Goal: Task Accomplishment & Management: Complete application form

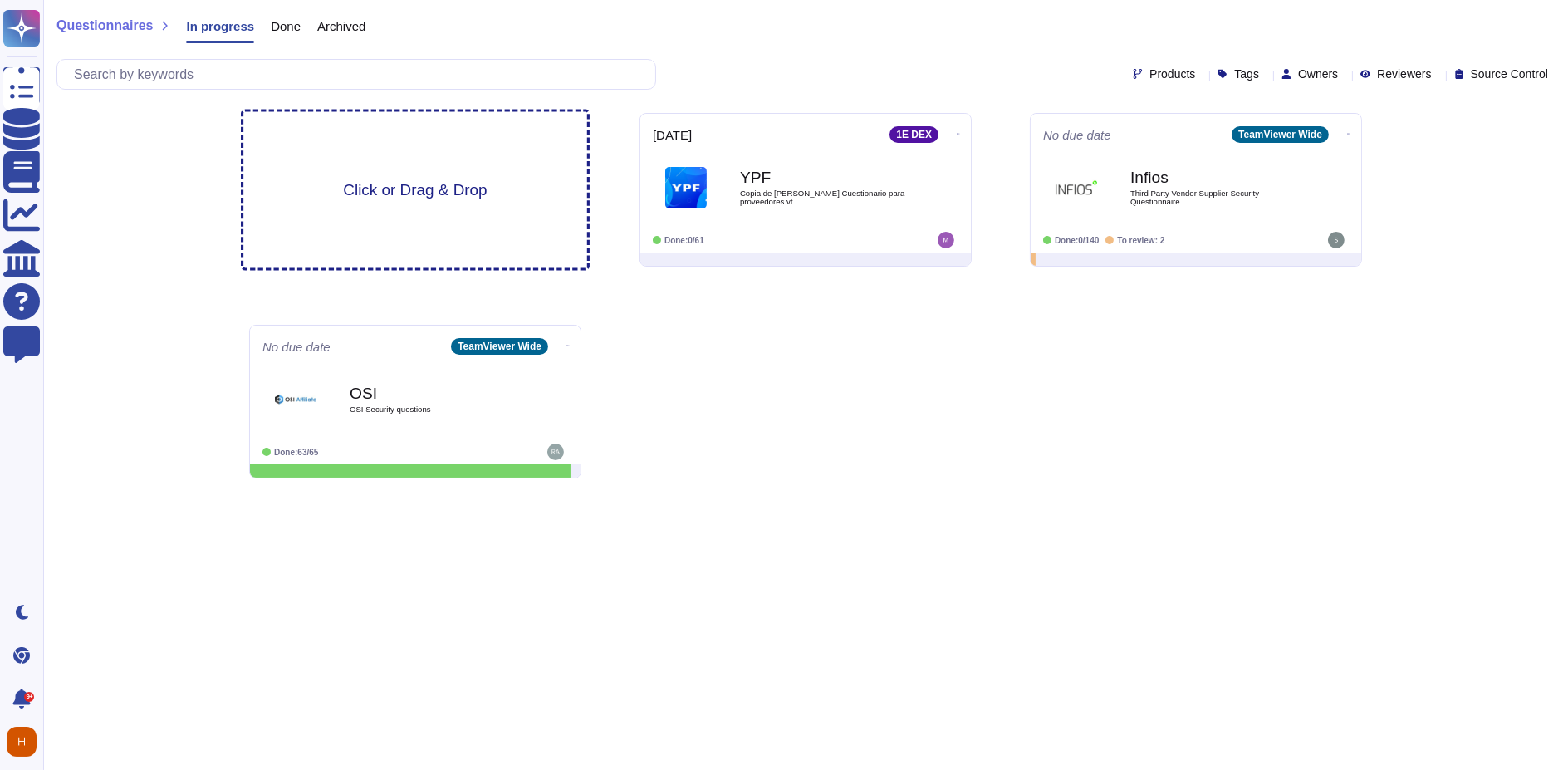
click at [424, 171] on div "Click or Drag & Drop" at bounding box center [415, 190] width 344 height 156
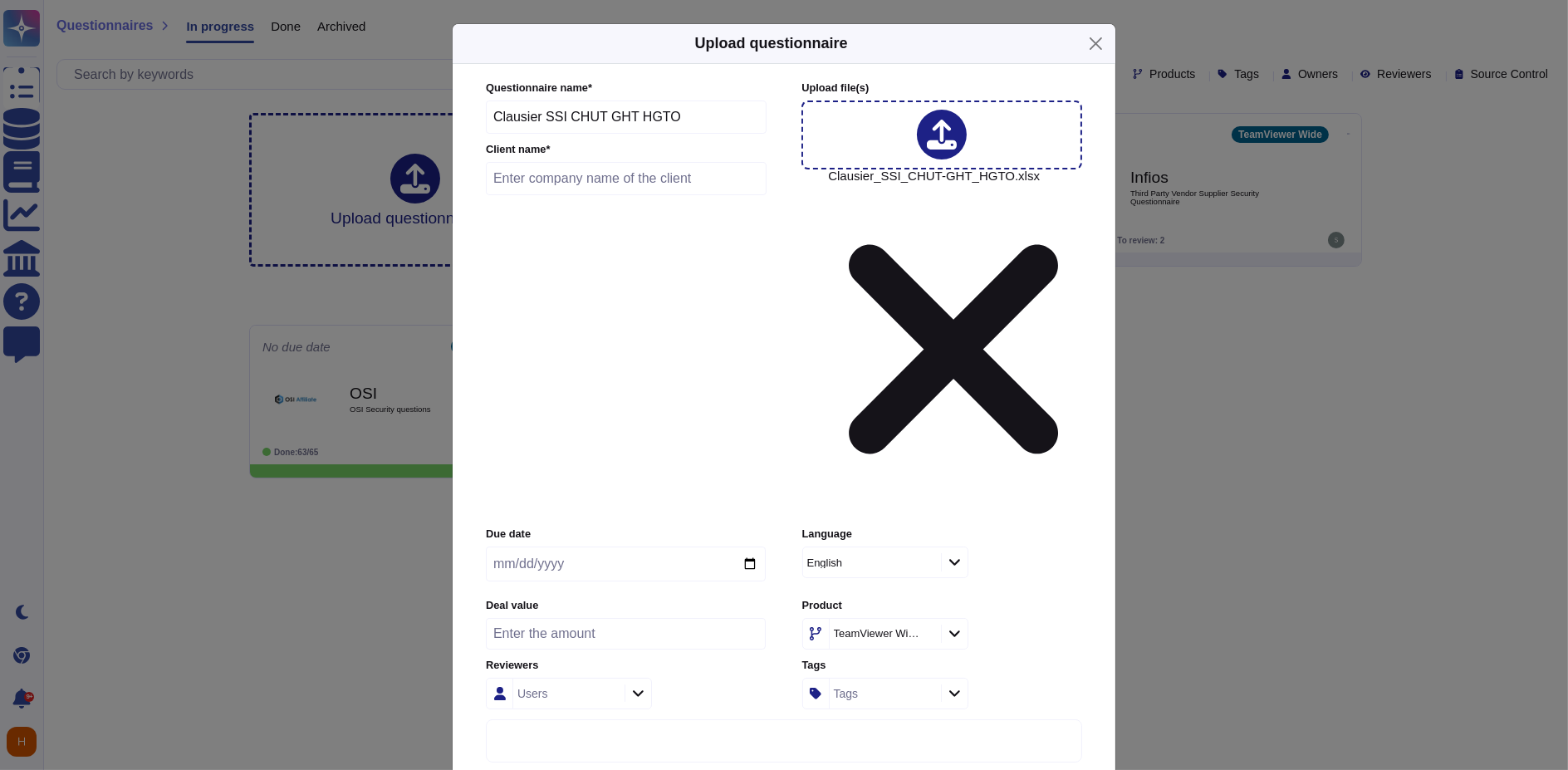
click at [591, 195] on input "text" at bounding box center [626, 178] width 281 height 33
type input "CHU - [GEOGRAPHIC_DATA]"
click at [663, 547] on input "date" at bounding box center [625, 564] width 280 height 35
click at [681, 547] on input "date" at bounding box center [625, 564] width 280 height 35
click at [624, 618] on input "number" at bounding box center [625, 634] width 280 height 32
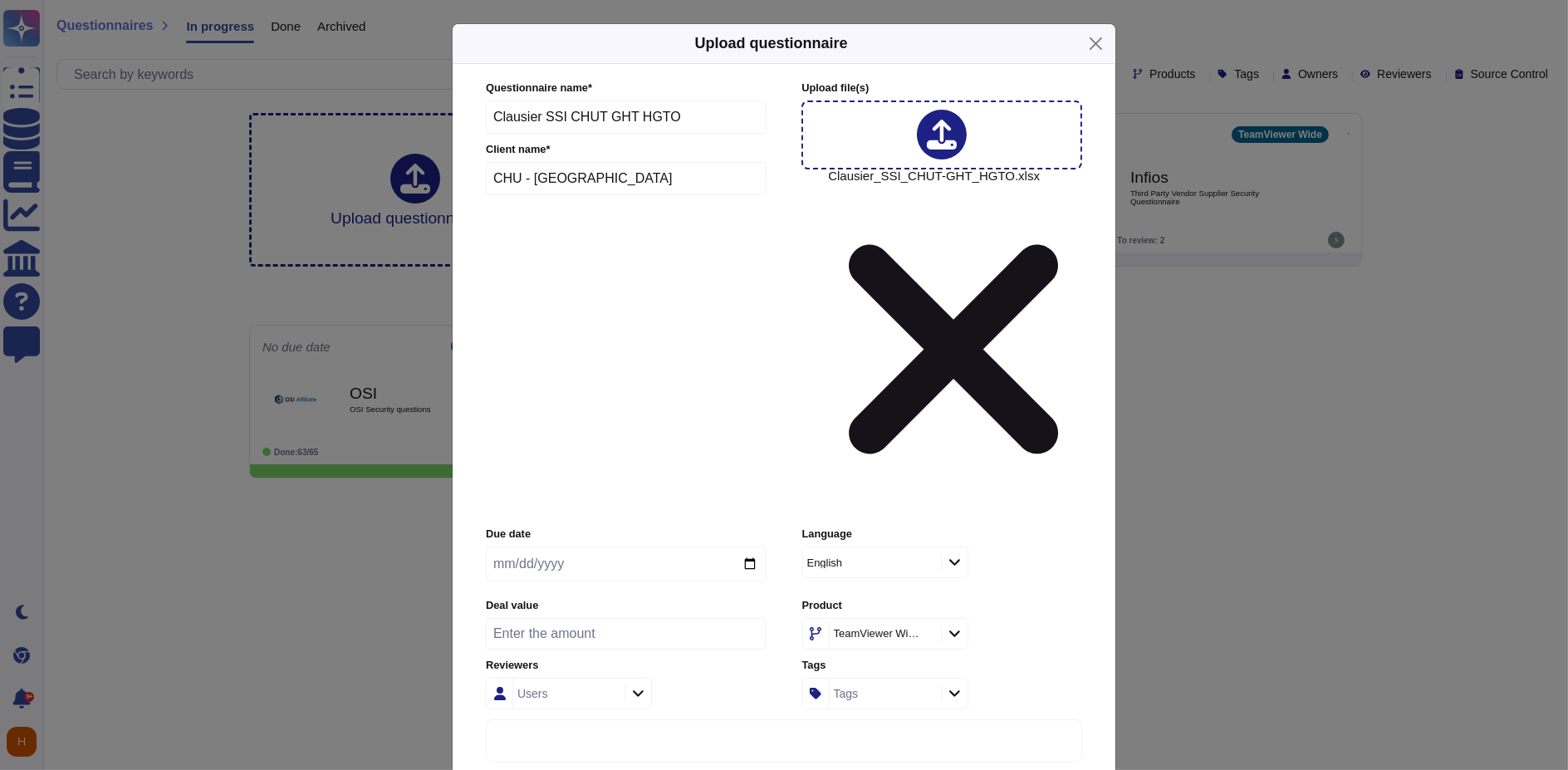
click at [613, 679] on div "Users" at bounding box center [566, 694] width 107 height 30
type input "hakim"
click at [567, 573] on span "[PERSON_NAME]" at bounding box center [606, 577] width 102 height 15
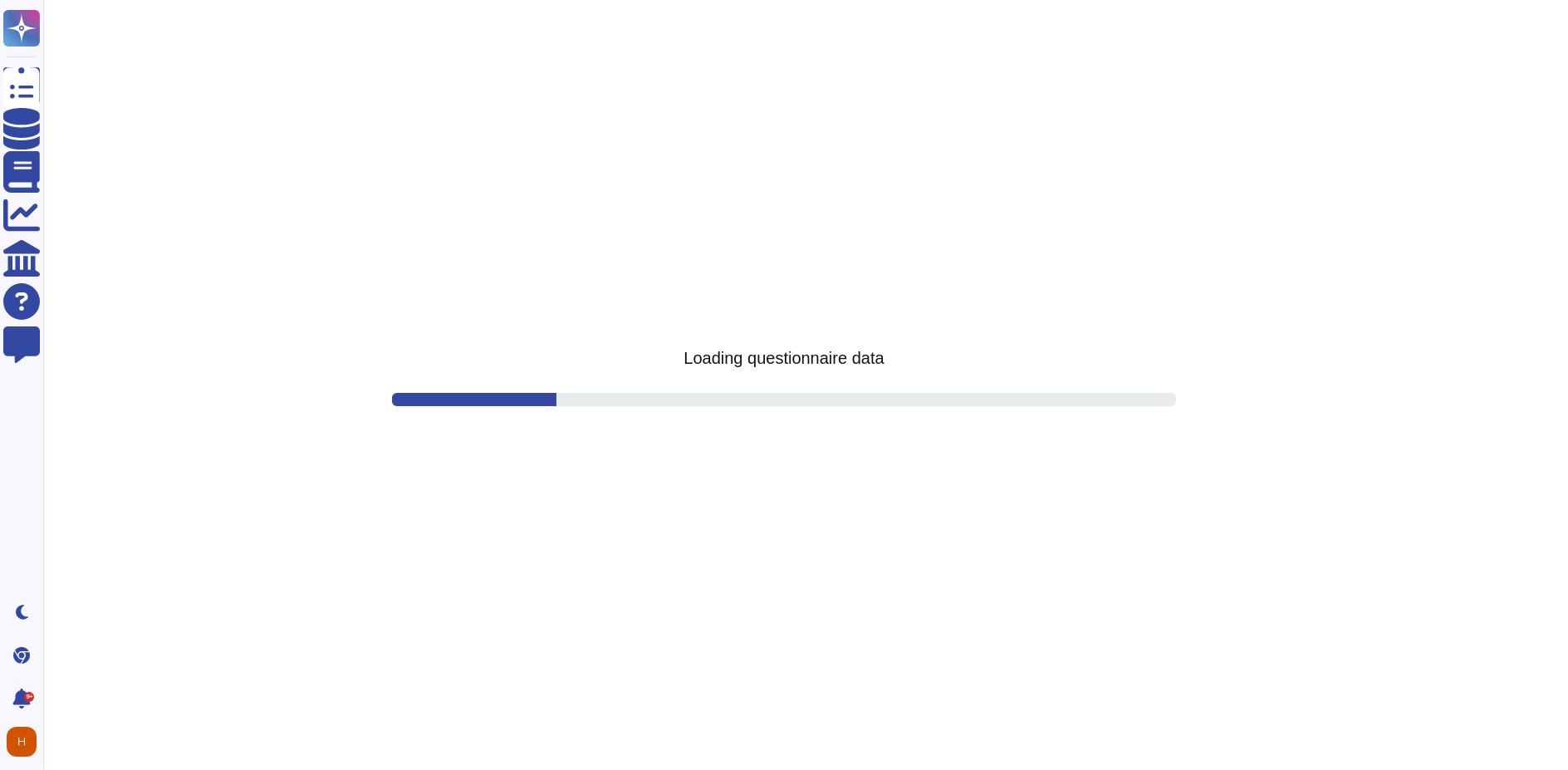
click at [1275, 0] on html "Questionnaires Knowledge Base Documents Analytics CAIQ / SIG Help Center Feedba…" at bounding box center [784, 0] width 1568 height 0
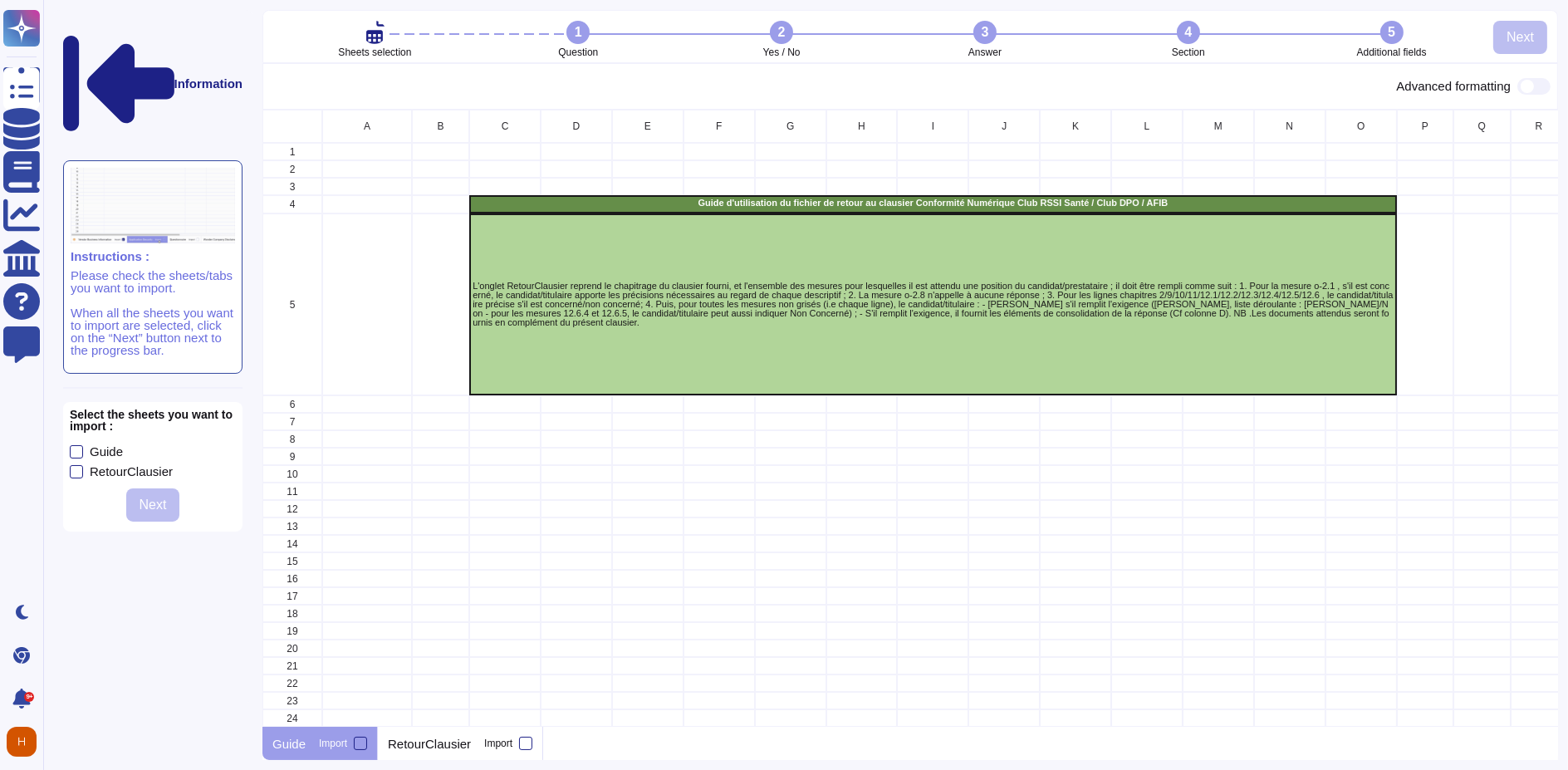
scroll to position [101, 0]
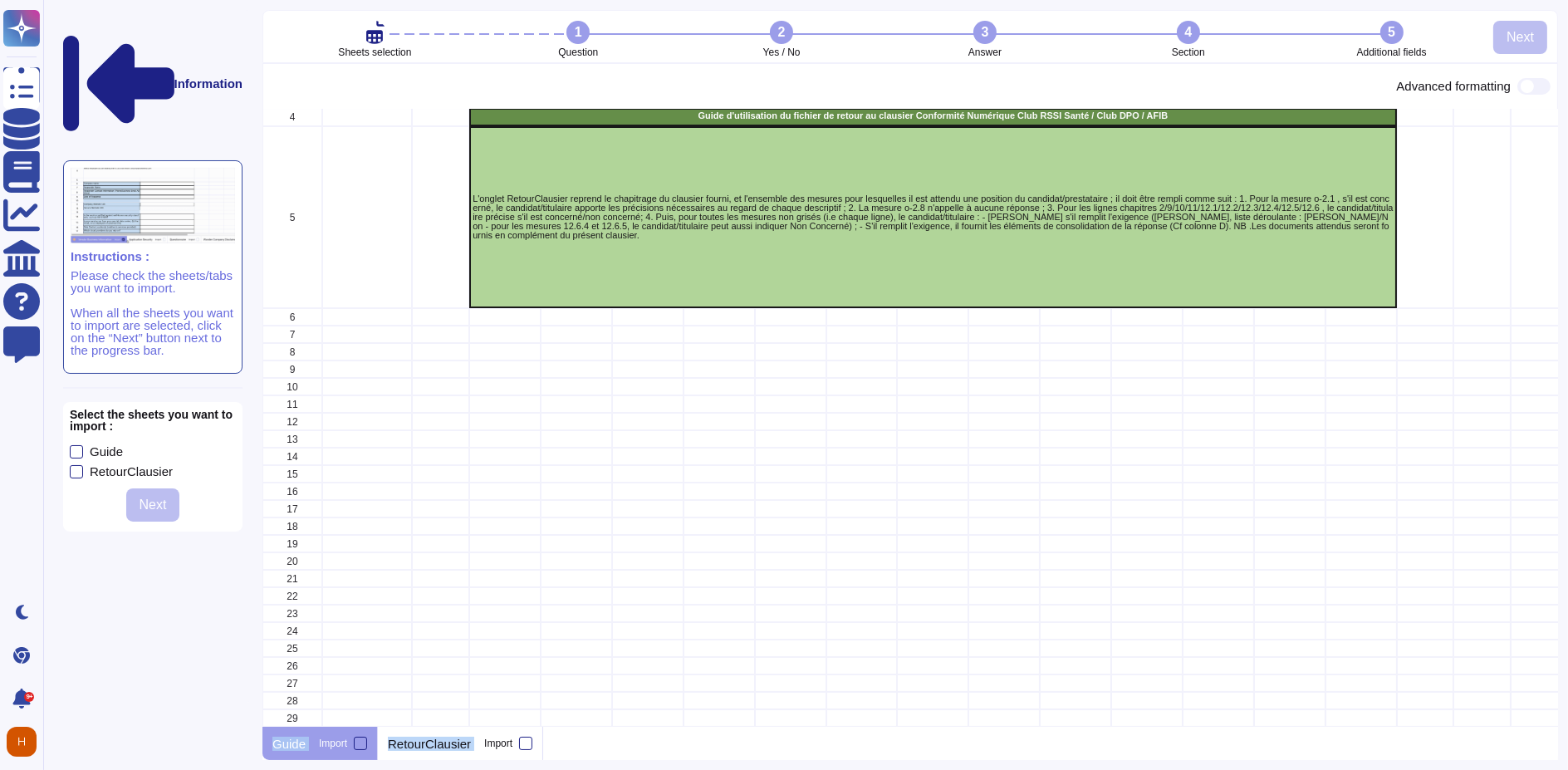
drag, startPoint x: 1081, startPoint y: 728, endPoint x: 1327, endPoint y: 707, distance: 246.9
click at [1327, 707] on div "Sheets selection 1 Question 2 Yes / No 3 Answer 4 Section 5 Additional fields N…" at bounding box center [910, 385] width 1295 height 750
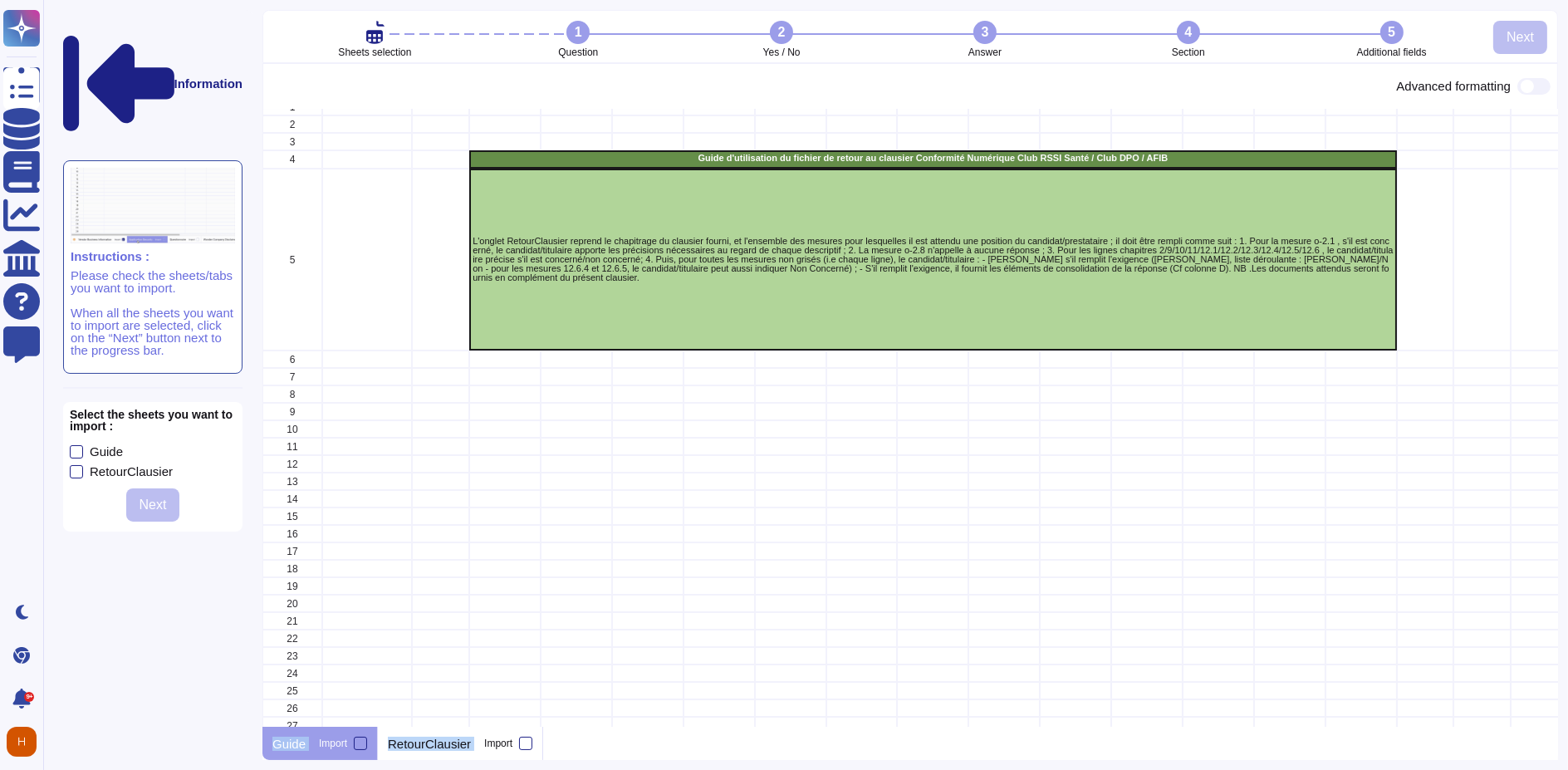
scroll to position [0, 0]
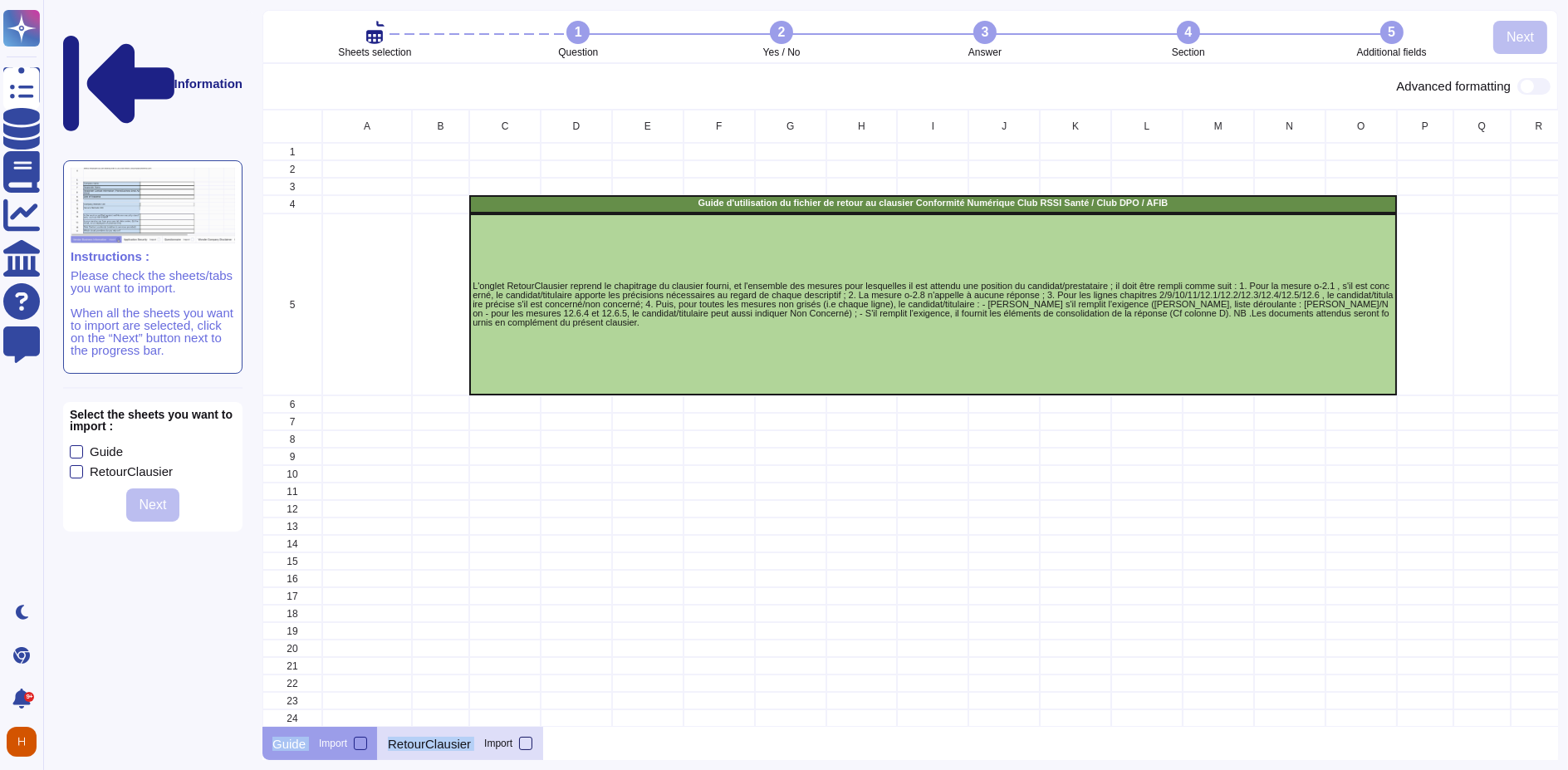
drag, startPoint x: 416, startPoint y: 739, endPoint x: 485, endPoint y: 743, distance: 69.1
click at [417, 739] on p "RetourClausier" at bounding box center [430, 744] width 83 height 12
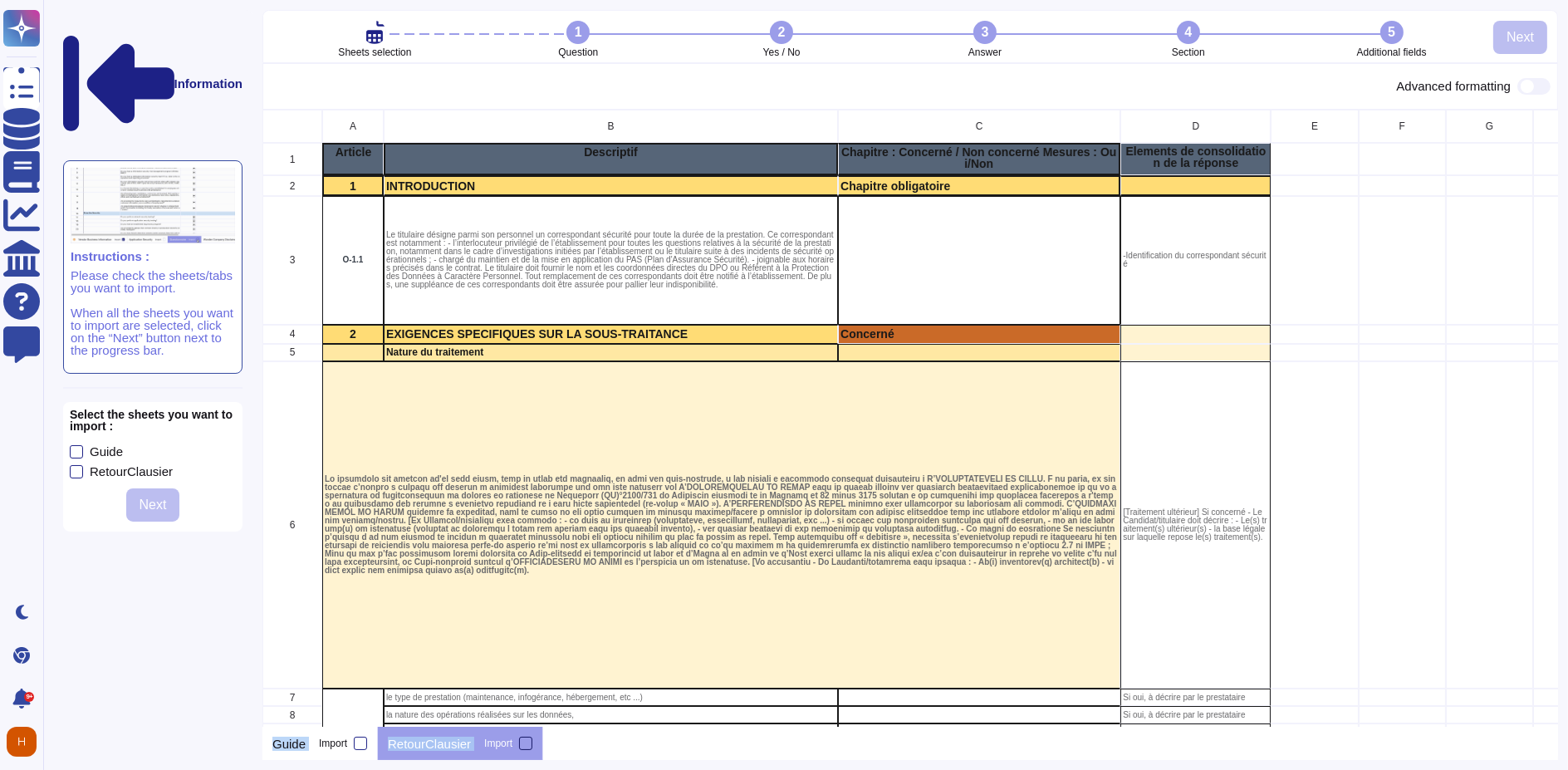
click at [524, 737] on div at bounding box center [526, 743] width 13 height 13
click at [0, 0] on input "Import" at bounding box center [0, 0] width 0 height 0
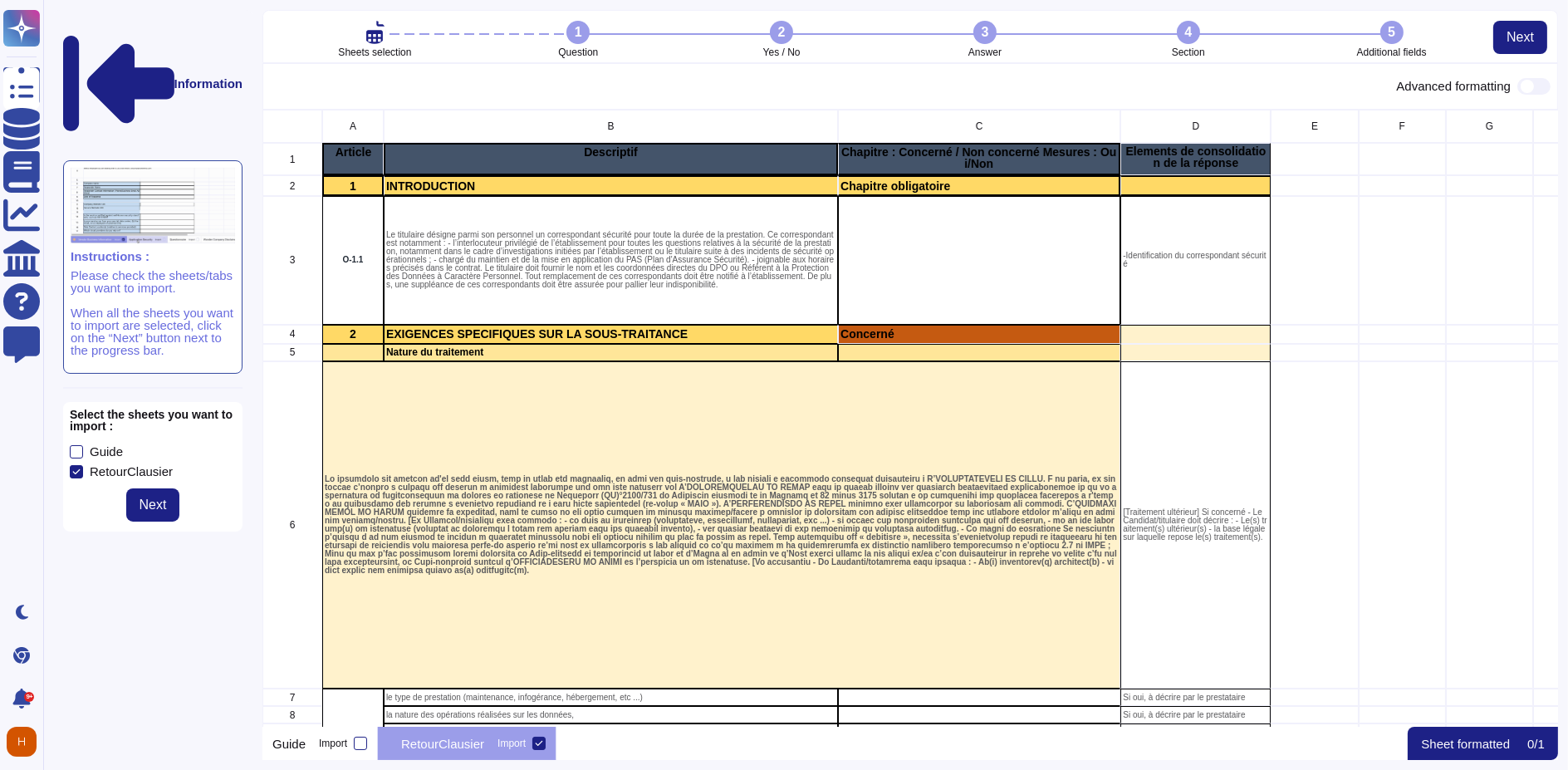
click at [1461, 740] on p "Sheet formatted" at bounding box center [1466, 744] width 89 height 12
click at [1517, 32] on span "Next" at bounding box center [1520, 37] width 28 height 13
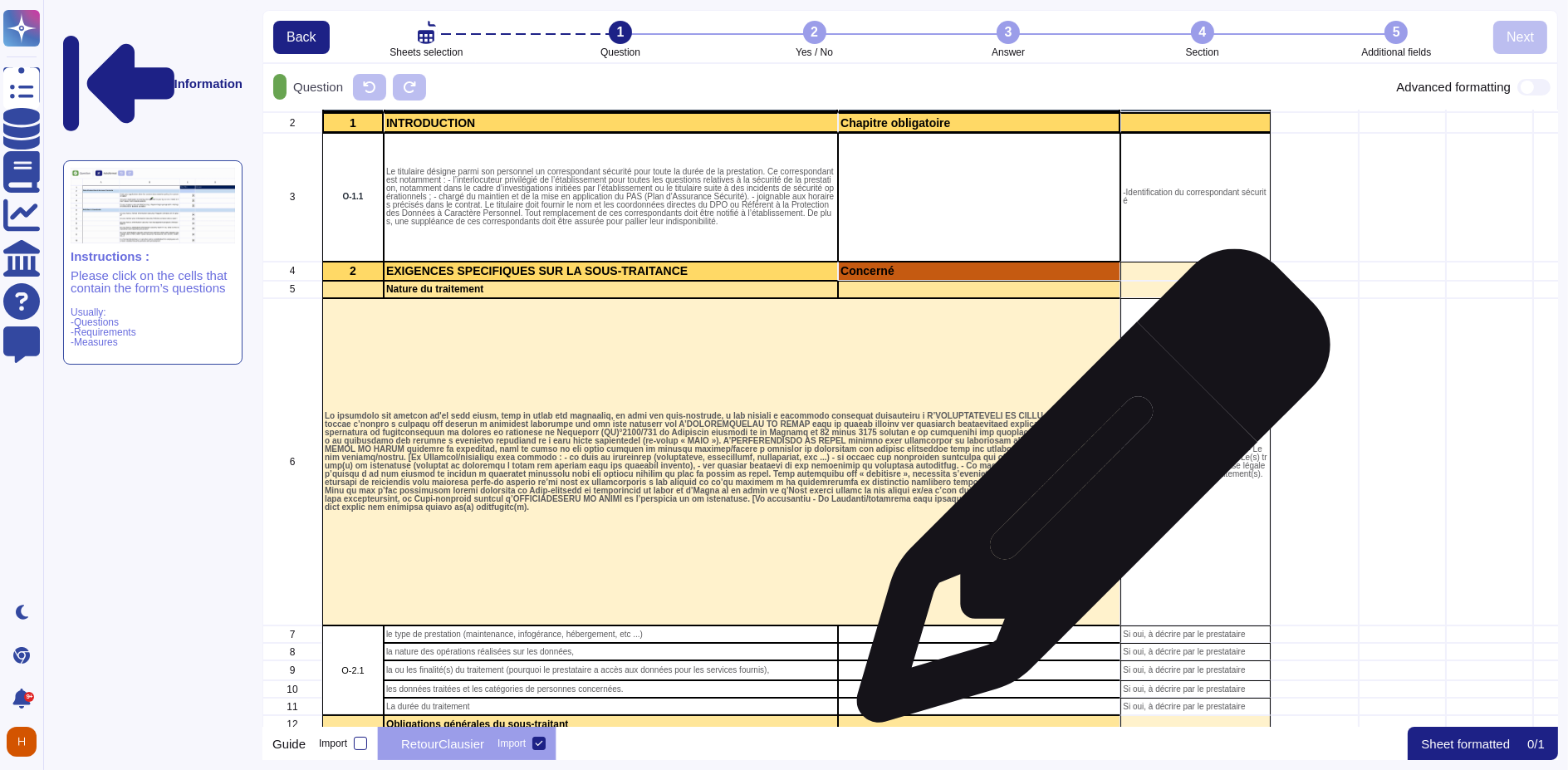
scroll to position [92, 0]
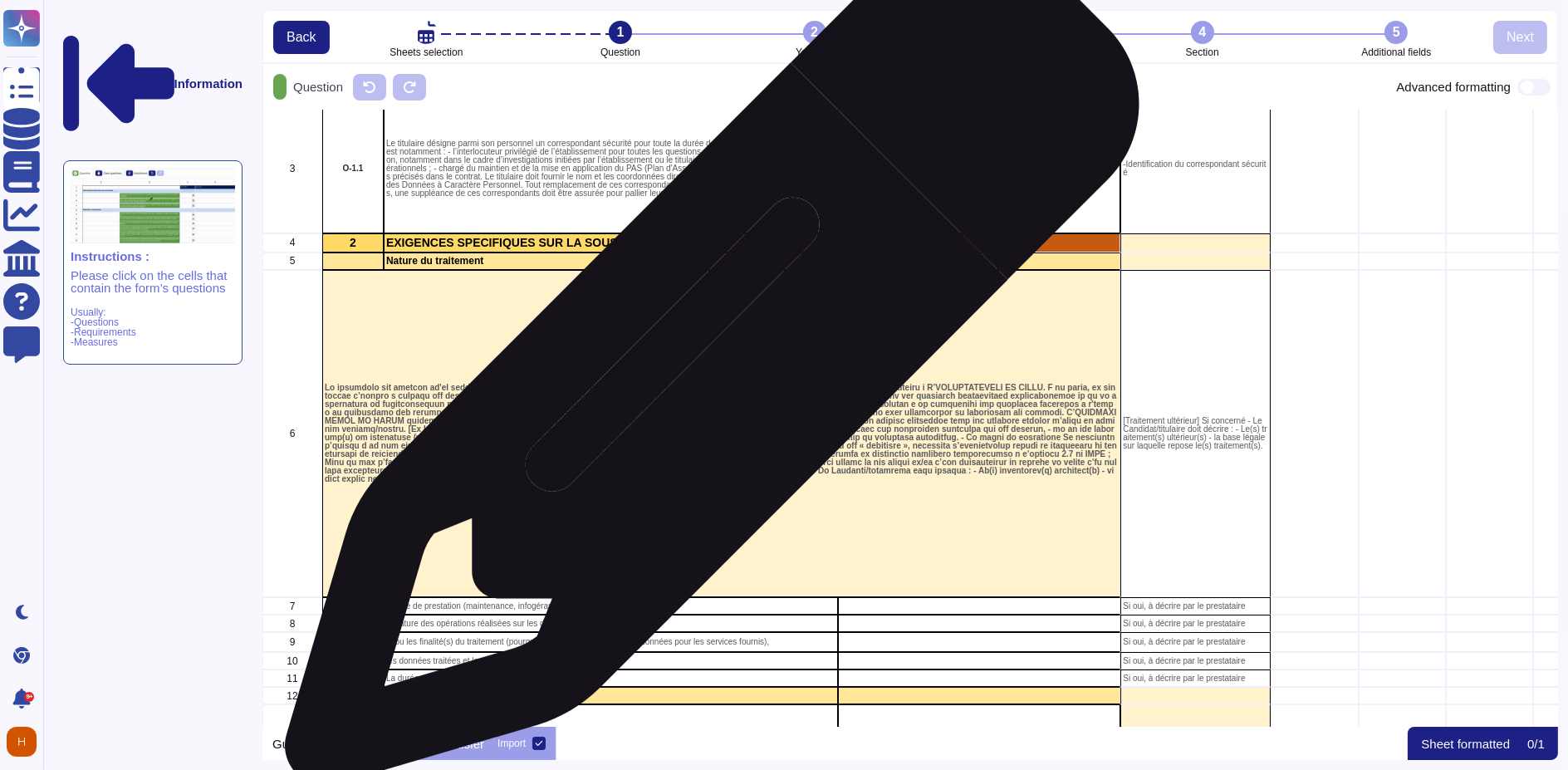
click at [706, 367] on div "grid" at bounding box center [721, 433] width 798 height 328
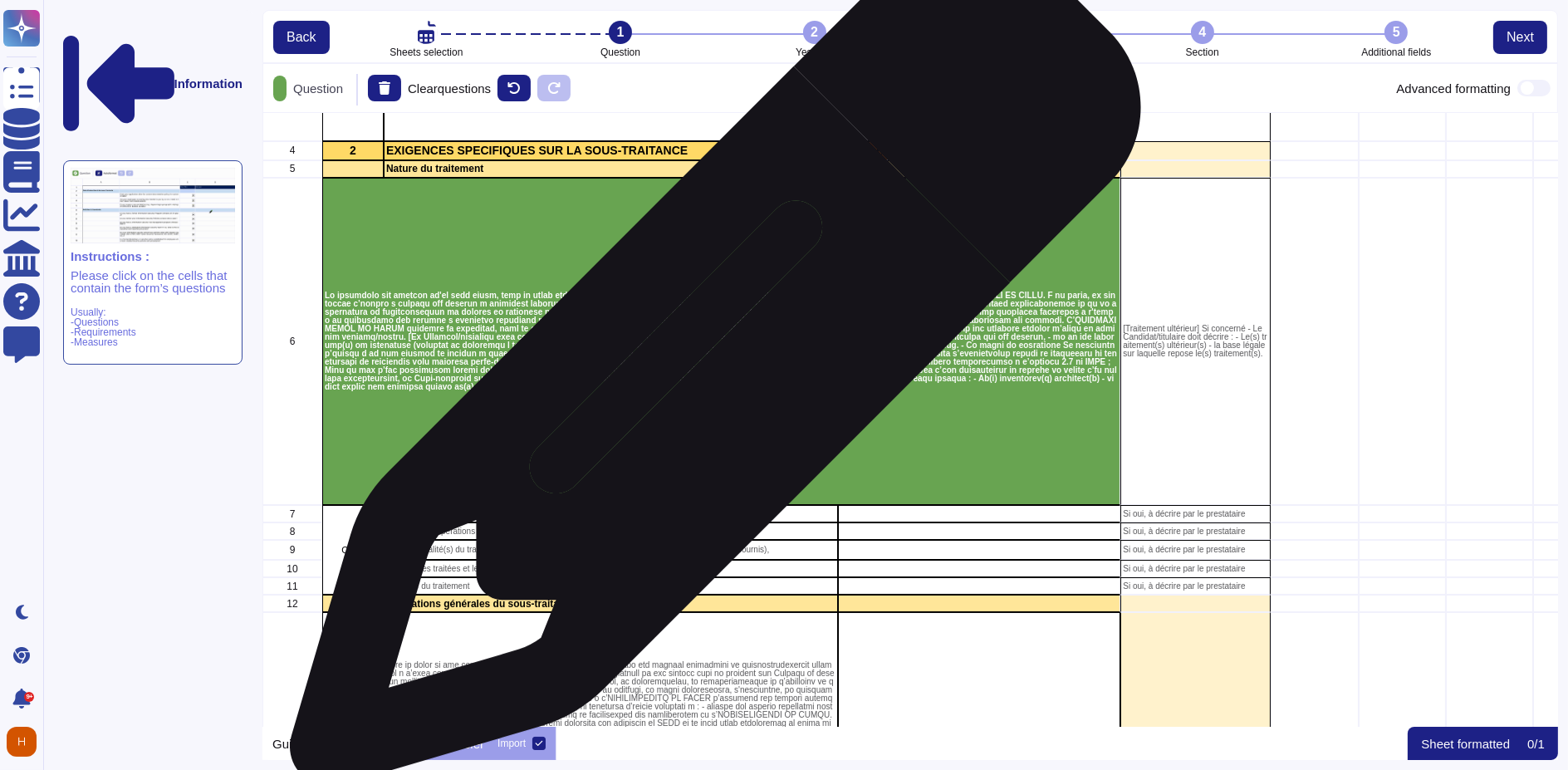
scroll to position [461, 0]
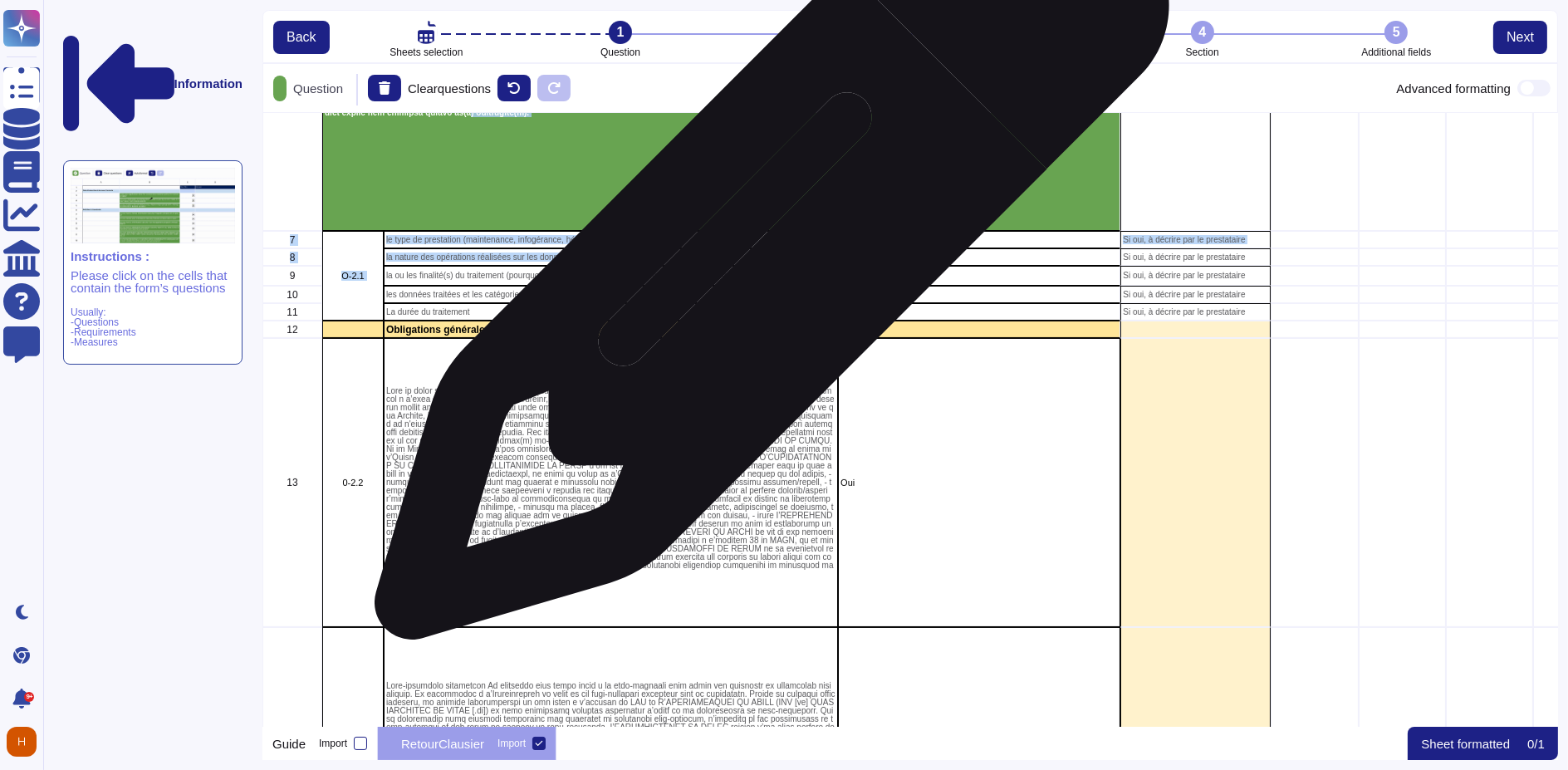
drag, startPoint x: 750, startPoint y: 193, endPoint x: 764, endPoint y: 242, distance: 51.0
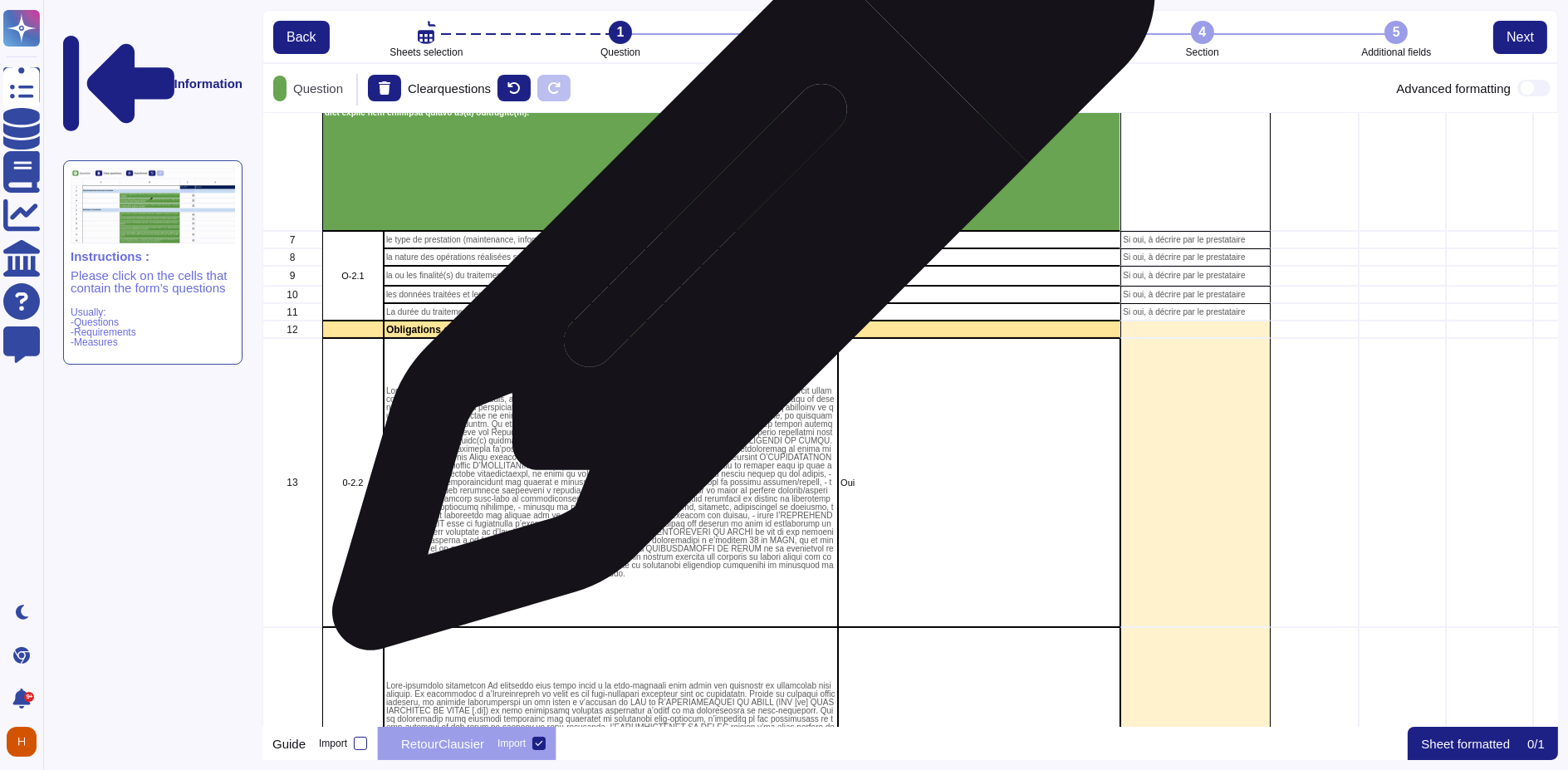
drag, startPoint x: 764, startPoint y: 242, endPoint x: 738, endPoint y: 248, distance: 26.7
click at [738, 249] on div "la nature des opérations réalisées sur les données," at bounding box center [611, 258] width 455 height 18
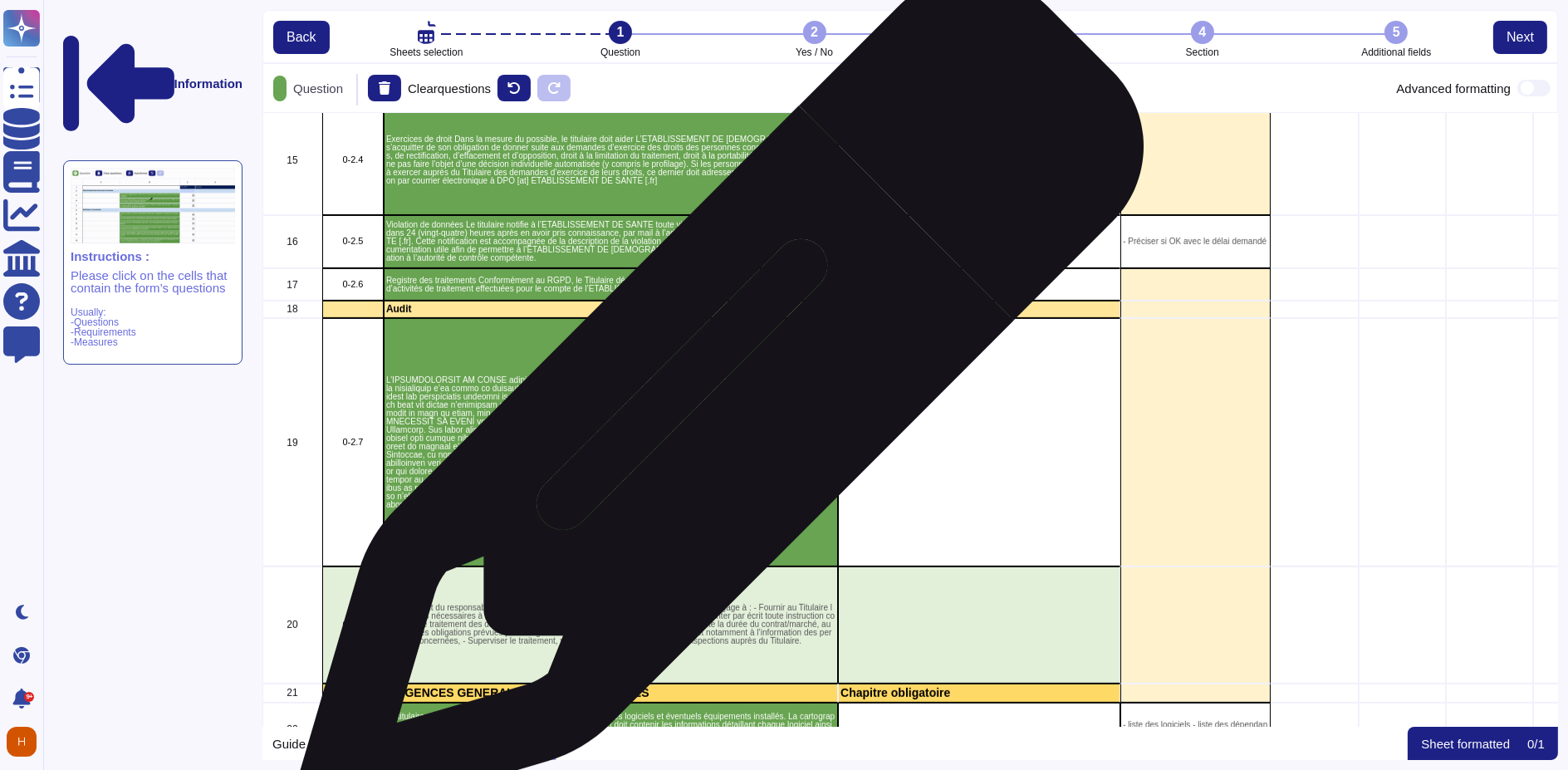
scroll to position [1568, 0]
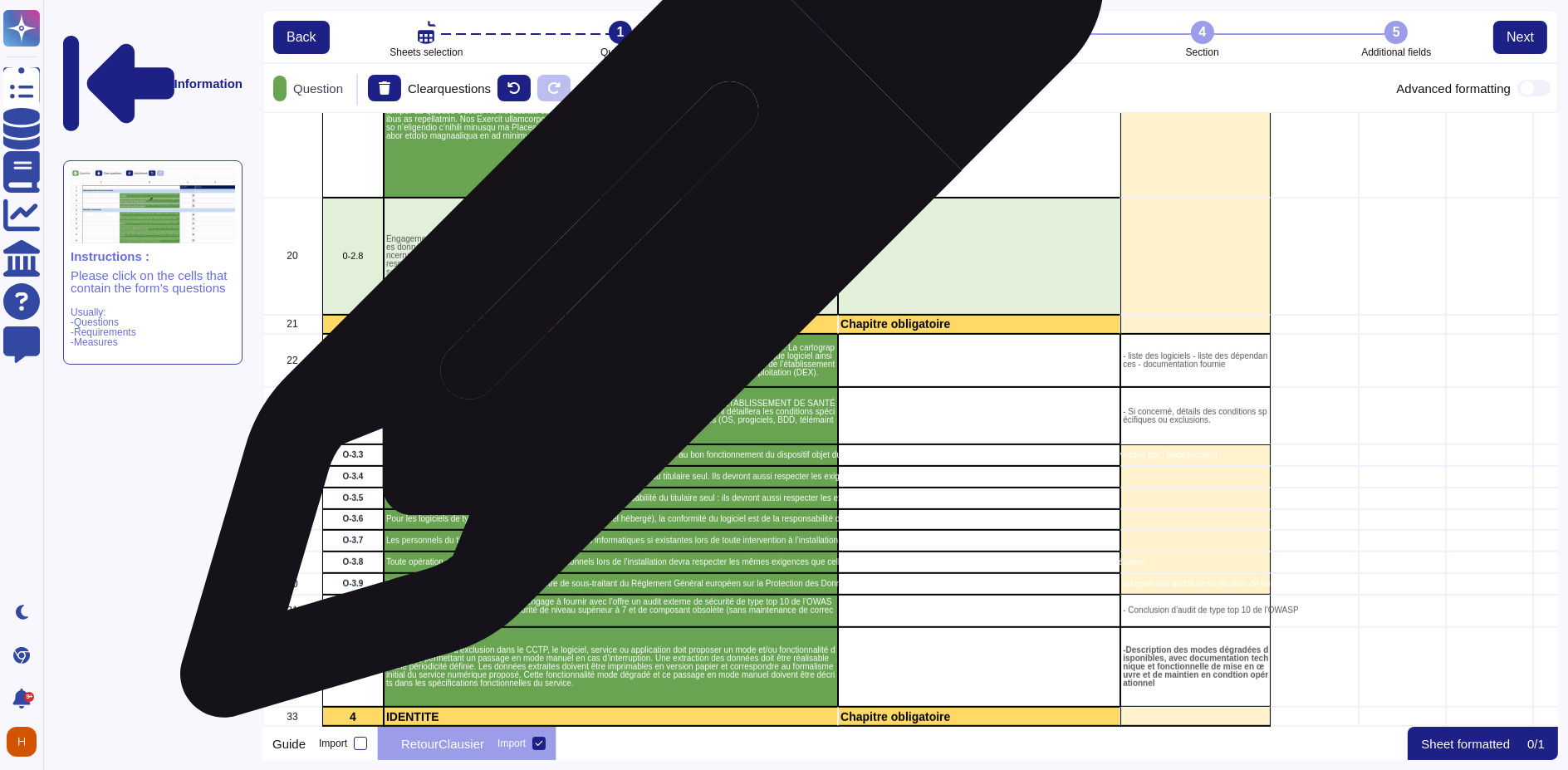
click at [637, 264] on p "Engagement du responsable de traitement L’ETABLISSEMENT DE [PERSON_NAME] s’enga…" at bounding box center [611, 256] width 449 height 42
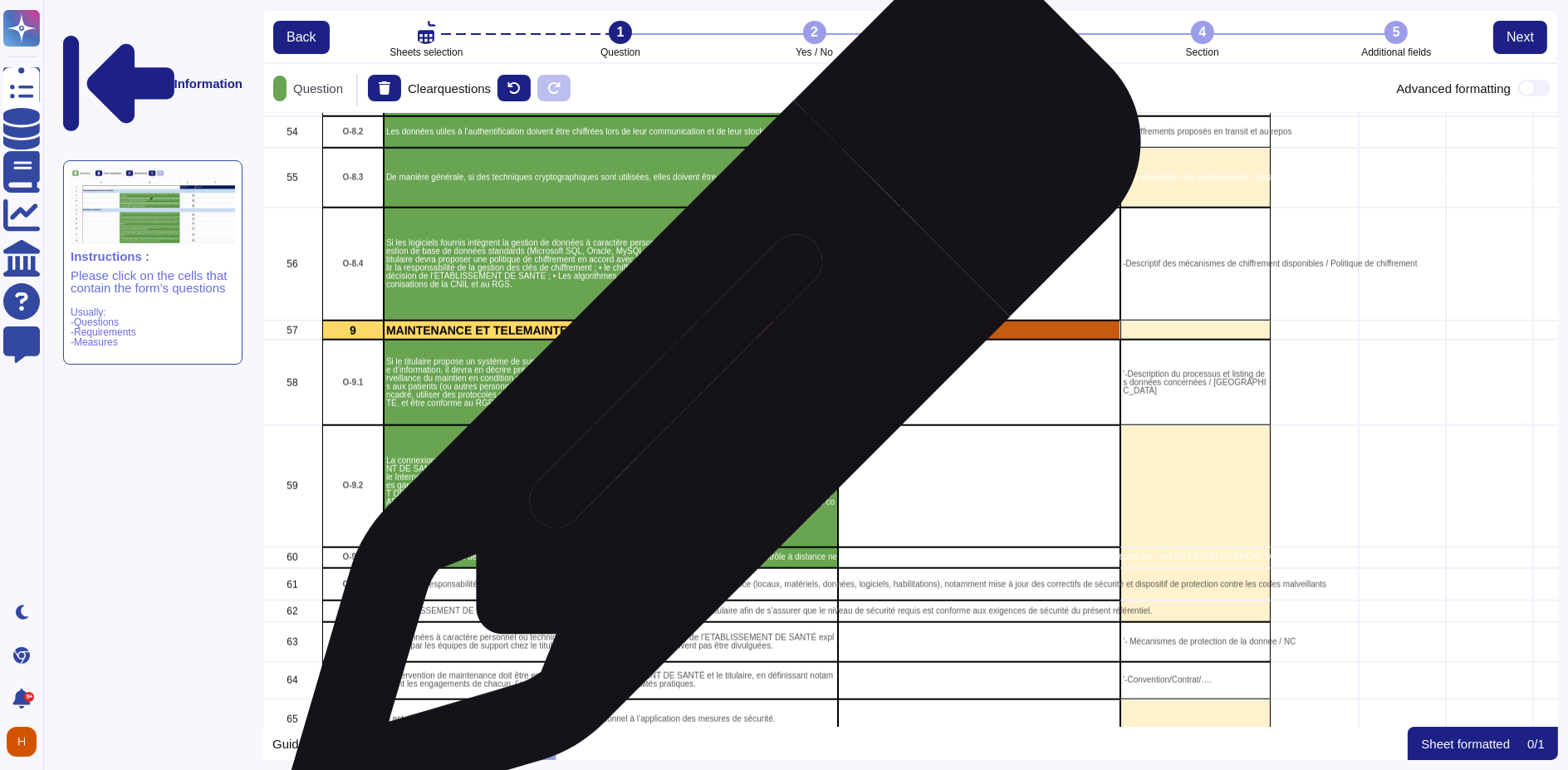
scroll to position [3416, 0]
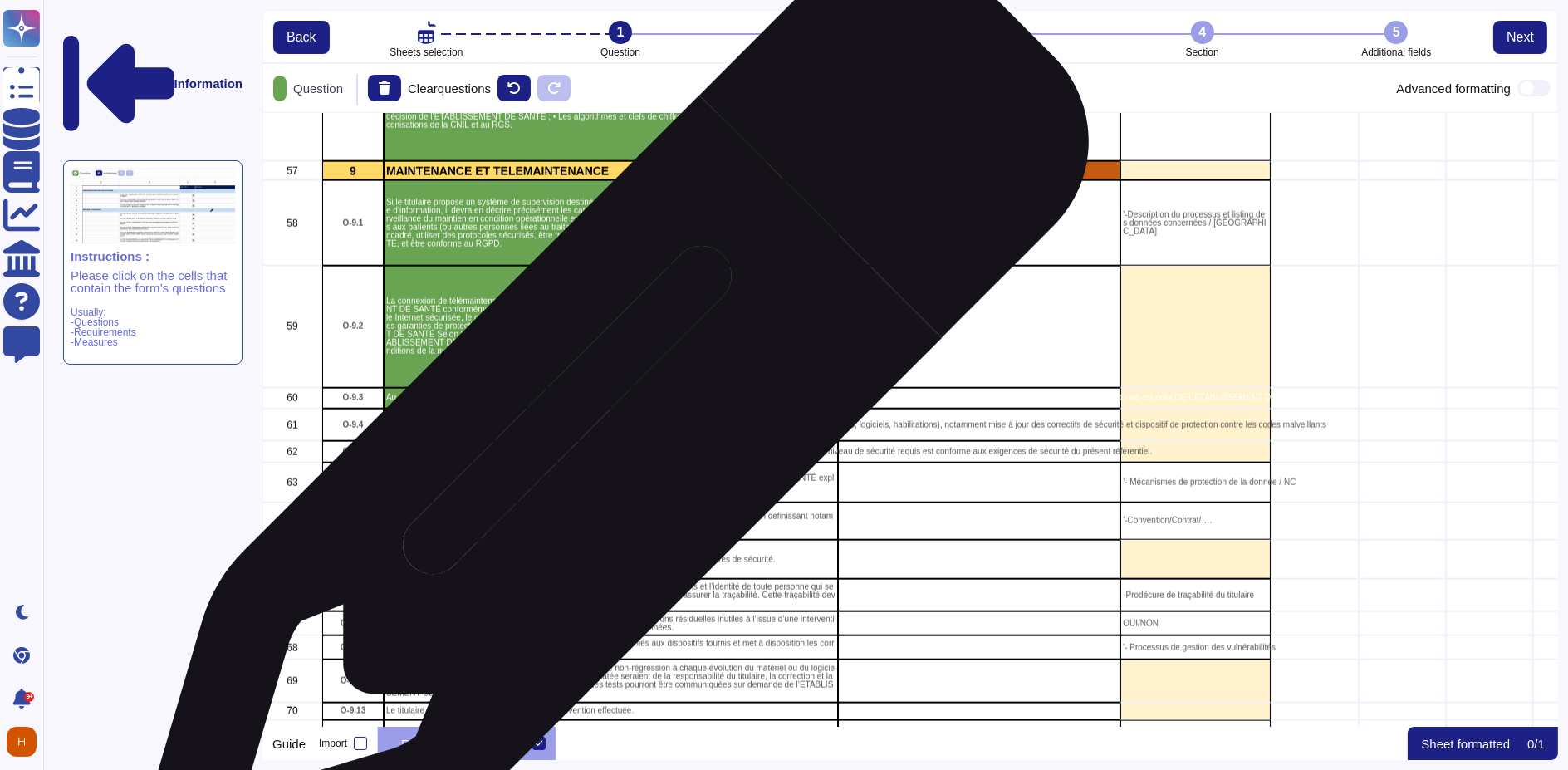
click at [607, 432] on div "Il est de la responsabilité du titulaire d’assurer la sécurité de sa plateforme…" at bounding box center [611, 425] width 455 height 32
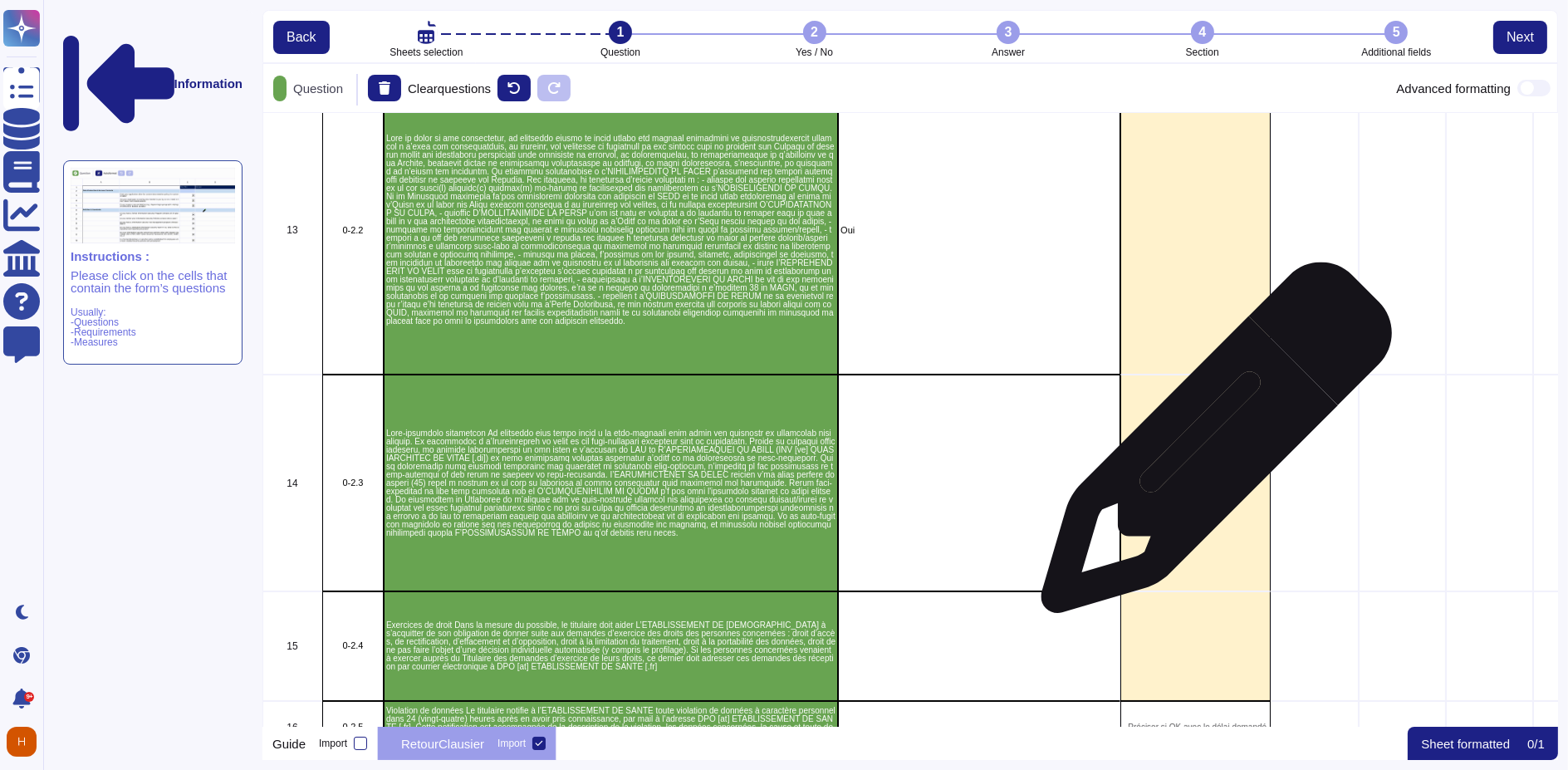
scroll to position [1015, 0]
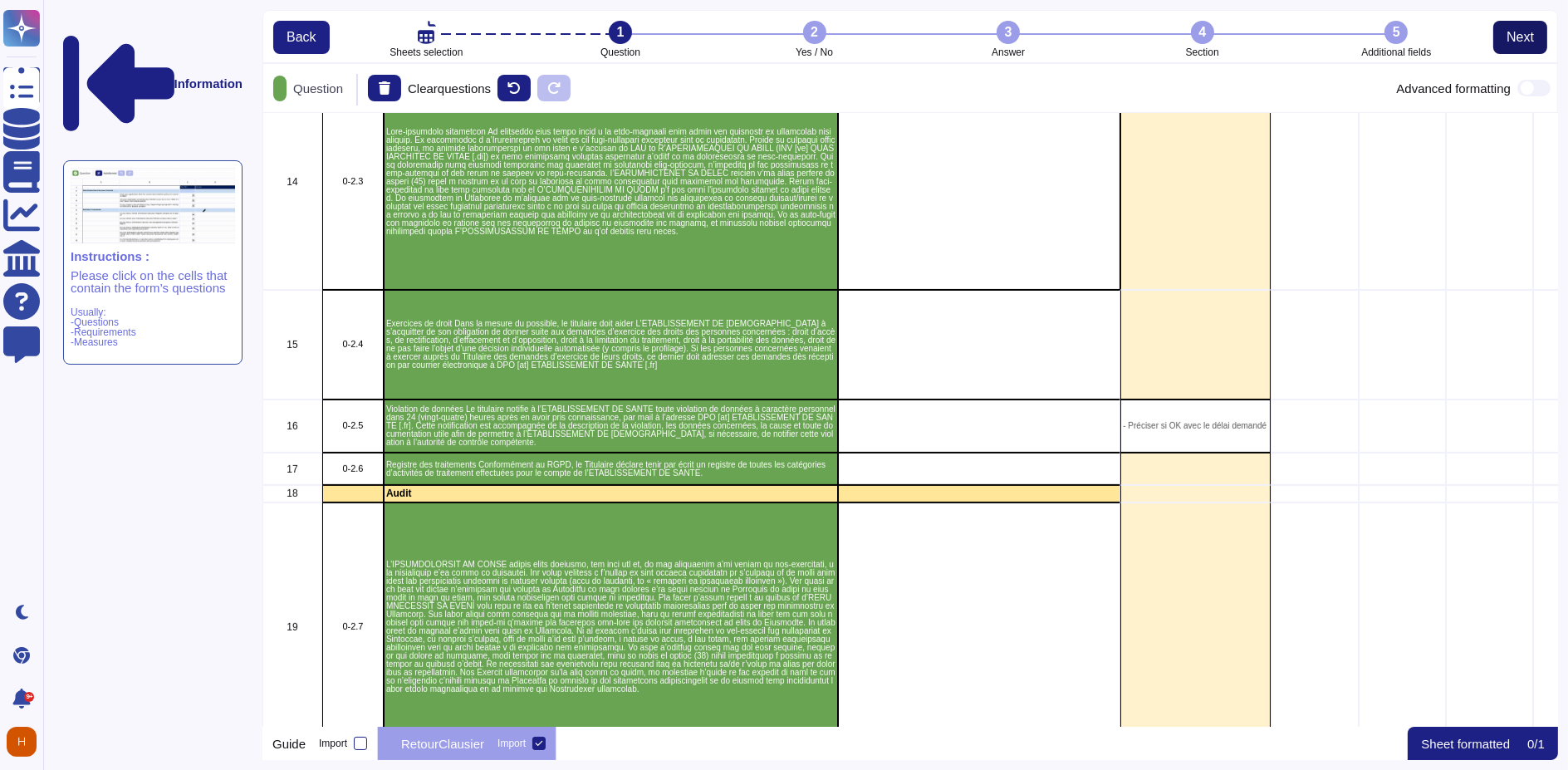
click at [1528, 40] on span "Next" at bounding box center [1520, 37] width 28 height 13
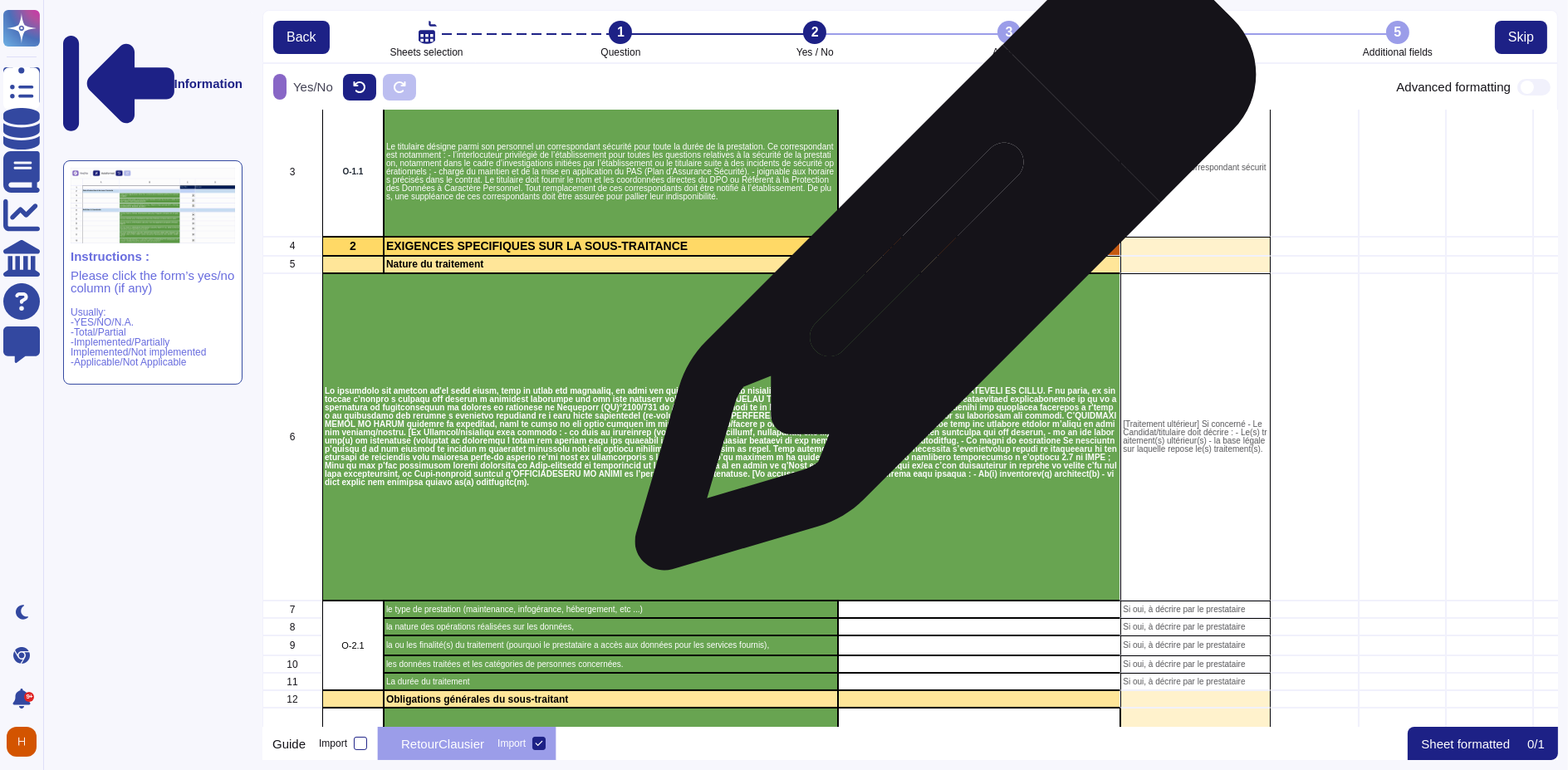
scroll to position [0, 0]
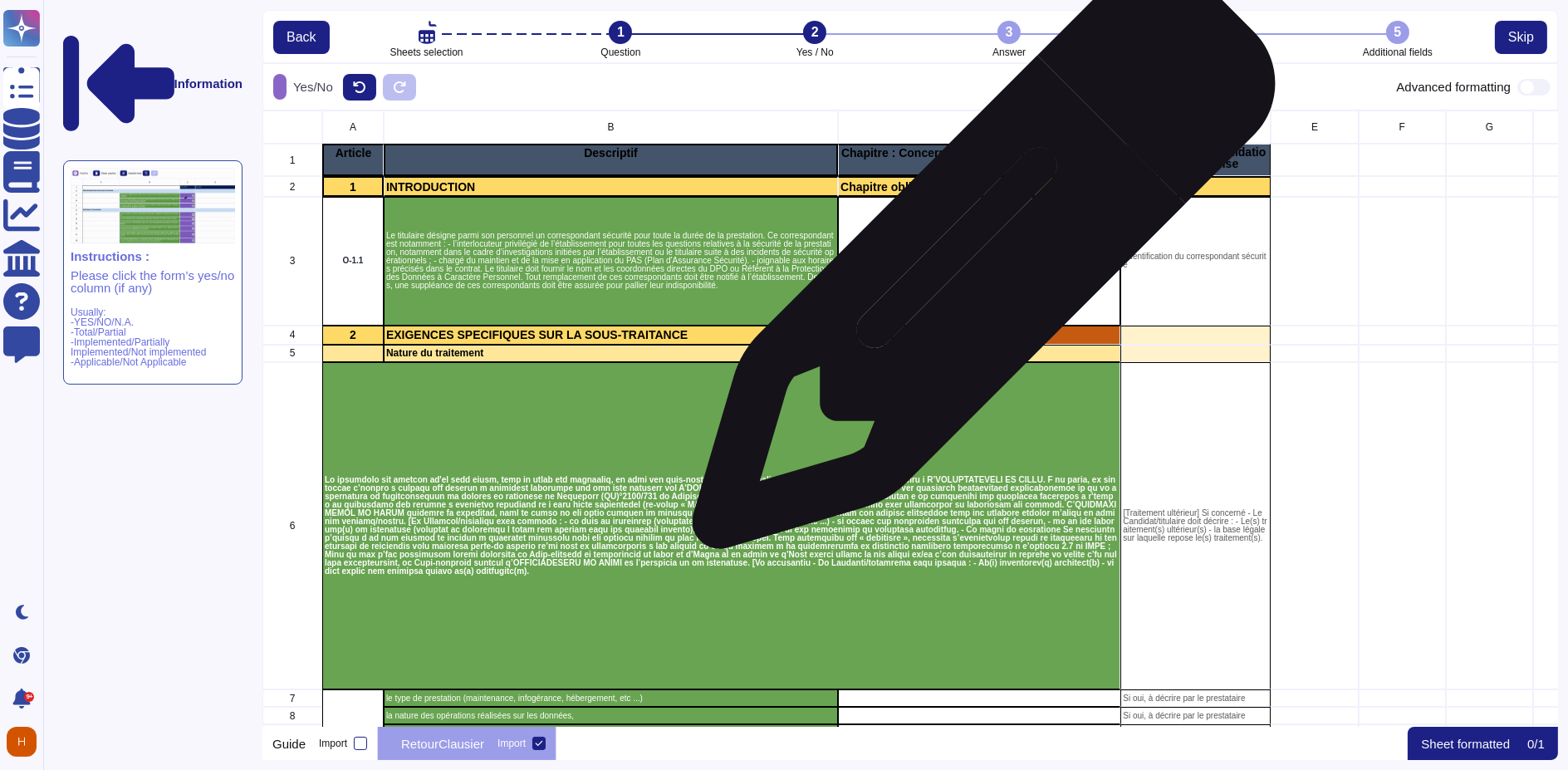
click at [978, 266] on div "grid" at bounding box center [979, 261] width 282 height 129
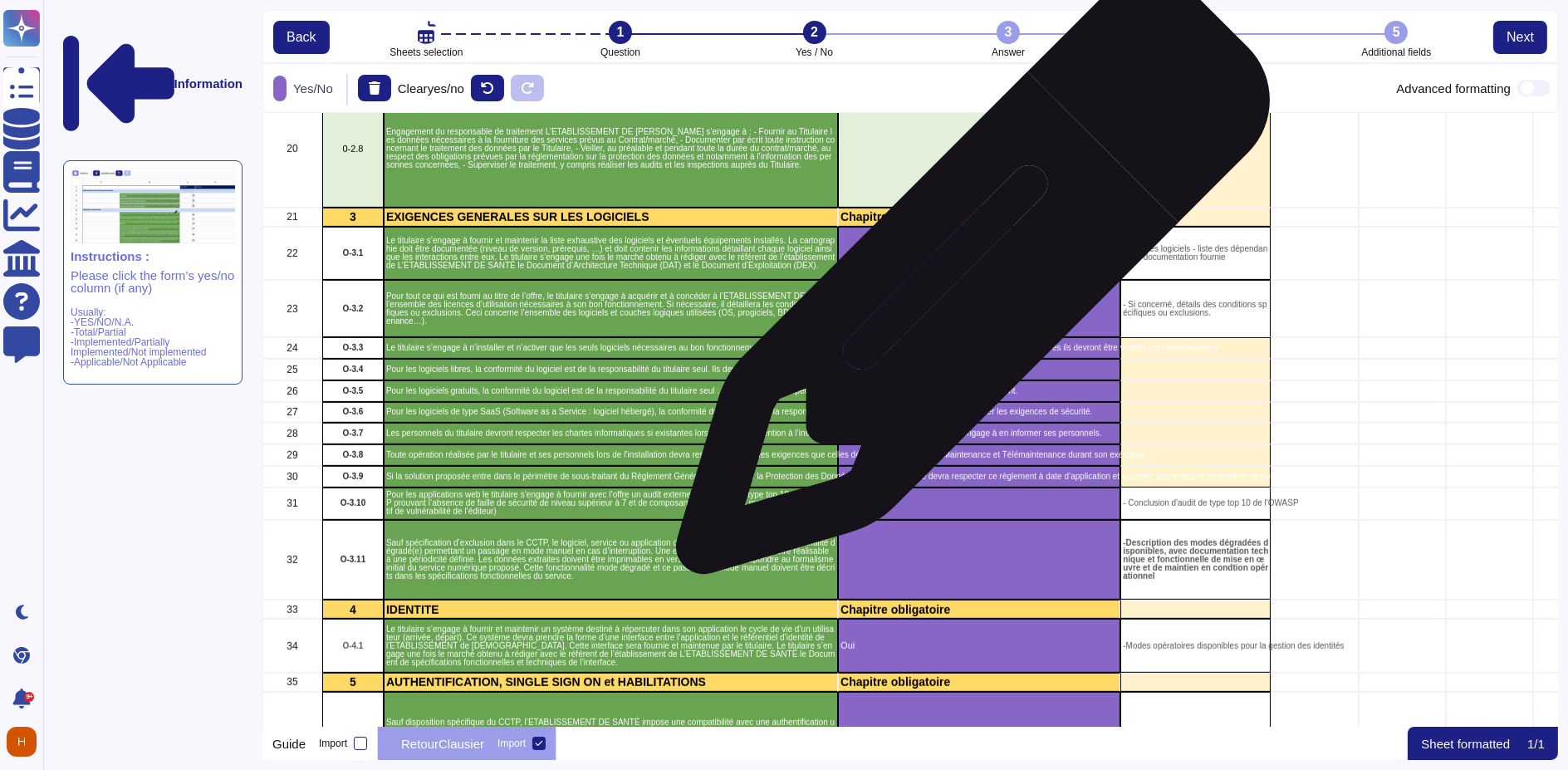
scroll to position [1476, 0]
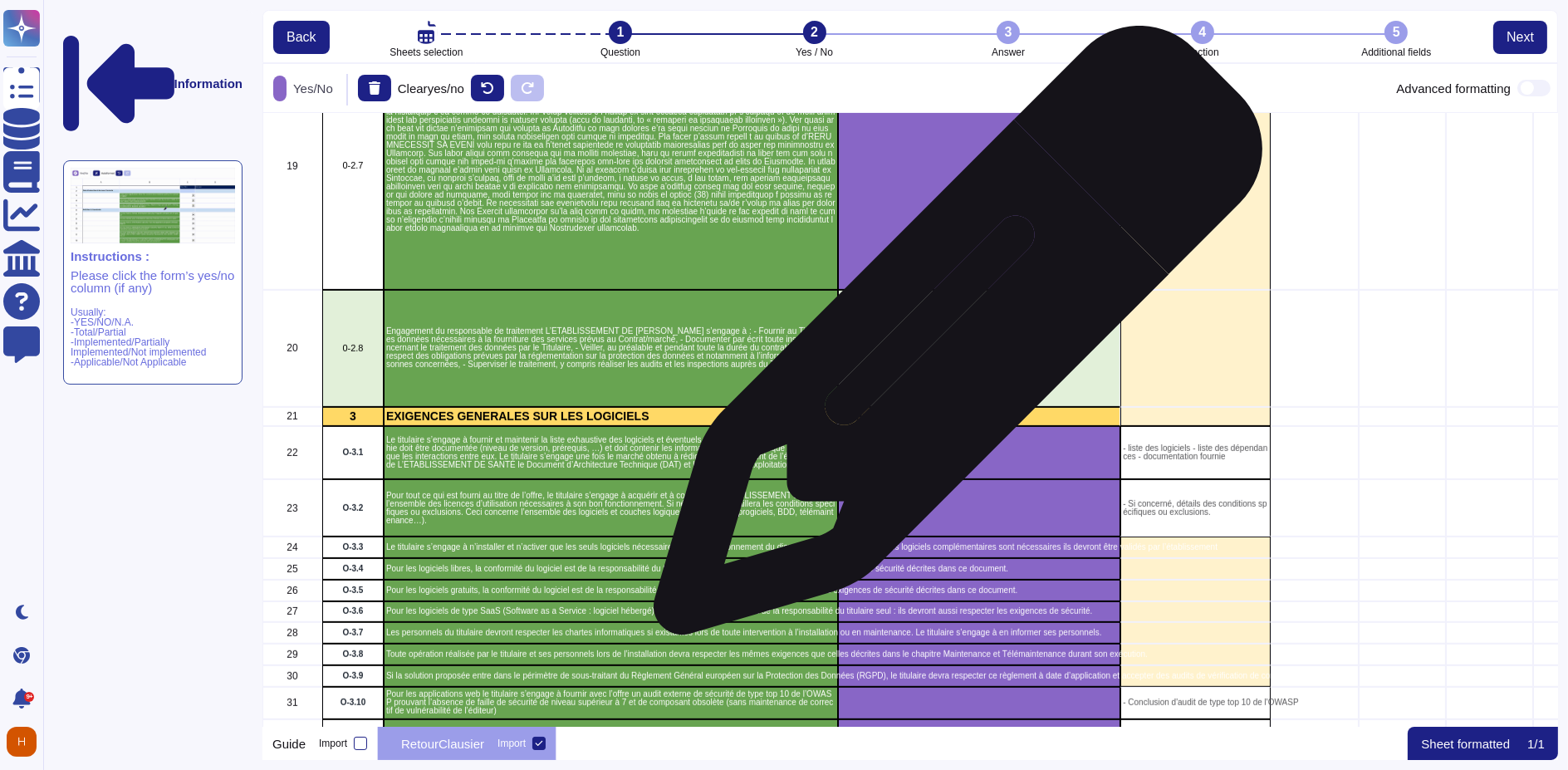
click at [950, 347] on div "grid" at bounding box center [979, 347] width 282 height 116
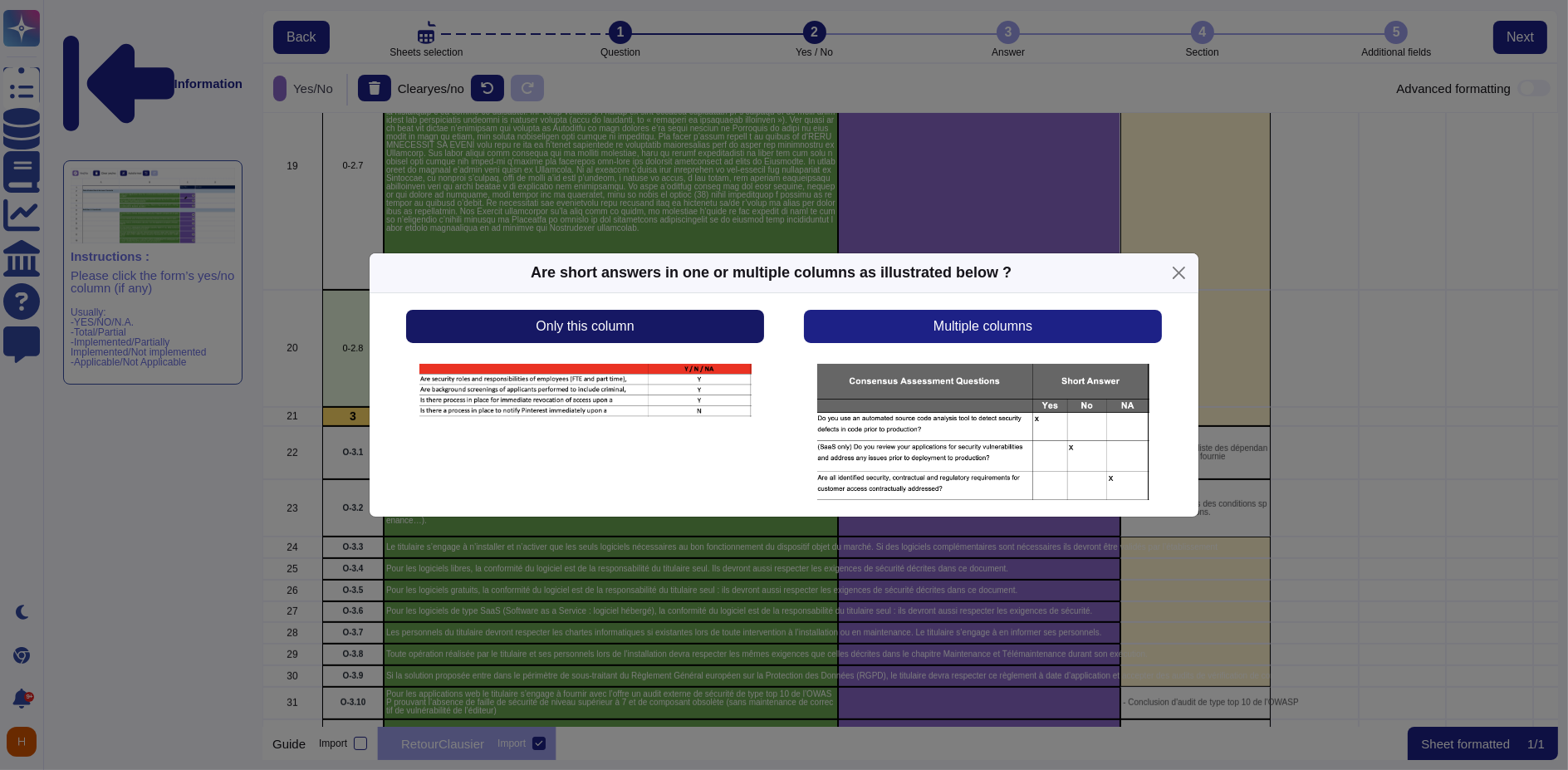
click at [709, 311] on button "Only this column" at bounding box center [584, 326] width 358 height 33
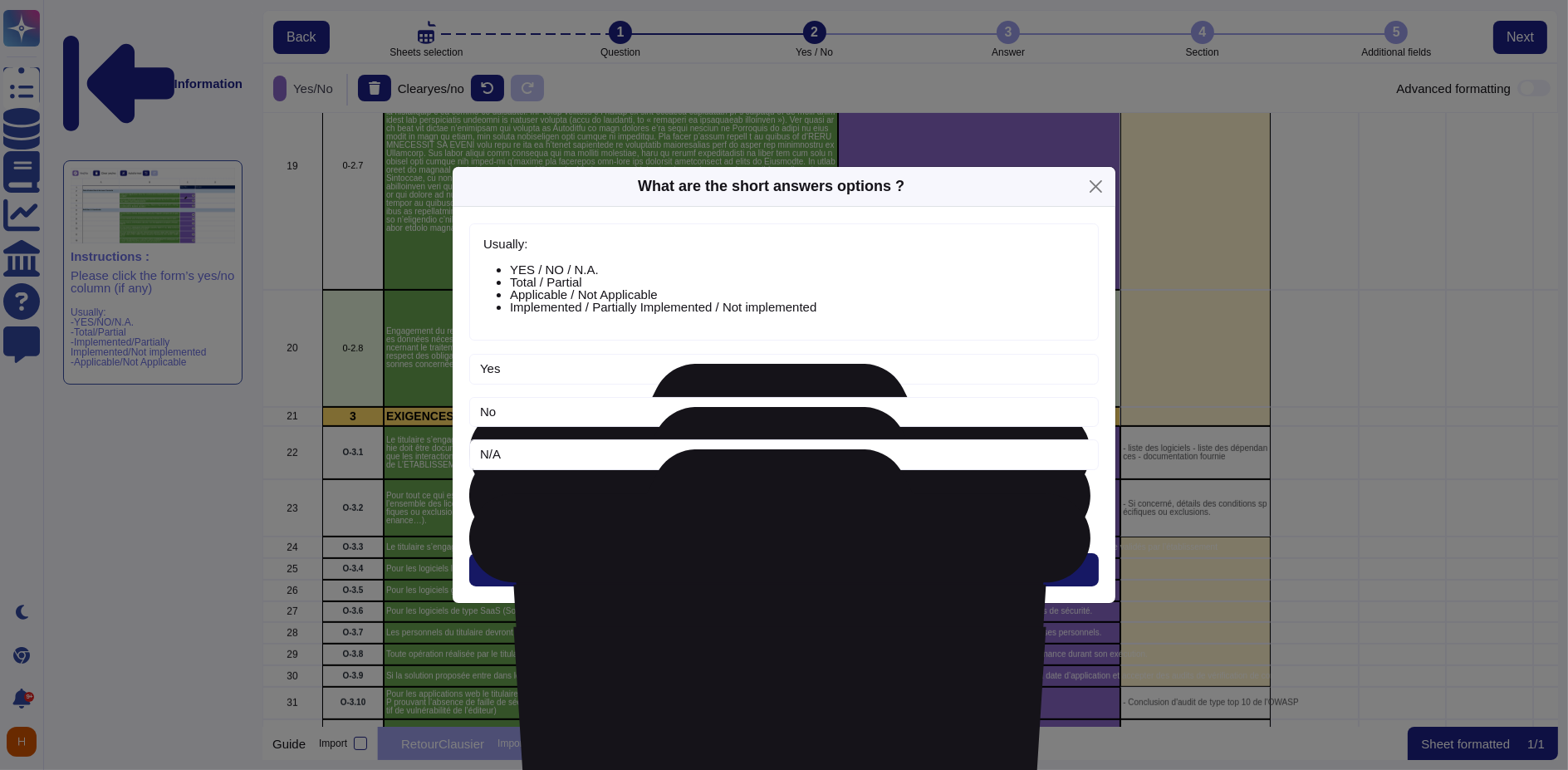
click at [803, 572] on button "Next" at bounding box center [784, 569] width 630 height 33
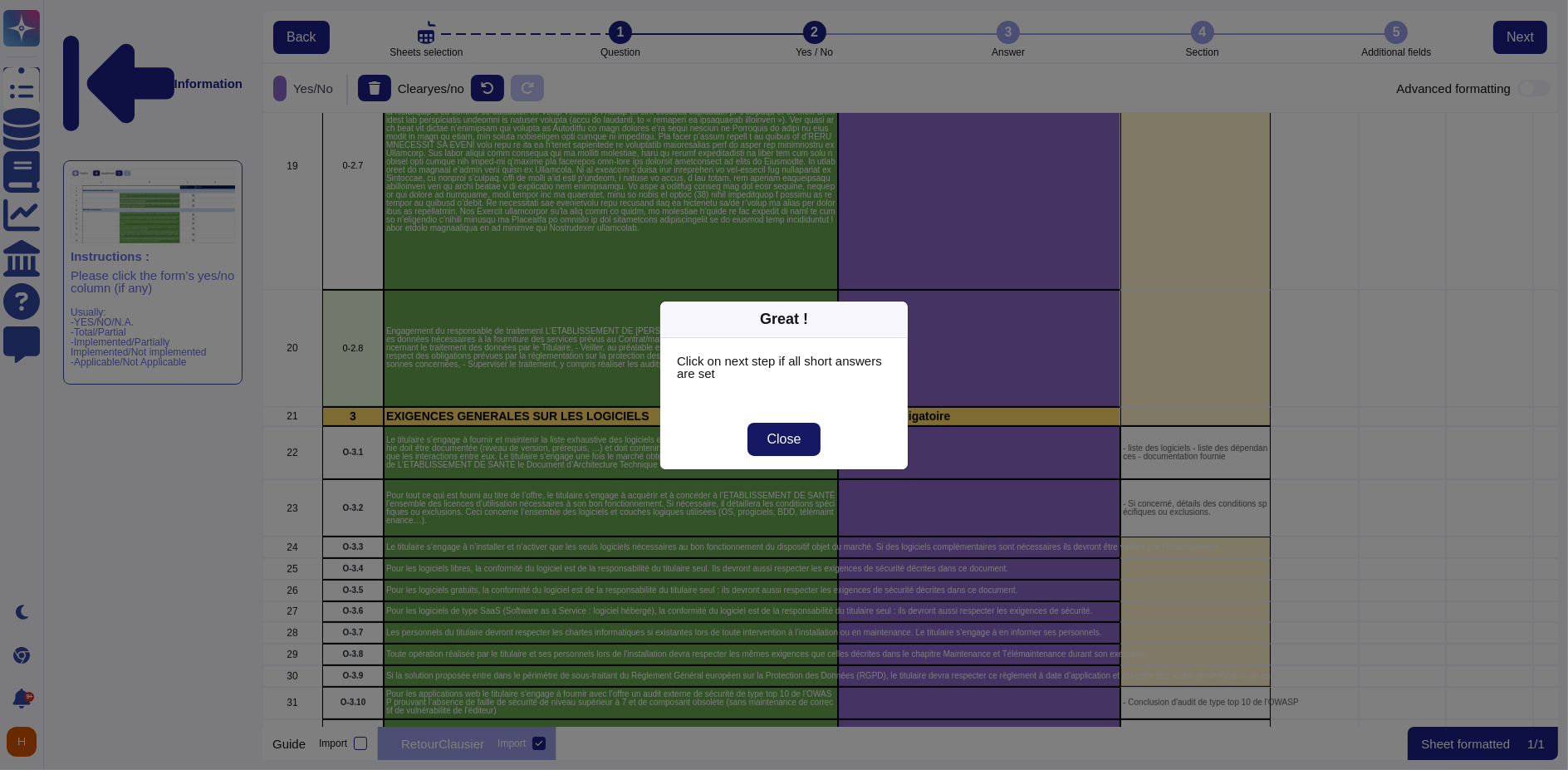
click at [792, 433] on span "Close" at bounding box center [784, 439] width 34 height 13
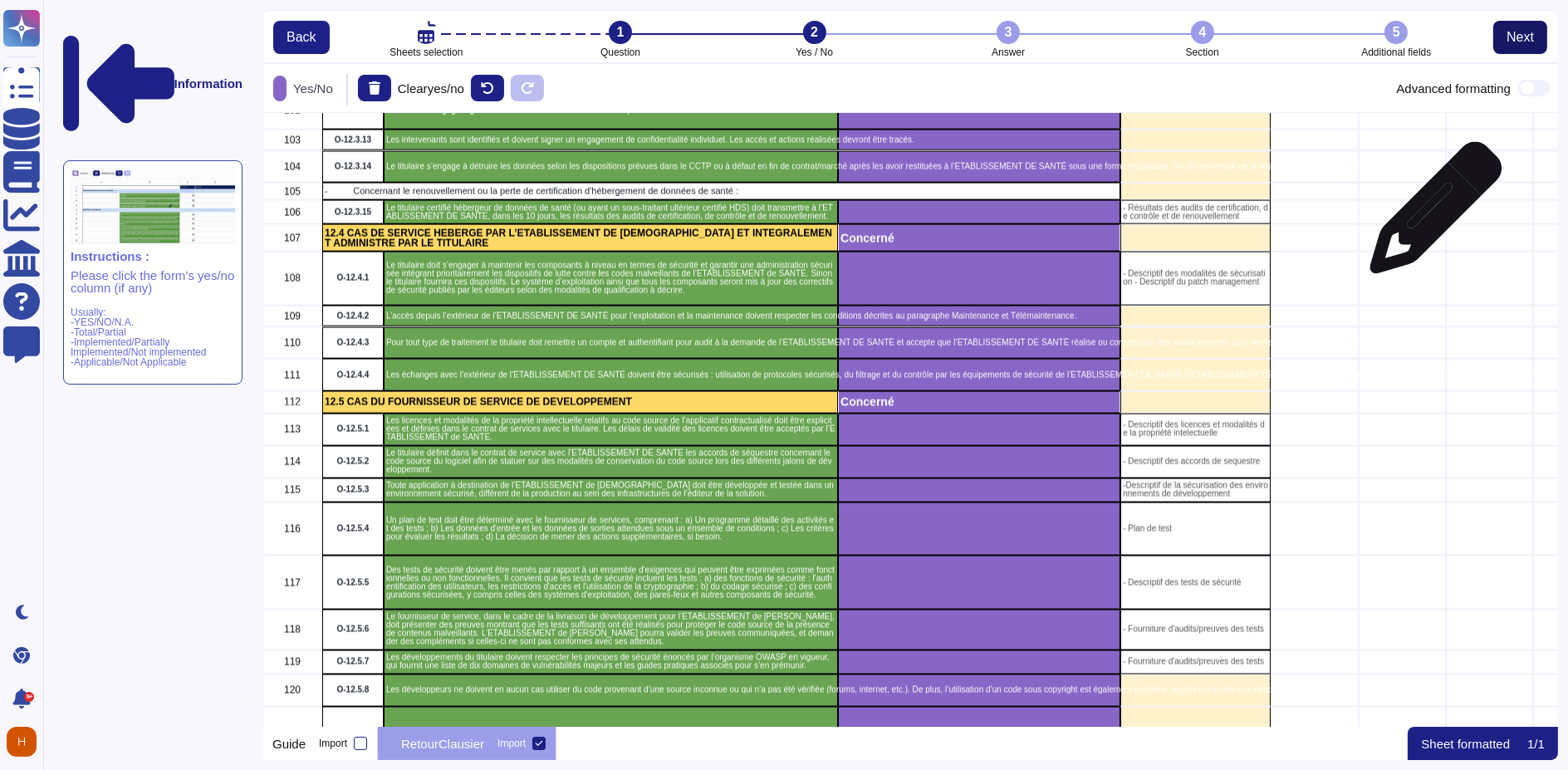
scroll to position [5354, 0]
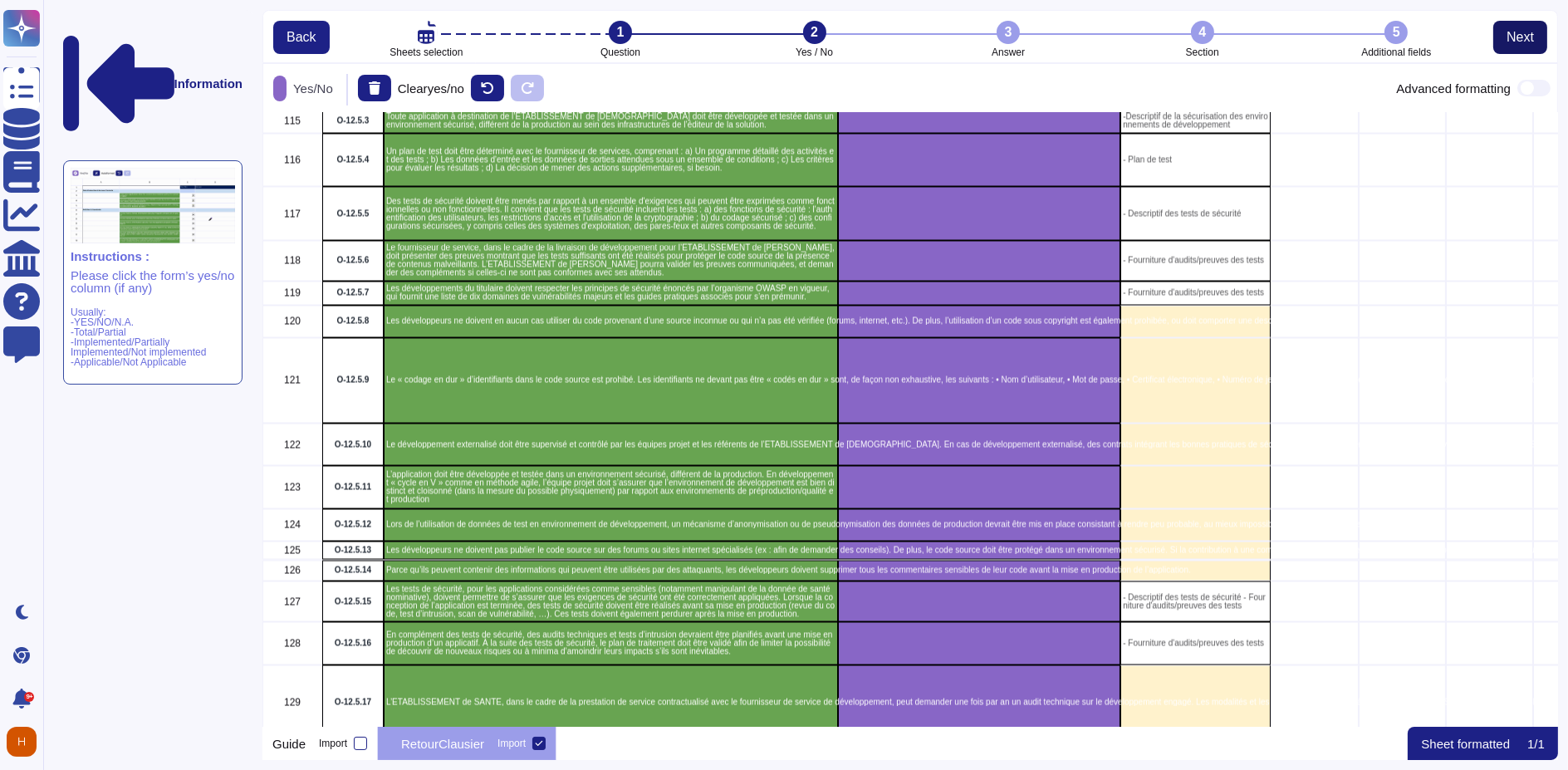
click at [1509, 45] on button "Next" at bounding box center [1520, 36] width 54 height 33
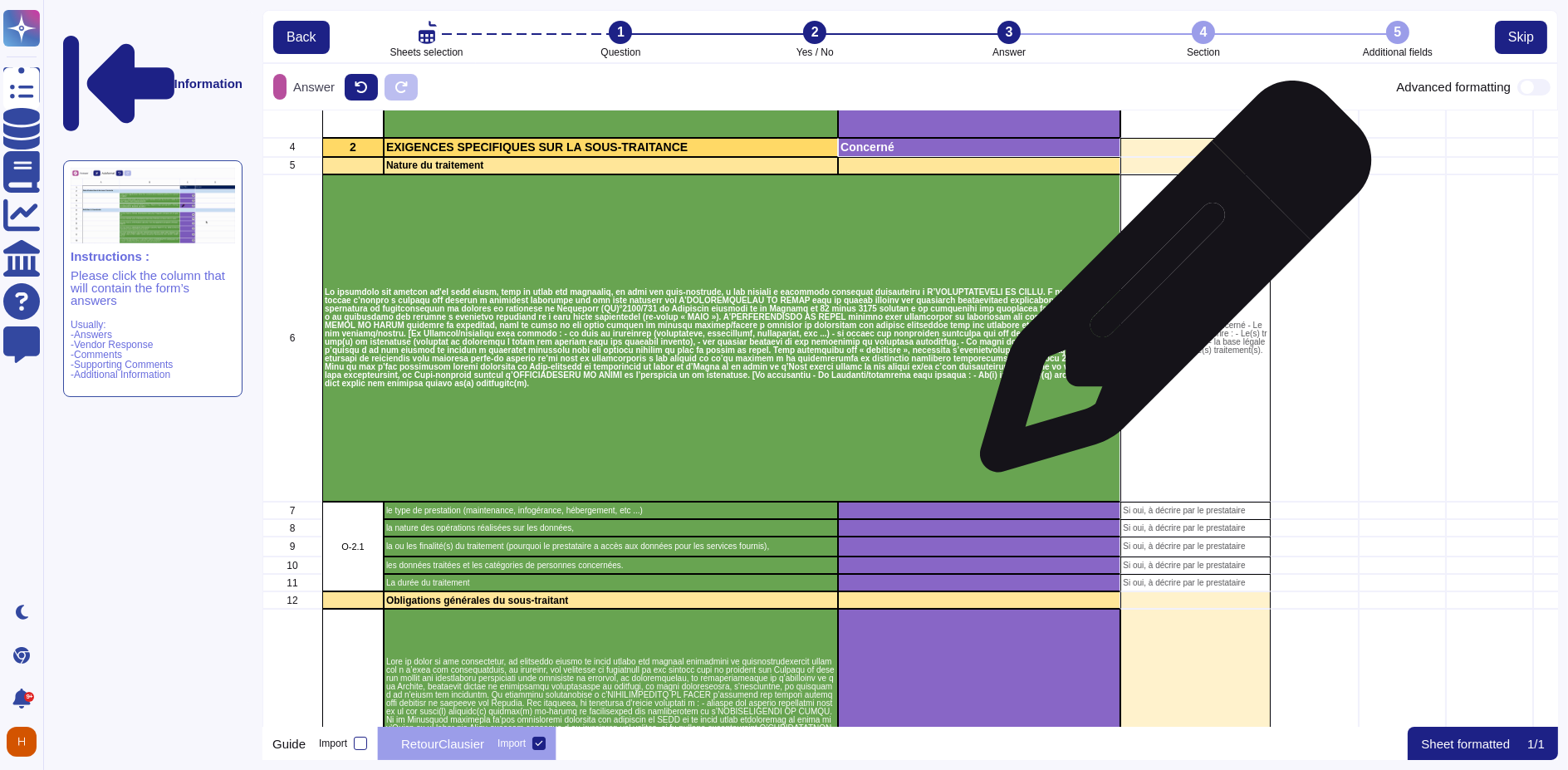
scroll to position [0, 0]
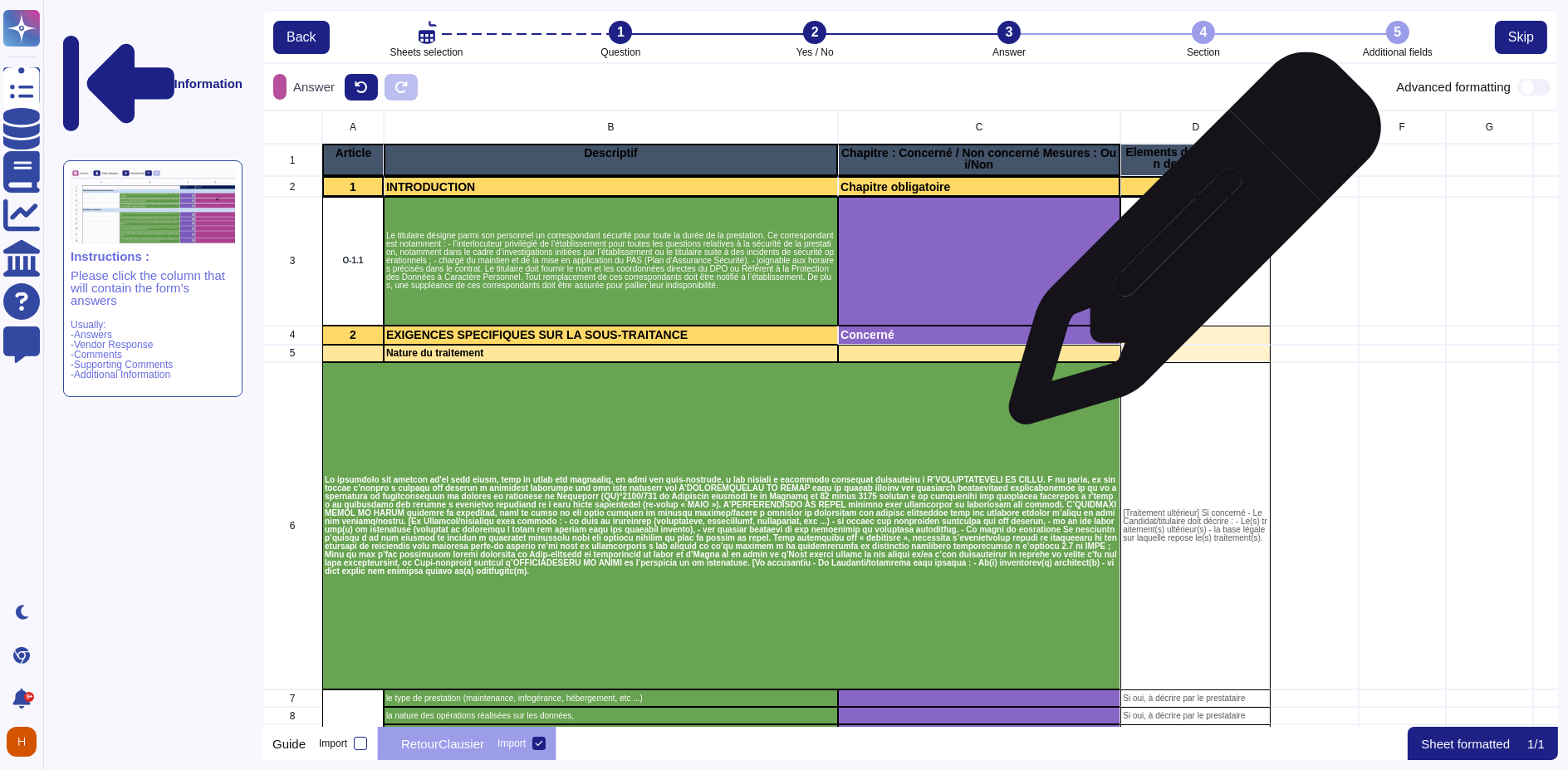
click at [1189, 247] on div "-Identification du correspondant sécurité" at bounding box center [1195, 261] width 150 height 129
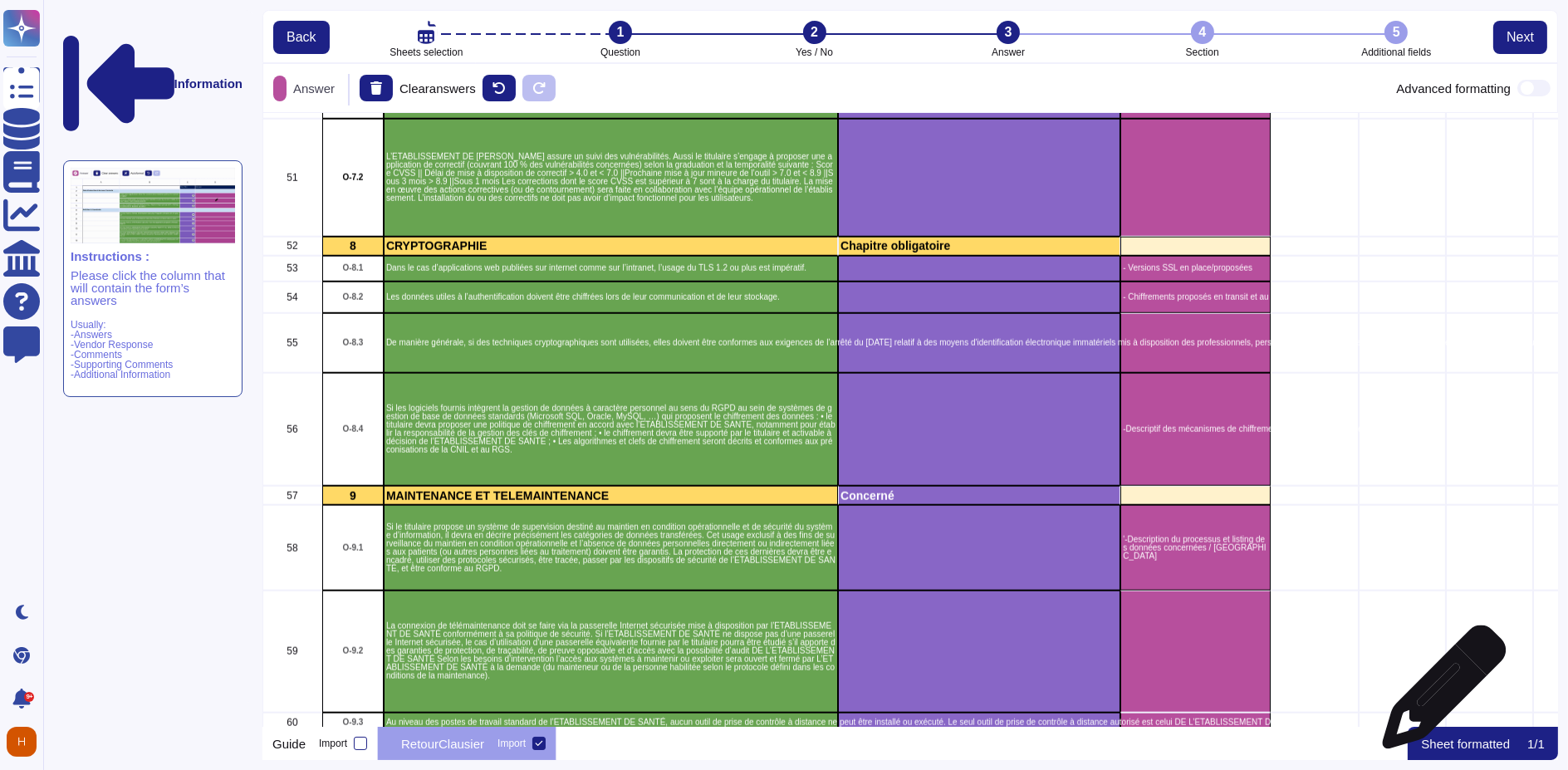
scroll to position [2941, 0]
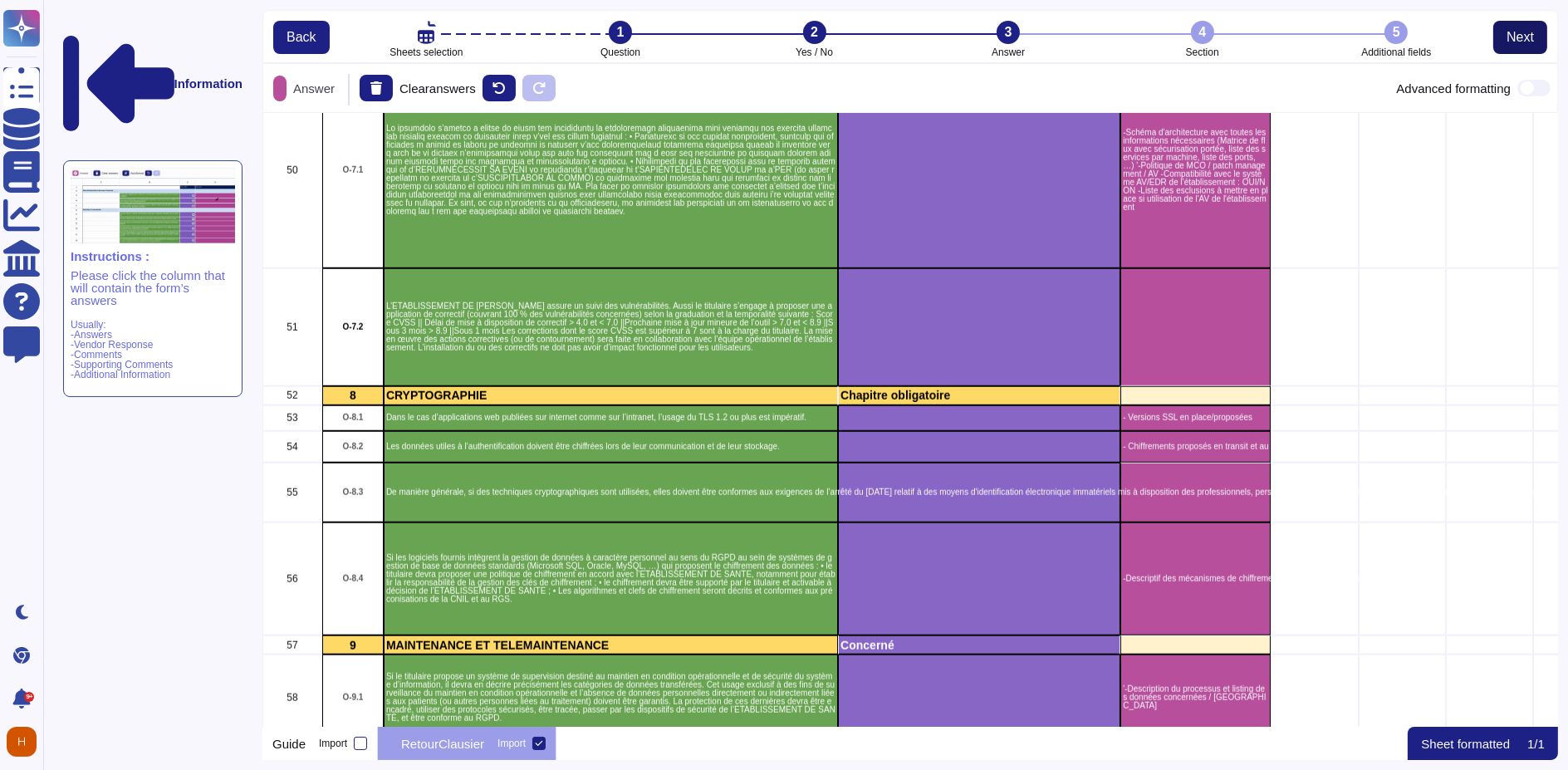
click at [1516, 20] on button "Next" at bounding box center [1520, 36] width 54 height 33
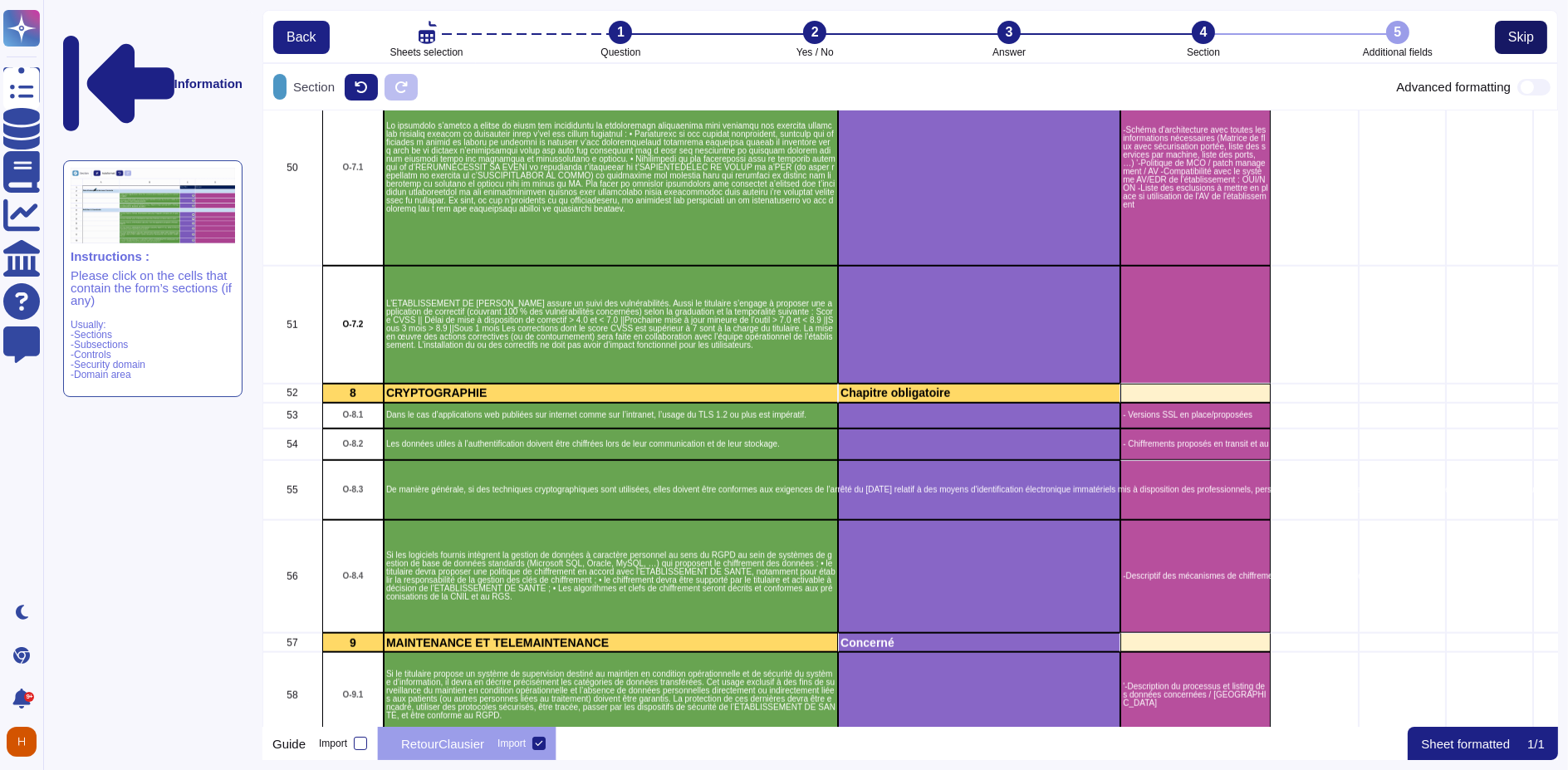
scroll to position [602, 1282]
click at [1526, 28] on button "Skip" at bounding box center [1521, 36] width 52 height 33
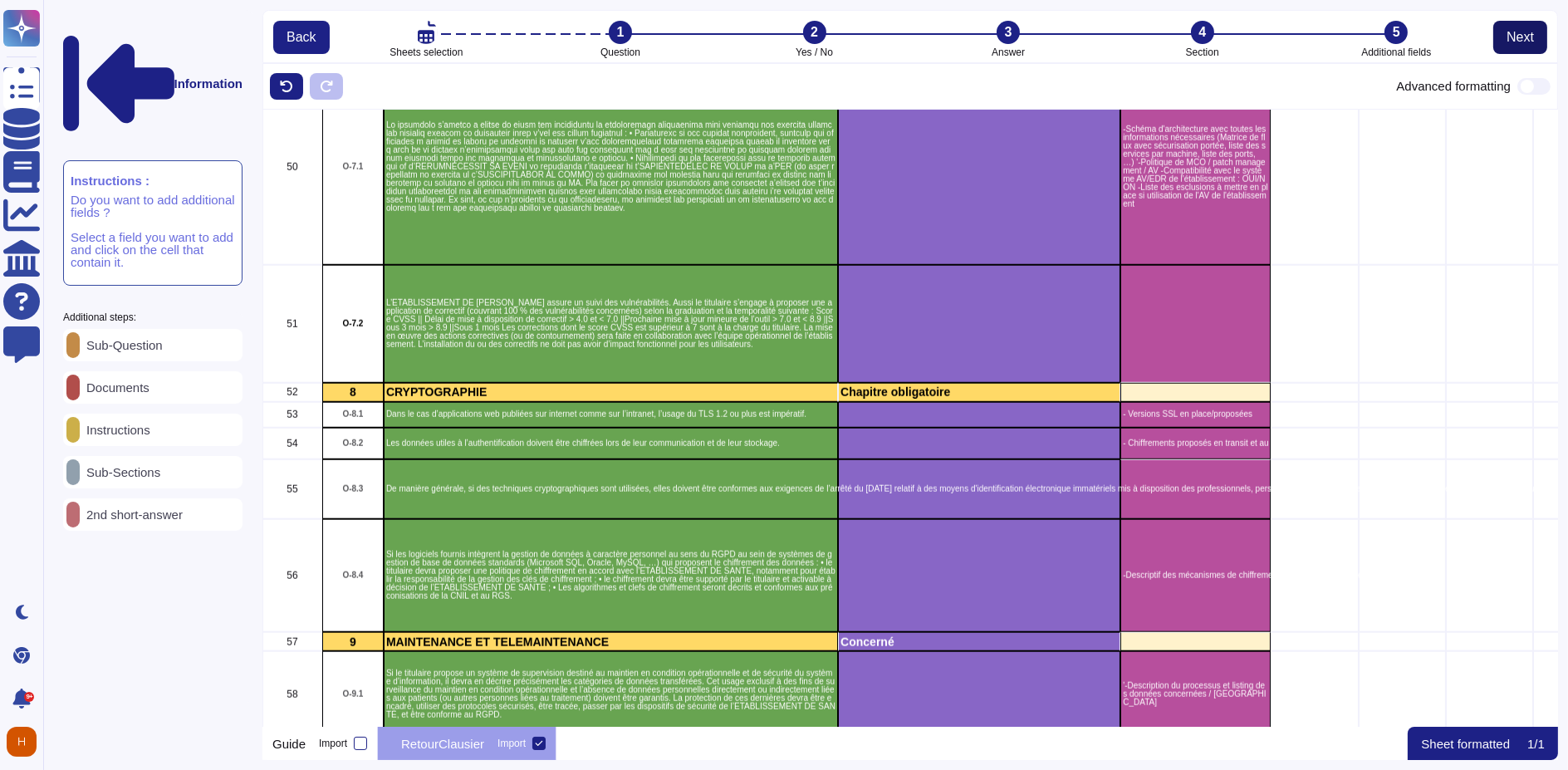
click at [1526, 35] on span "Next" at bounding box center [1520, 37] width 28 height 13
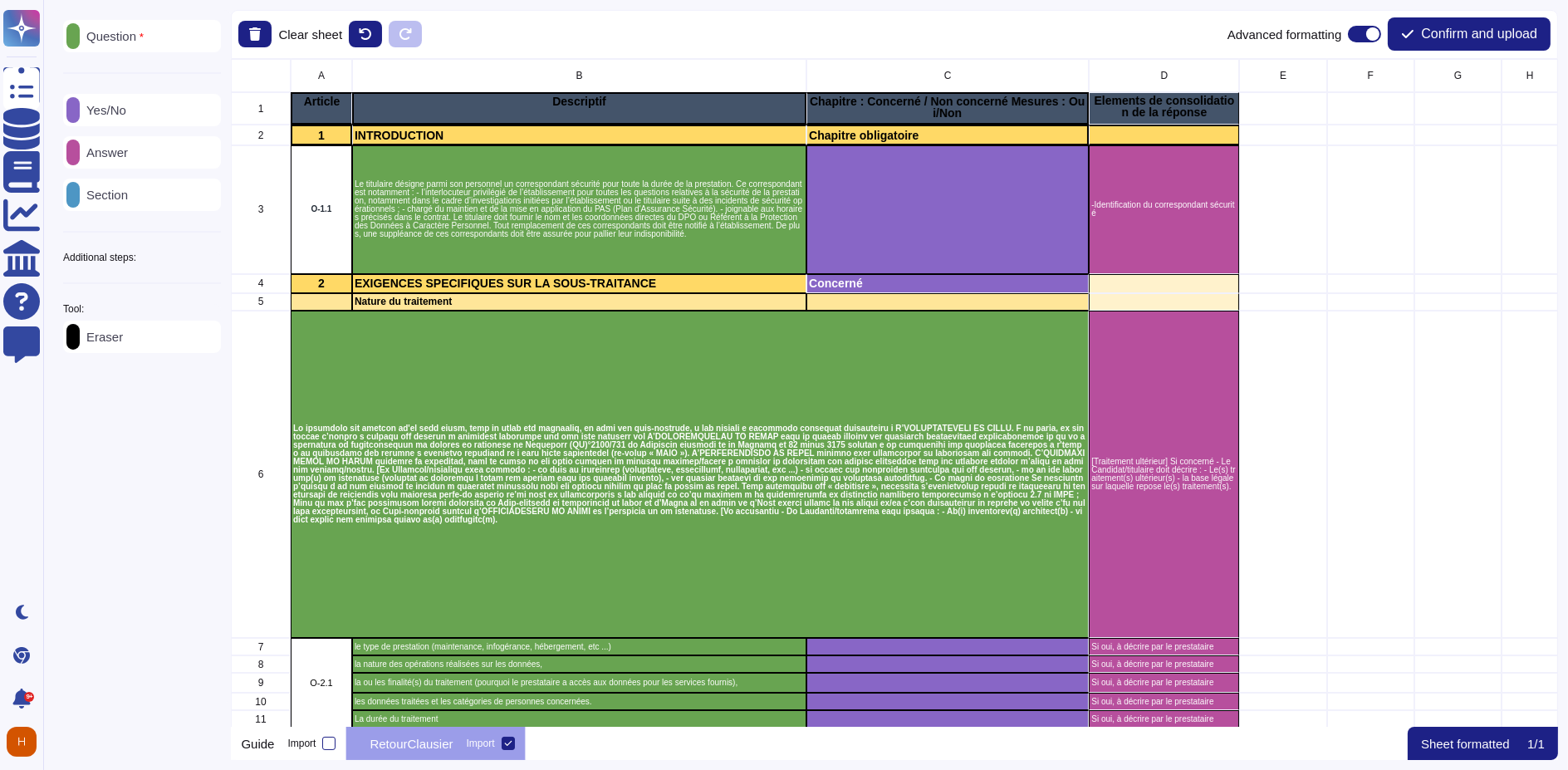
scroll to position [653, 1312]
click at [1487, 40] on span "Confirm and upload" at bounding box center [1479, 34] width 116 height 13
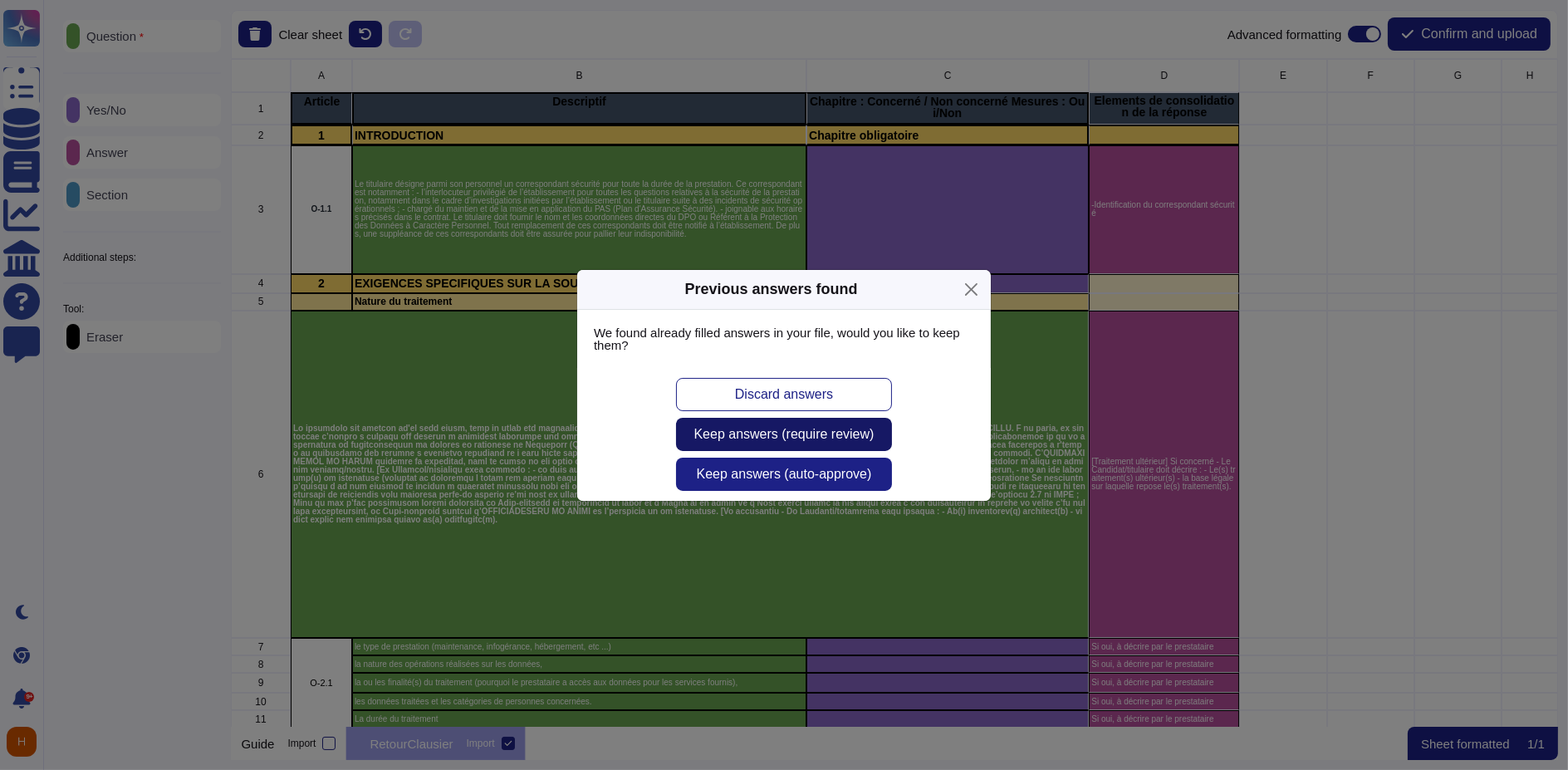
click at [842, 433] on span "Keep answers (require review)" at bounding box center [784, 434] width 180 height 13
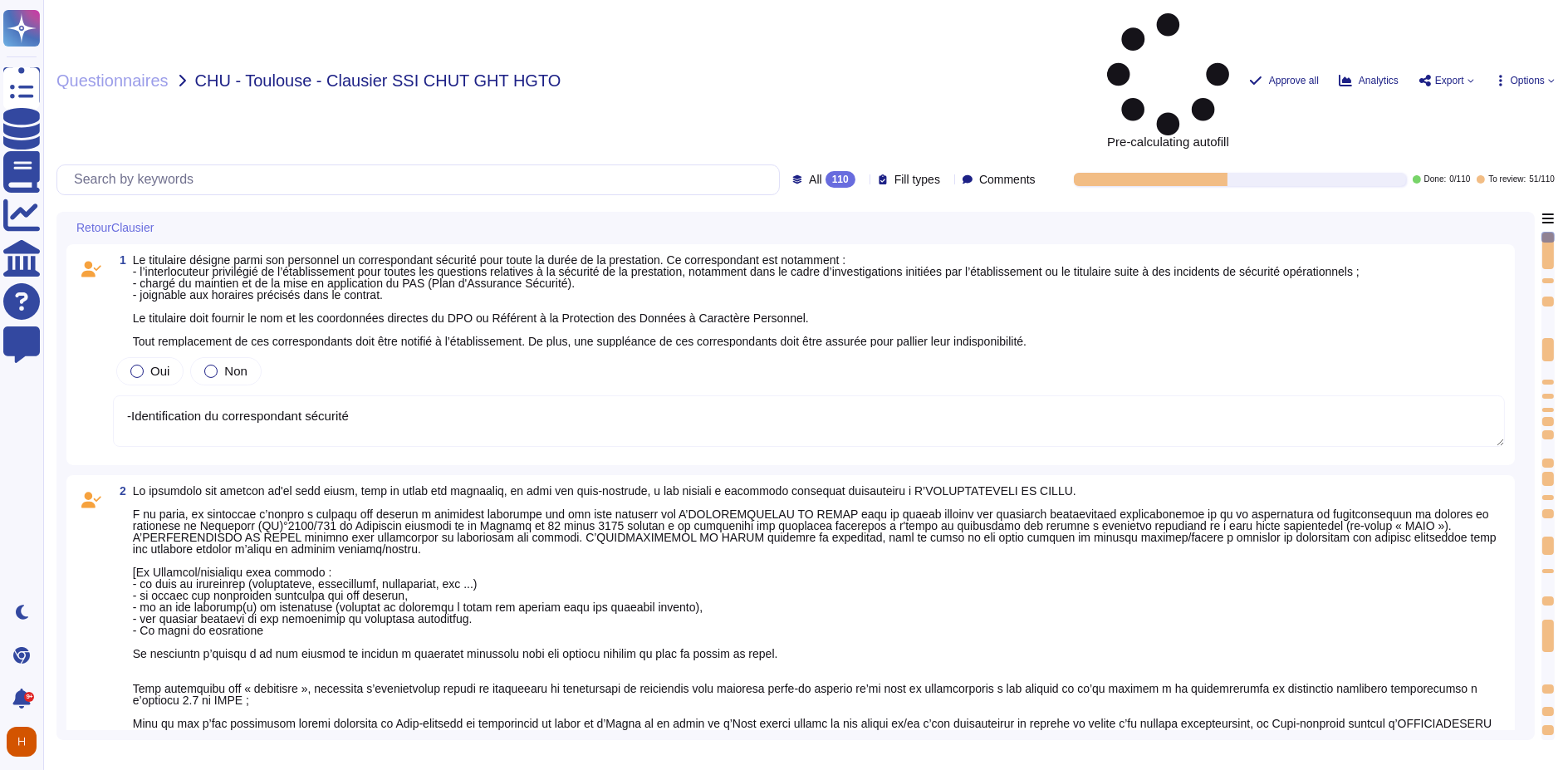
type textarea "-Identification du correspondant sécurité"
type textarea "[Traitement ultérieur] Si concerné - Le Candidat/titulaire doit décrire : - Le(…"
type textarea "Si oui, à décrire par le prestataire"
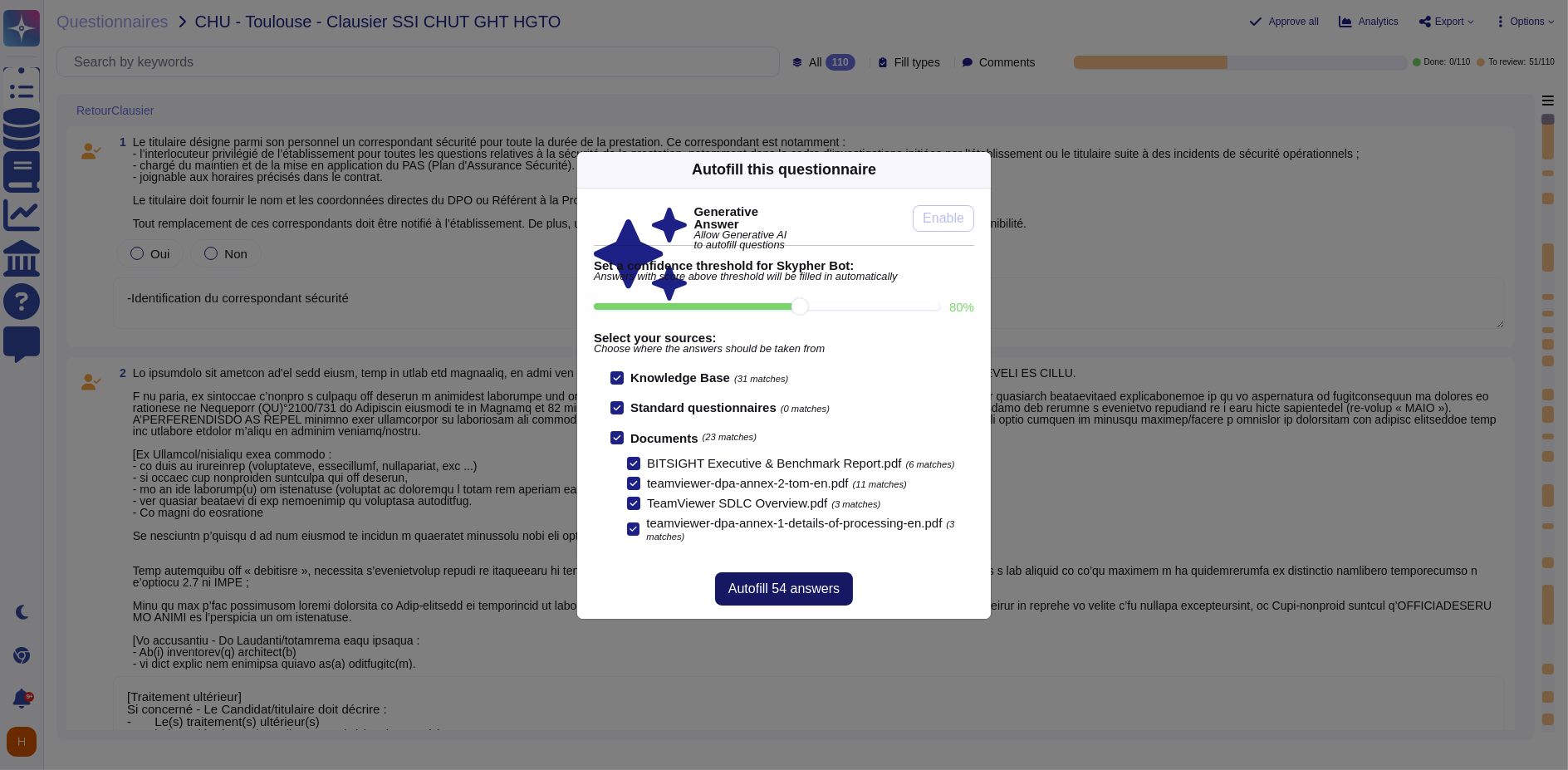
click at [819, 583] on span "Autofill 54 answers" at bounding box center [783, 589] width 111 height 13
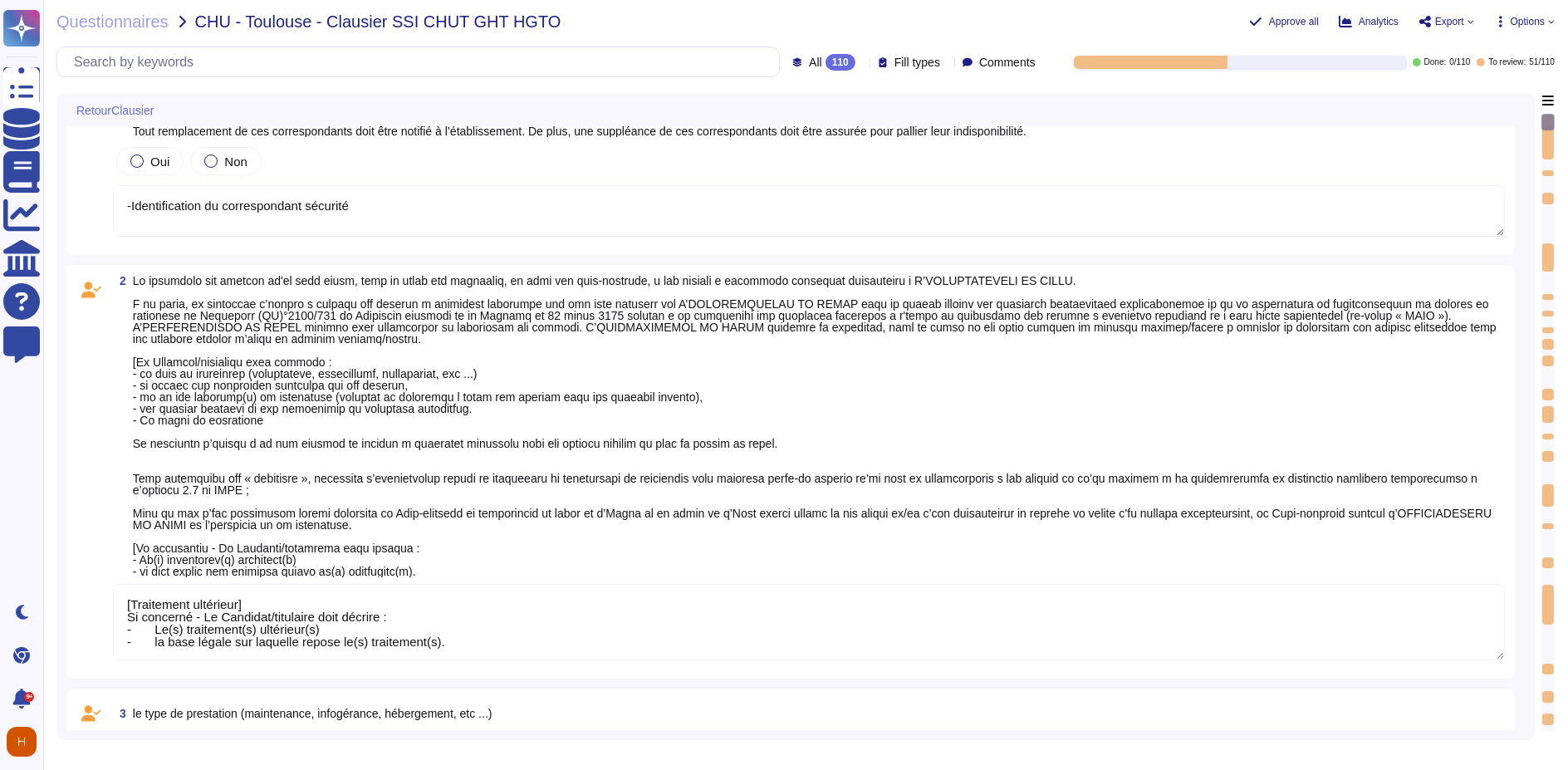
type textarea "[Traitement ultérieur] Si concerné - Le Candidat/titulaire doit décrire : - Le(…"
type textarea "Si oui, à décrire par le prestataire"
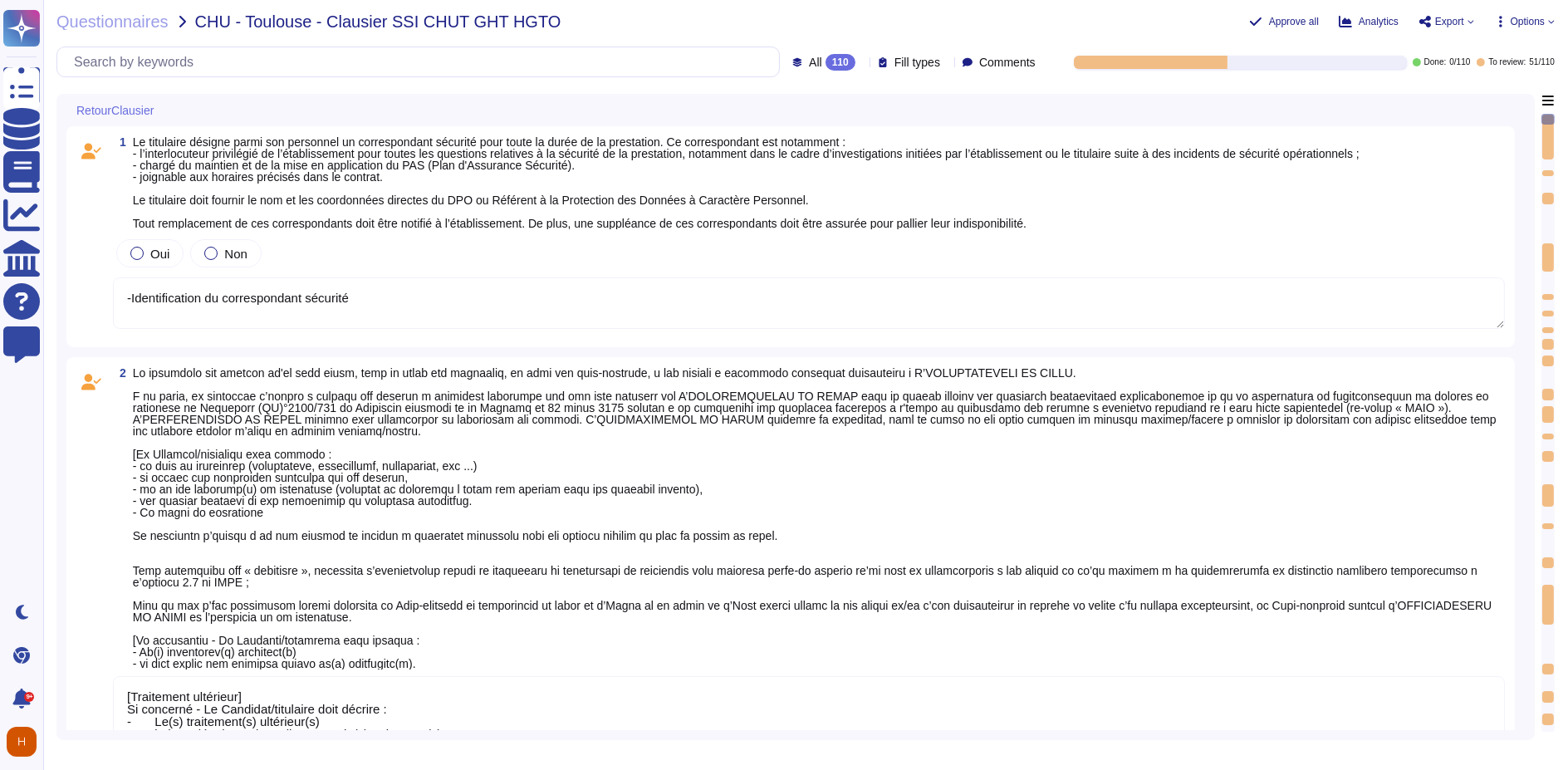
click at [264, 198] on span "Le titulaire désigne parmi son personnel un correspondant sécurité pour toute l…" at bounding box center [747, 182] width 1227 height 95
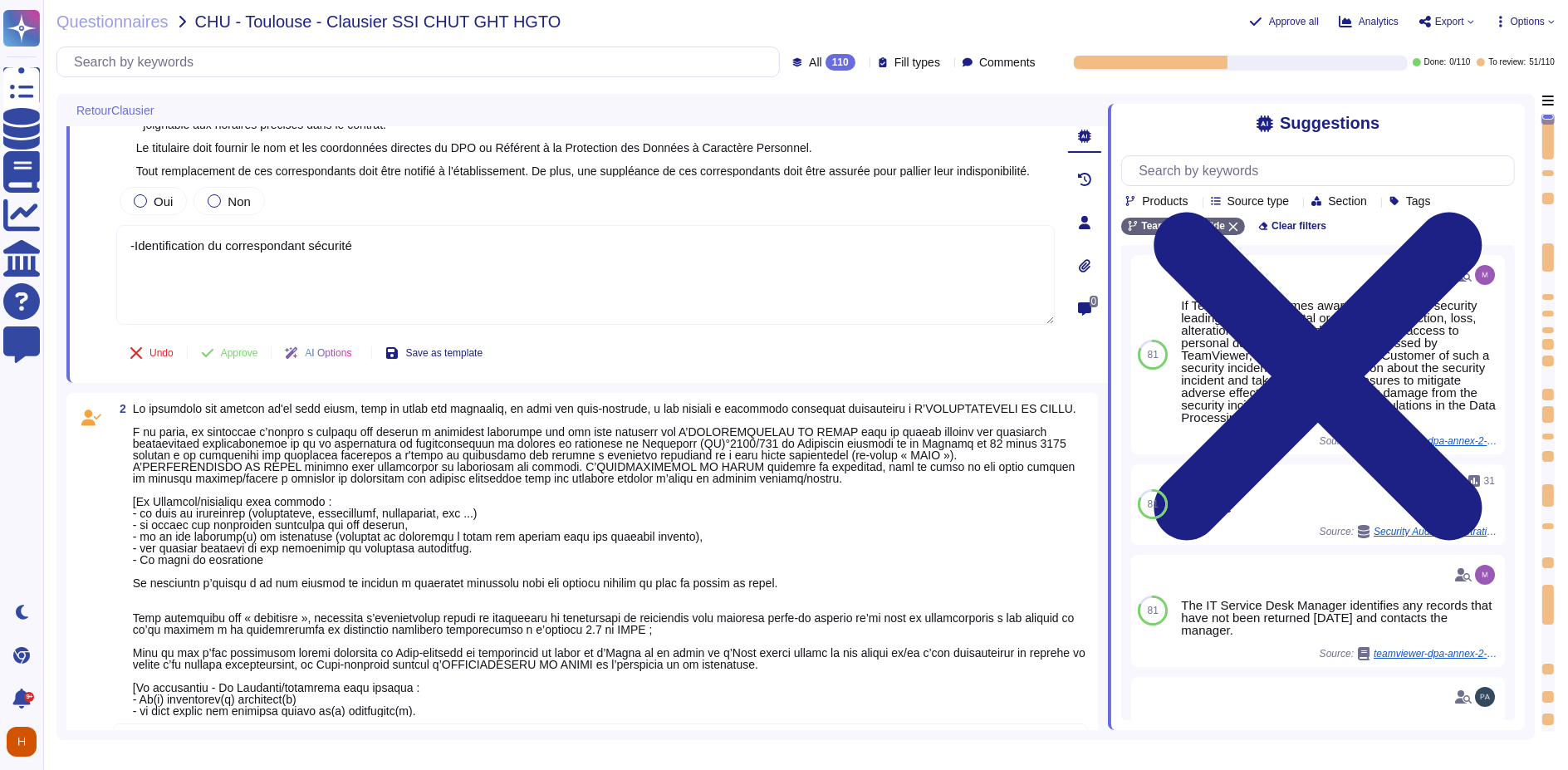
type textarea "[Traitement ultérieur] Si concerné - Le Candidat/titulaire doit décrire : - Le(…"
type textarea "Si oui, à décrire par le prestataire"
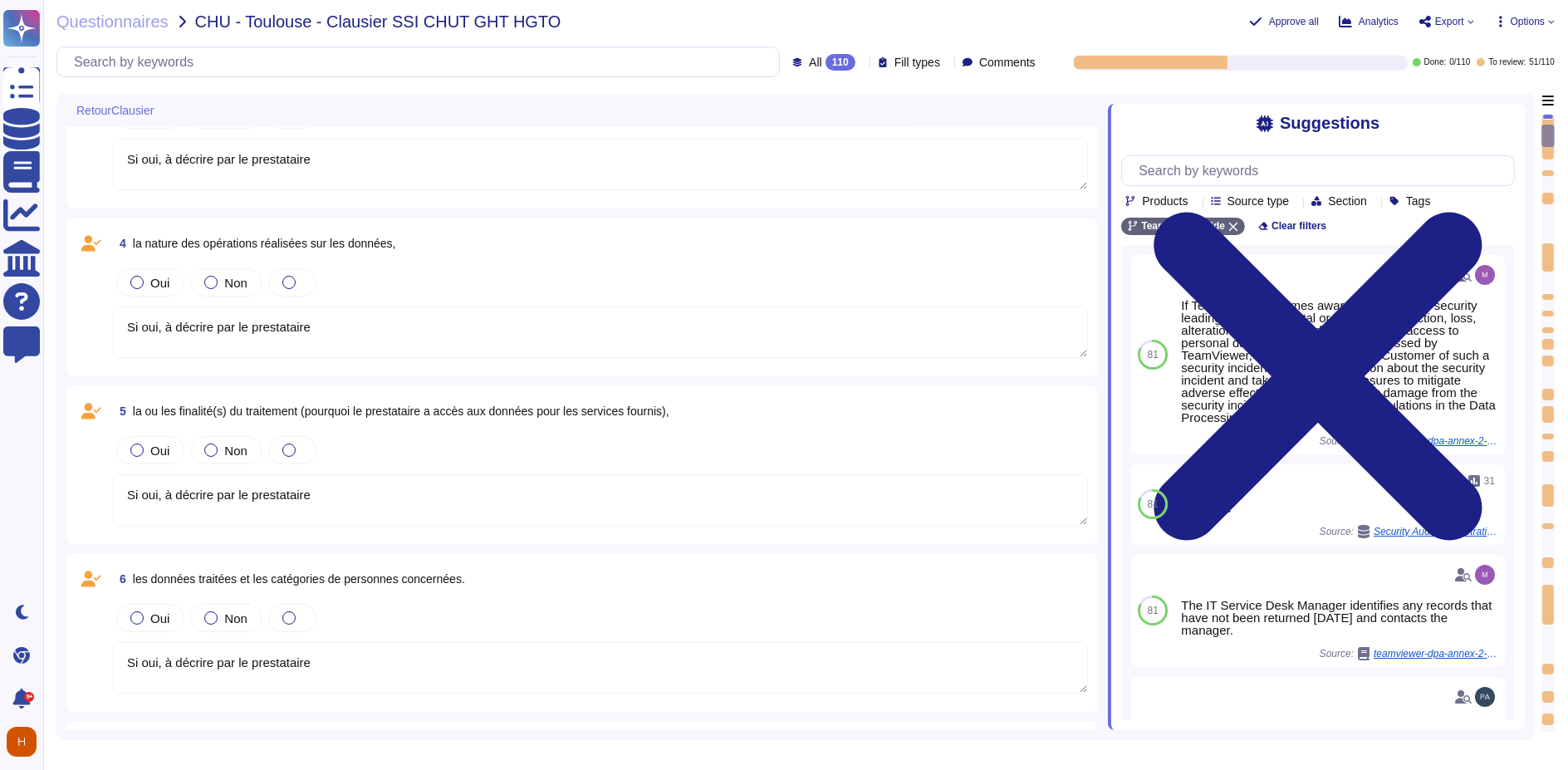
type textarea "[Traitement ultérieur] Si concerné - Le Candidat/titulaire doit décrire : - Le(…"
type textarea "Si oui, à décrire par le prestataire"
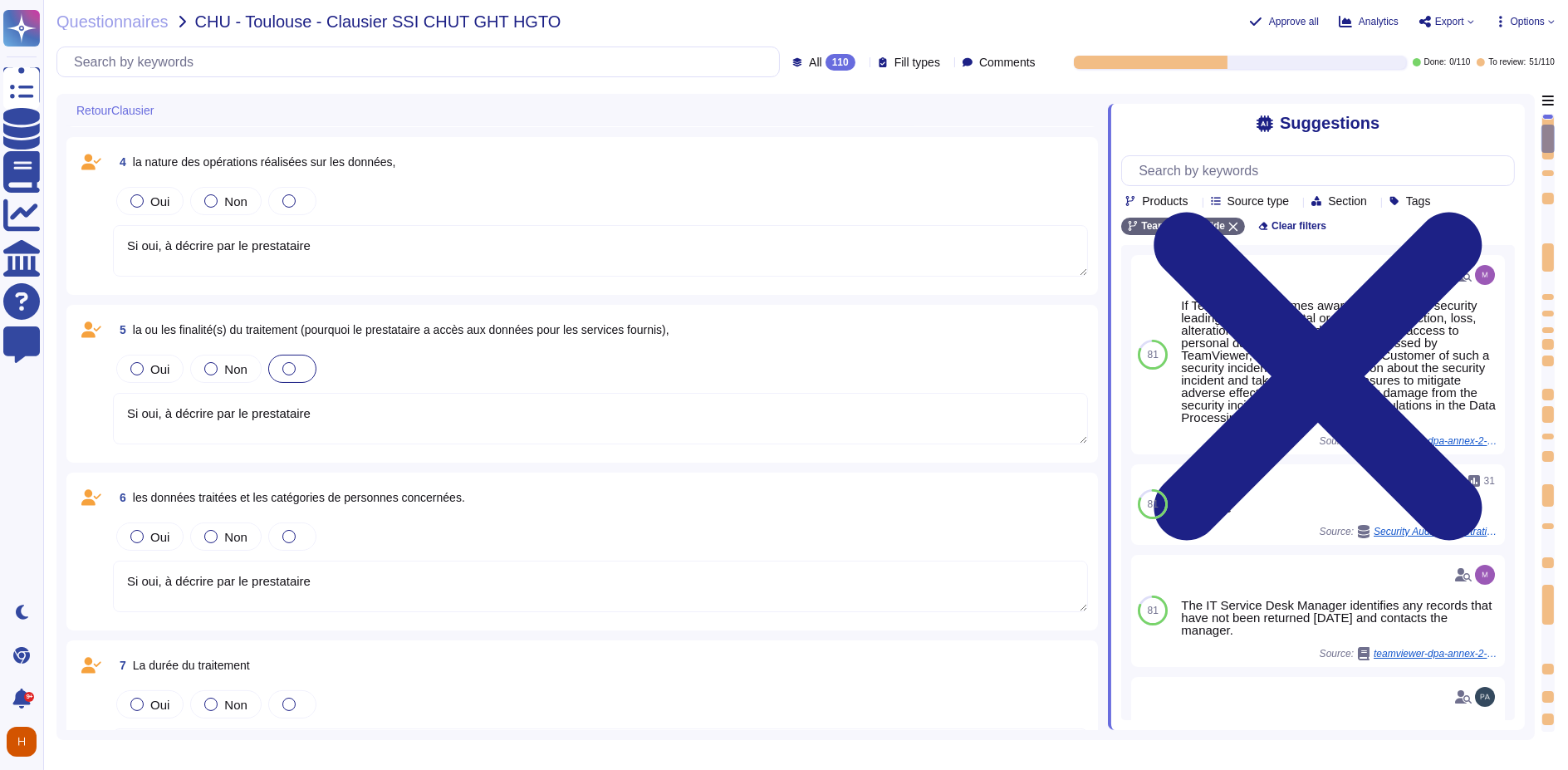
click at [289, 376] on div at bounding box center [289, 369] width 13 height 13
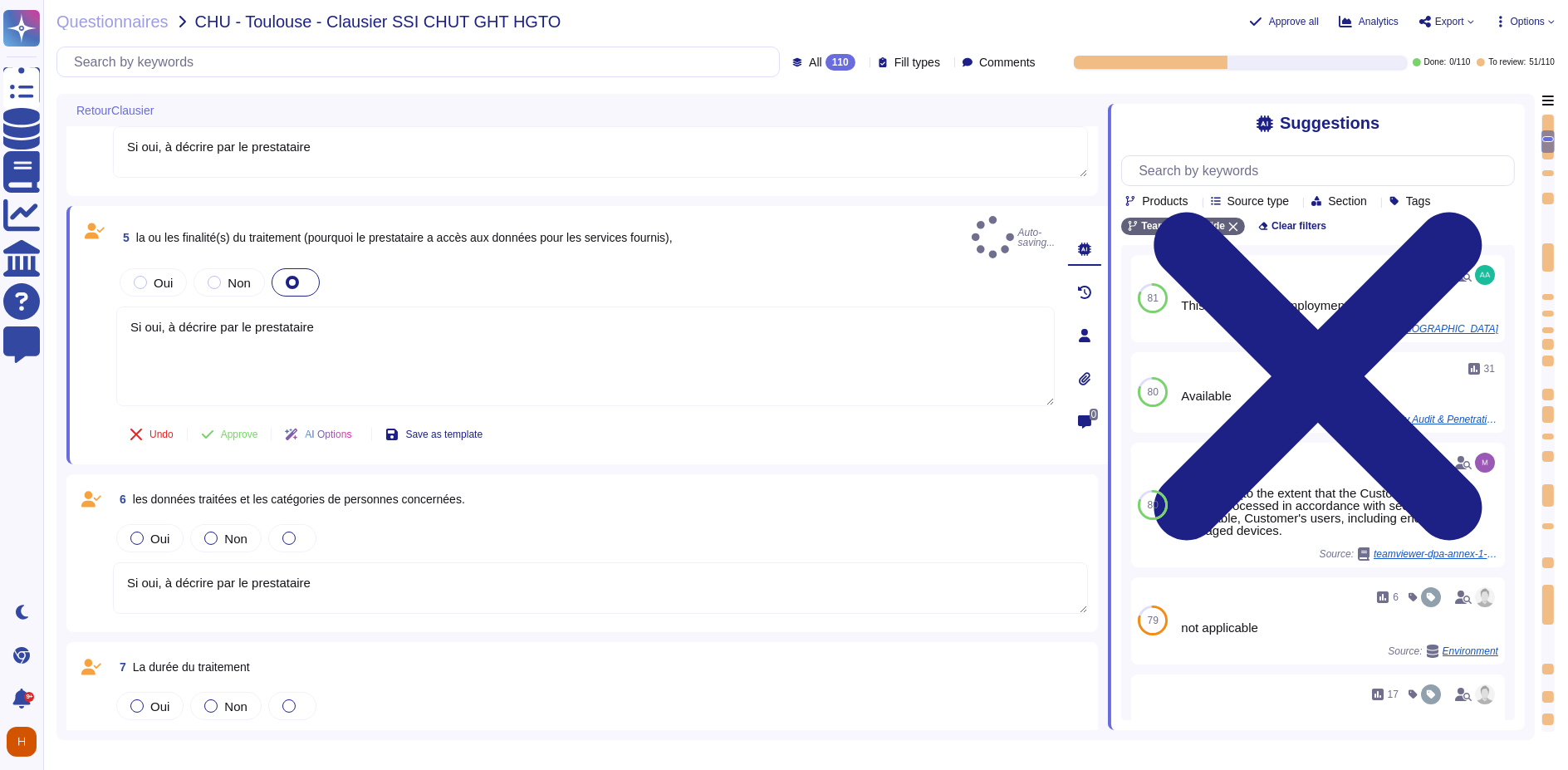
click at [305, 297] on div at bounding box center [296, 282] width 48 height 28
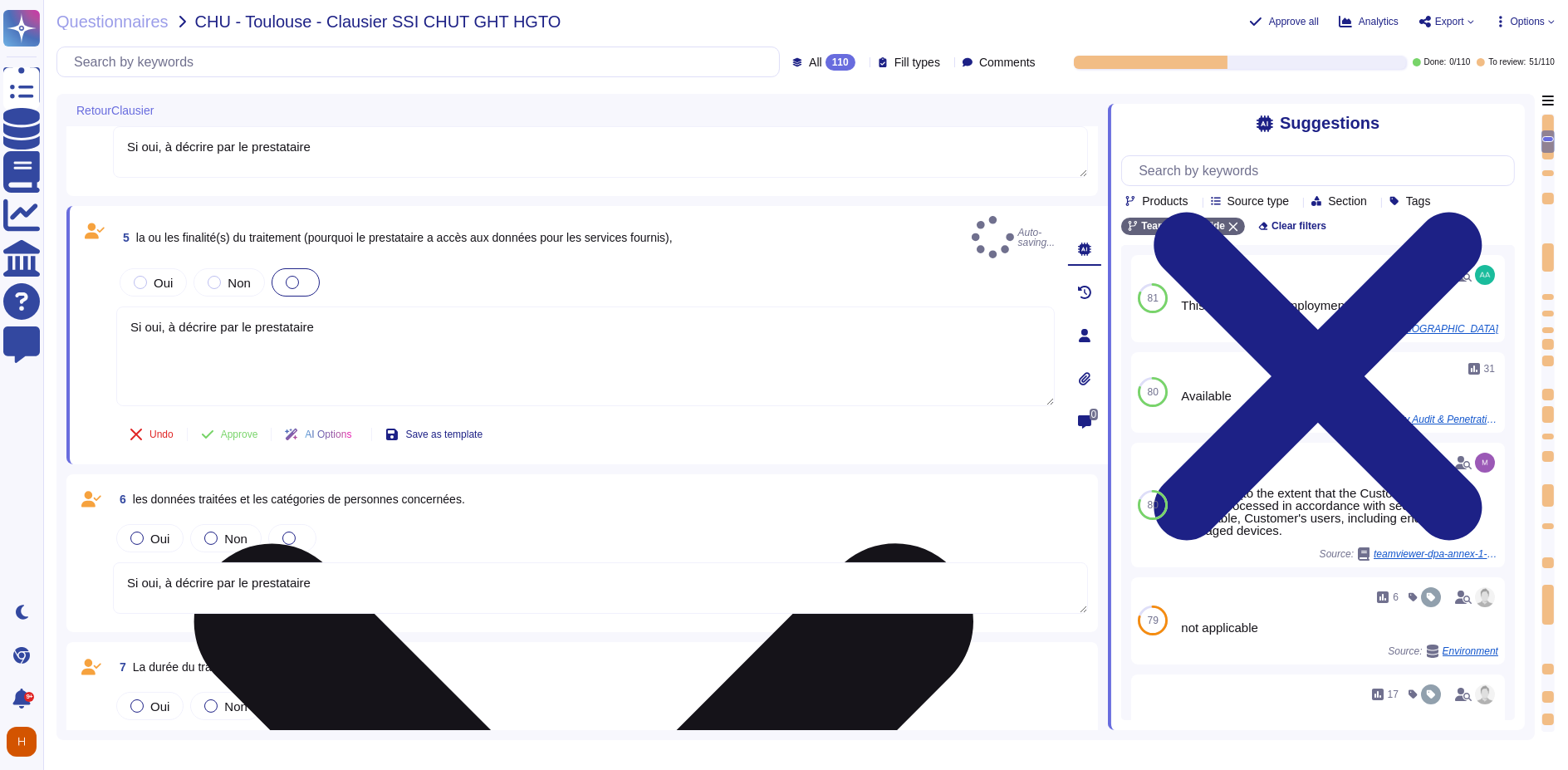
click at [270, 360] on textarea "Si oui, à décrire par le prestataire" at bounding box center [585, 356] width 938 height 99
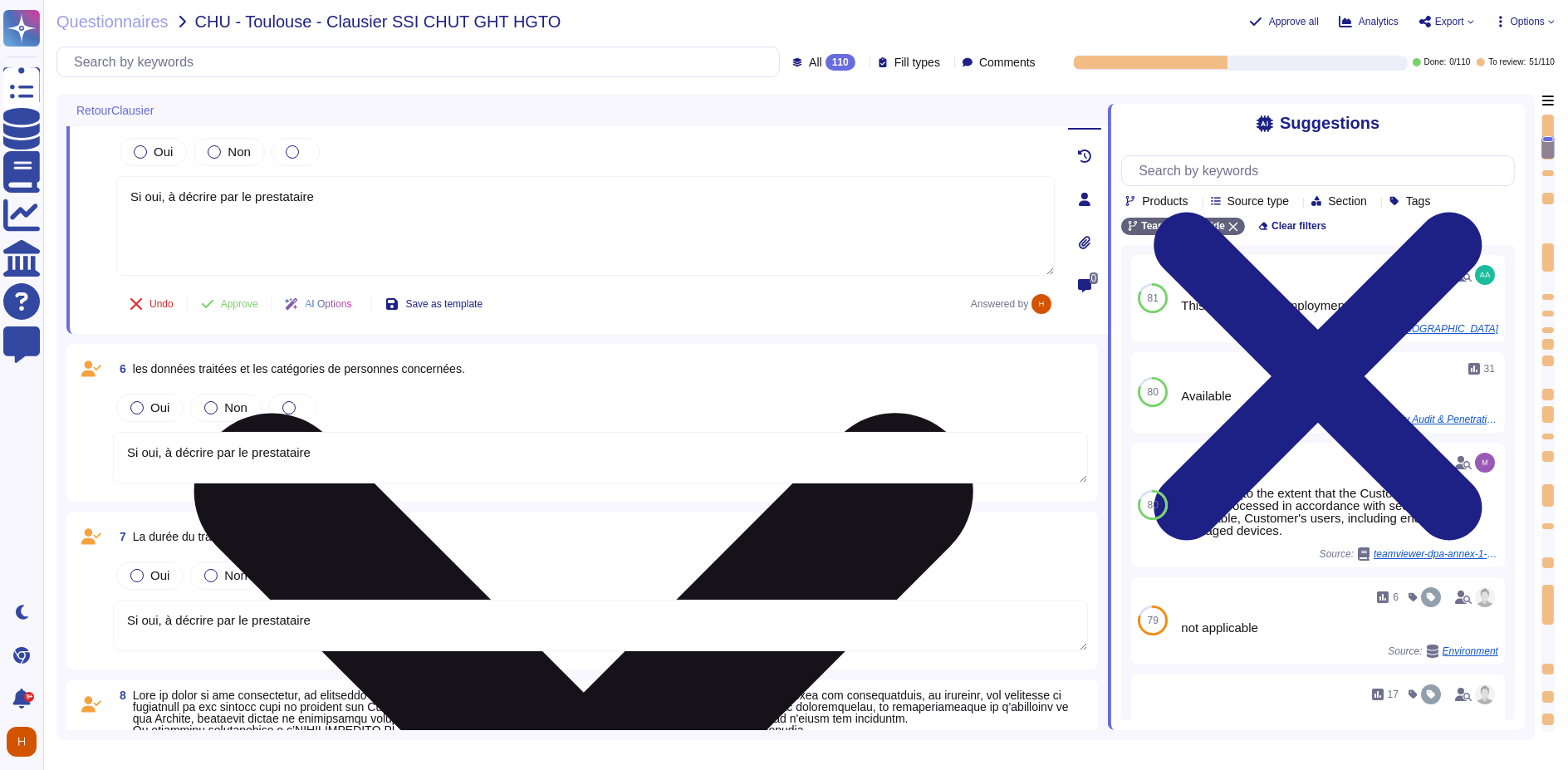
scroll to position [1200, 0]
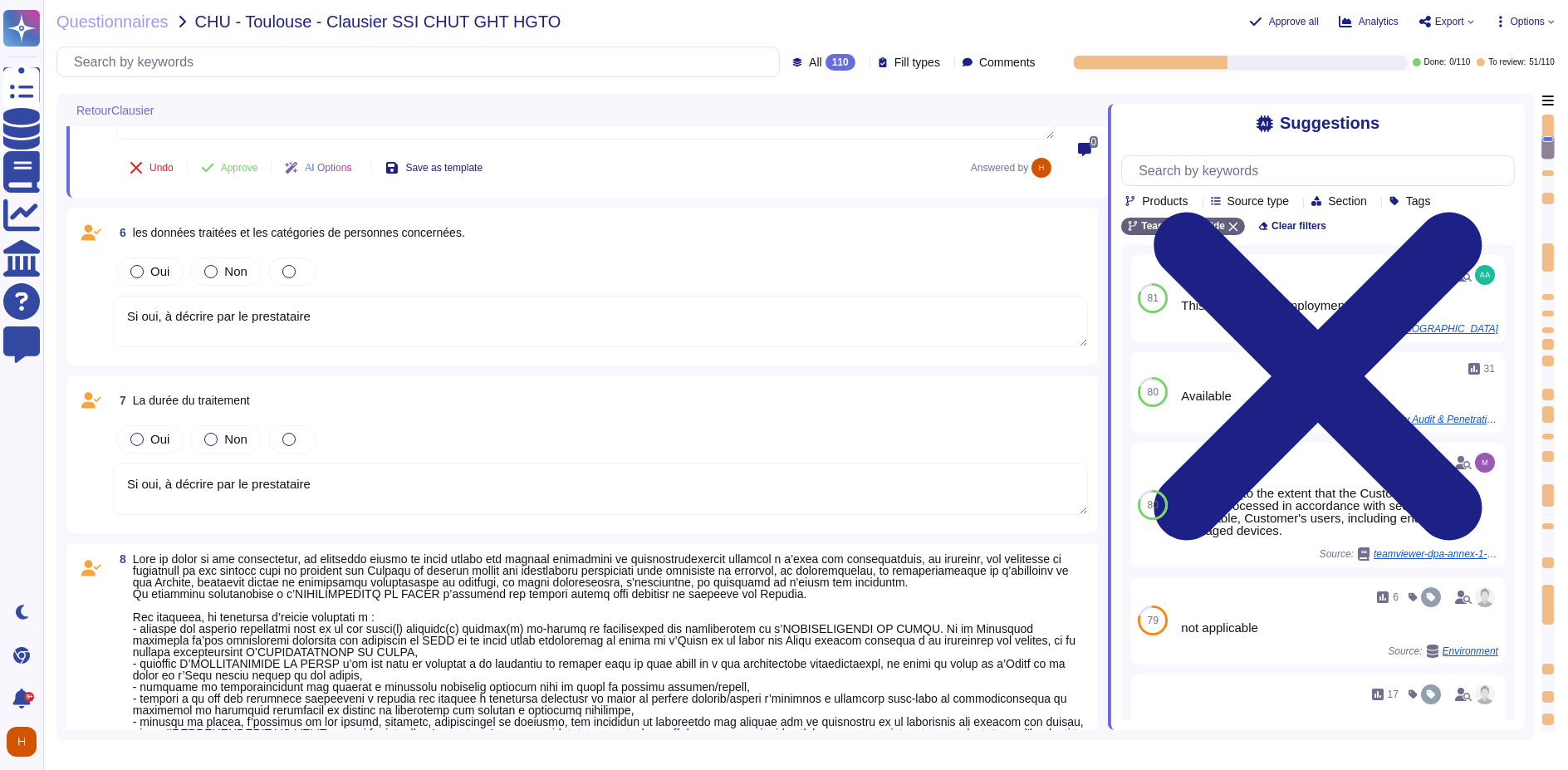
type textarea "[Traitement ultérieur] Si concerné - Le Candidat/titulaire doit décrire : - Le(…"
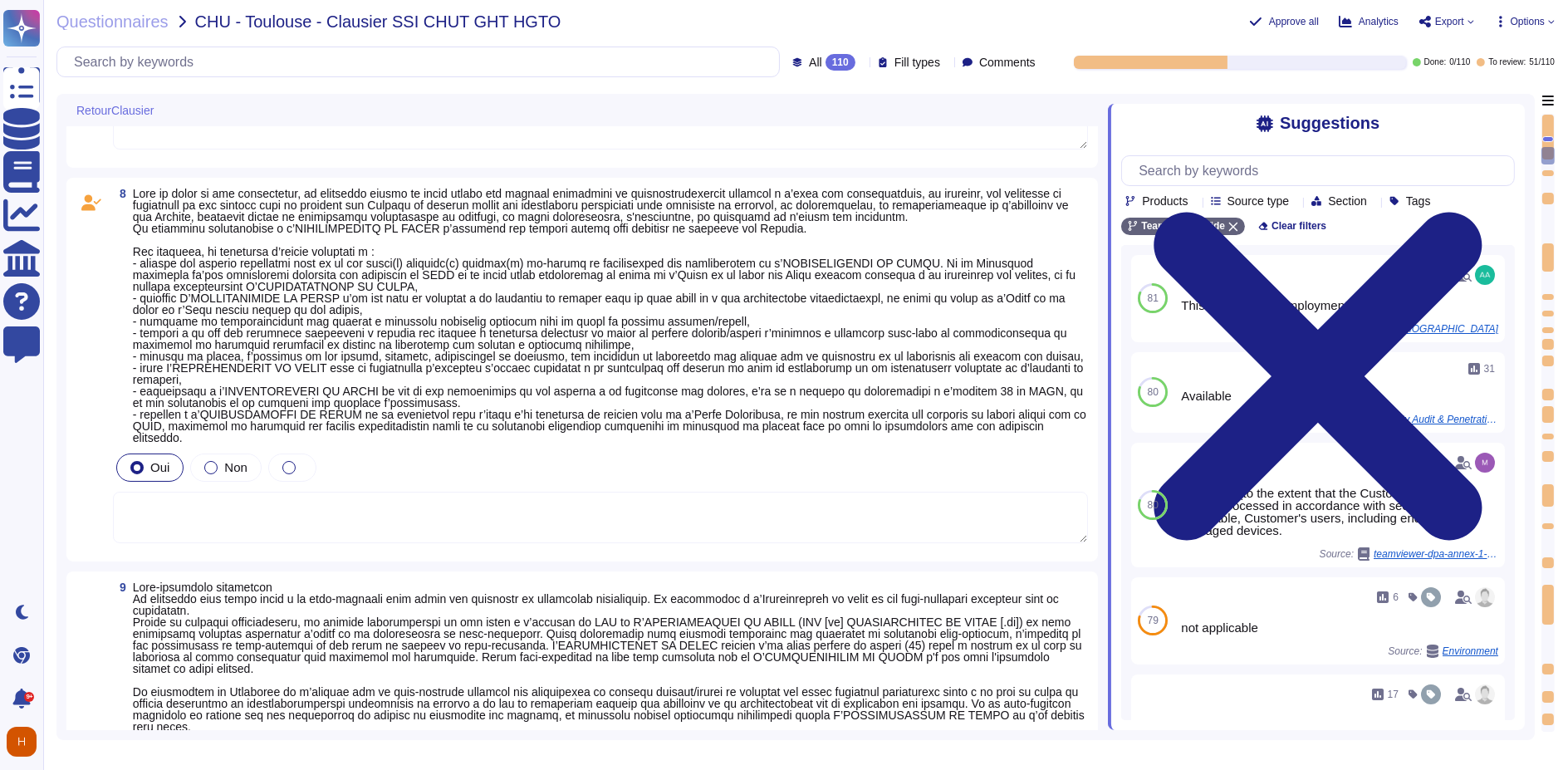
type textarea "- Préciser si OK avec le délai demandé"
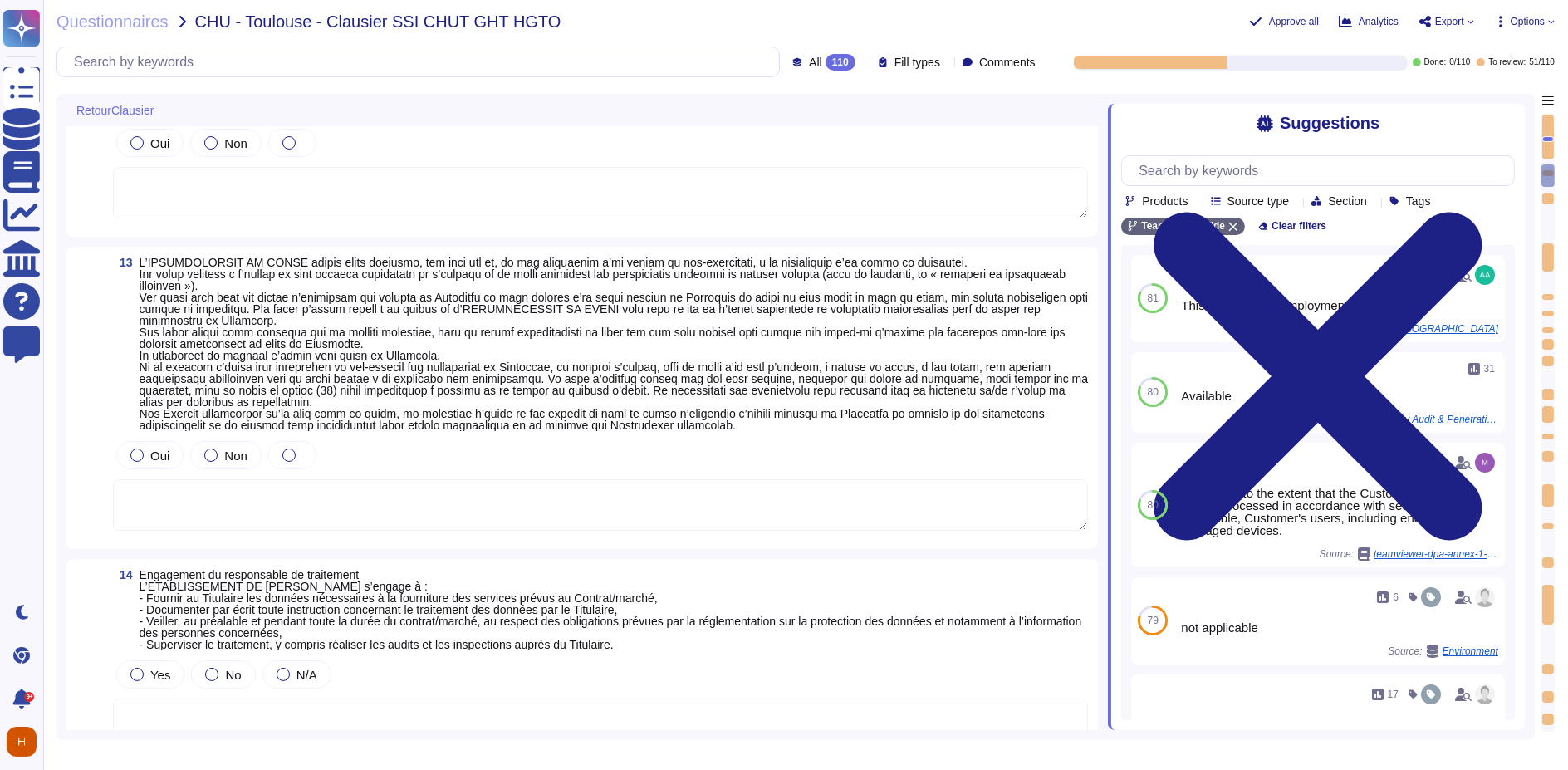
type textarea "- liste des logiciels - liste des dépendances - documentation fournie"
type textarea "- Si concerné, détails des conditions spécifiques ou exclusions."
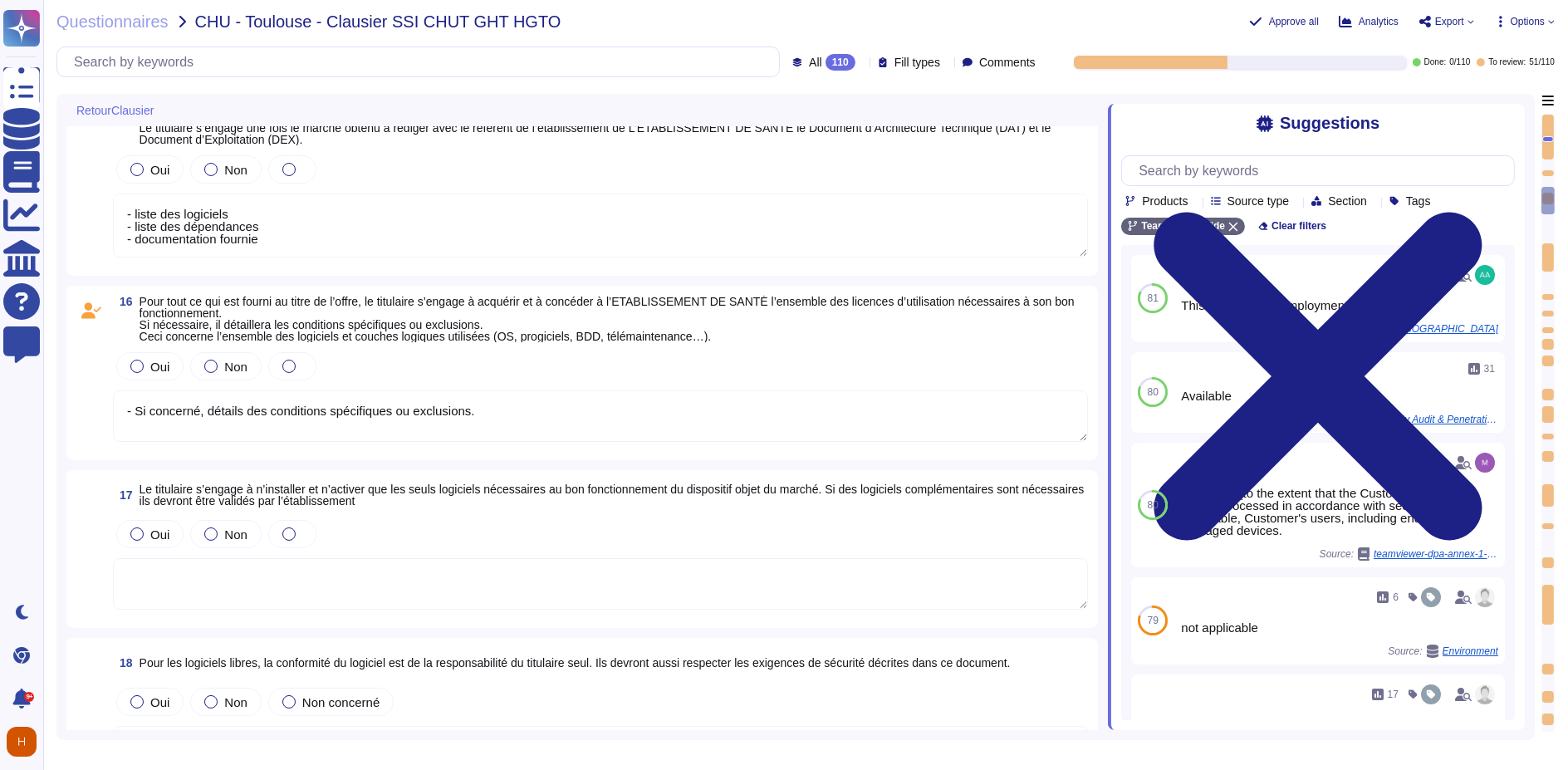
type textarea "- liste des logiciels - liste des dépendances - documentation fournie"
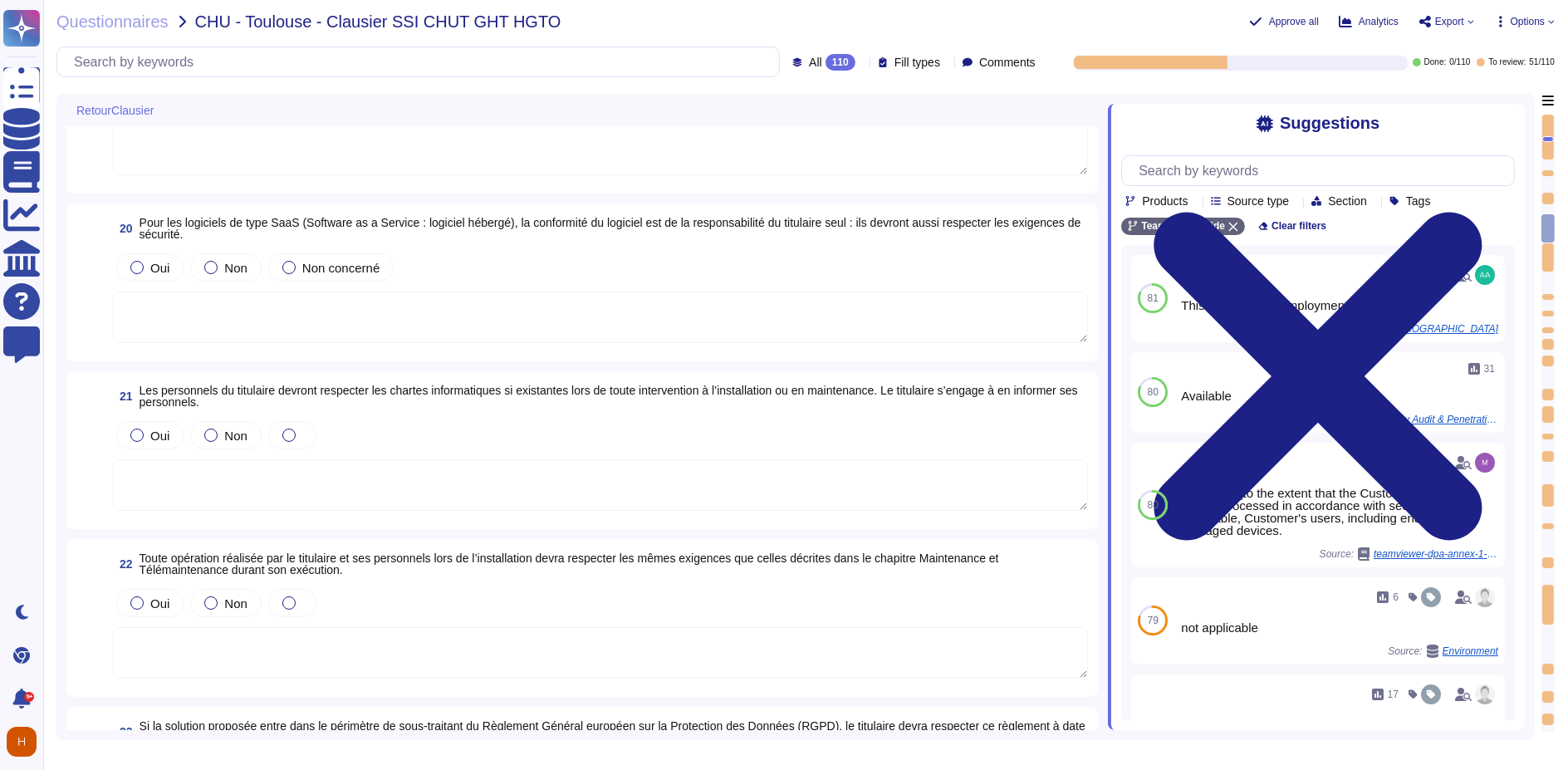
type textarea "- Conclusion d'audit de type top 10 de l'OWASP"
type textarea "-Description des modes dégradées disponibles, avec documentation technique et f…"
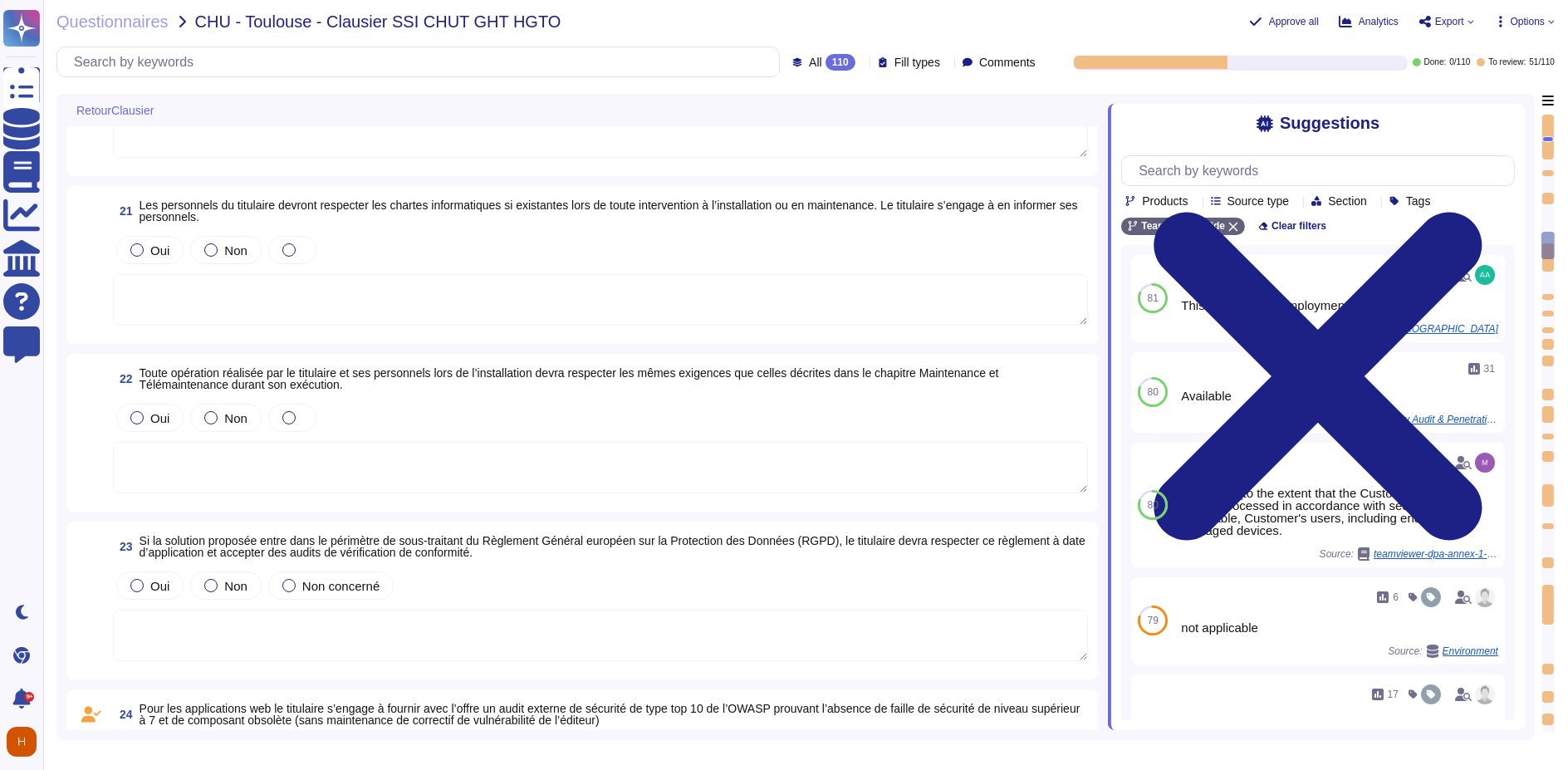
scroll to position [4523, 0]
type textarea "-Modes opératoires disponibles pour la gestion des identités"
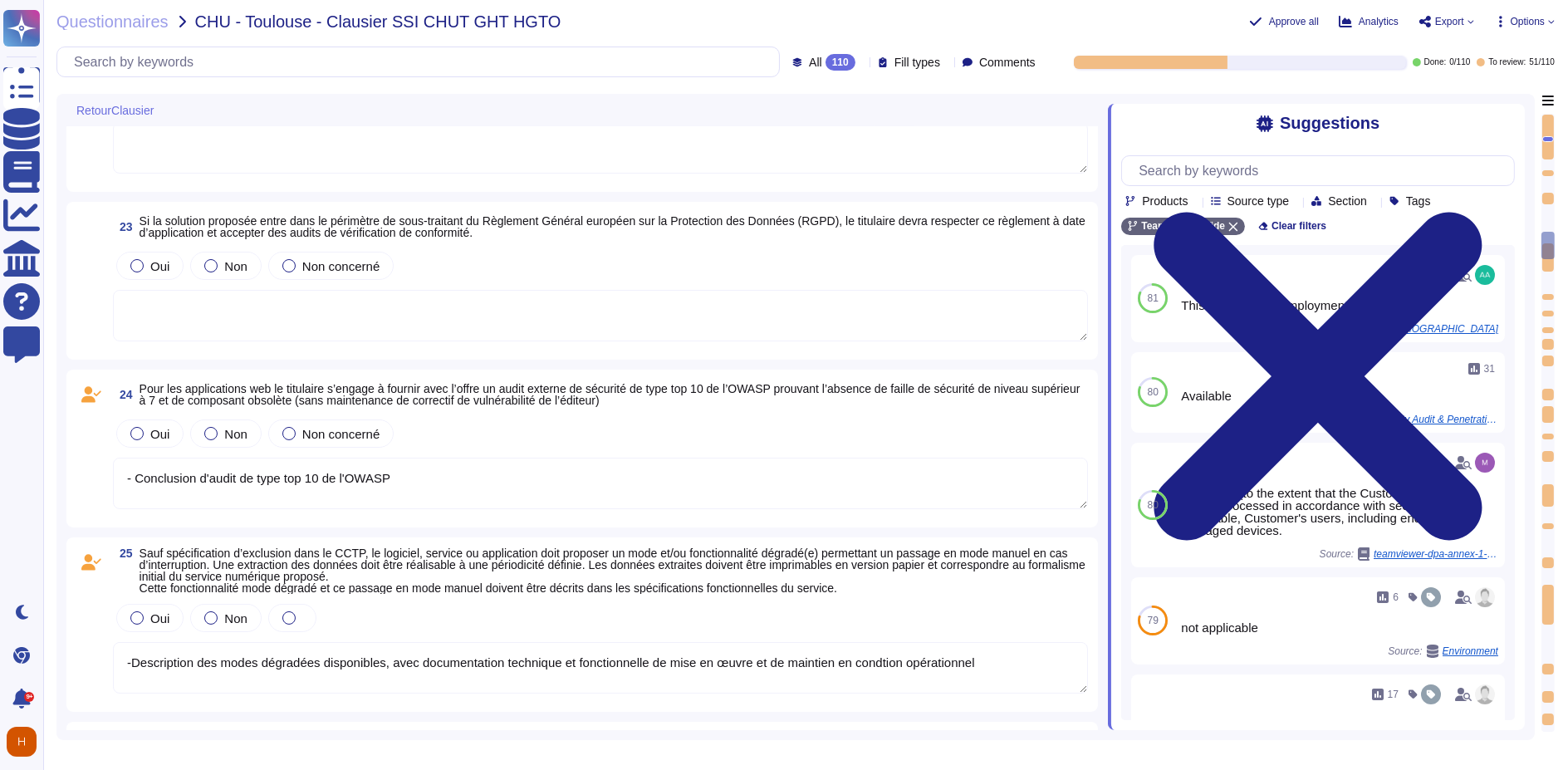
click at [419, 319] on textarea at bounding box center [600, 315] width 975 height 52
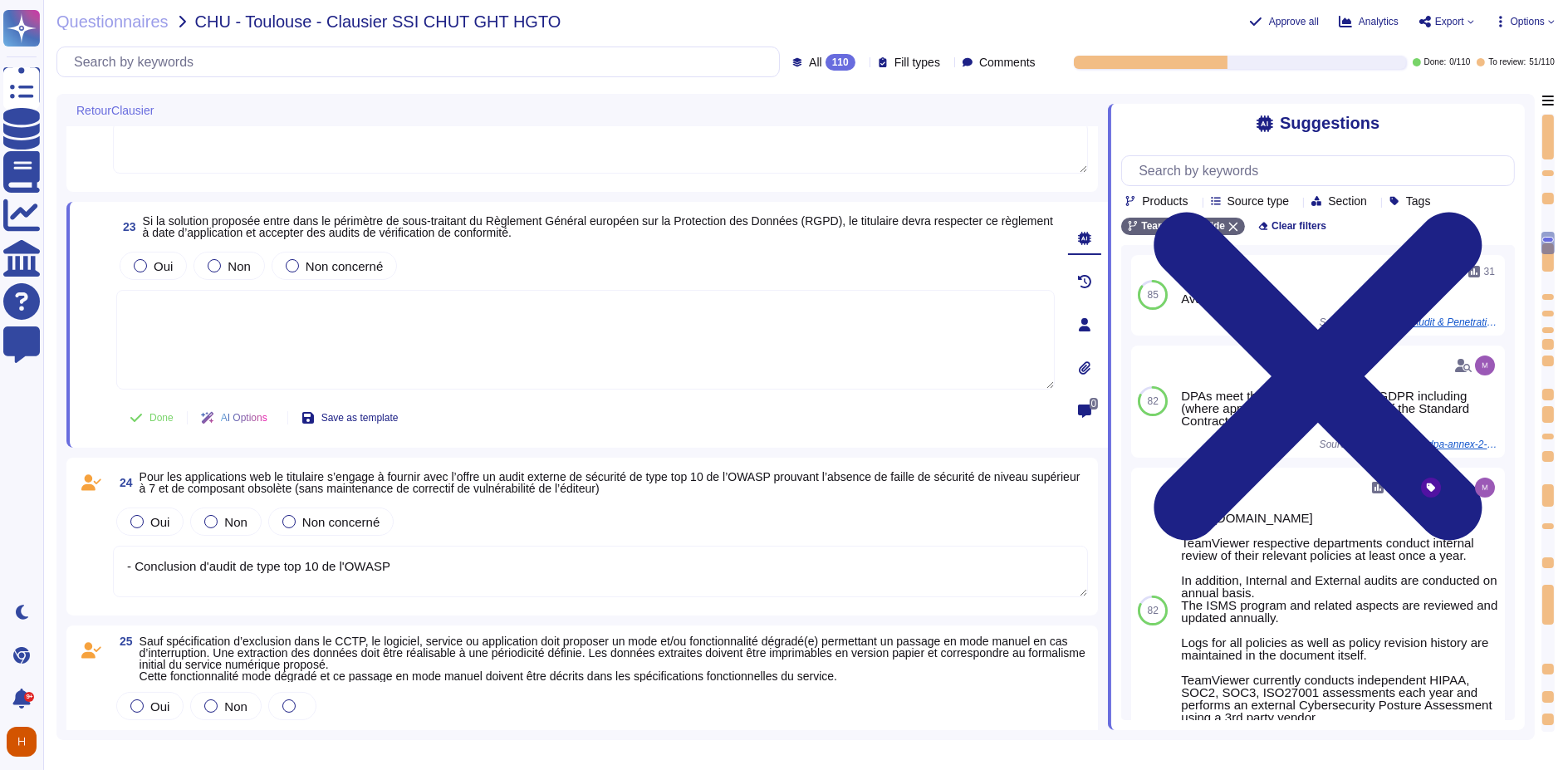
click at [502, 226] on span "Si la solution proposée entre dans le périmètre de sous-traitant du Règlement G…" at bounding box center [598, 226] width 910 height 25
click at [240, 264] on span "Non" at bounding box center [239, 266] width 23 height 14
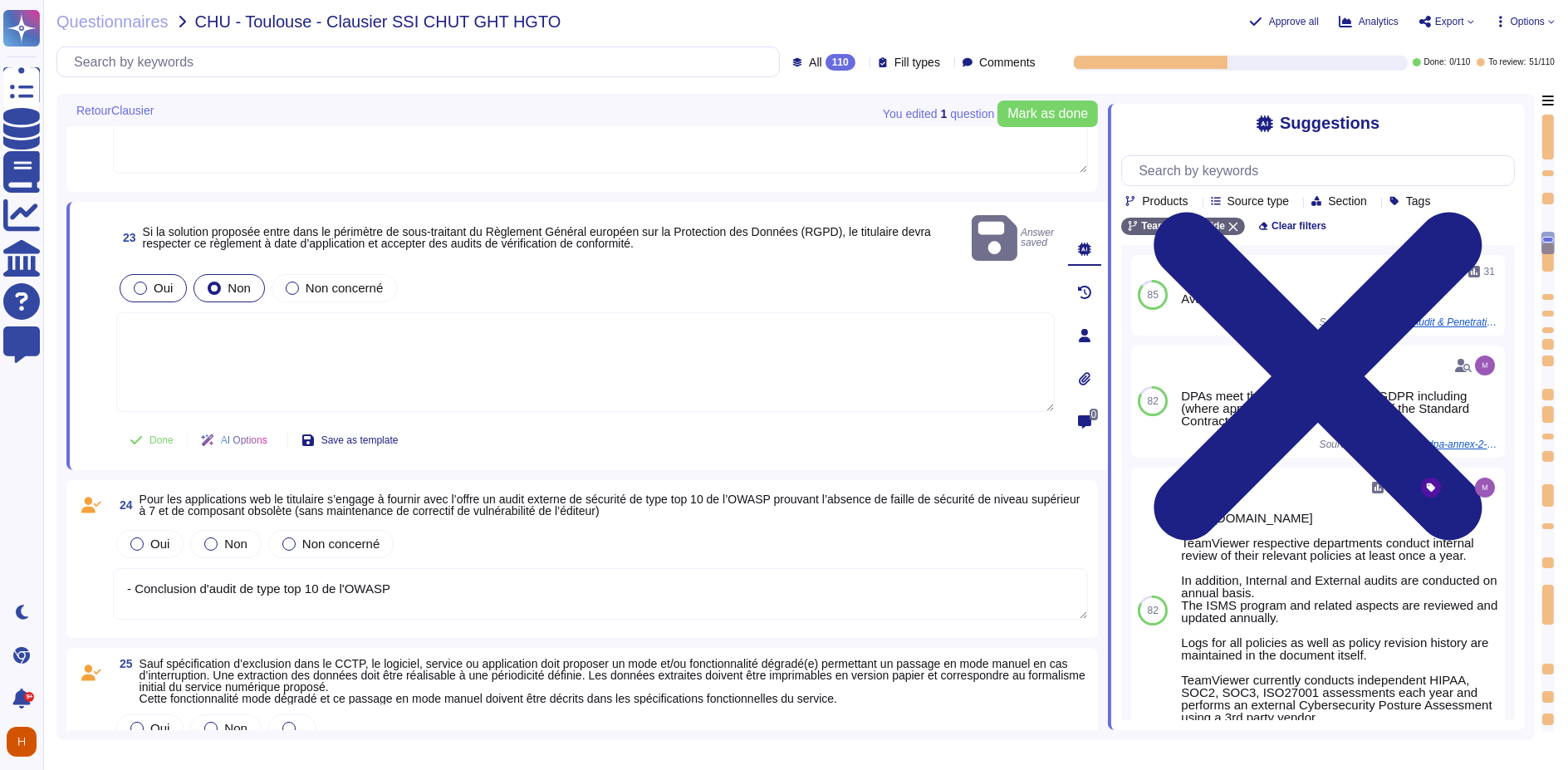
click at [146, 282] on label "Oui" at bounding box center [154, 288] width 39 height 13
click at [204, 274] on div "Non" at bounding box center [229, 289] width 71 height 28
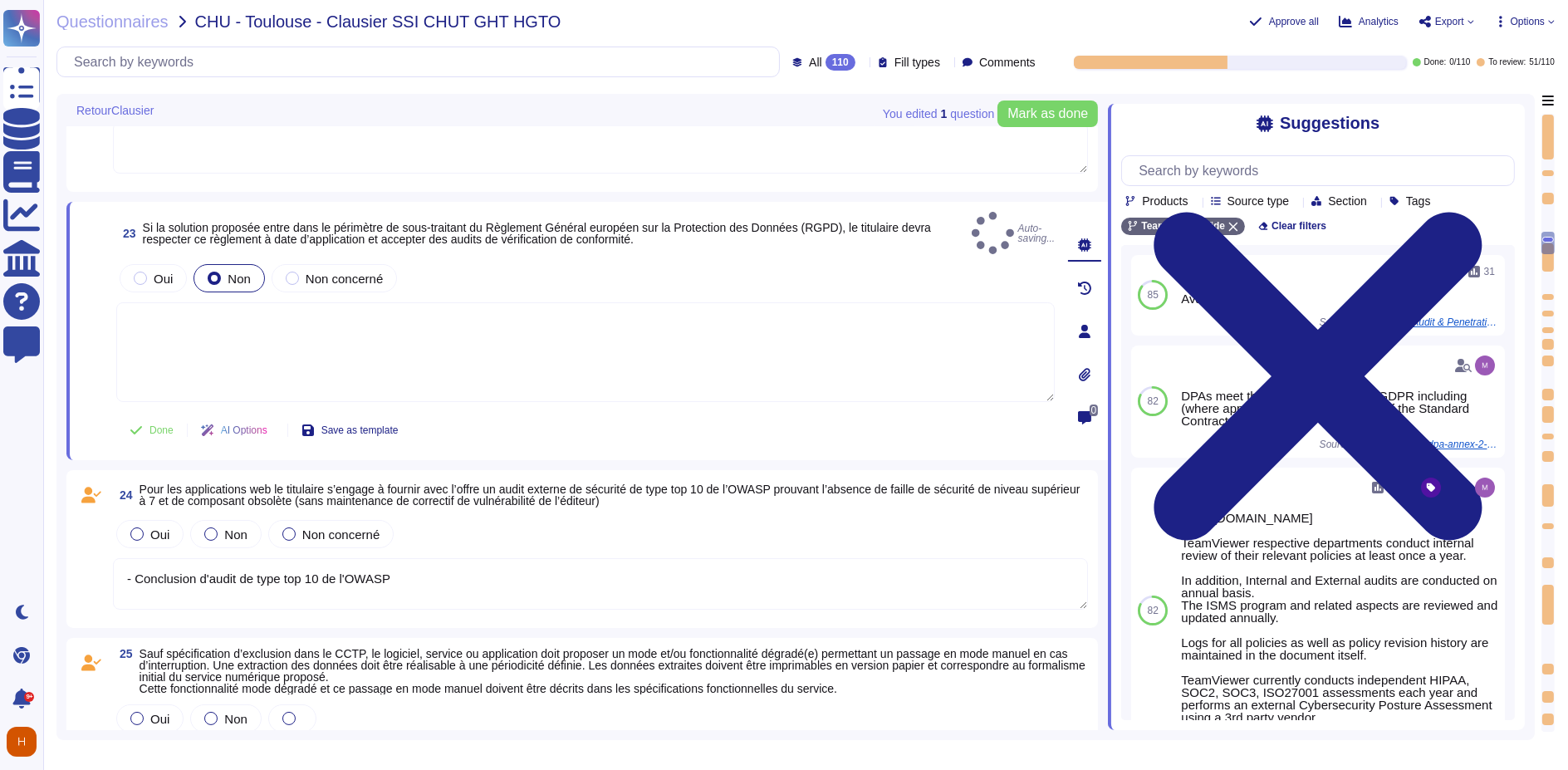
click at [257, 366] on textarea at bounding box center [585, 353] width 938 height 99
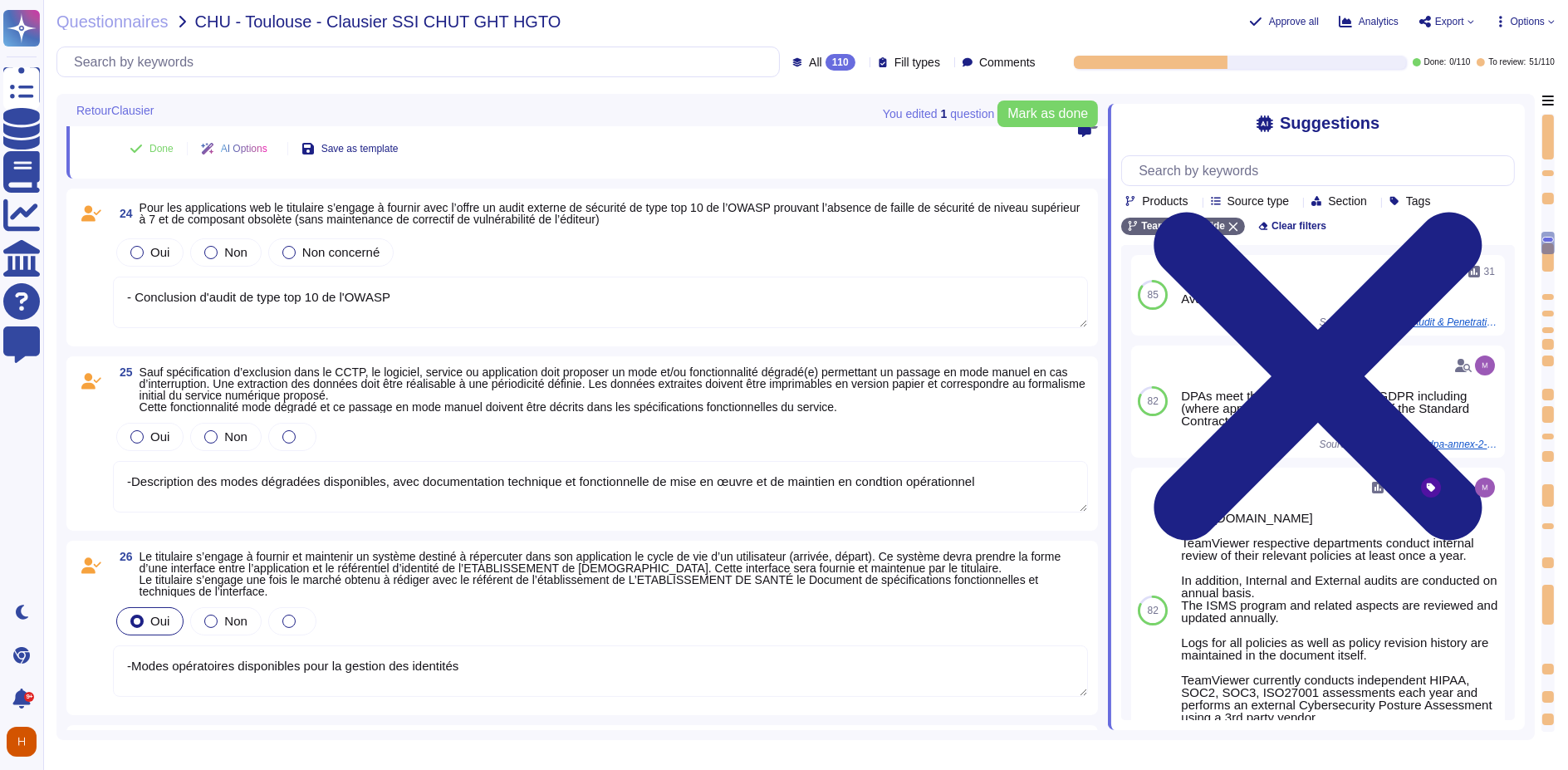
scroll to position [5077, 0]
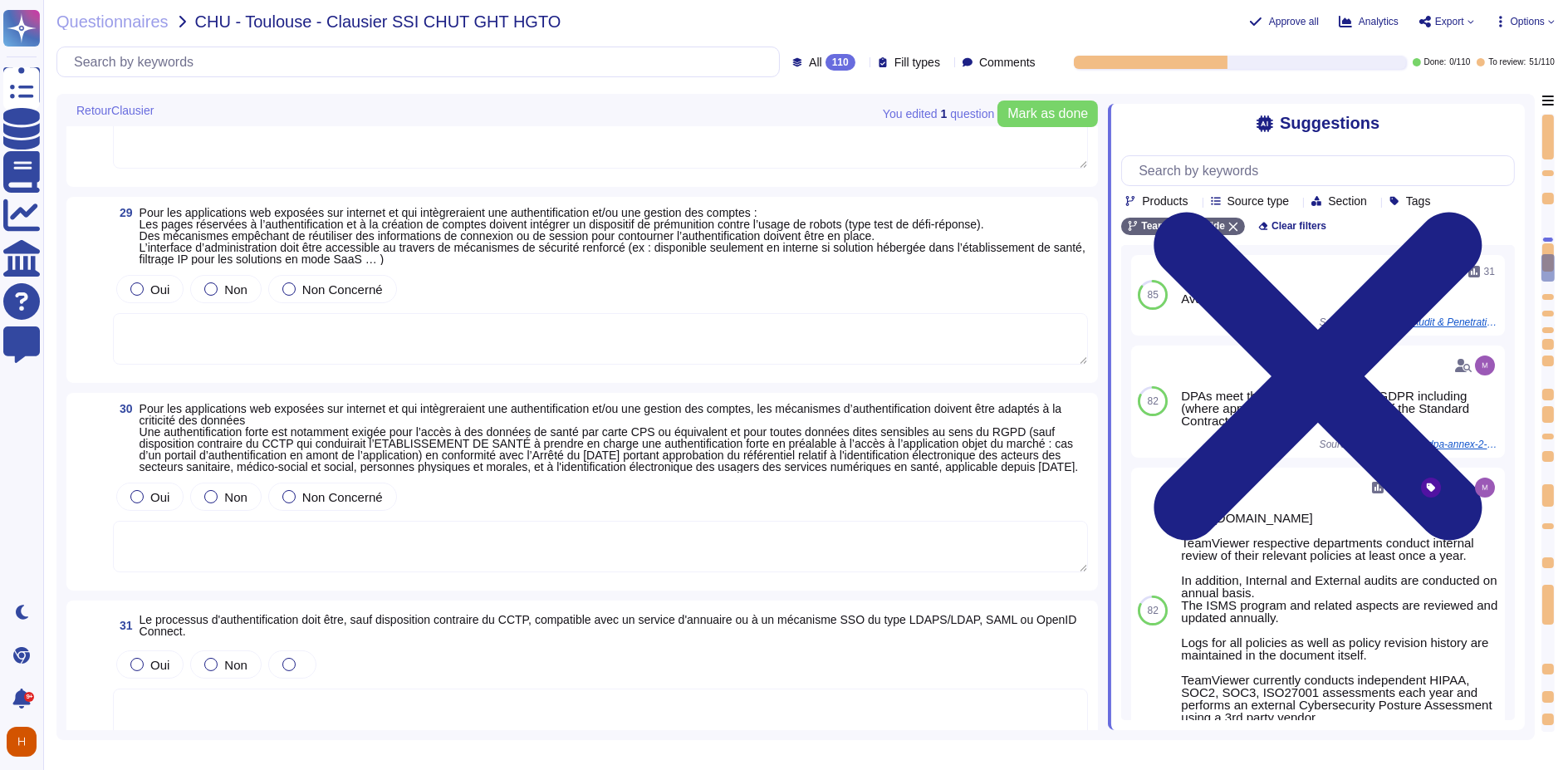
type textarea "- Descriptif des modalités de gestion des comptes - Descriptif des modalités de…"
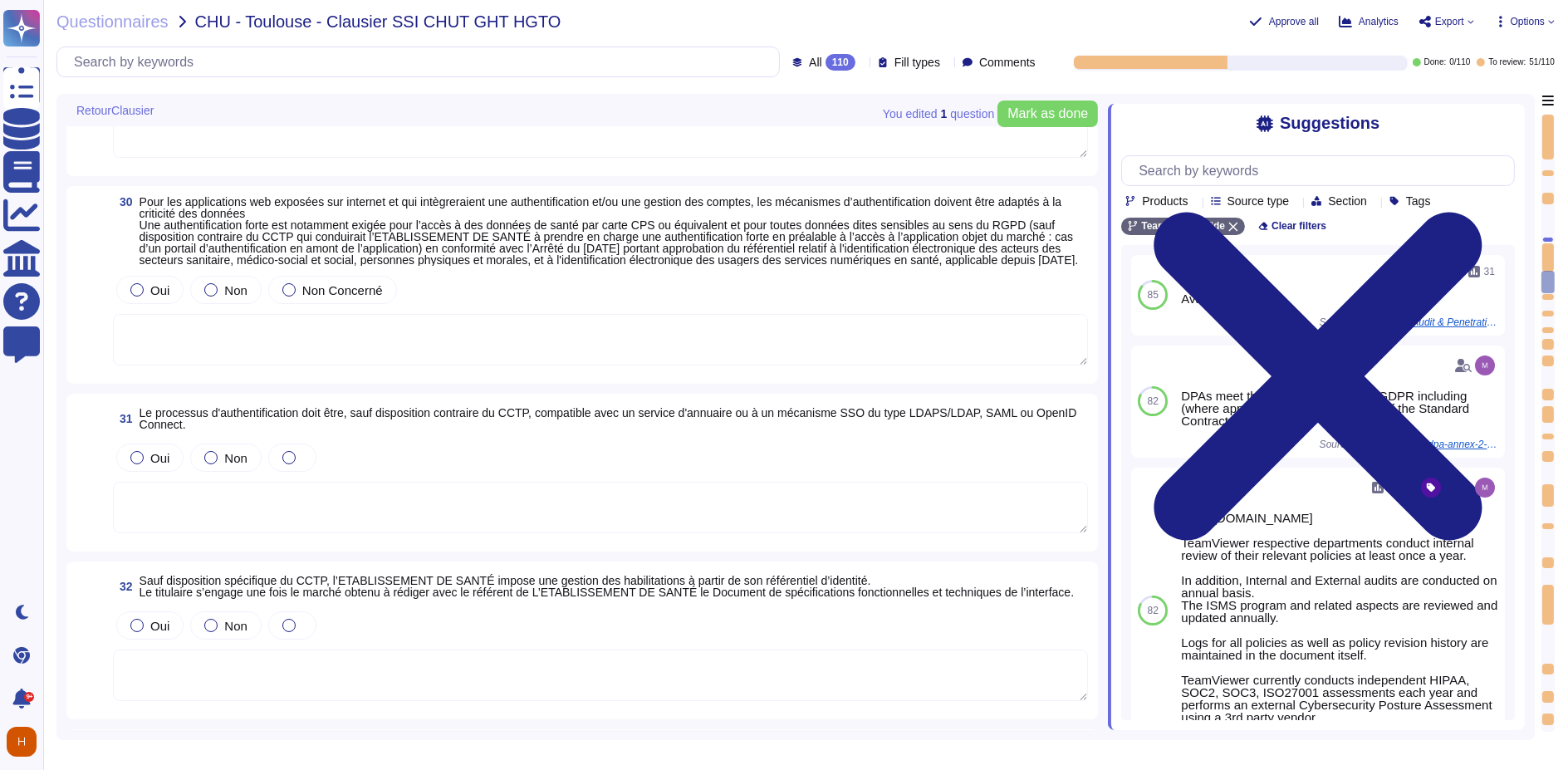
type textarea "-Description des actions tracées"
type textarea "- Descriptif des modalités de gestion des comptes - Descriptif des modalités de…"
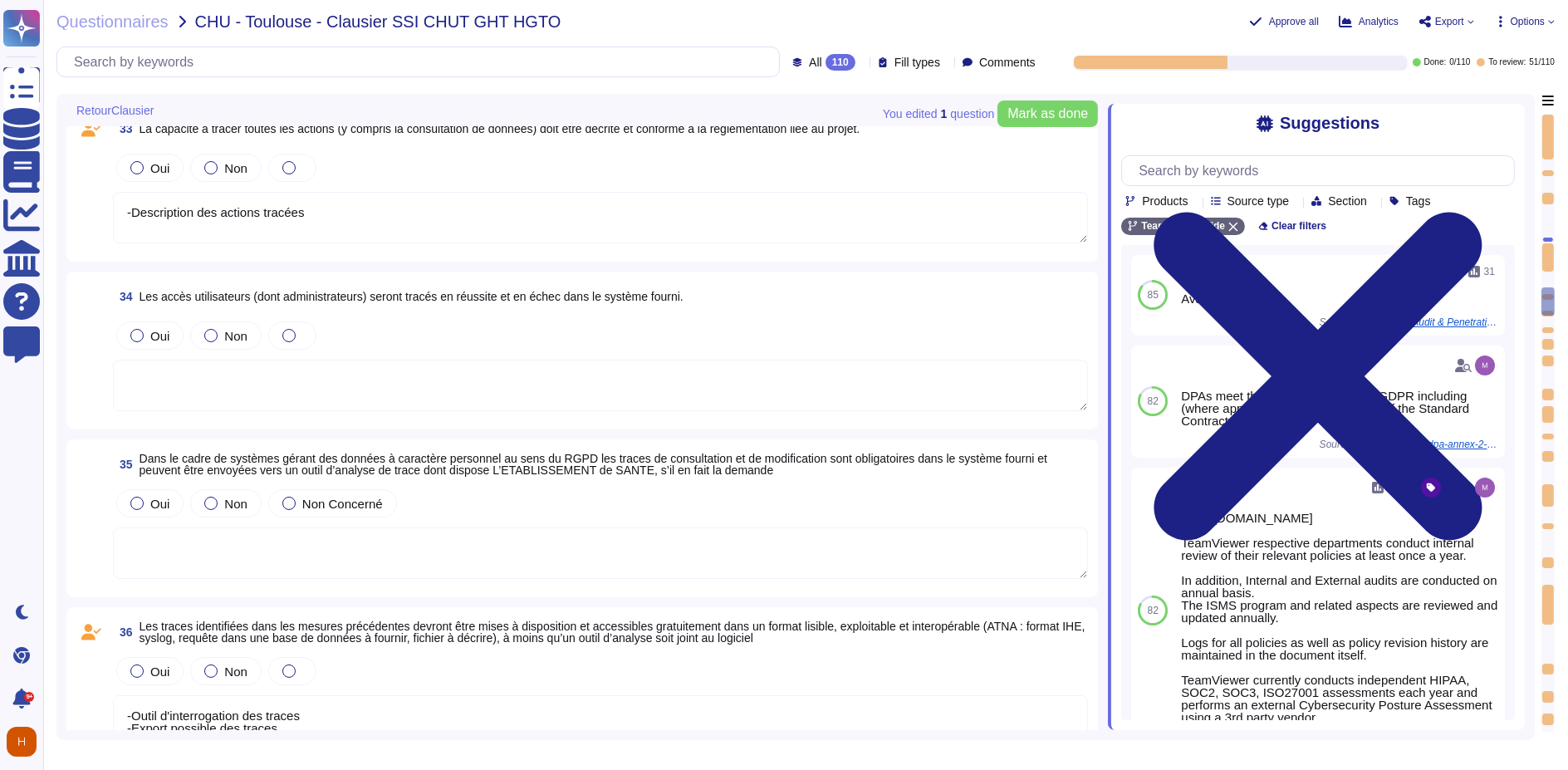
type textarea "-Outil d'interrogation des traces -Export possible des traces"
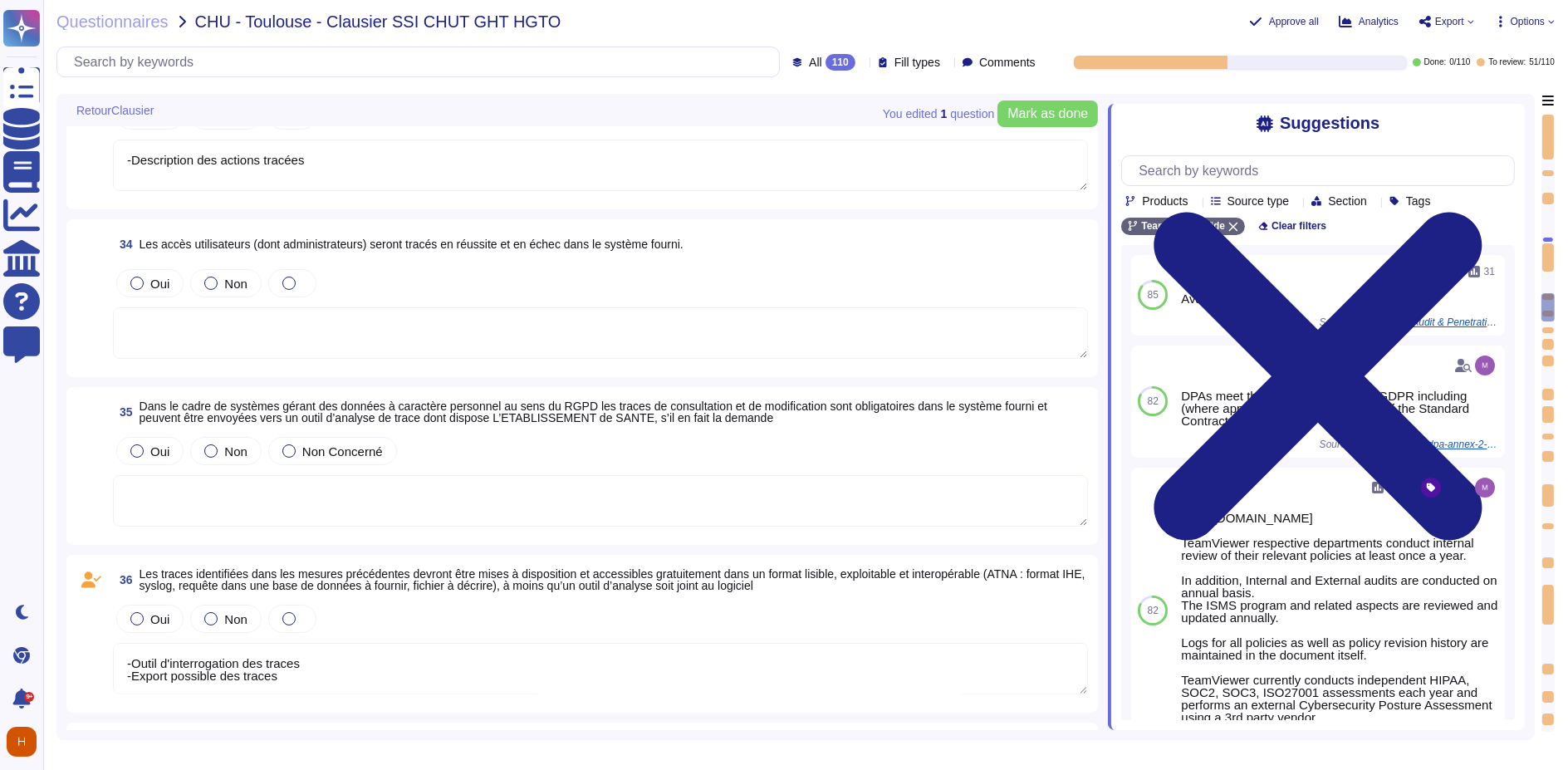
type textarea "-Schéma d'architecture avec toutes les informations nécessaires (Matrice de flu…"
type textarea "-Outil d'interrogation des traces -Export possible des traces"
type textarea "-Schéma d'architecture avec toutes les informations nécessaires (Matrice de flu…"
type textarea "-Outil d'interrogation des traces -Export possible des traces"
type textarea "-Schéma d'architecture avec toutes les informations nécessaires (Matrice de flu…"
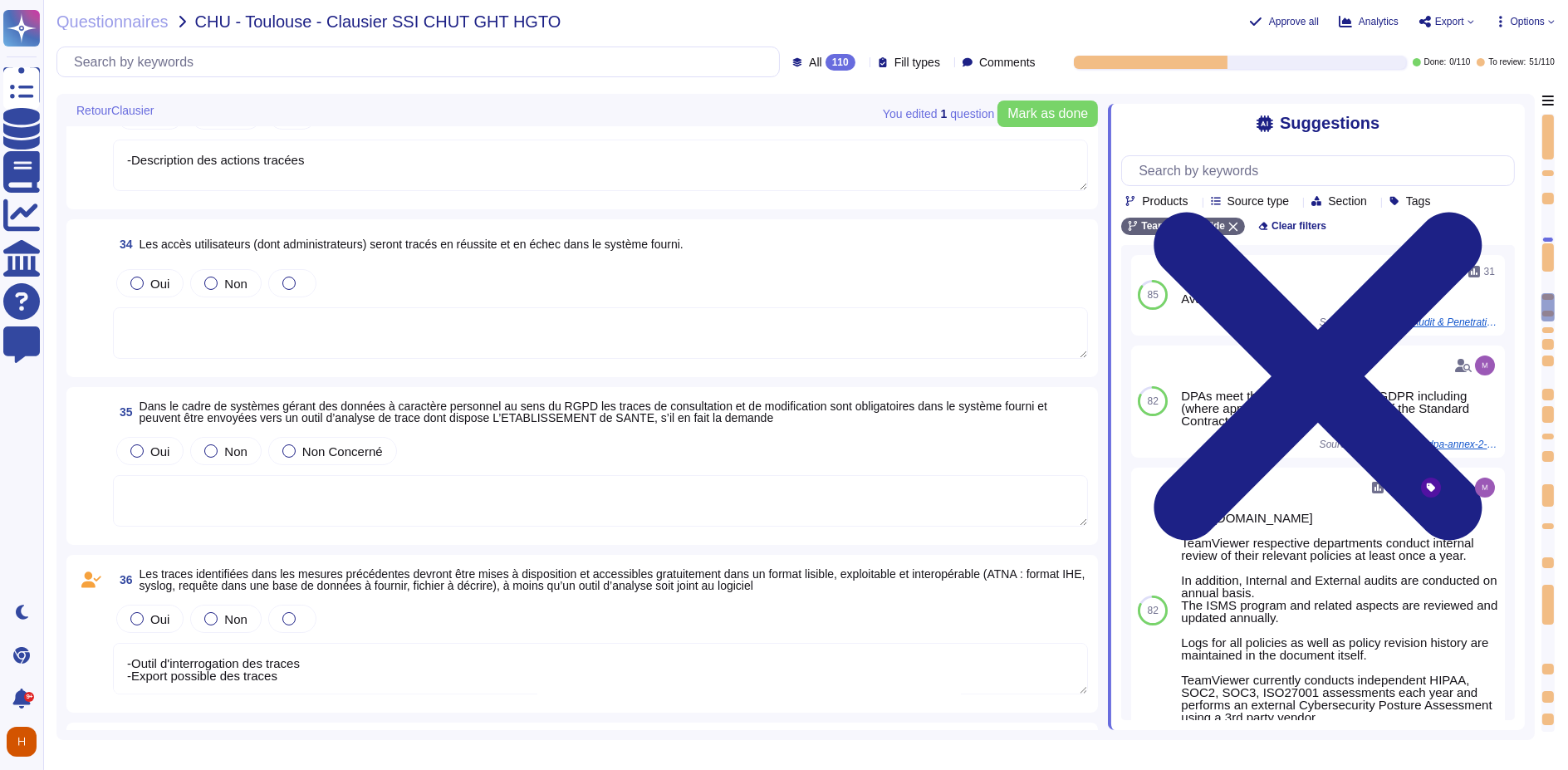
type textarea "-Outil d'interrogation des traces -Export possible des traces"
type textarea "-Schéma d'architecture avec toutes les informations nécessaires (Matrice de flu…"
type textarea "-Outil d'interrogation des traces -Export possible des traces"
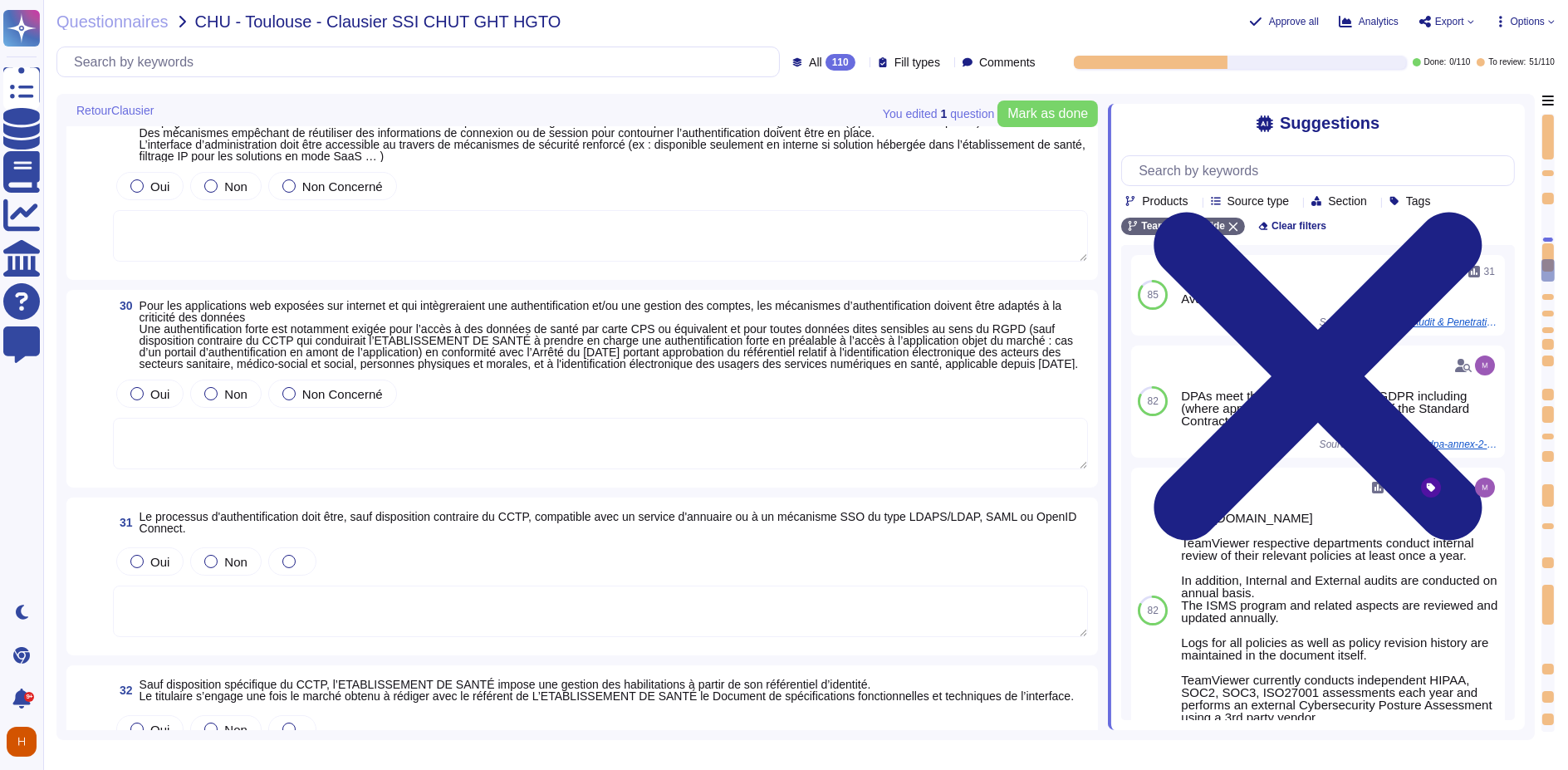
type textarea "- Descriptif des modalités de gestion des comptes - Descriptif des modalités de…"
type textarea "-Modes opératoires disponibles pour la gestion des identités"
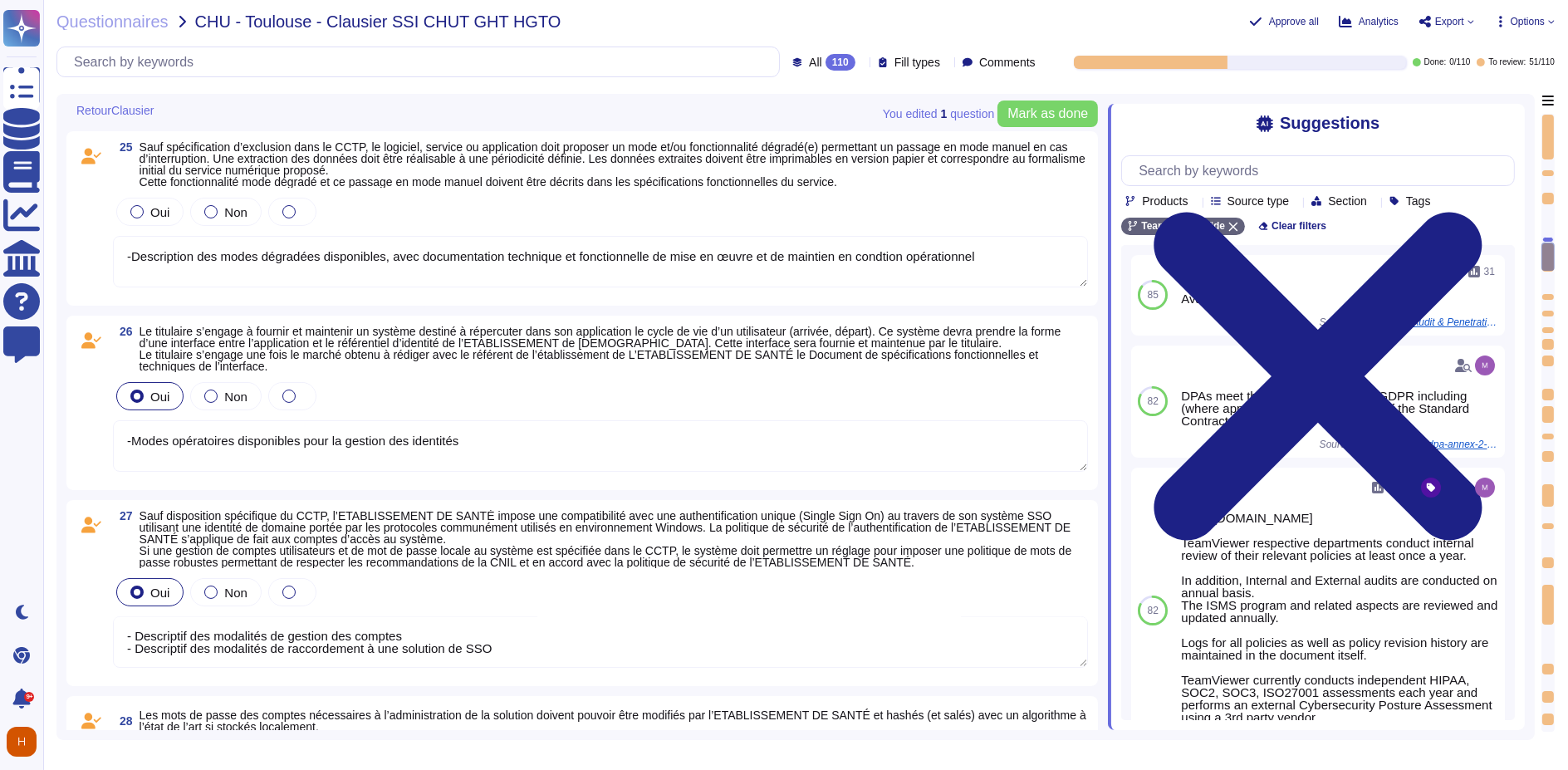
type textarea "- Descriptif des modalités de gestion des comptes - Descriptif des modalités de…"
type textarea "- Conclusion d'audit de type top 10 de l'OWASP"
type textarea "-Description des modes dégradées disponibles, avec documentation technique et f…"
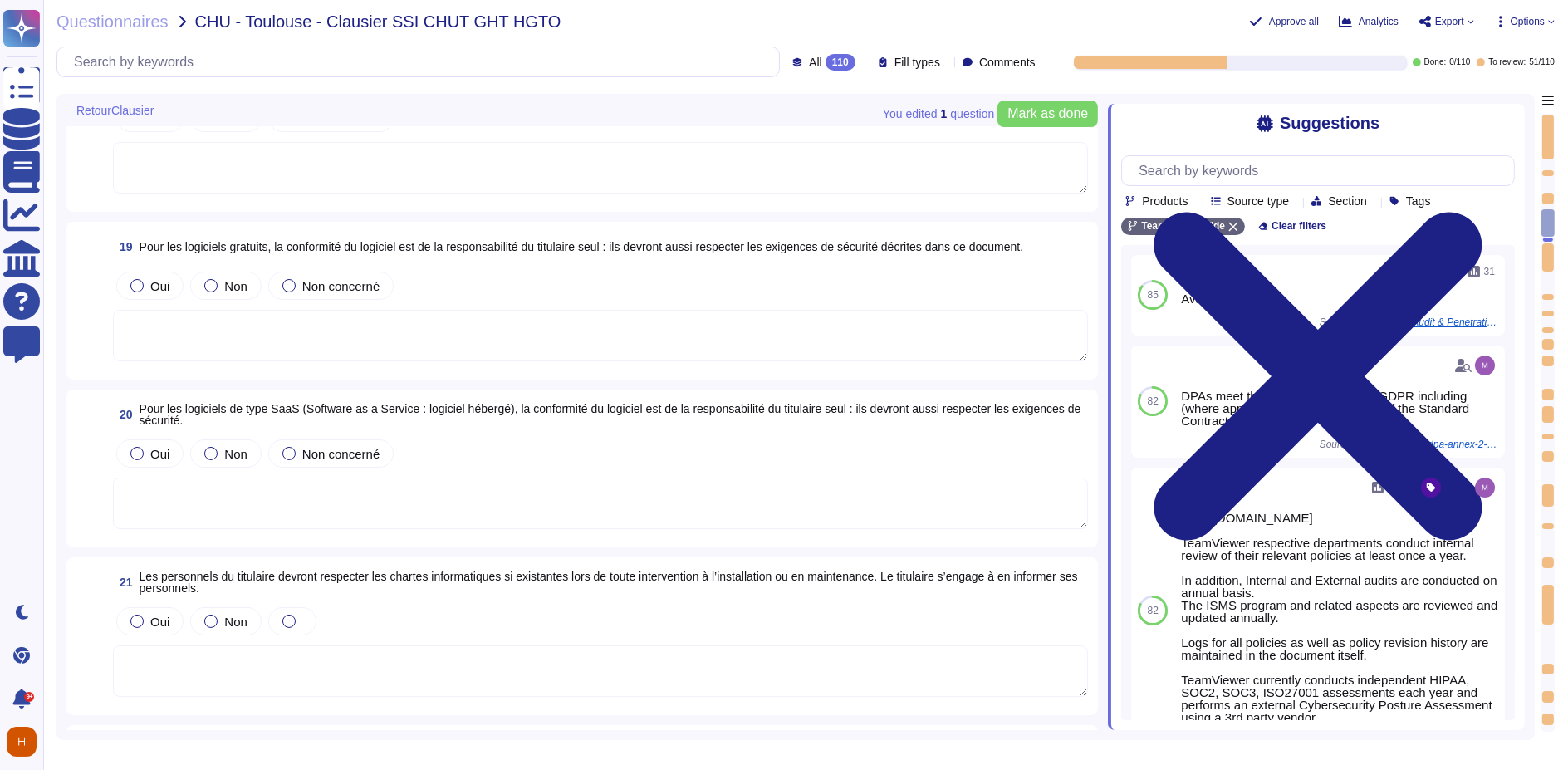
type textarea "- Si concerné, détails des conditions spécifiques ou exclusions."
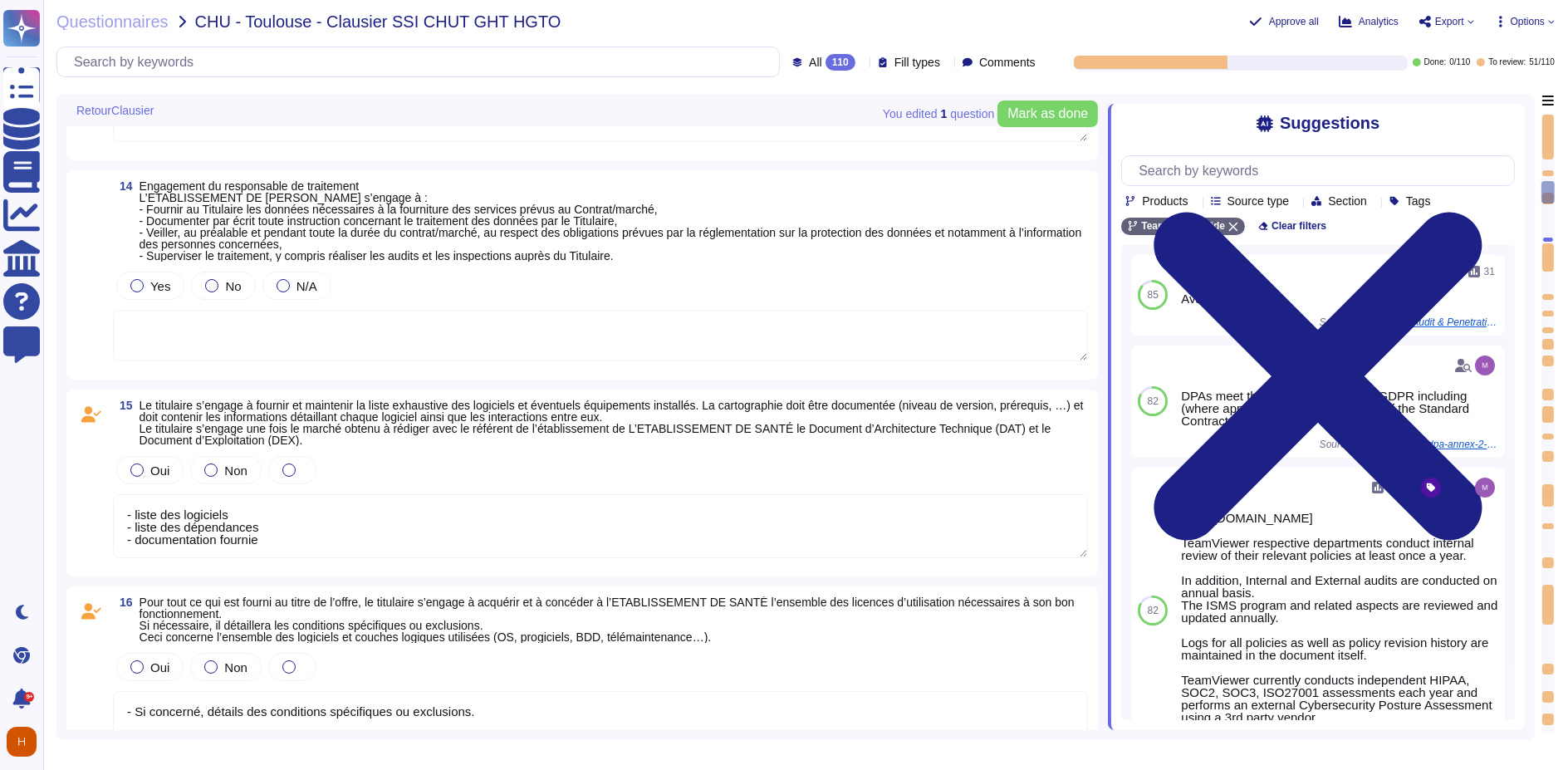
type textarea "- liste des logiciels - liste des dépendances - documentation fournie"
type textarea "- Préciser si OK avec le délai demandé"
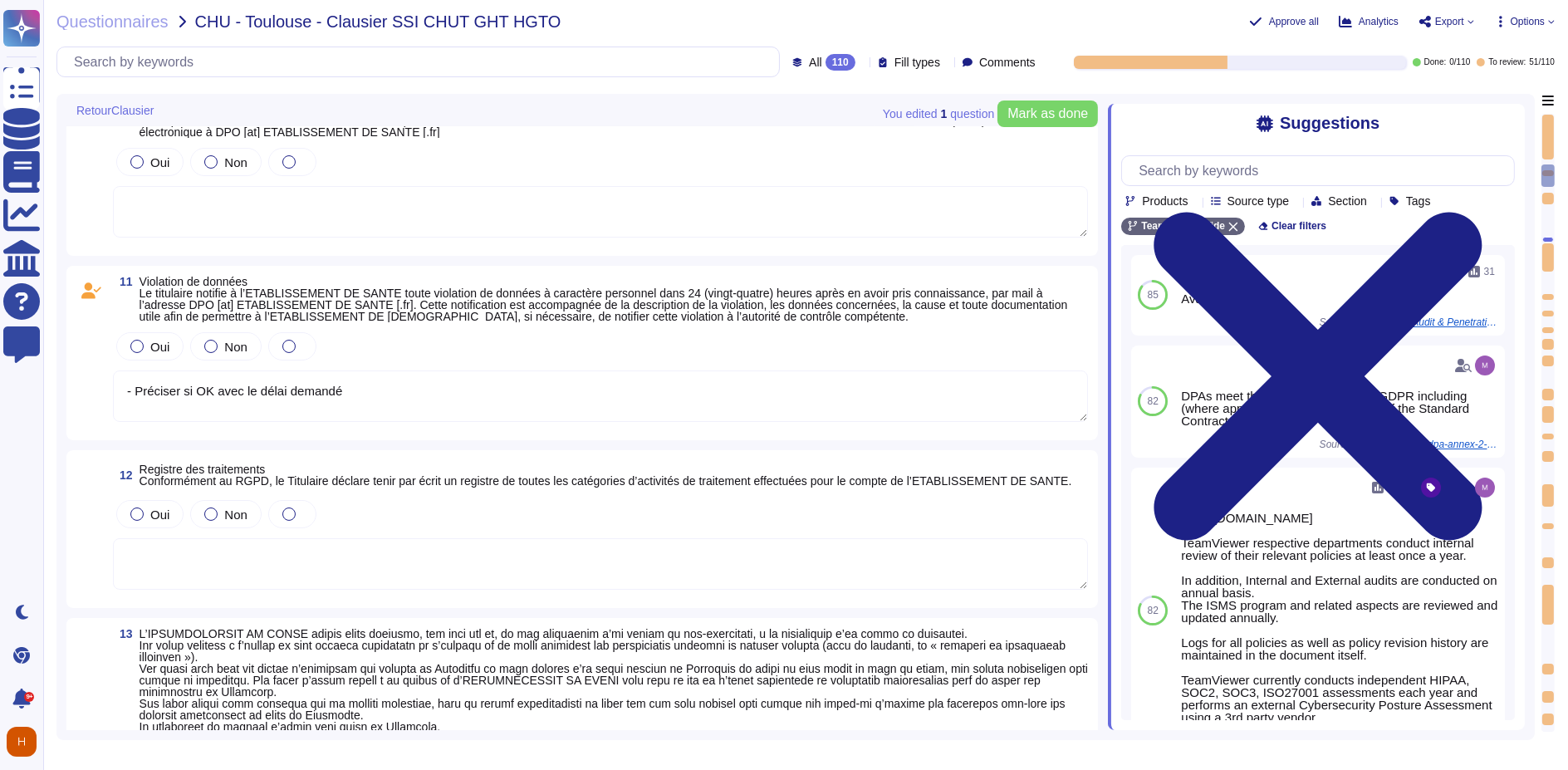
type textarea "- liste des logiciels - liste des dépendances - documentation fournie"
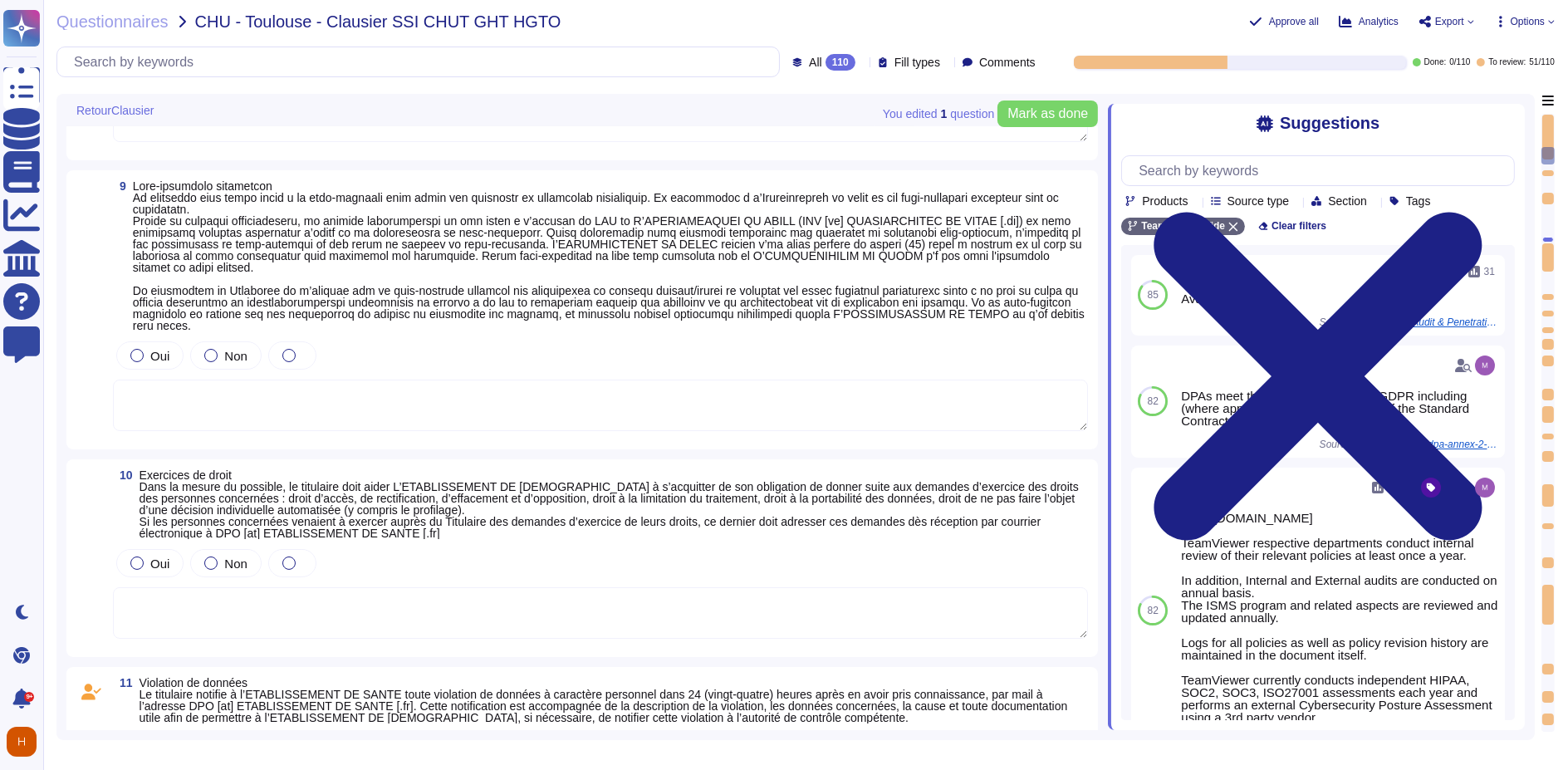
type textarea "Si oui, à décrire par le prestataire"
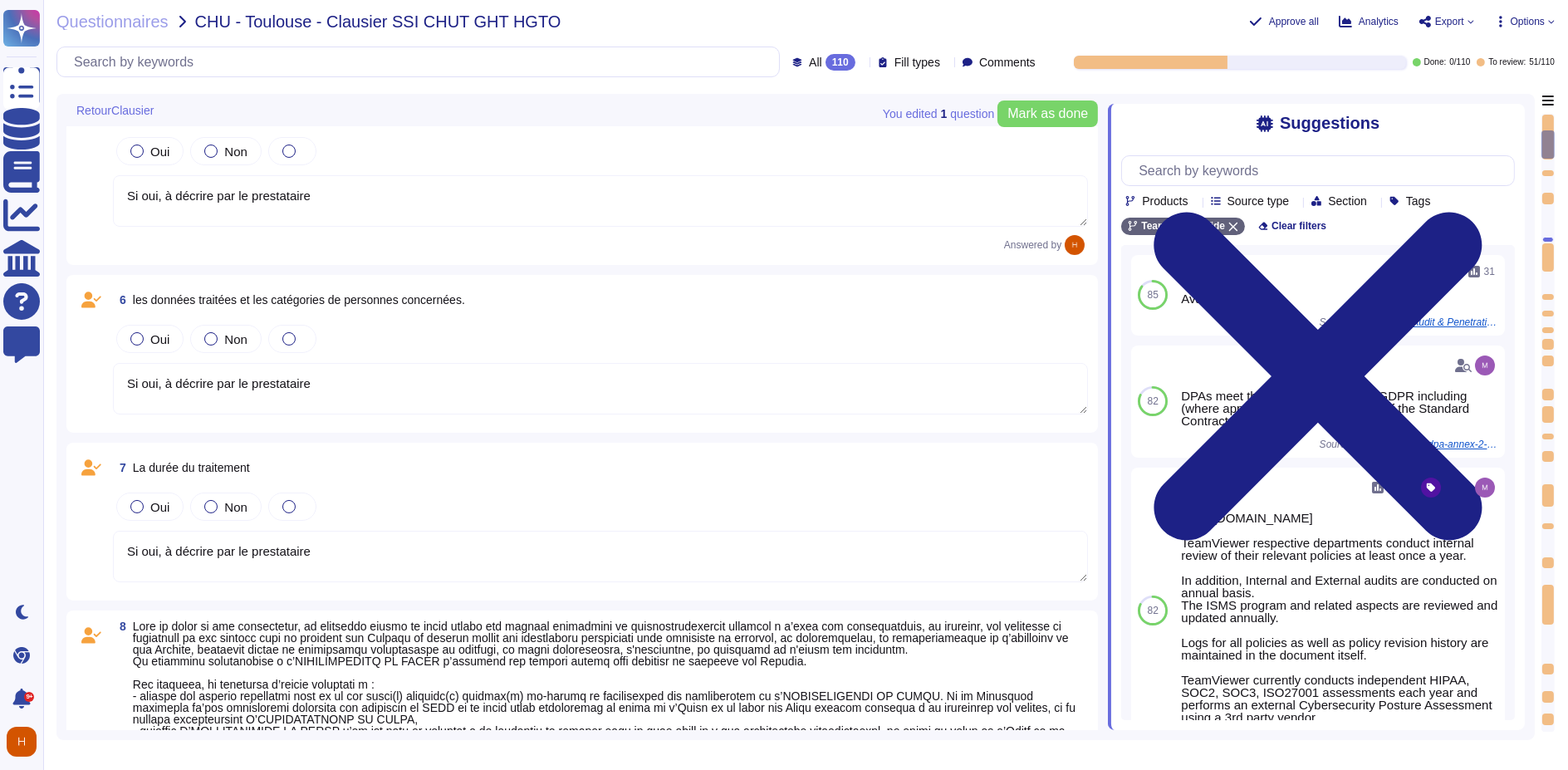
type textarea "[Traitement ultérieur] Si concerné - Le Candidat/titulaire doit décrire : - Le(…"
type textarea "Si oui, à décrire par le prestataire"
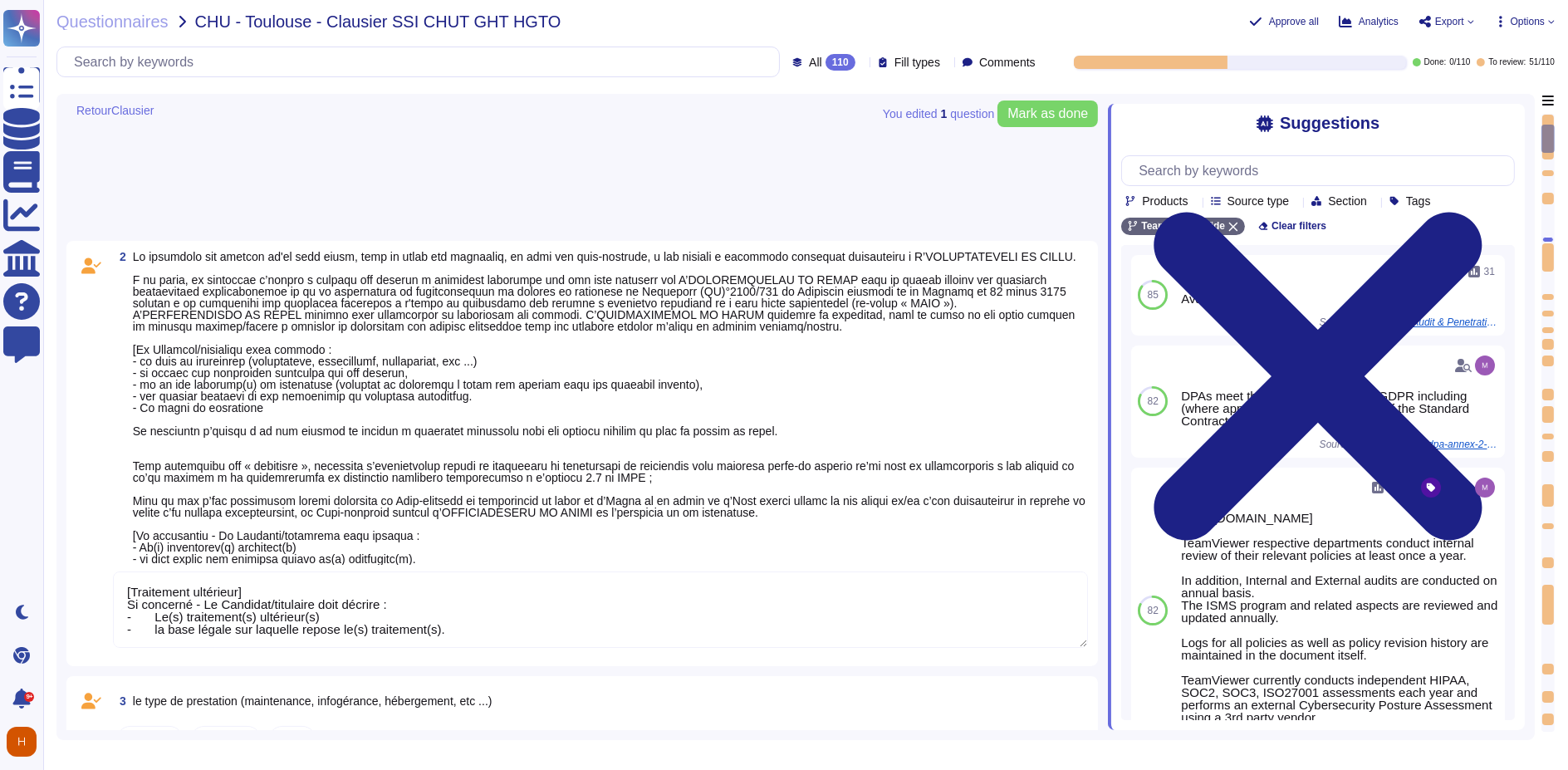
type textarea "[Traitement ultérieur] Si concerné - Le Candidat/titulaire doit décrire : - Le(…"
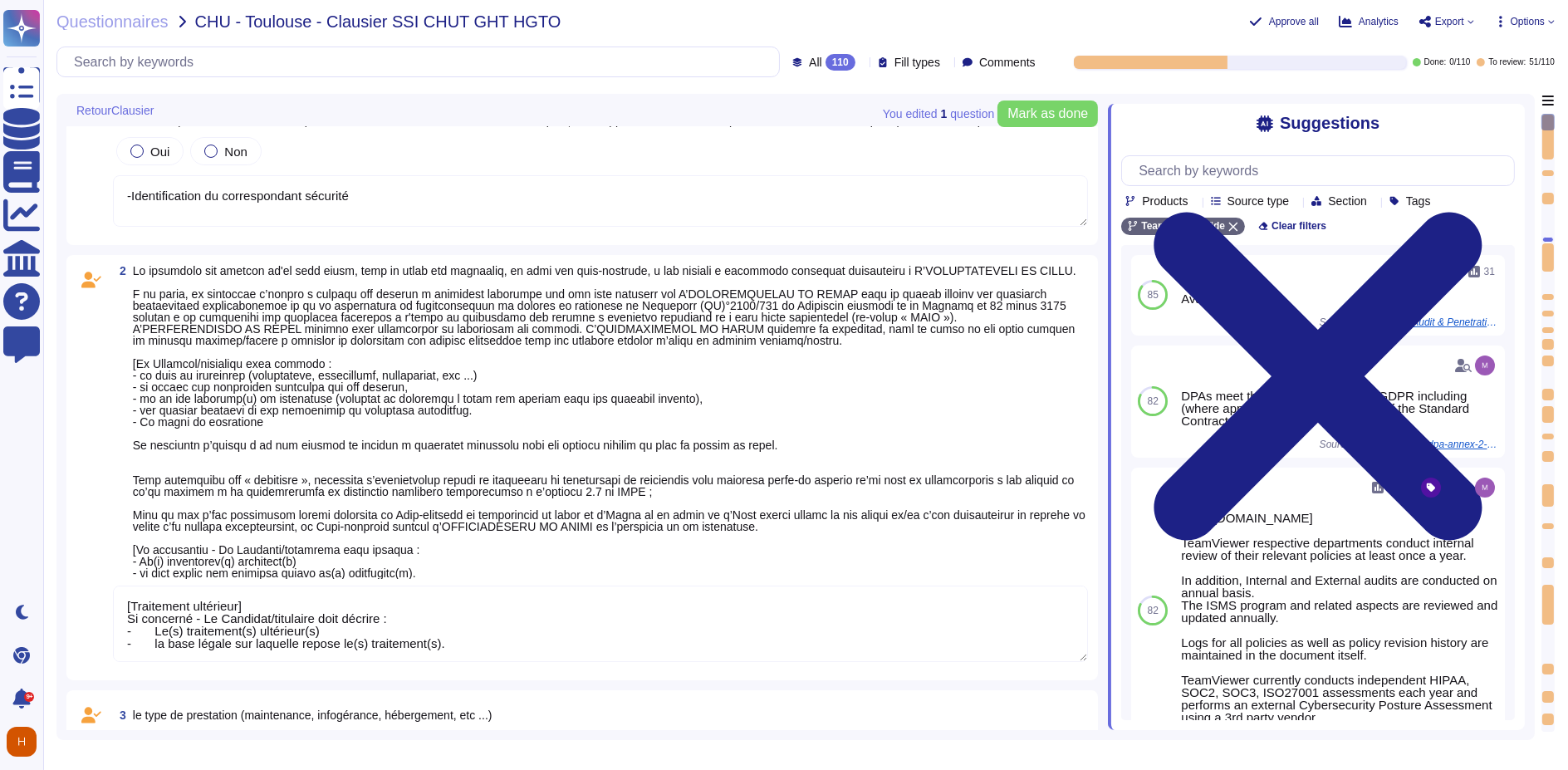
type textarea "-Identification du correspondant sécurité"
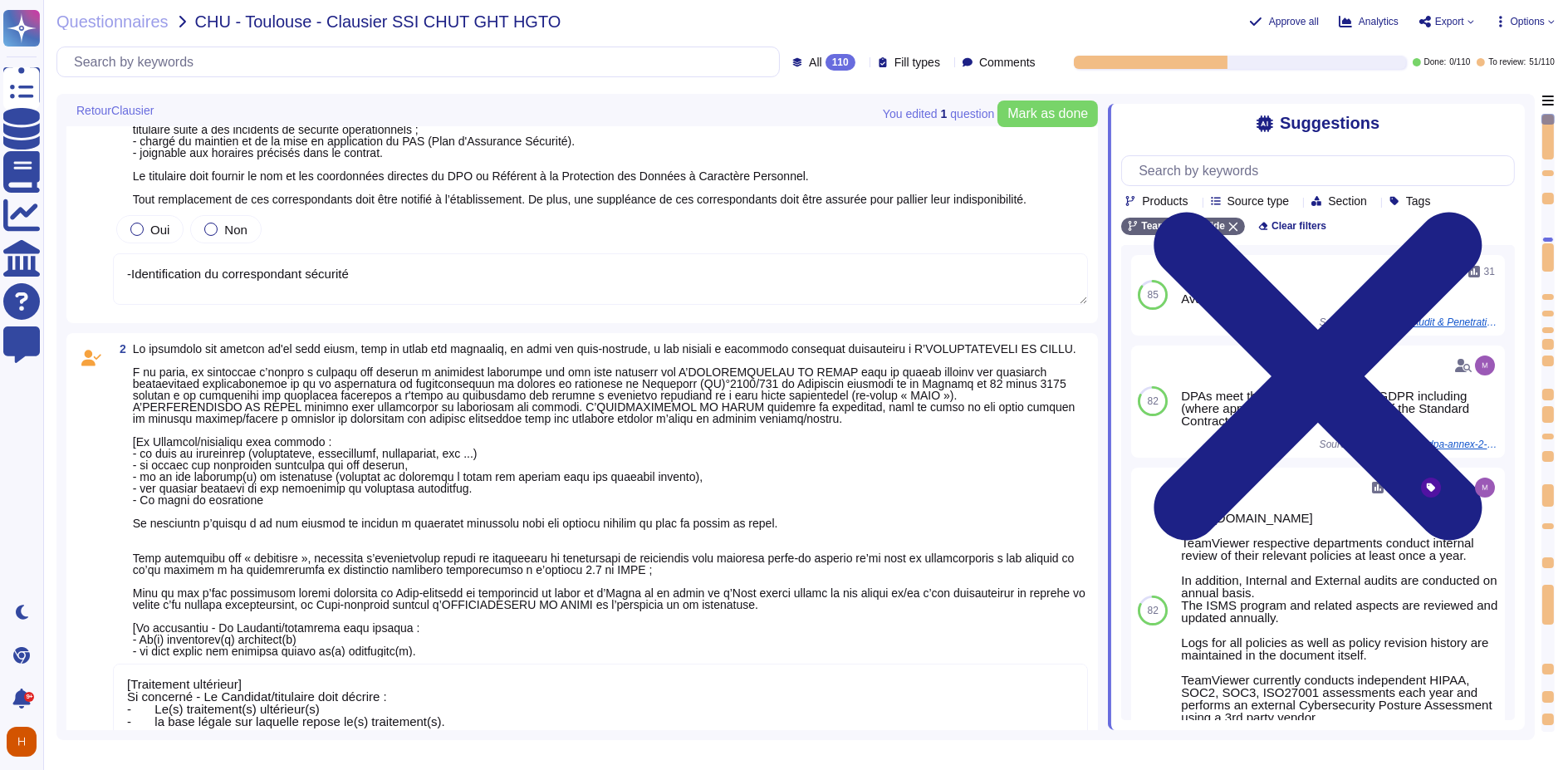
scroll to position [0, 0]
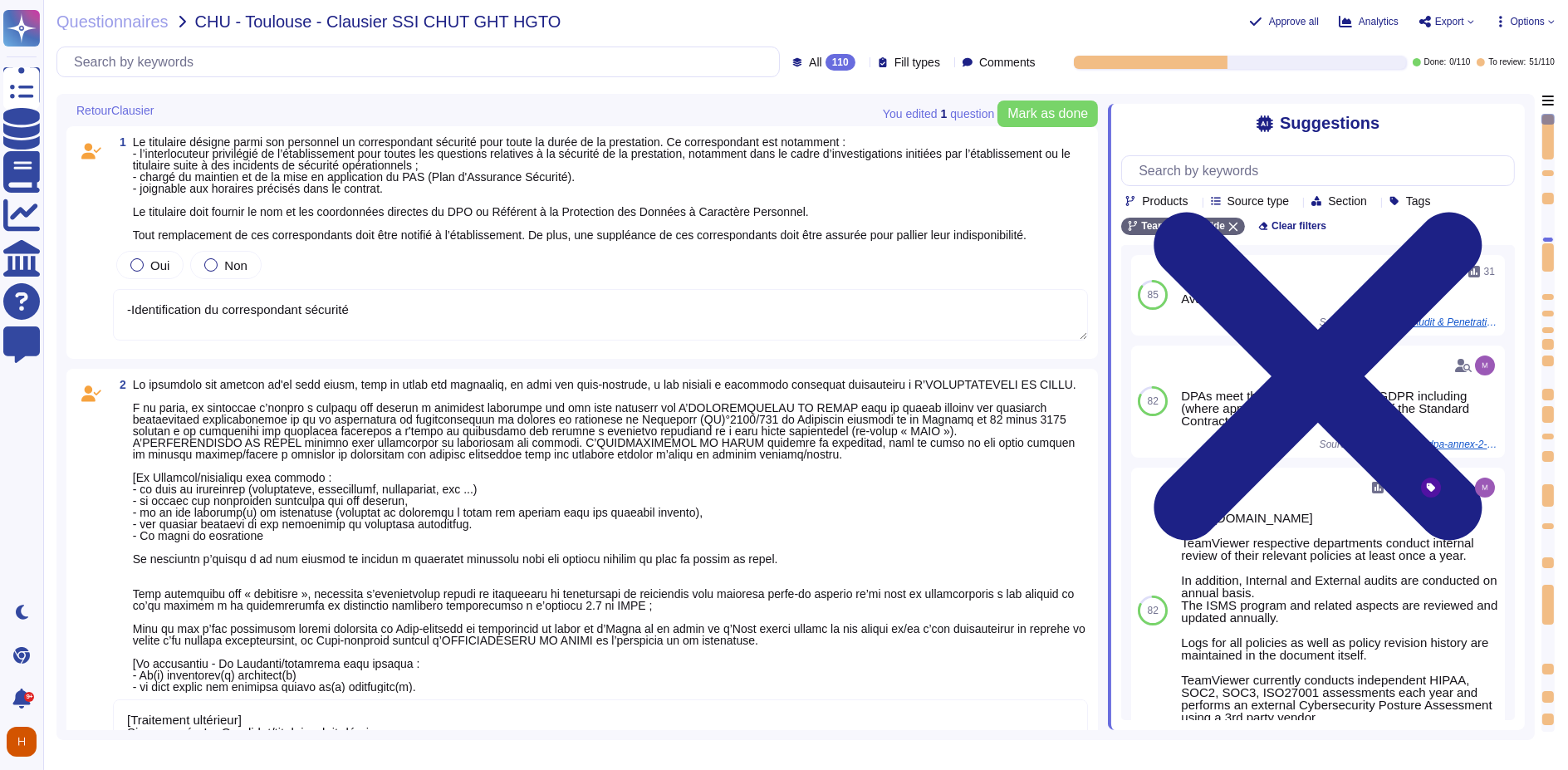
click at [1518, 17] on span "Options" at bounding box center [1528, 21] width 34 height 10
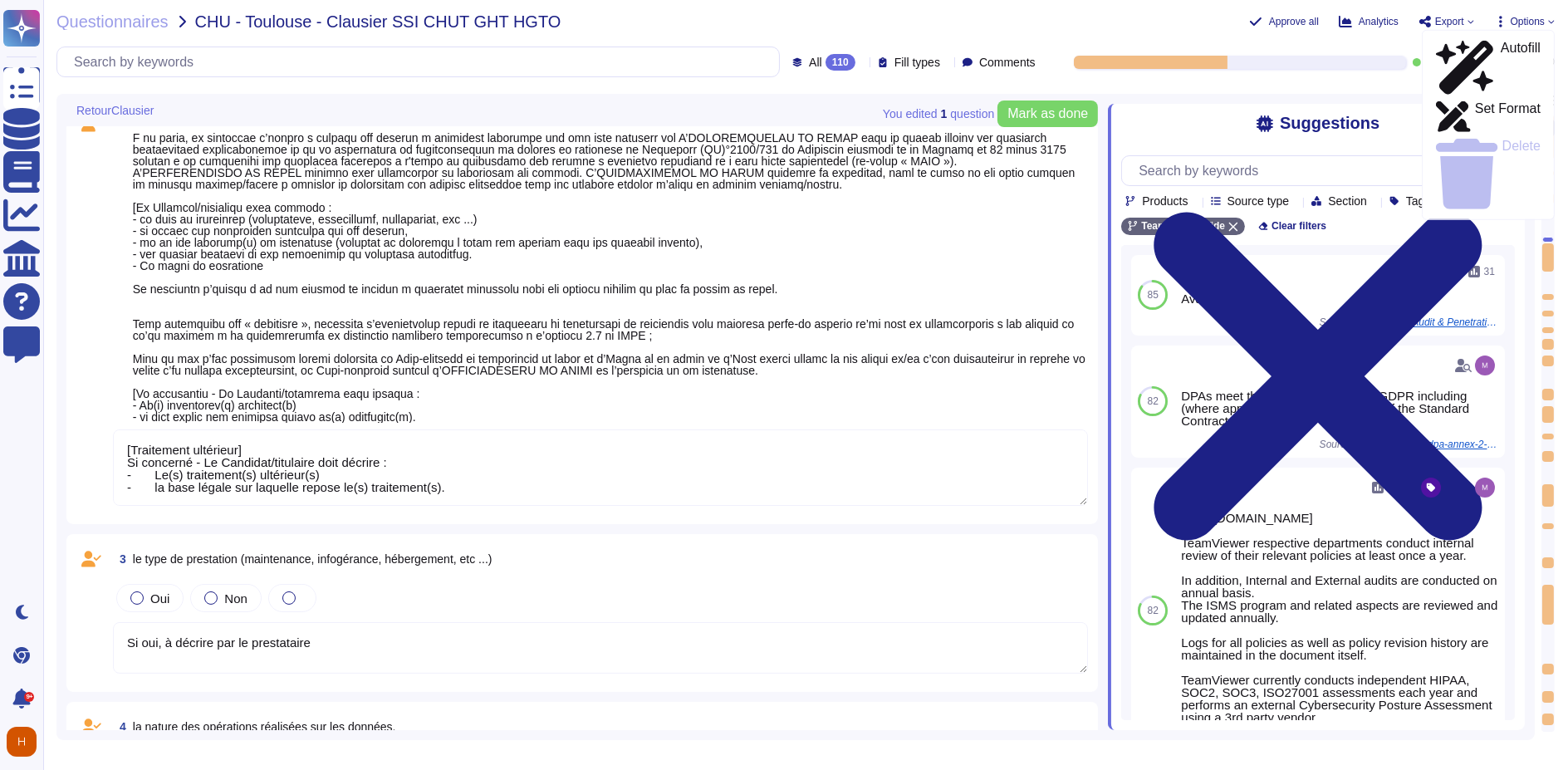
type textarea "[Traitement ultérieur] Si concerné - Le Candidat/titulaire doit décrire : - Le(…"
type textarea "Si oui, à décrire par le prestataire"
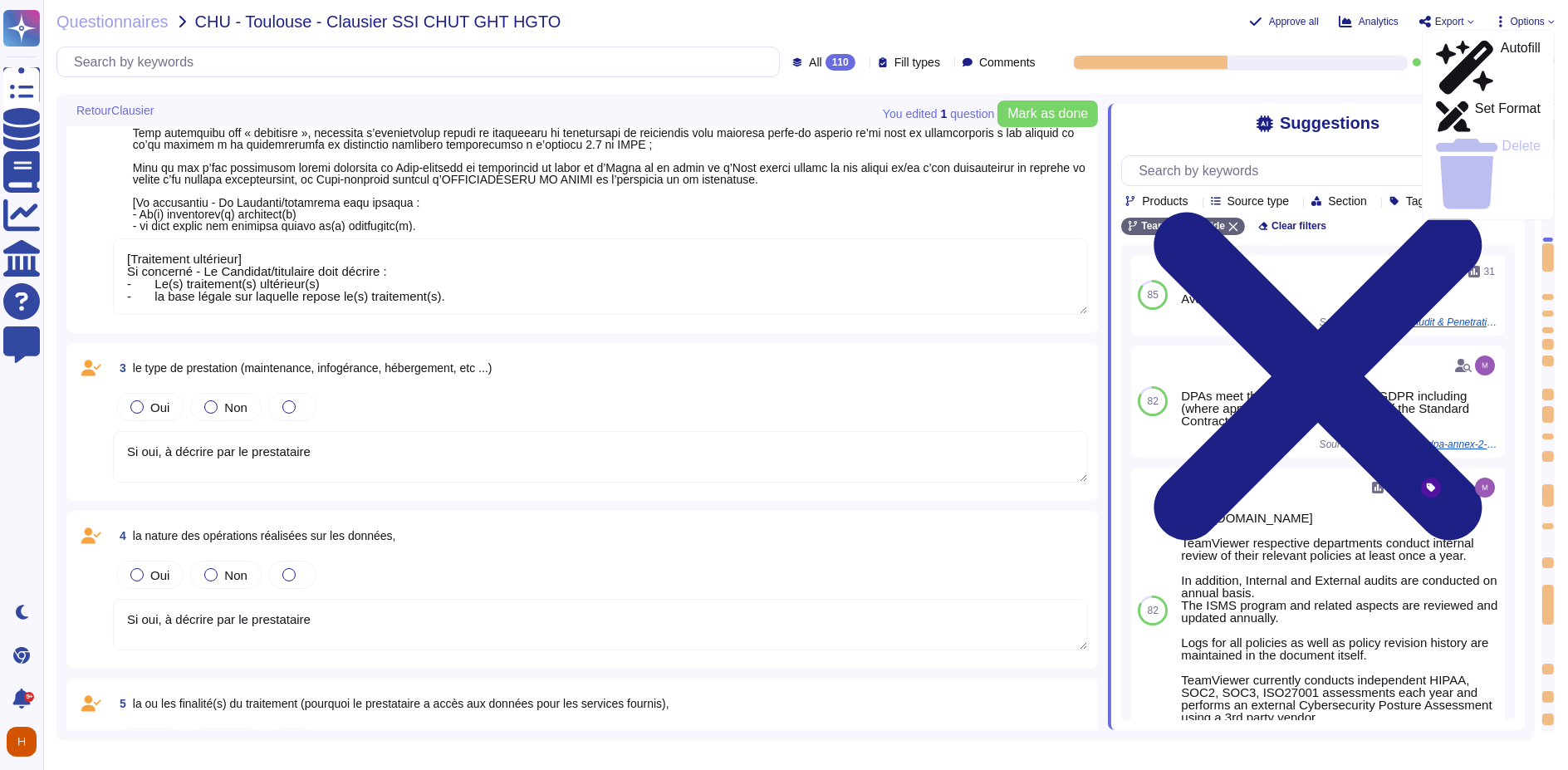
type textarea "[Traitement ultérieur] Si concerné - Le Candidat/titulaire doit décrire : - Le(…"
type textarea "Si oui, à décrire par le prestataire"
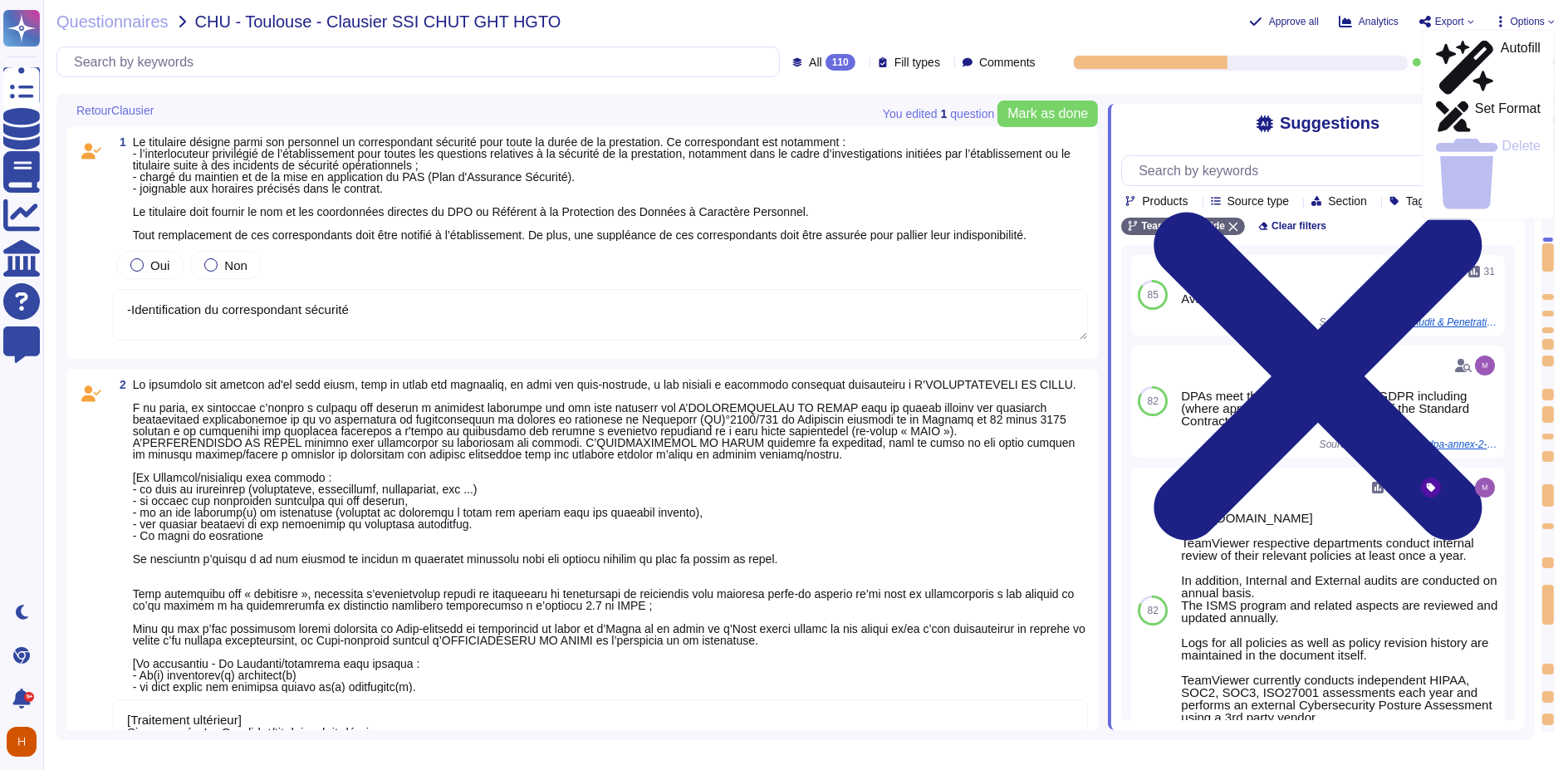
type textarea "[Traitement ultérieur] Si concerné - Le Candidat/titulaire doit décrire : - Le(…"
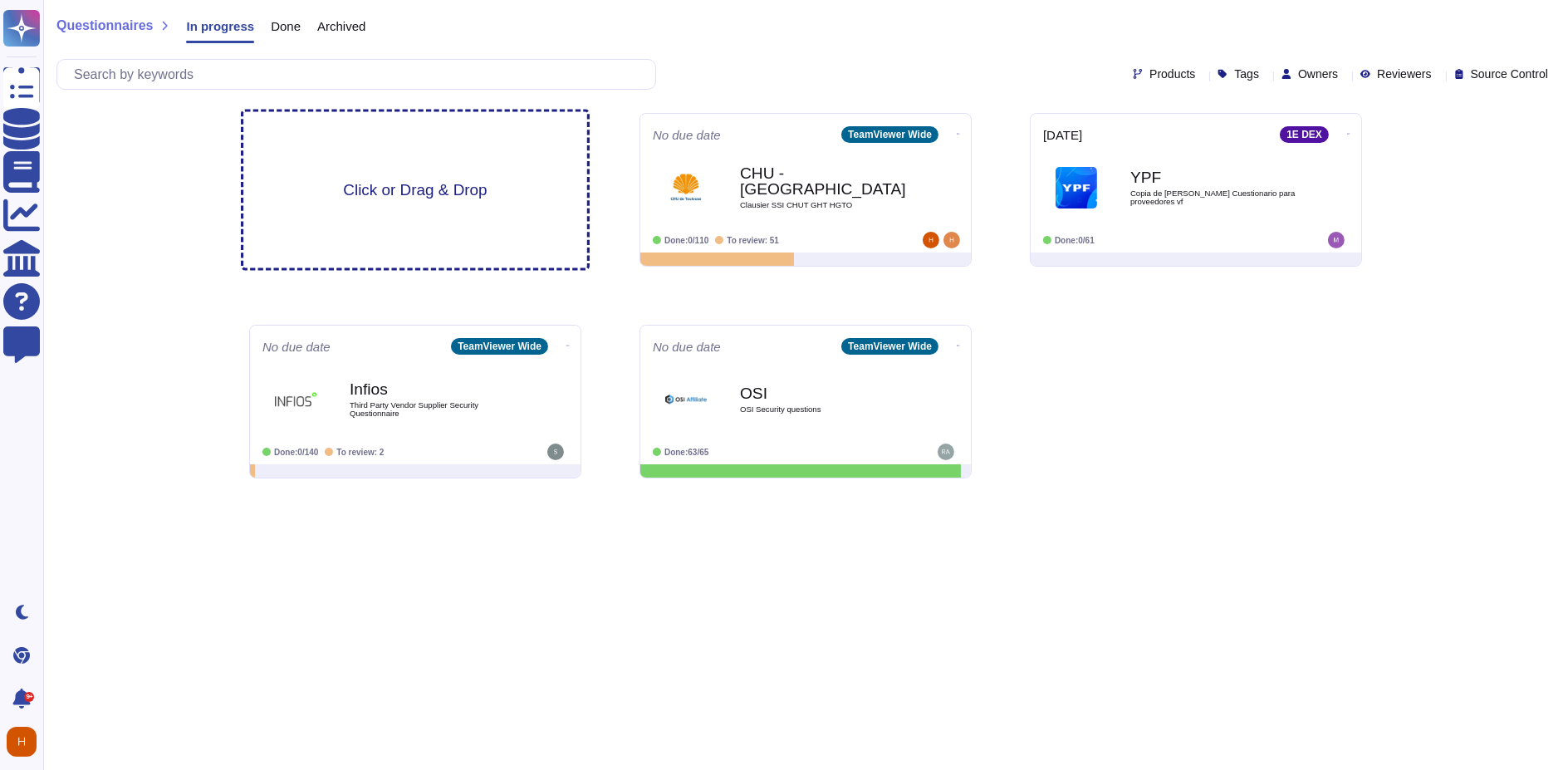
click at [417, 182] on span "Click or Drag & Drop" at bounding box center [415, 190] width 144 height 16
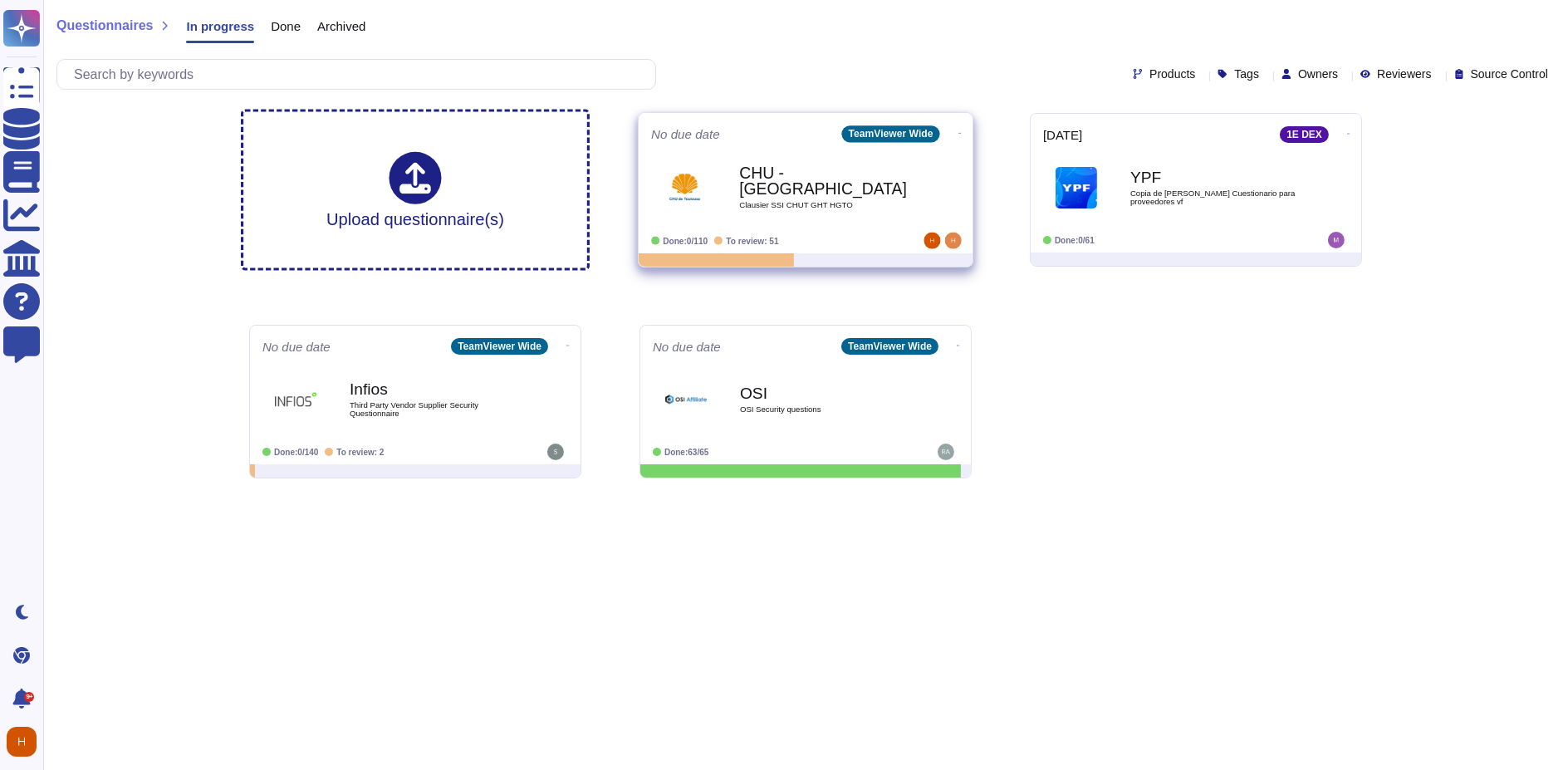
click at [959, 131] on icon at bounding box center [961, 133] width 4 height 4
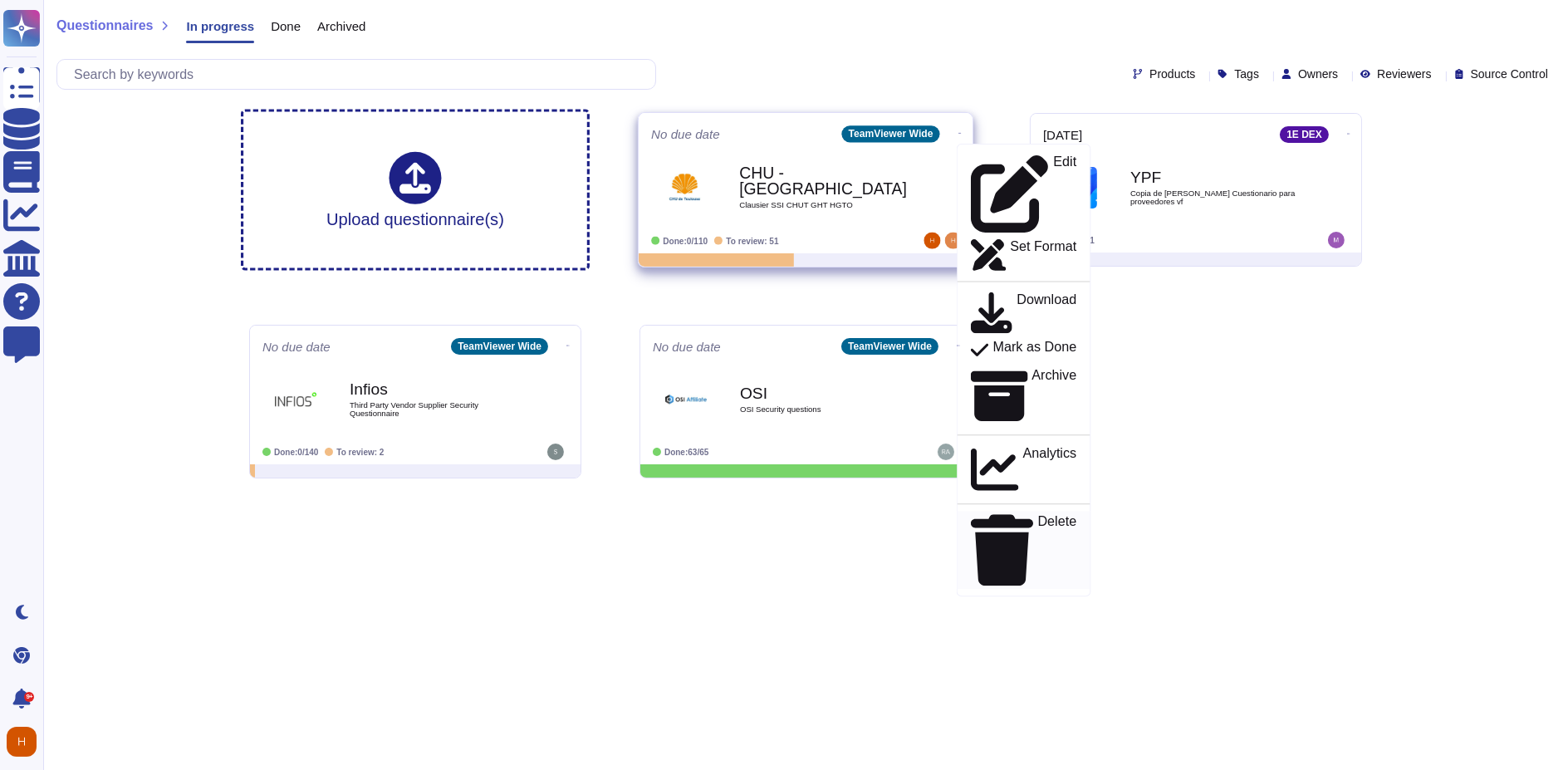
click at [1038, 515] on p "Delete" at bounding box center [1057, 551] width 39 height 71
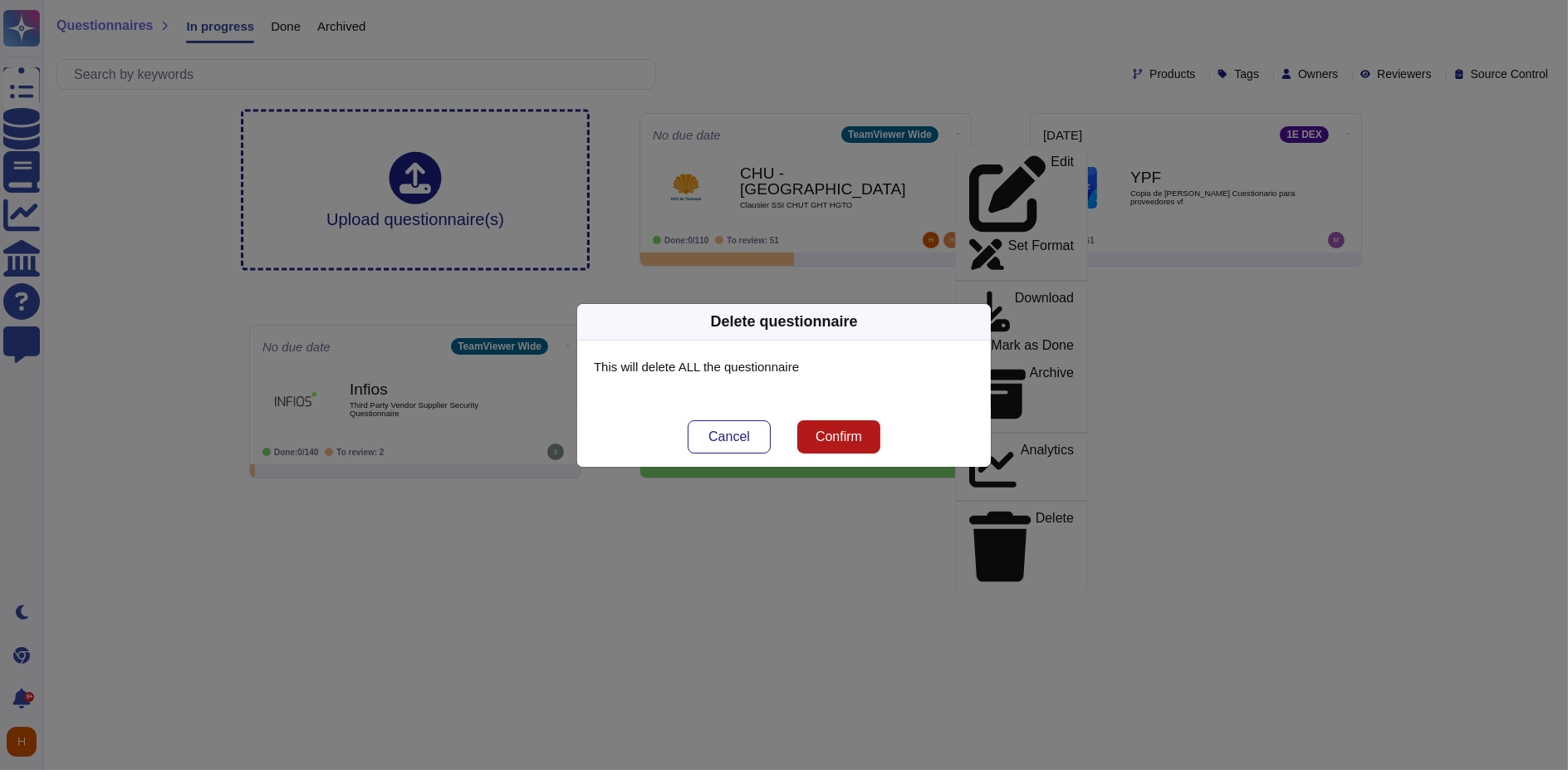
click at [854, 435] on span "Confirm" at bounding box center [839, 437] width 46 height 13
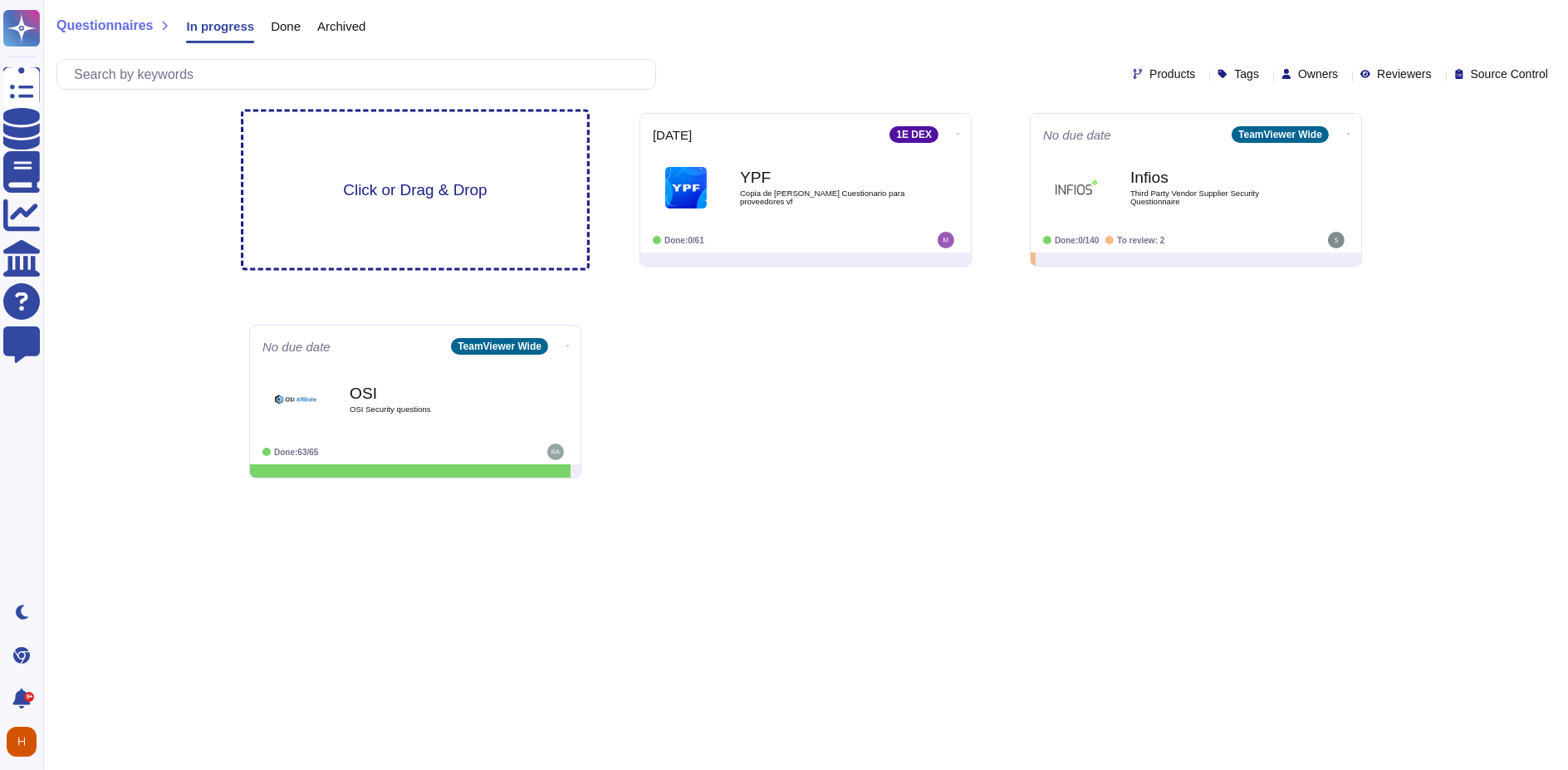
click at [420, 150] on div "Click or Drag & Drop" at bounding box center [415, 190] width 344 height 156
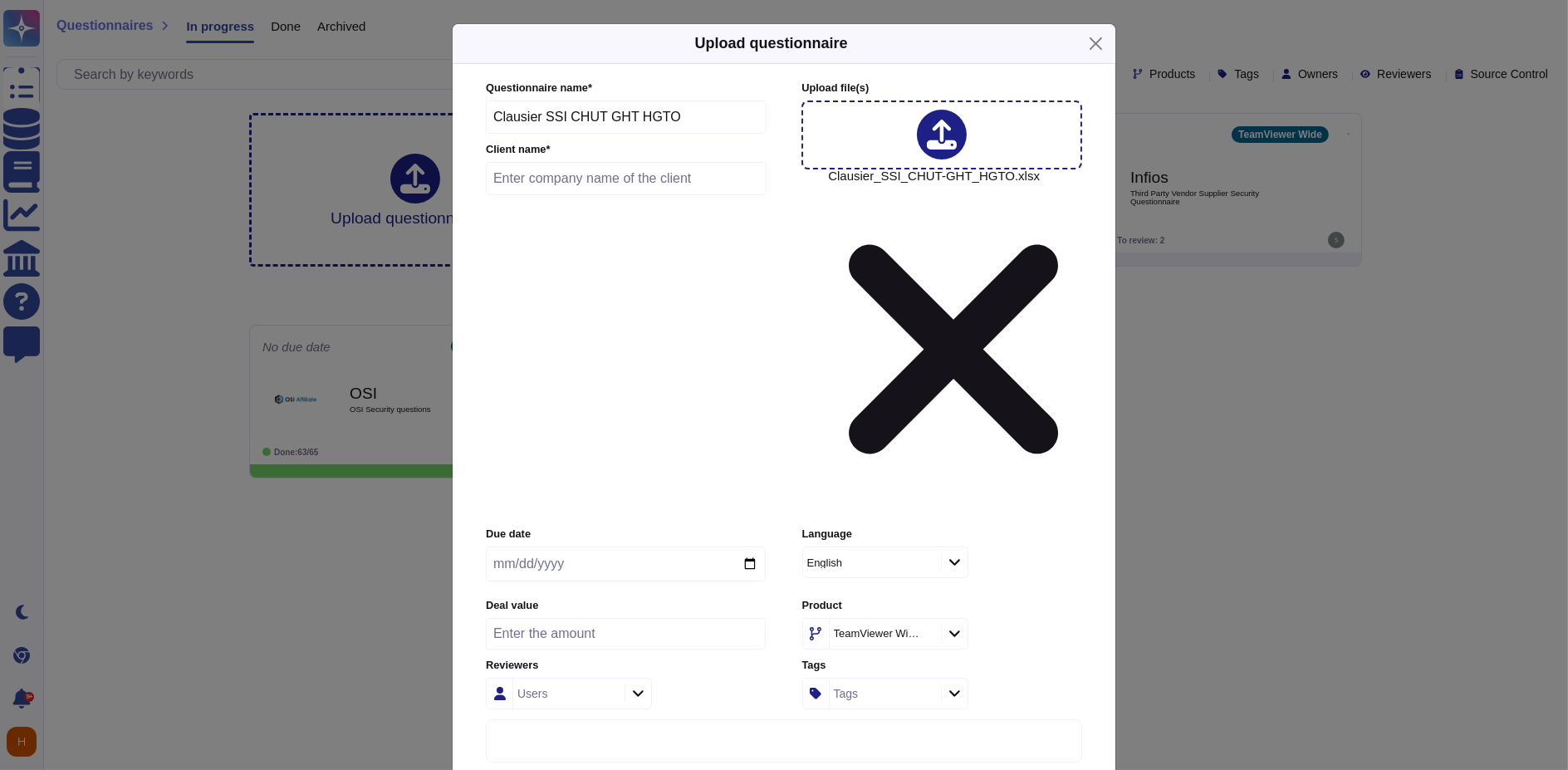
click at [605, 679] on div "Users" at bounding box center [566, 694] width 107 height 30
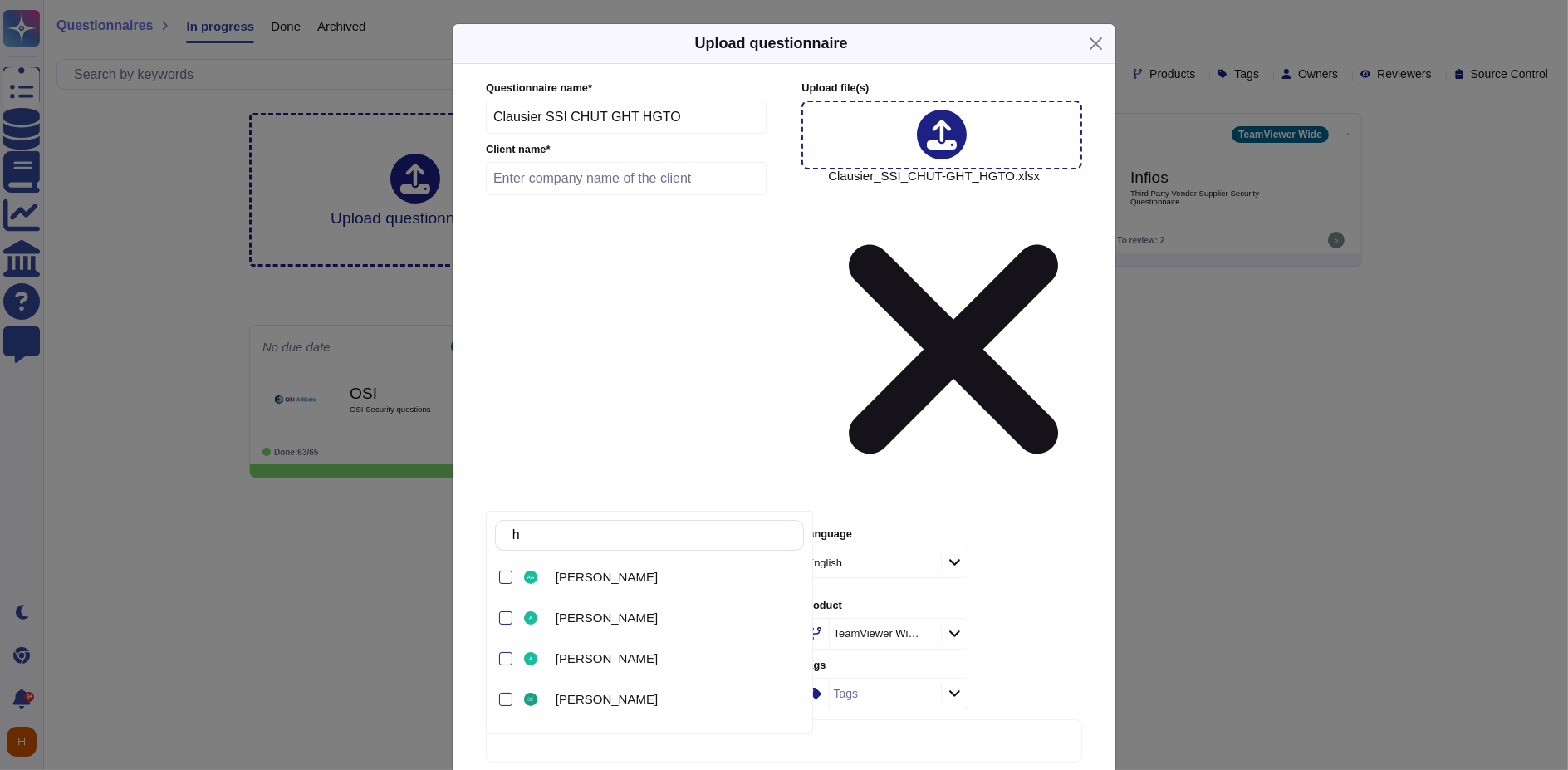
type input "ha"
click at [598, 654] on span "[PERSON_NAME]" at bounding box center [606, 658] width 102 height 15
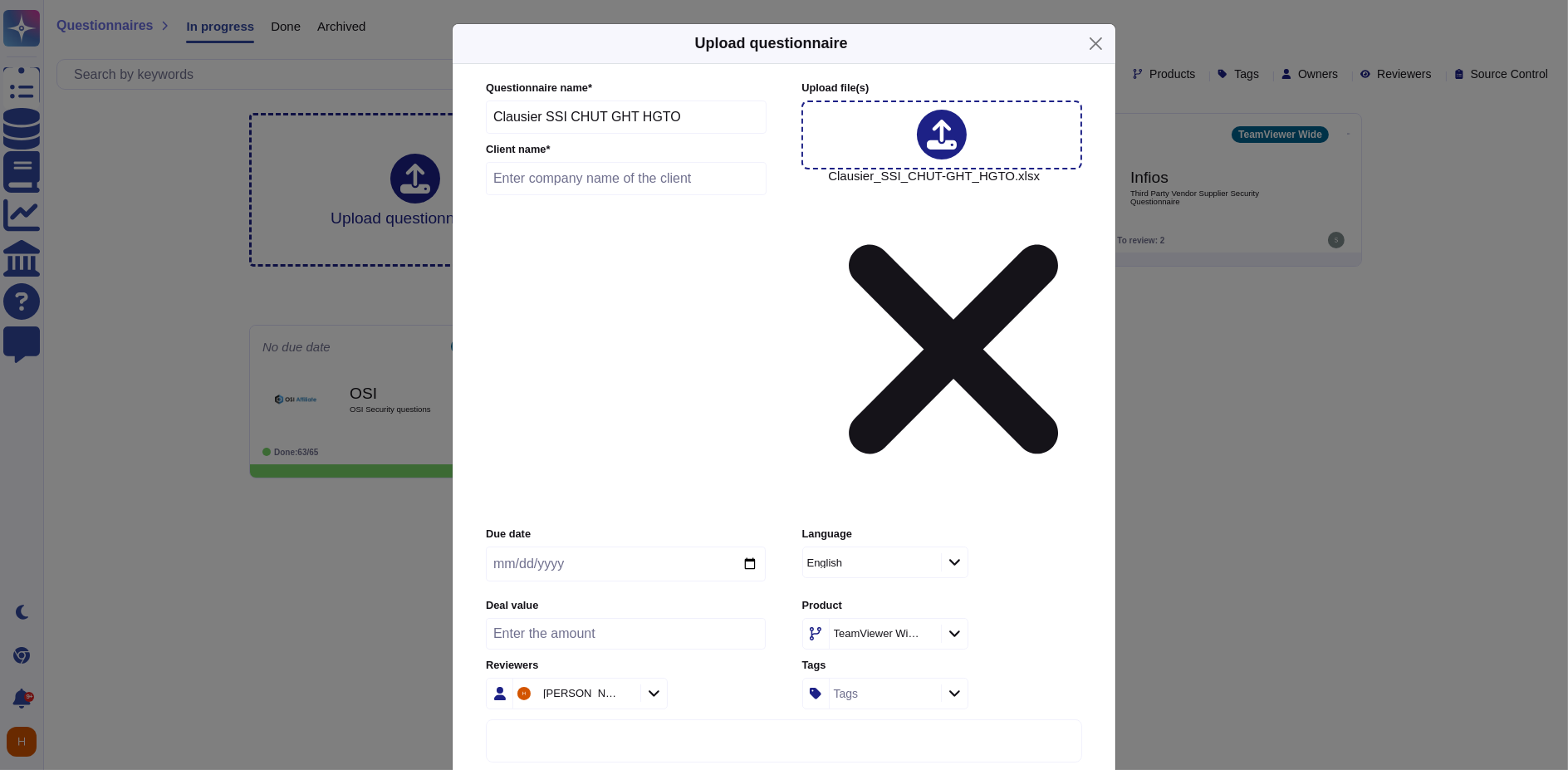
click at [610, 547] on input "date" at bounding box center [625, 564] width 280 height 35
click at [615, 195] on input "text" at bounding box center [626, 178] width 281 height 33
type input "CHU"
click at [614, 547] on input "date" at bounding box center [625, 564] width 280 height 35
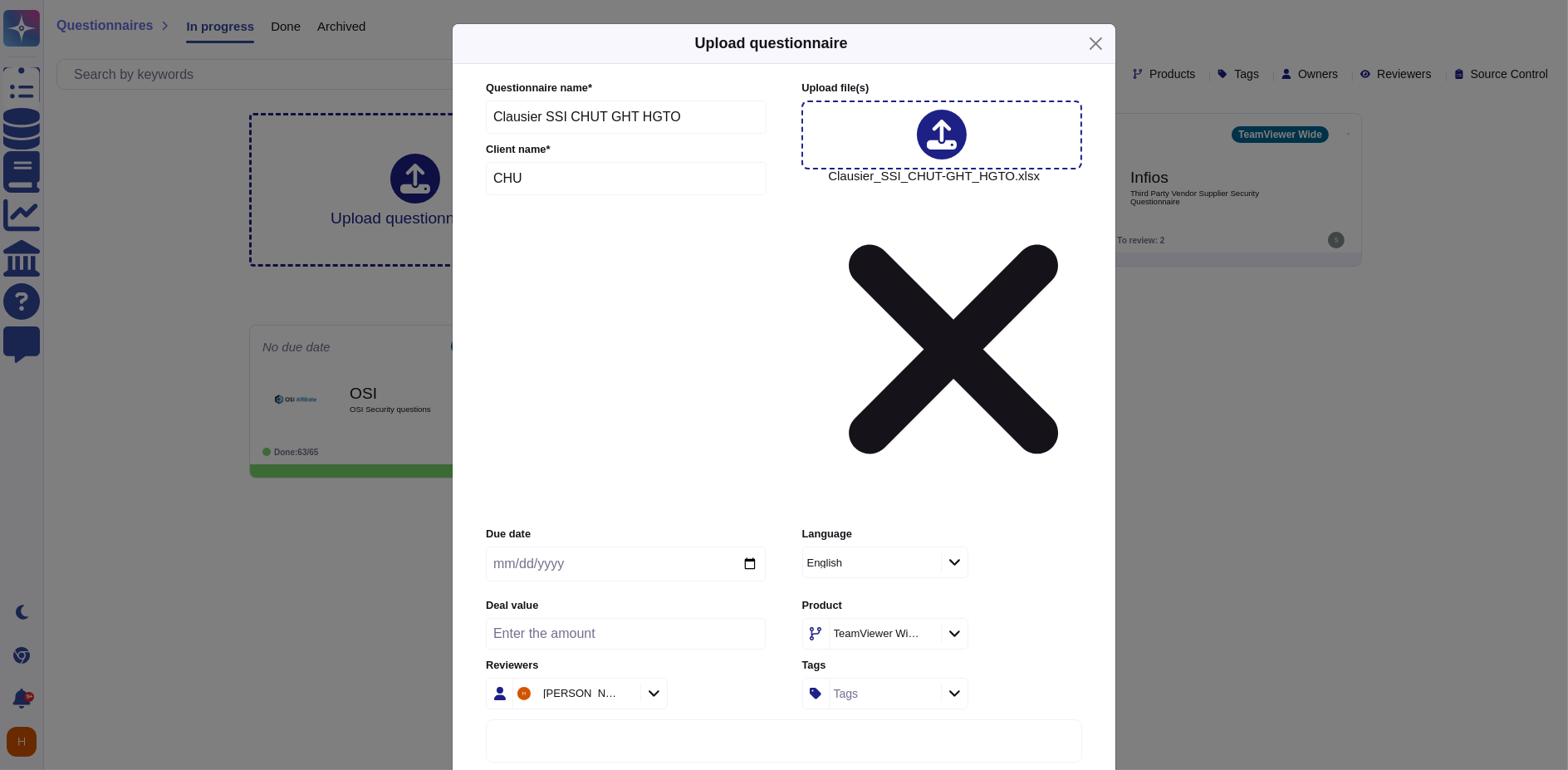
click at [740, 547] on input "date" at bounding box center [625, 564] width 280 height 35
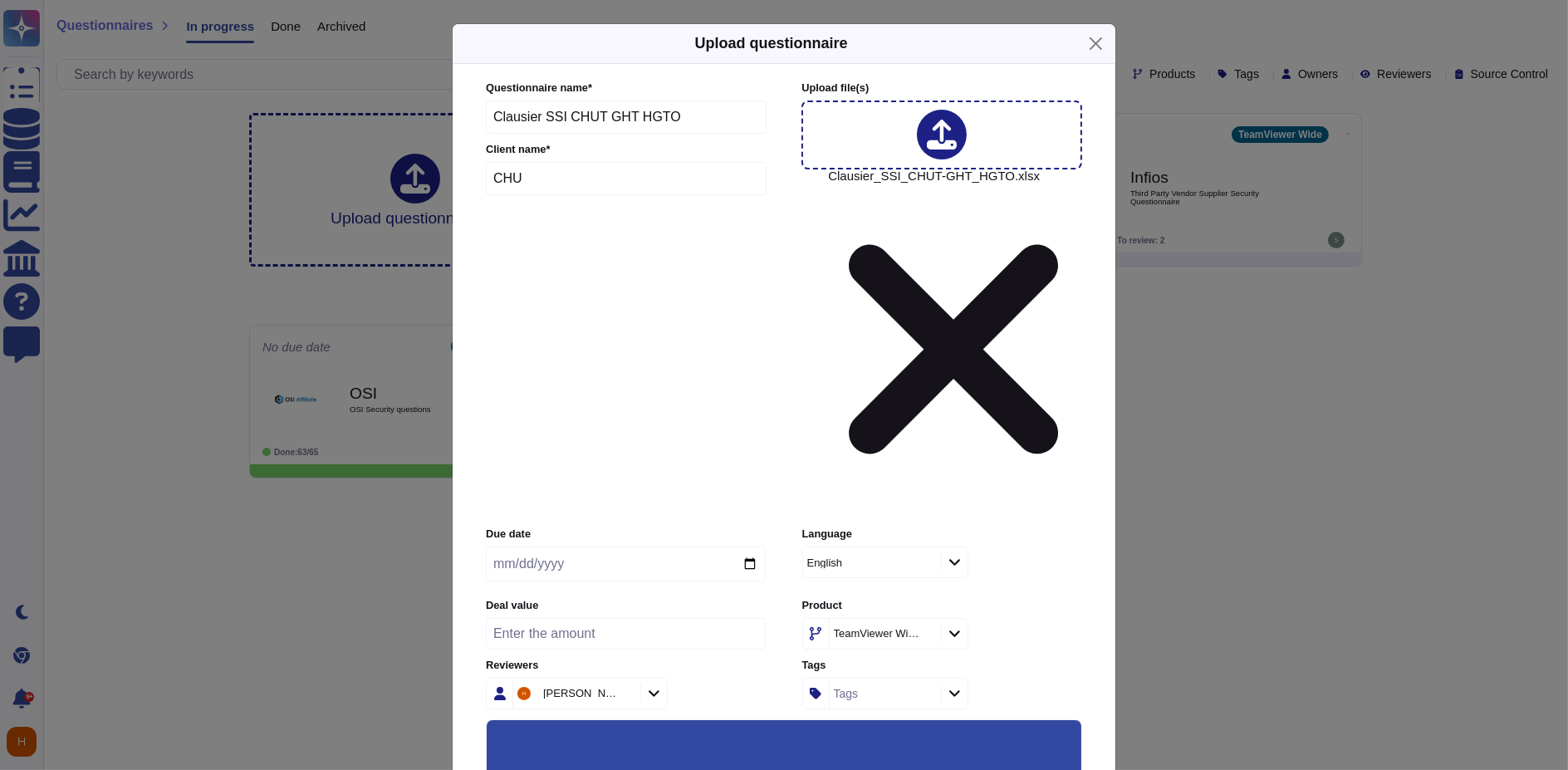
click at [588, 527] on div "Due date" at bounding box center [625, 558] width 280 height 63
click at [583, 547] on input "date" at bounding box center [625, 564] width 280 height 35
click at [740, 547] on input "date" at bounding box center [625, 564] width 280 height 35
click at [744, 547] on input "[DATE]" at bounding box center [625, 564] width 280 height 35
type input "[DATE]"
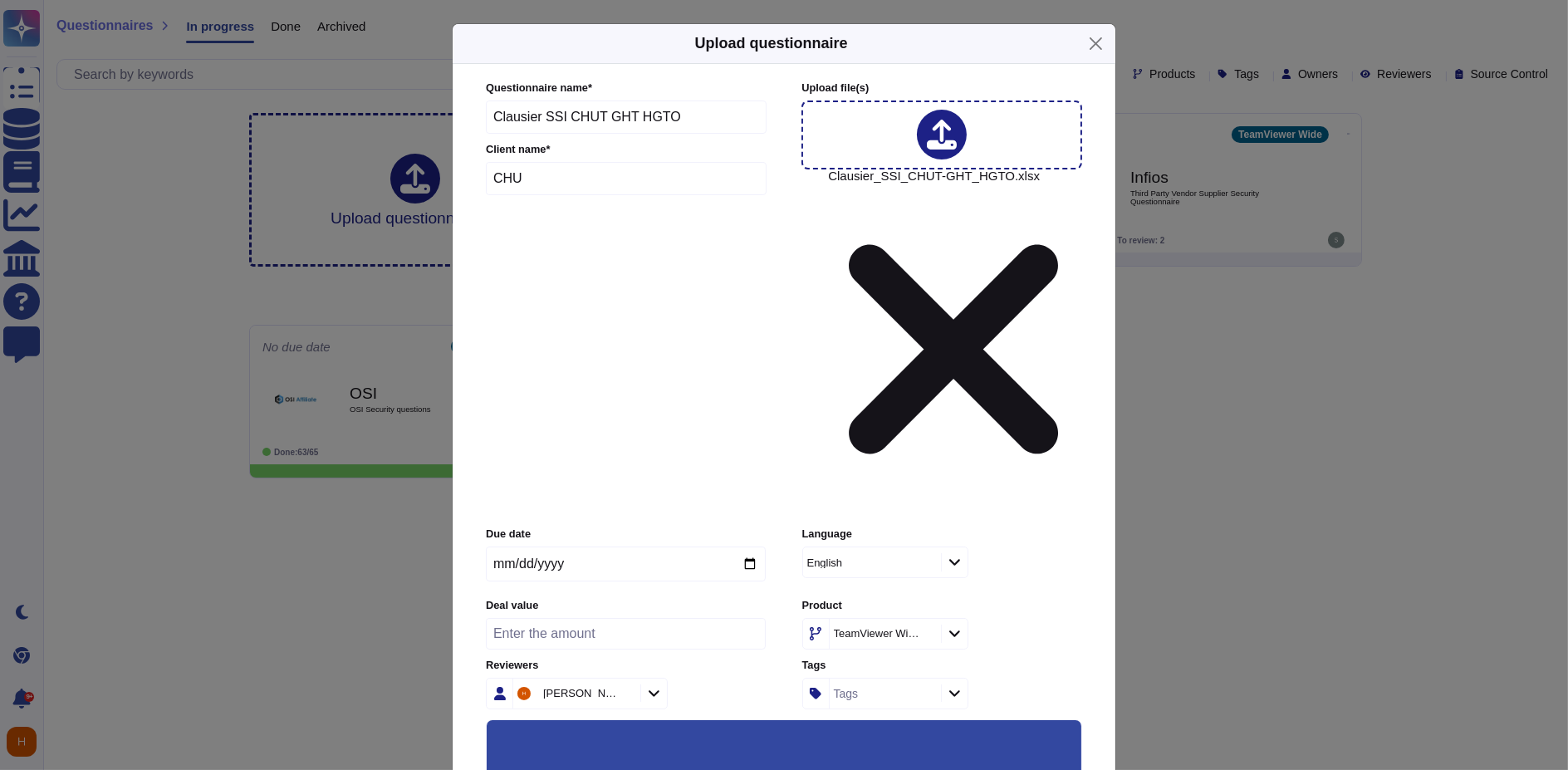
click at [928, 548] on div "English" at bounding box center [870, 563] width 134 height 30
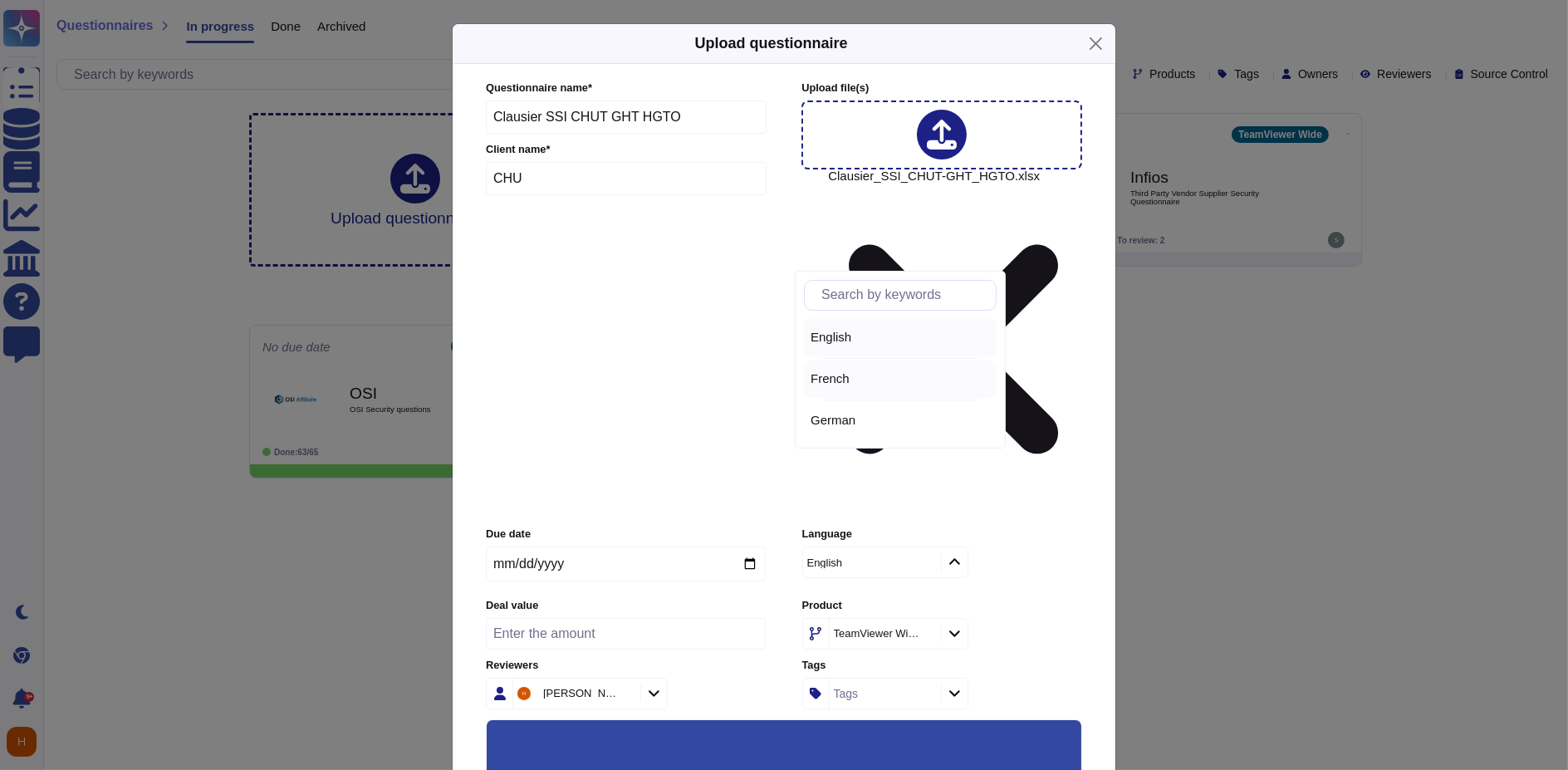
click at [835, 377] on span "French" at bounding box center [830, 378] width 39 height 15
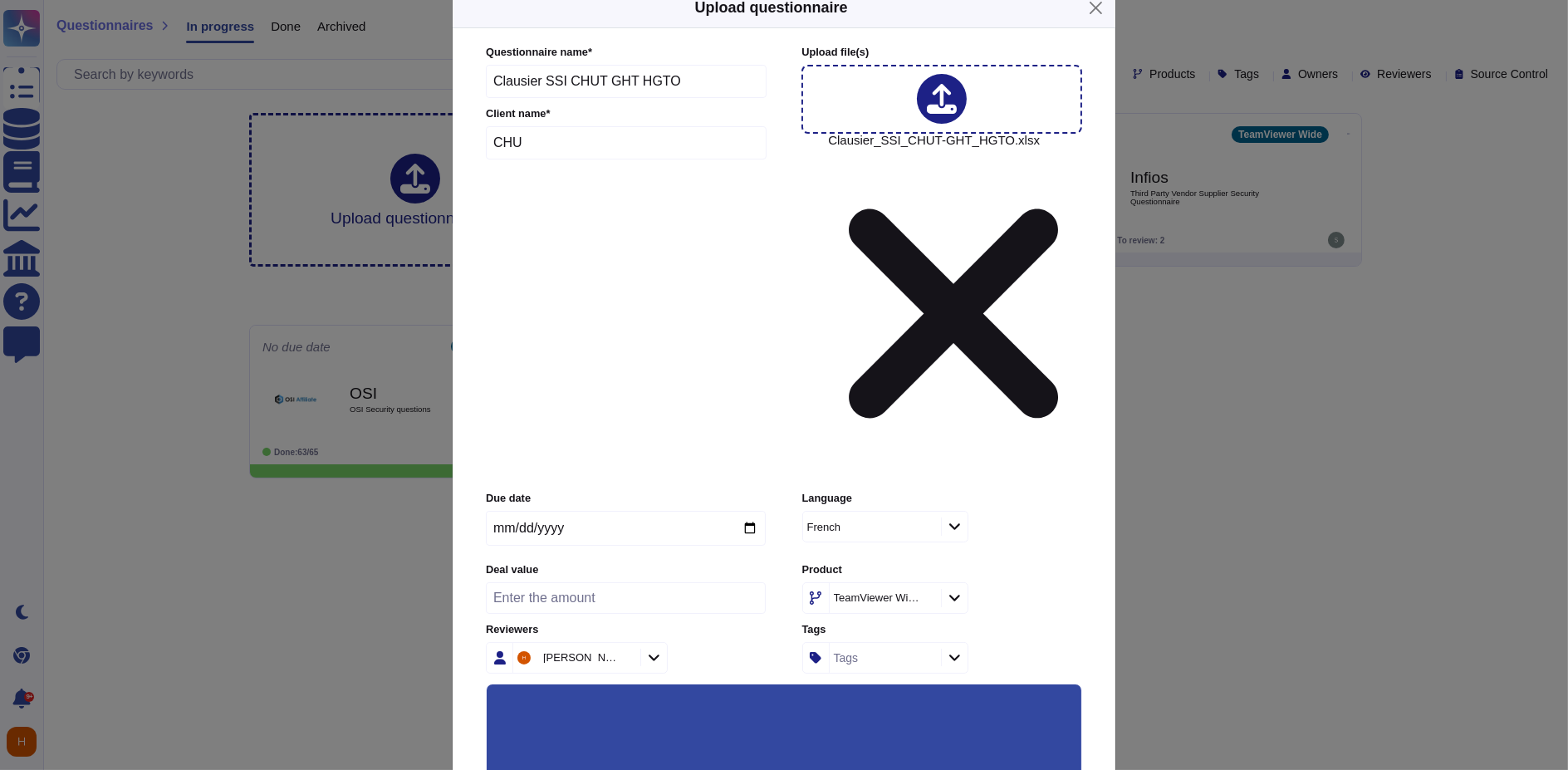
scroll to position [67, 0]
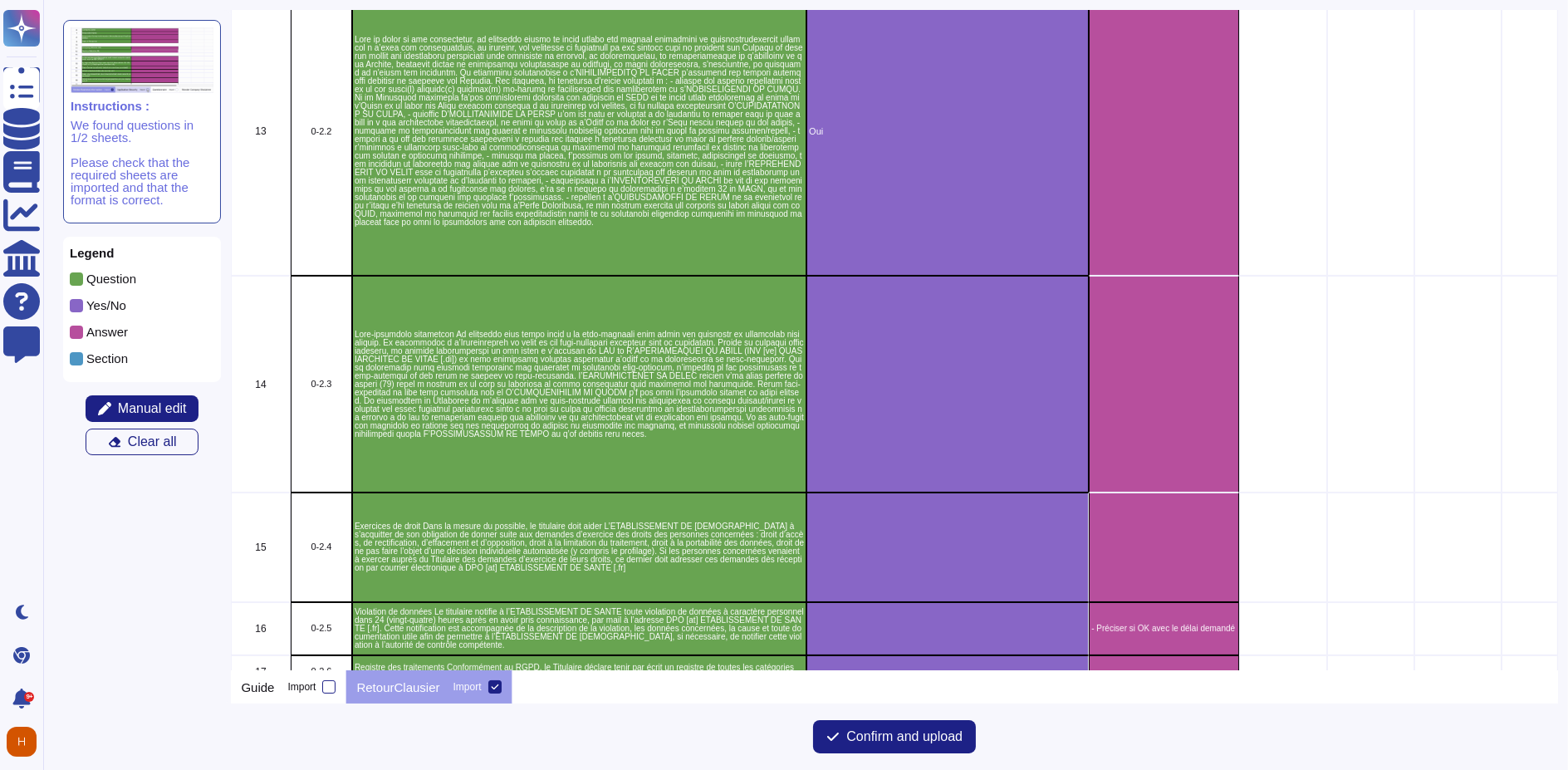
scroll to position [738, 0]
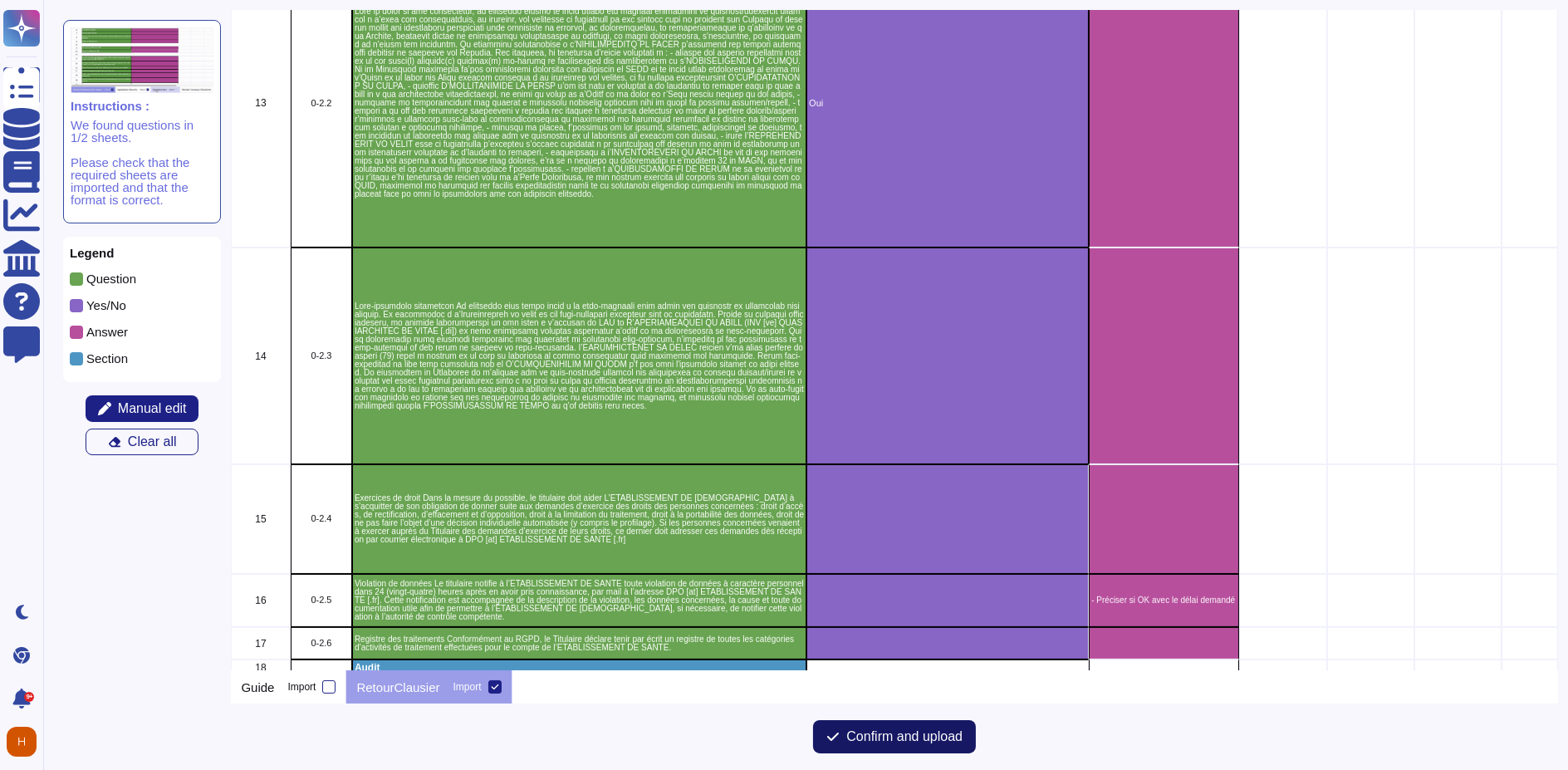
click at [873, 738] on span "Confirm and upload" at bounding box center [904, 736] width 116 height 13
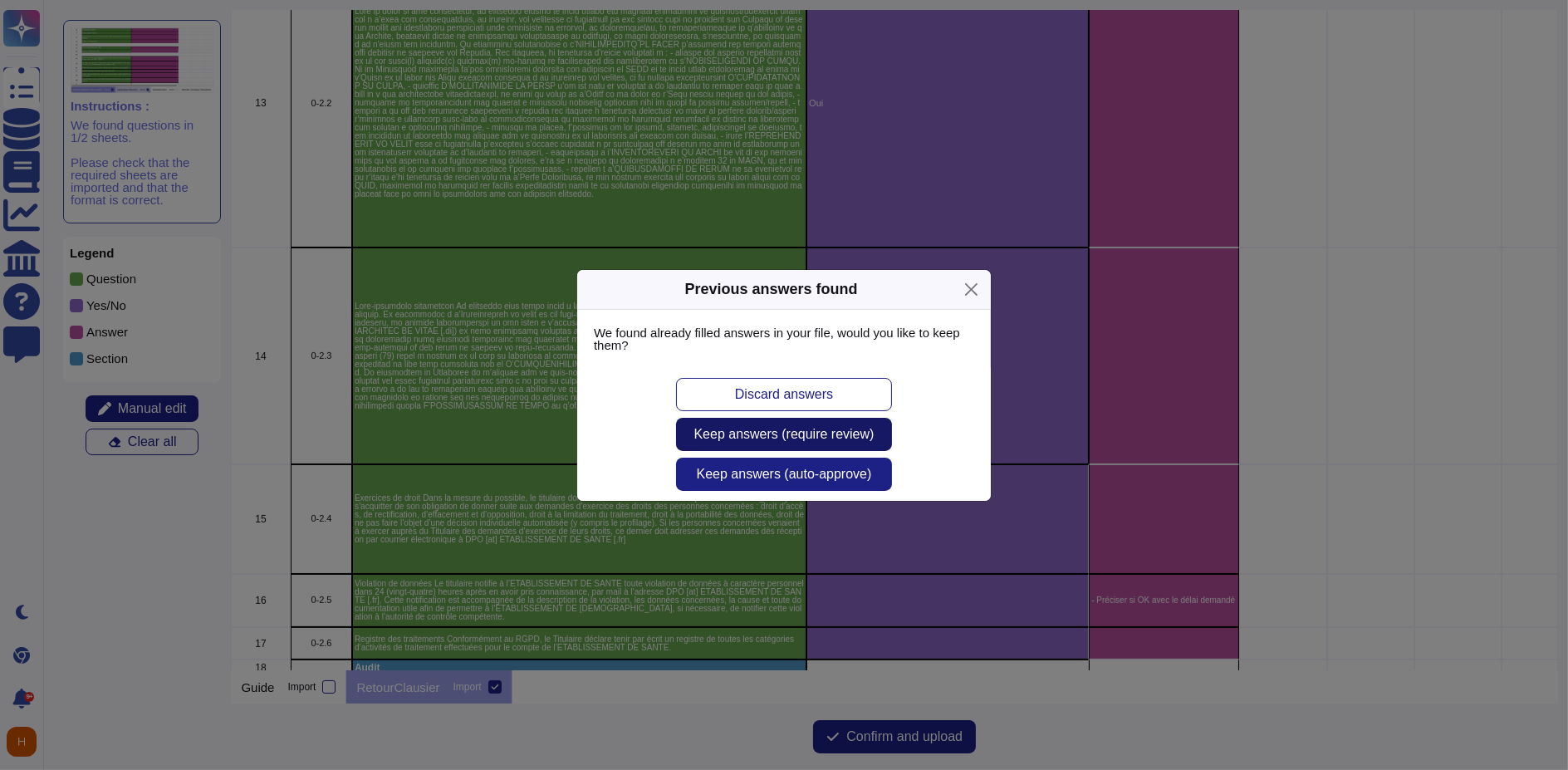
click at [847, 443] on button "Keep answers (require review)" at bounding box center [784, 434] width 216 height 33
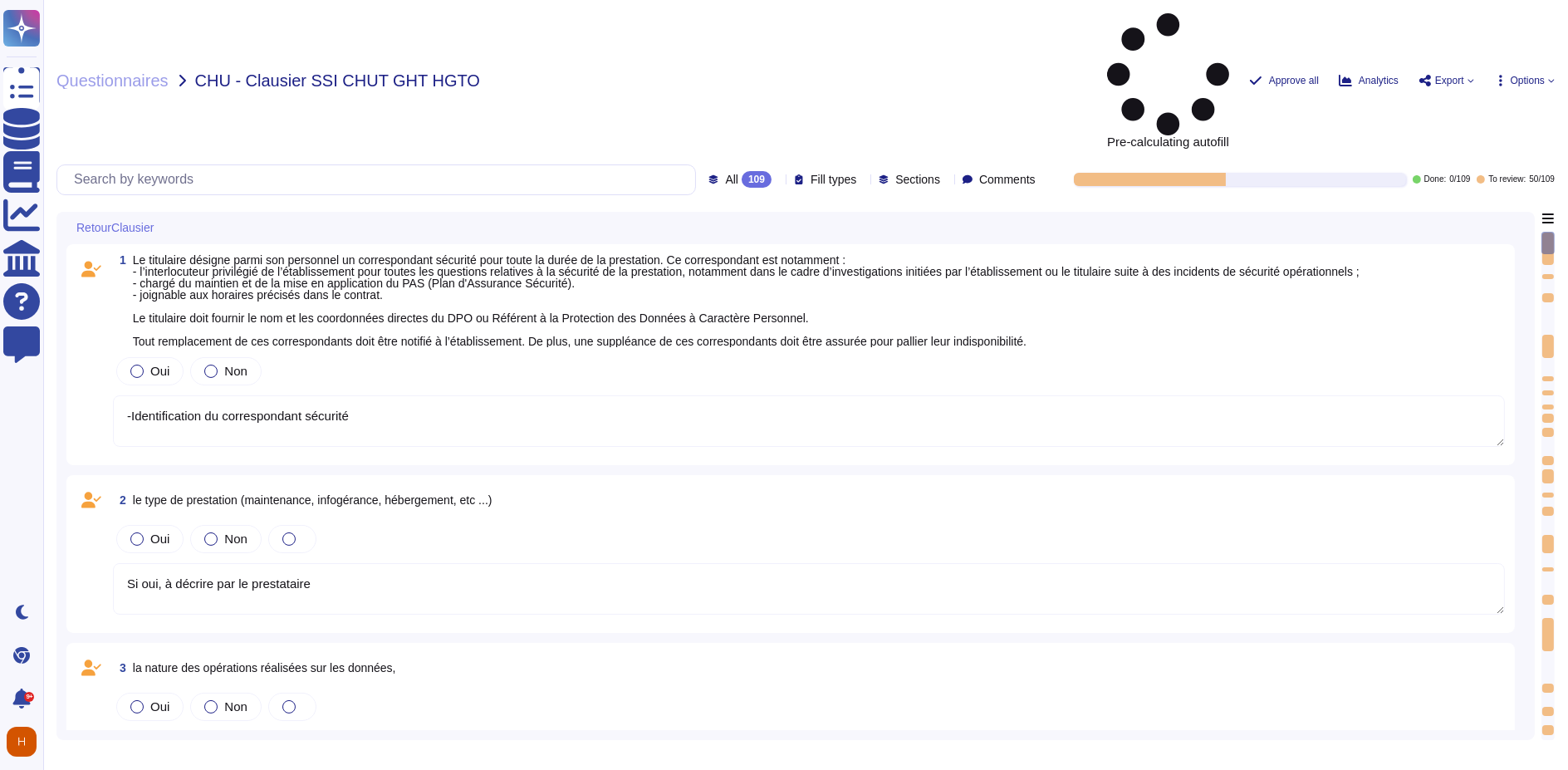
type textarea "-Identification du correspondant sécurité"
type textarea "Si oui, à décrire par le prestataire"
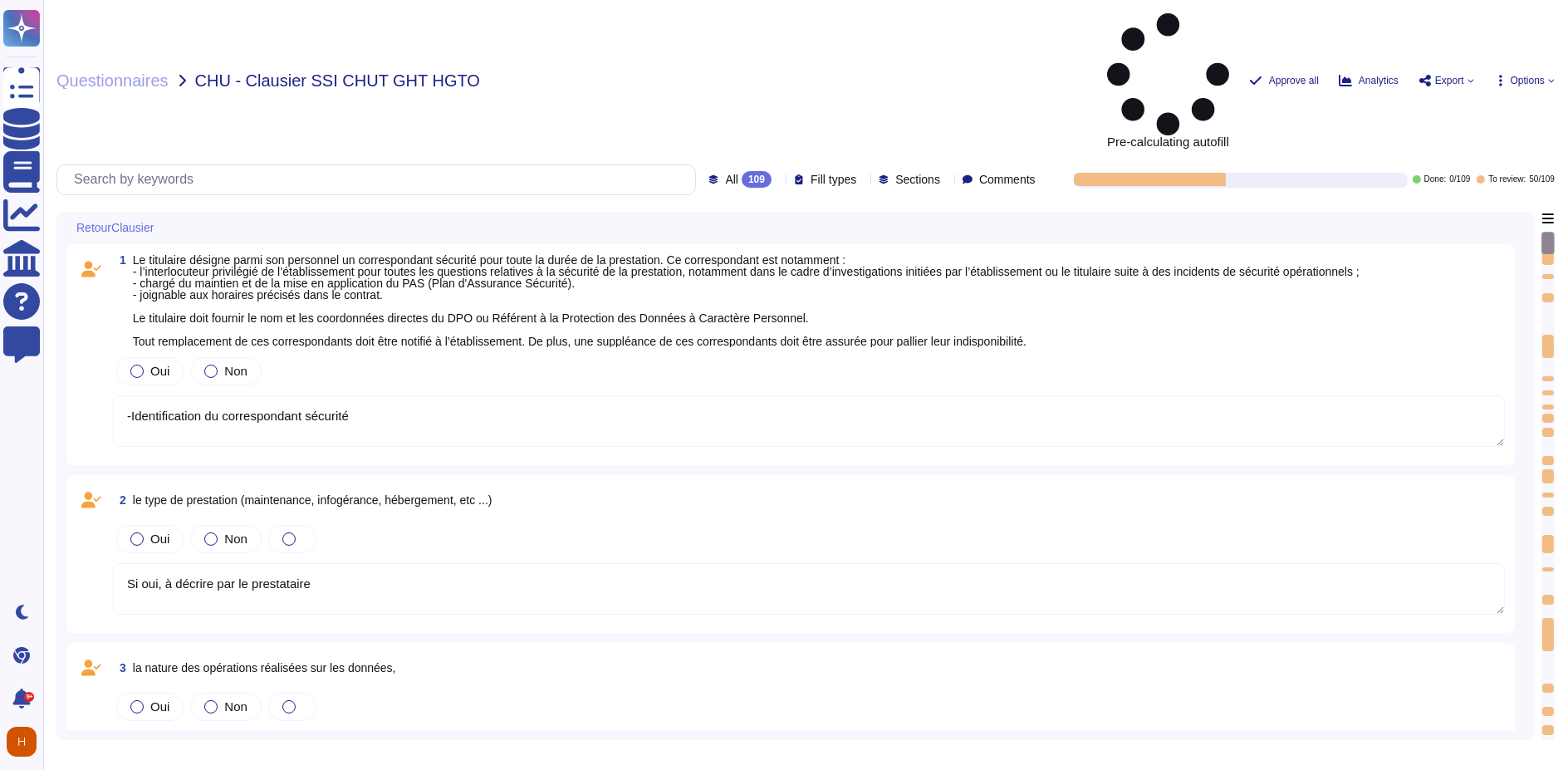
type textarea "Si oui, à décrire par le prestataire"
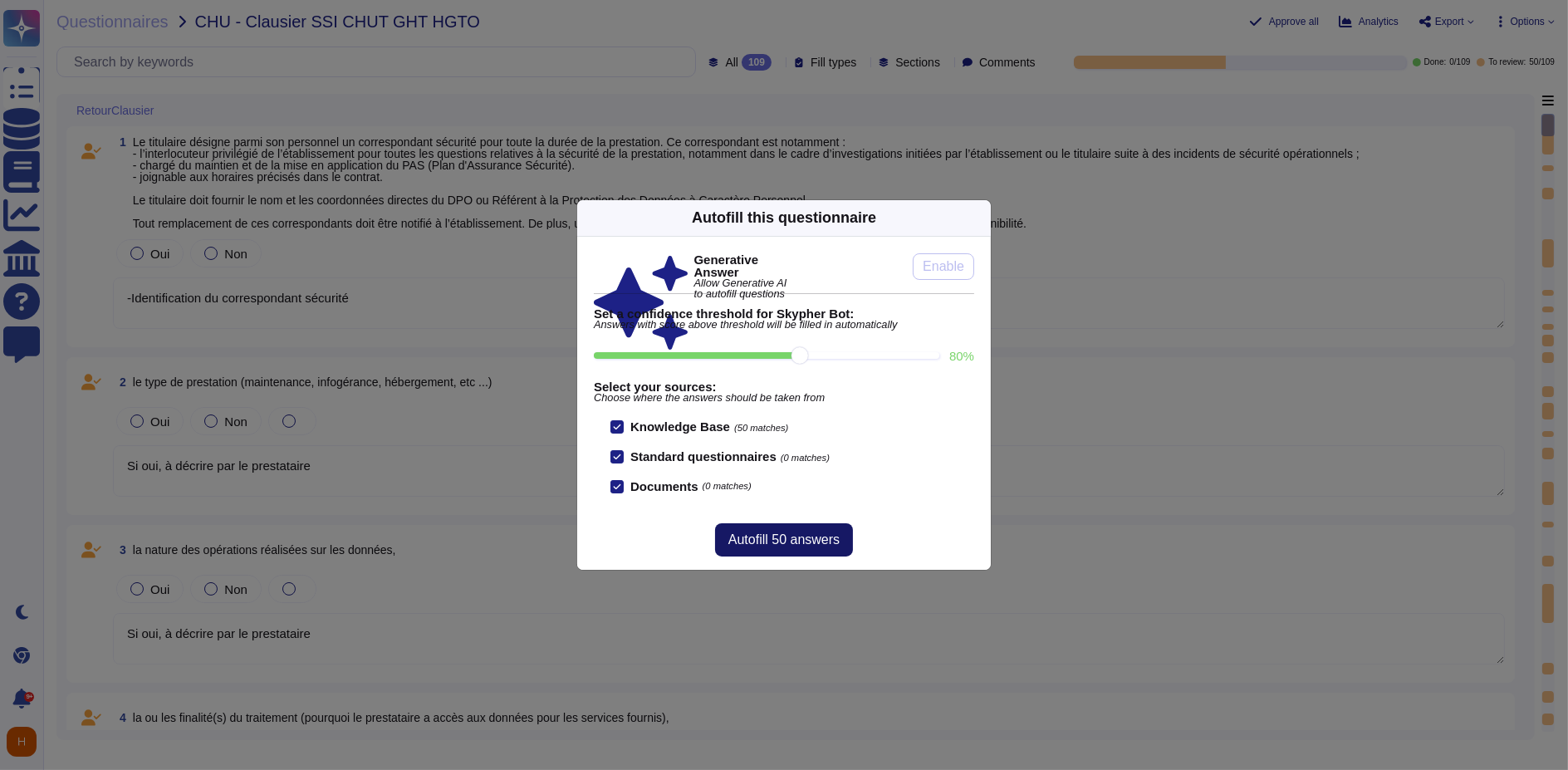
click at [789, 549] on button "Autofill 50 answers" at bounding box center [783, 539] width 138 height 33
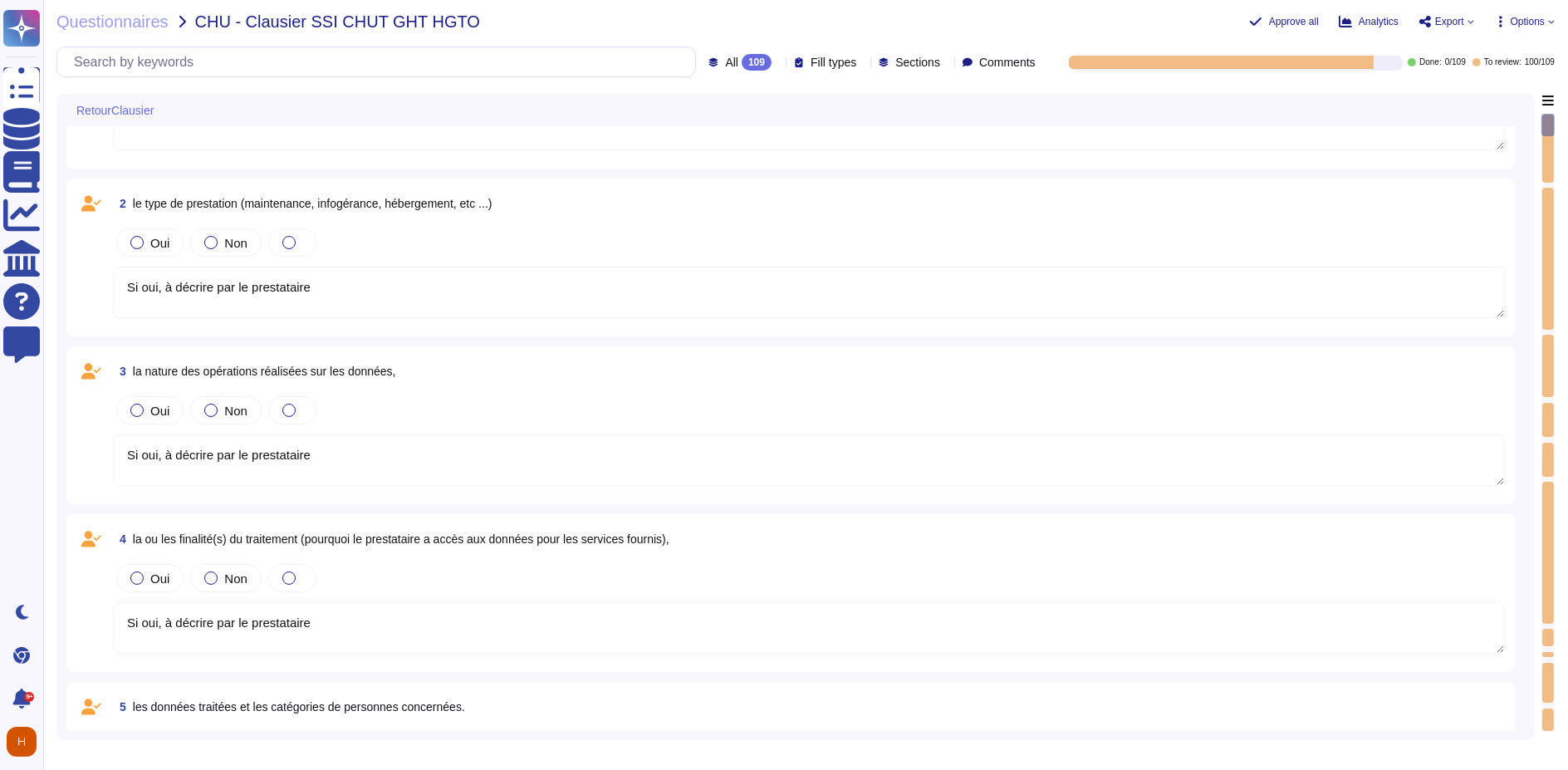
scroll to position [461, 0]
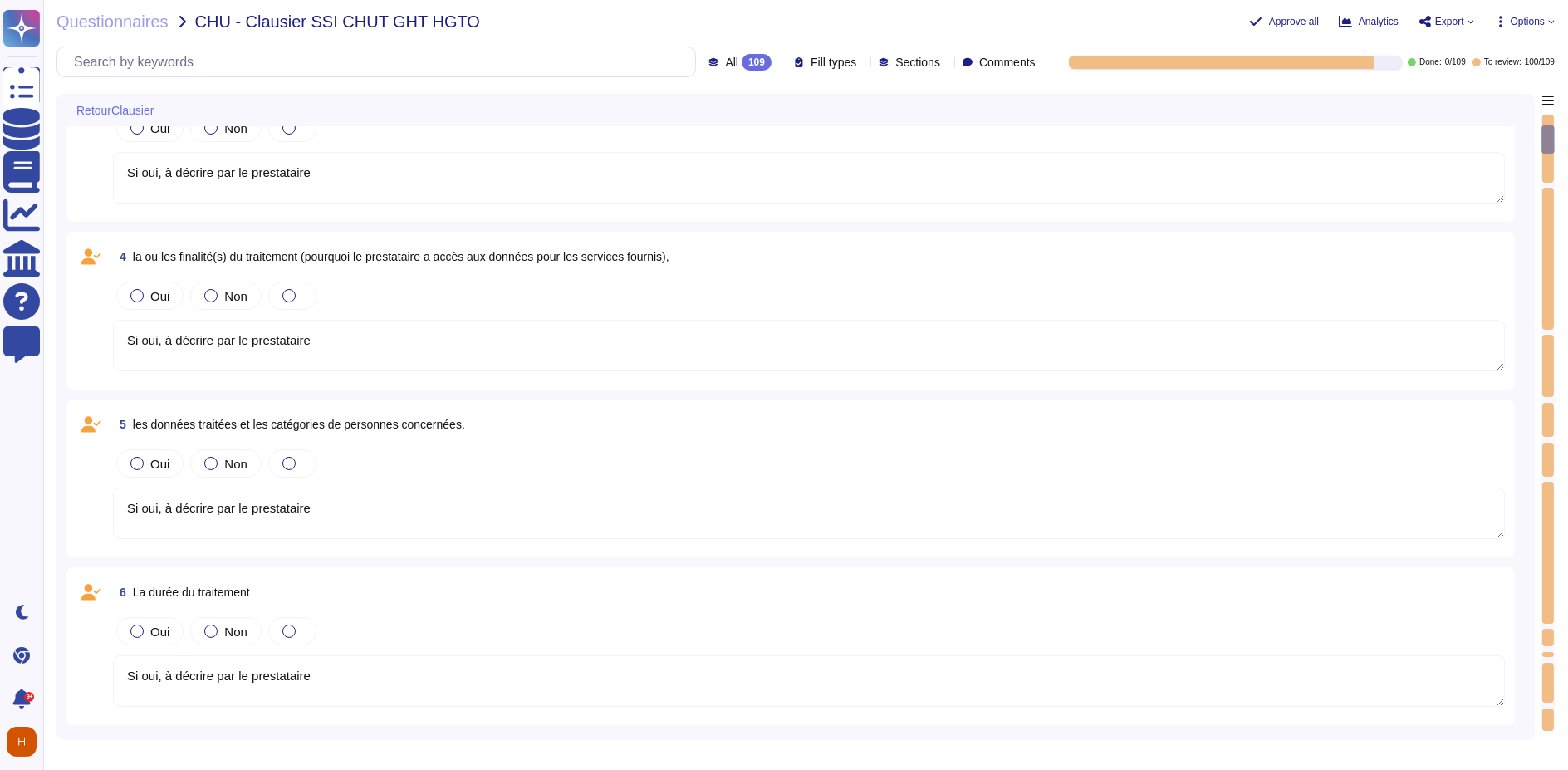
type textarea "TeamViewer respecte les normes internationales de protection des droits de l'ho…"
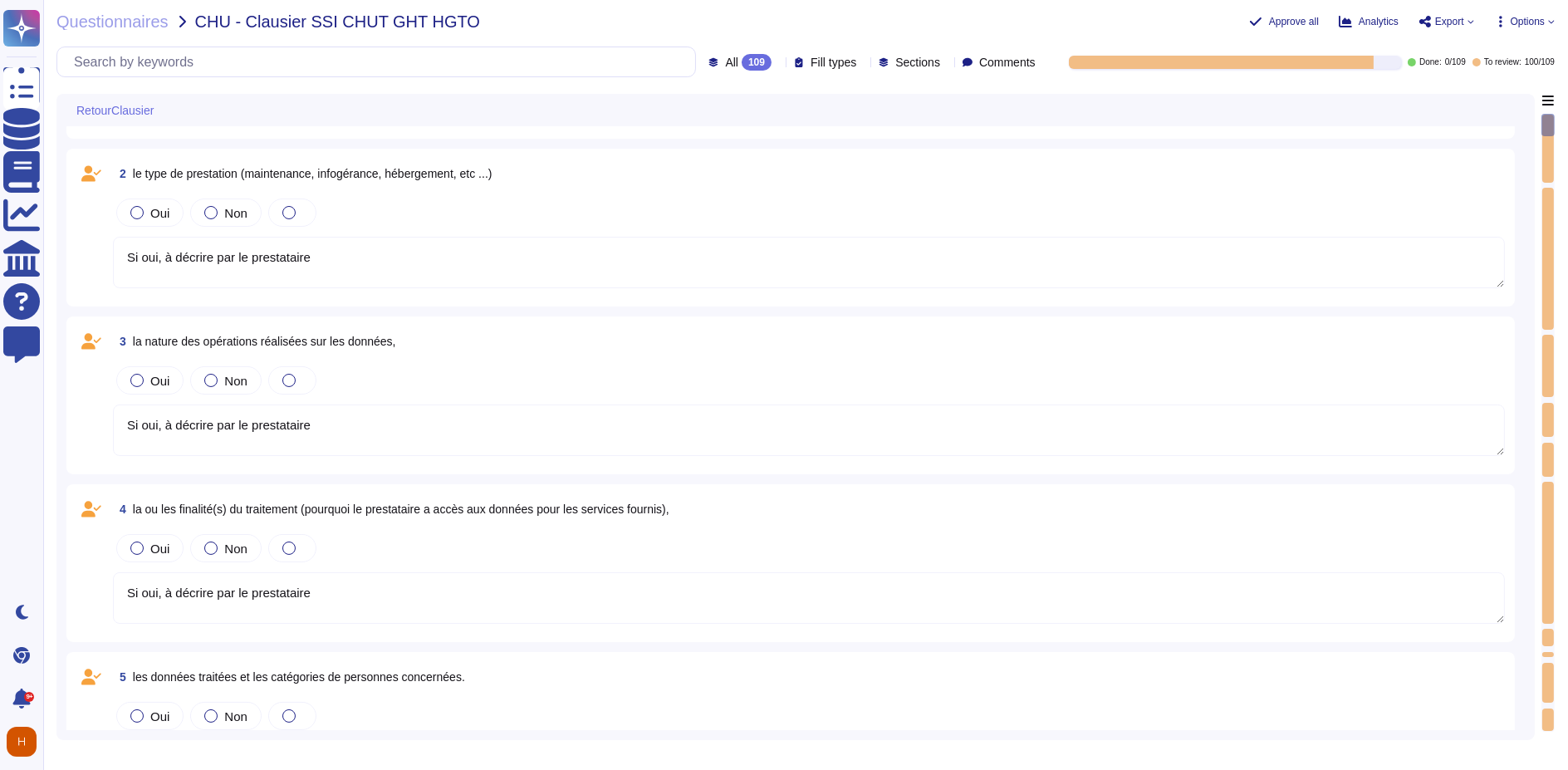
scroll to position [0, 0]
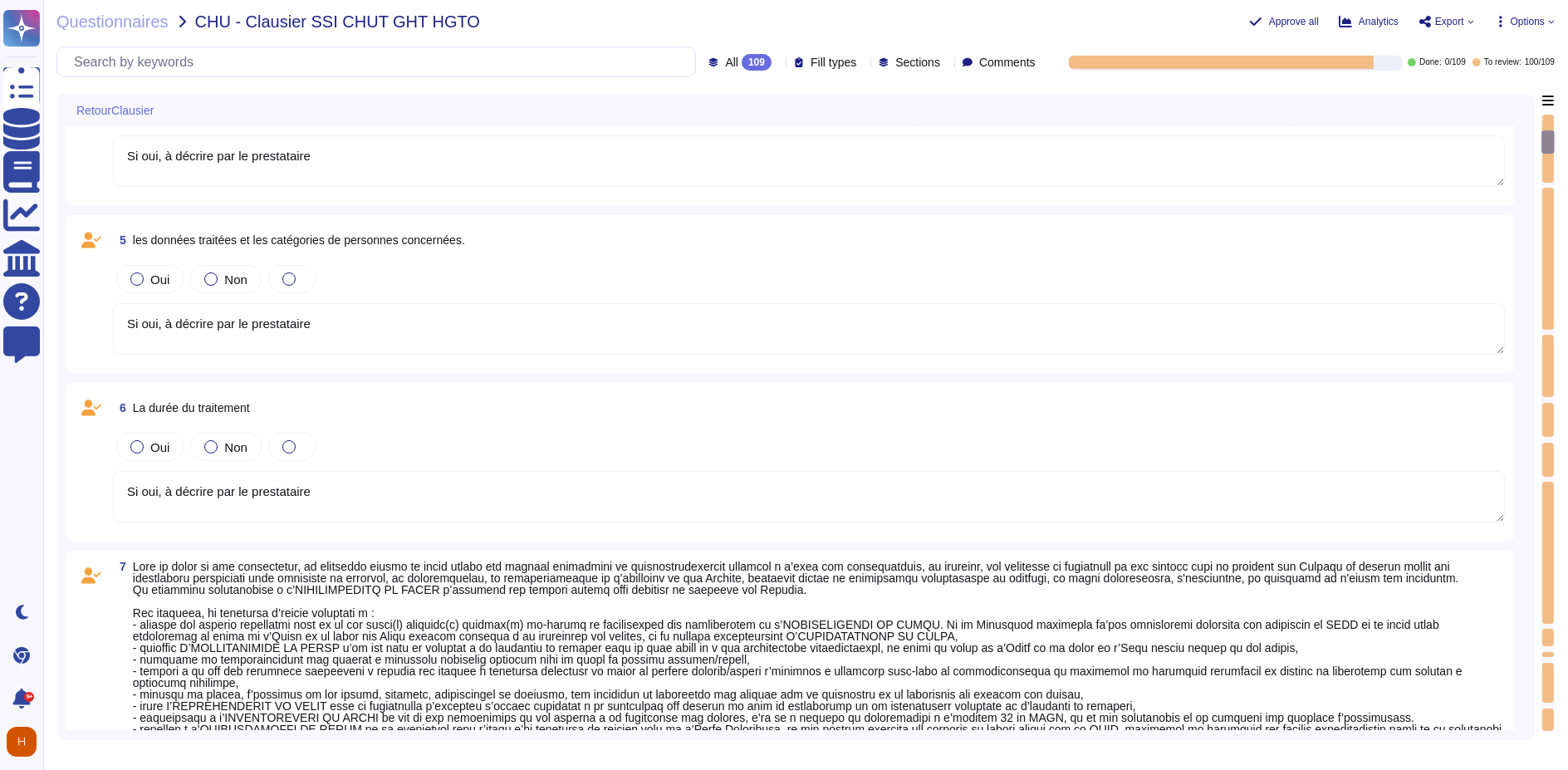
type textarea "TeamViewer respecte les normes internationales de protection des droits de l'ho…"
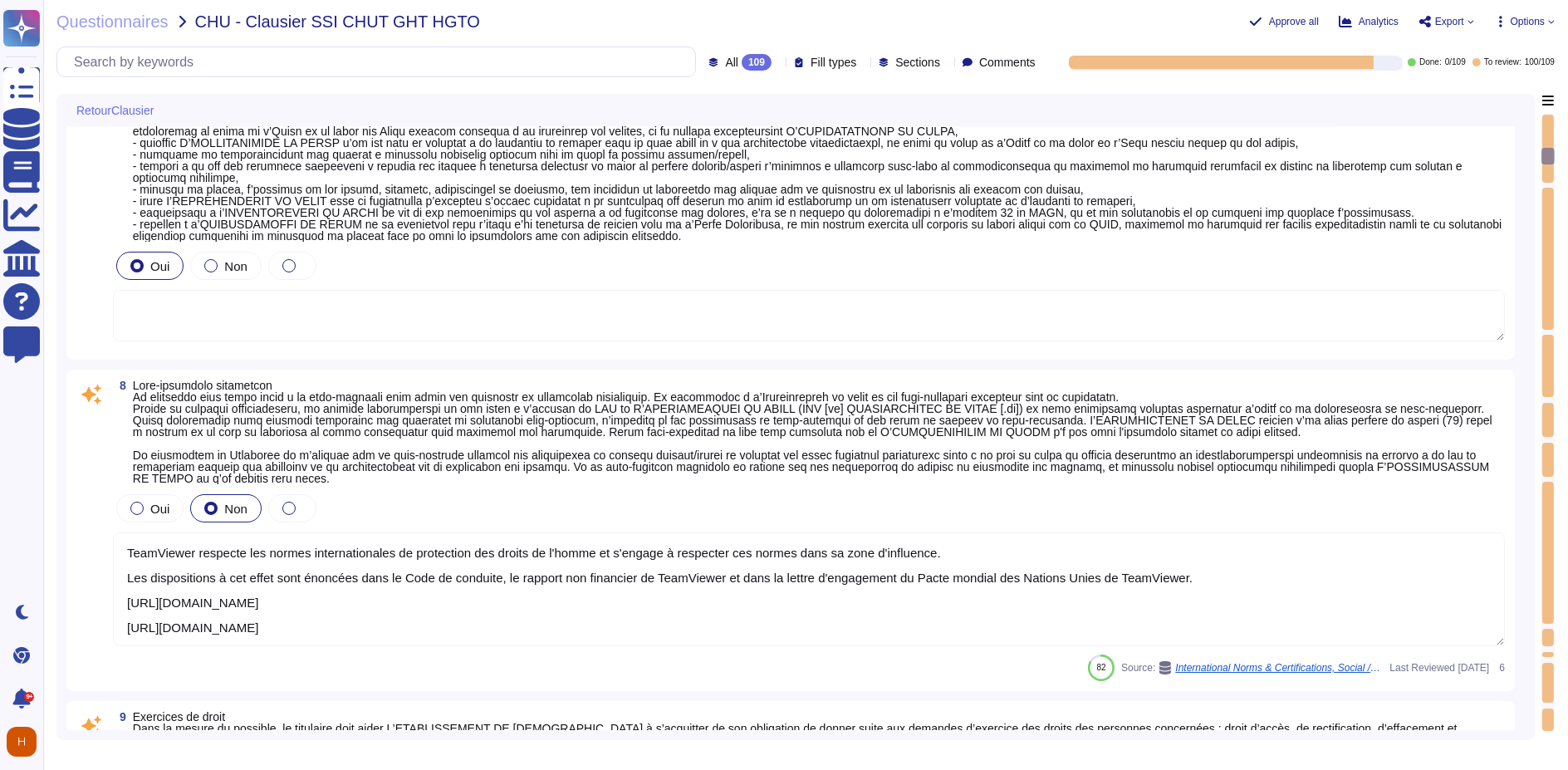
type textarea "non applicable"
type textarea "- Préciser si OK avec le délai demandé"
type textarea "TeamViewer a mis en place de nombreuses politiques ESG qui démontrent l'engagem…"
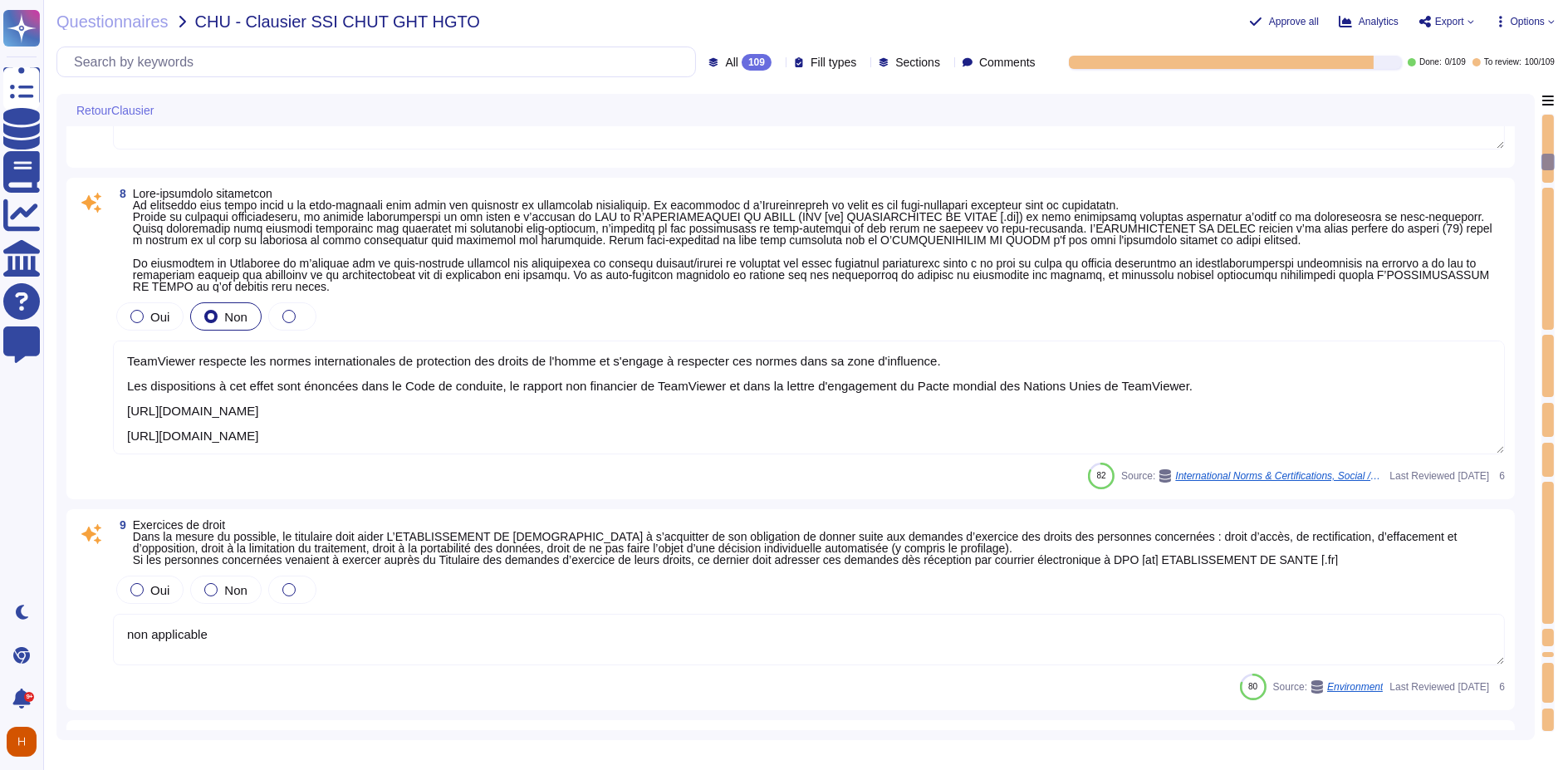
type textarea "[URL][DOMAIN_NAME] Les départements respectifs de TeamViewer effectuent un exam…"
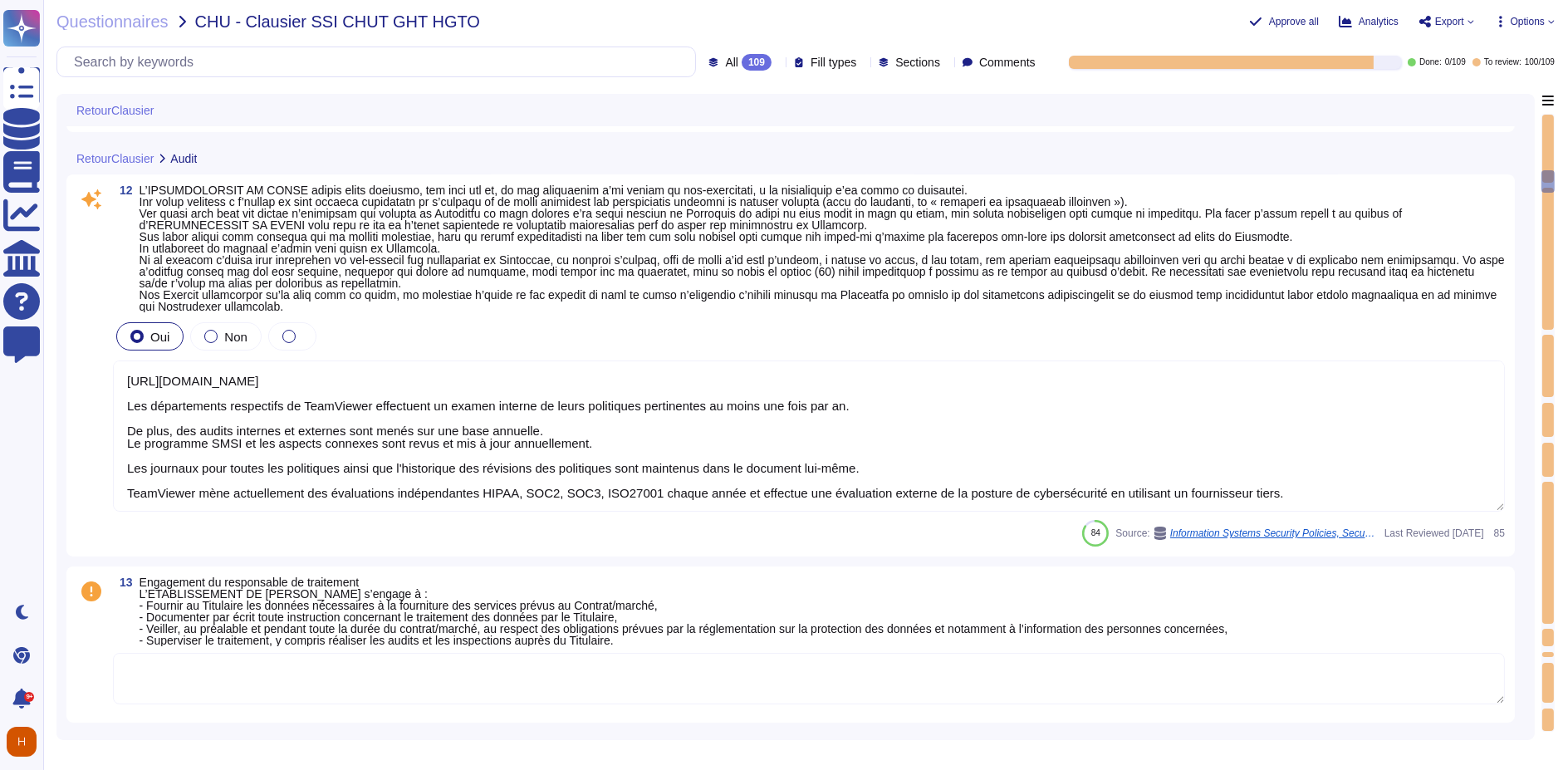
type textarea "- liste des logiciels - liste des dépendances - documentation fournie"
type textarea "- Si concerné, détails des conditions spécifiques ou exclusions."
type textarea "Disponible"
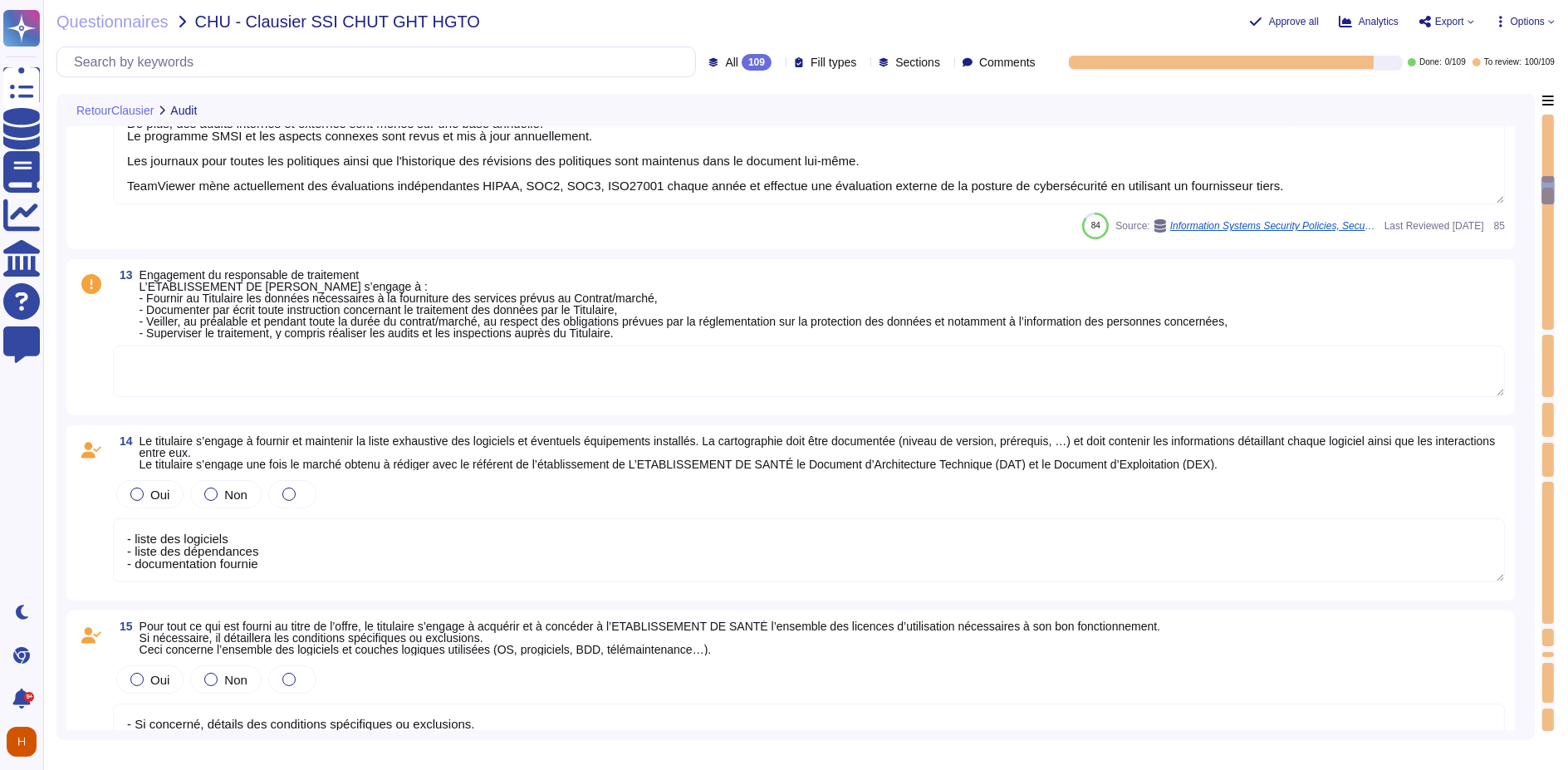
type textarea "- liste des logiciels - liste des dépendances - documentation fournie"
type textarea "TeamViewer respecte les normes internationales de protection des droits de l'ho…"
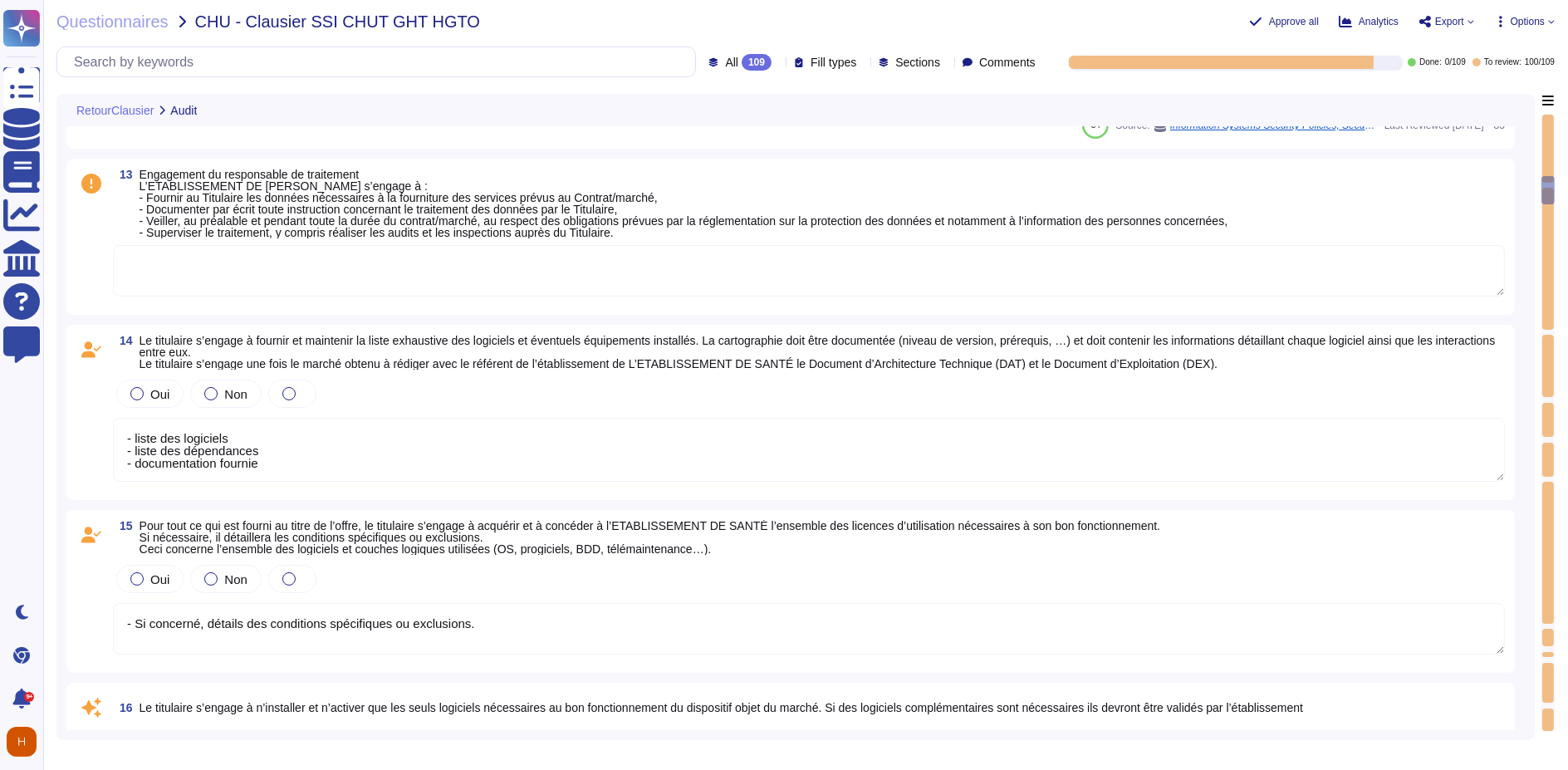
scroll to position [1, 0]
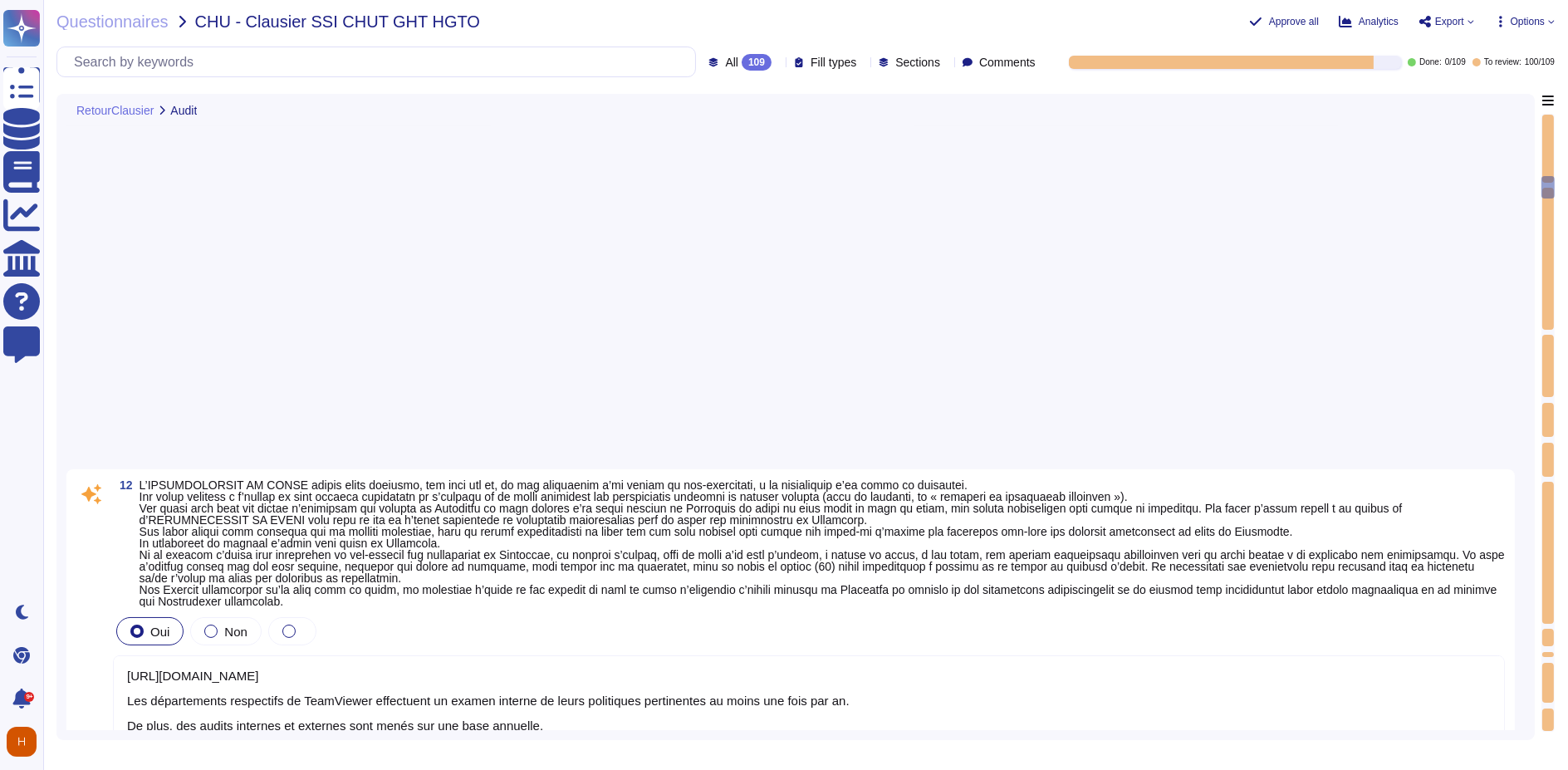
type textarea "- liste des logiciels - liste des dépendances - documentation fournie"
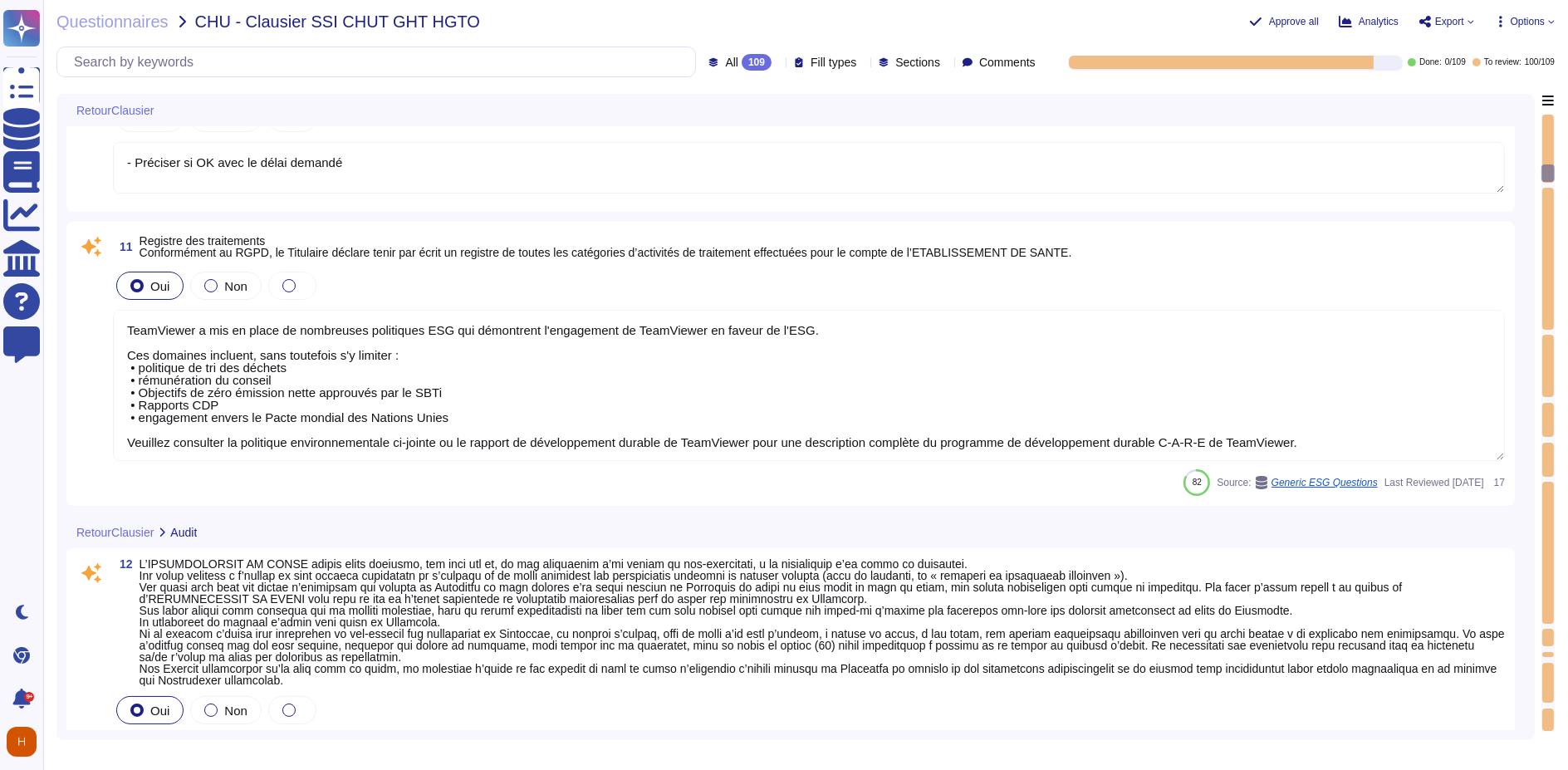
type textarea "TeamViewer respecte les normes internationales de protection des droits de l'ho…"
type textarea "non applicable"
type textarea "- Préciser si OK avec le délai demandé"
type textarea "TeamViewer a mis en place de nombreuses politiques ESG qui démontrent l'engagem…"
type textarea "- liste des logiciels - liste des dépendances - documentation fournie"
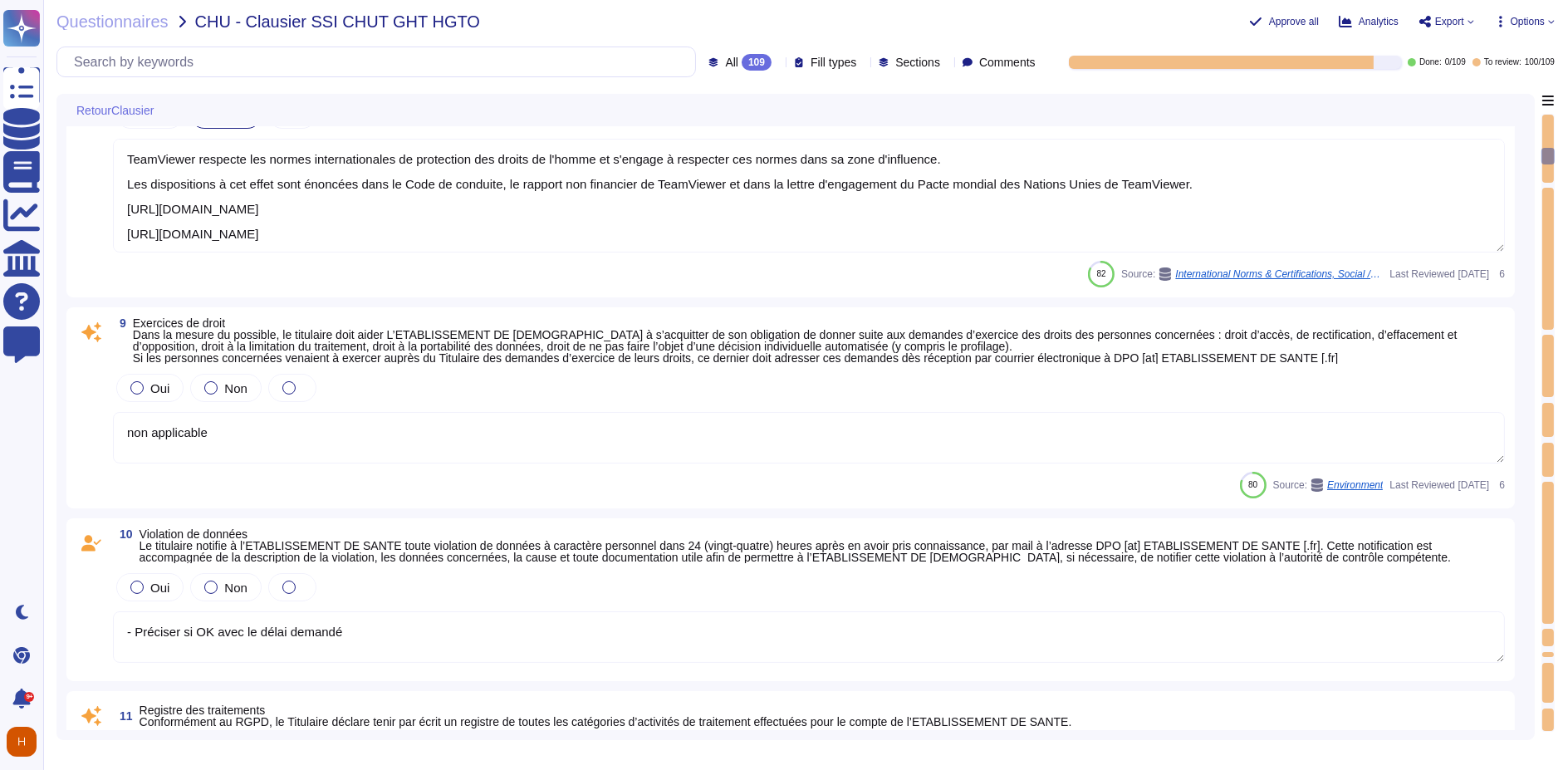
type textarea "Si oui, à décrire par le prestataire"
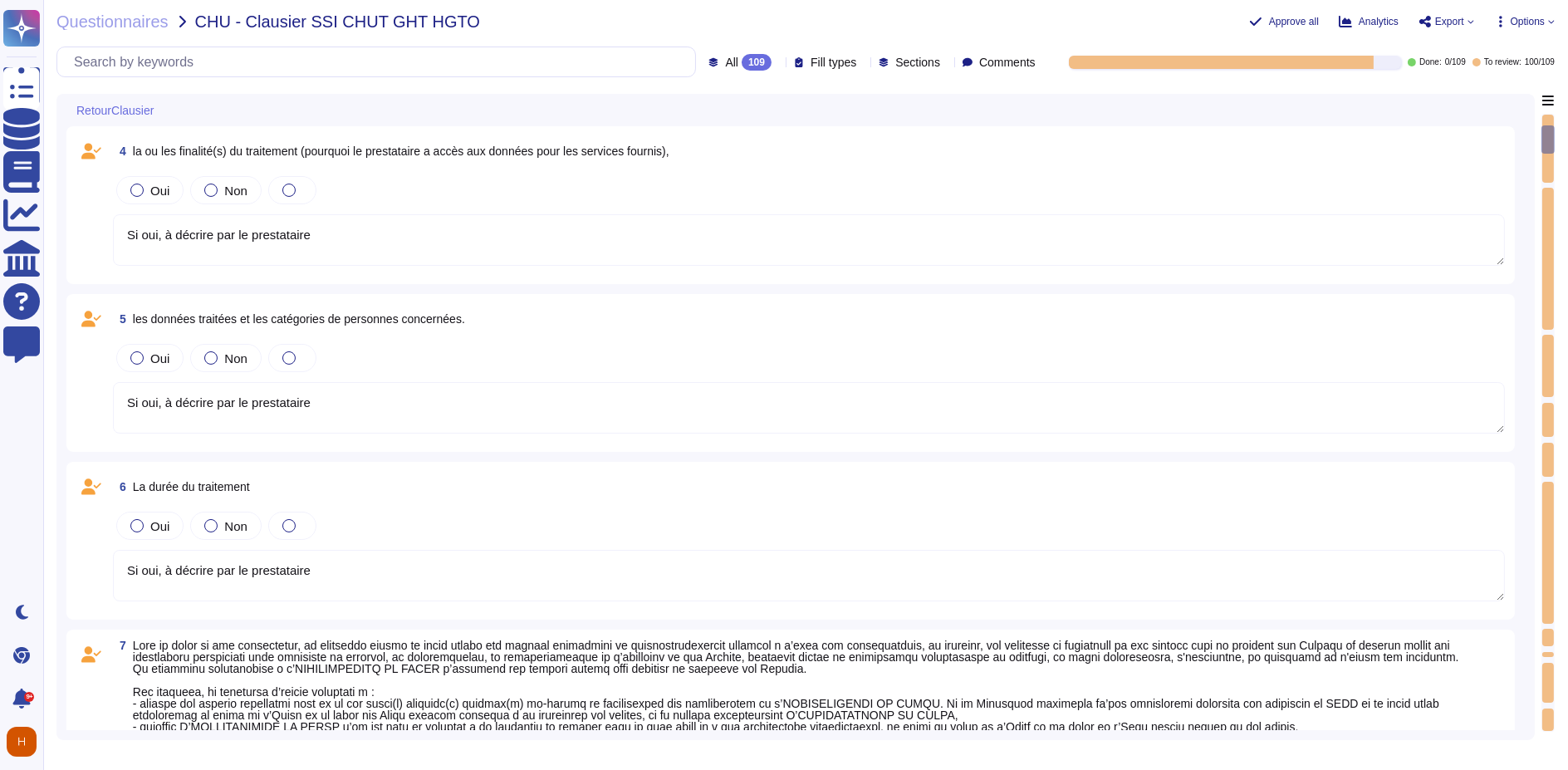
type textarea "Si oui, à décrire par le prestataire"
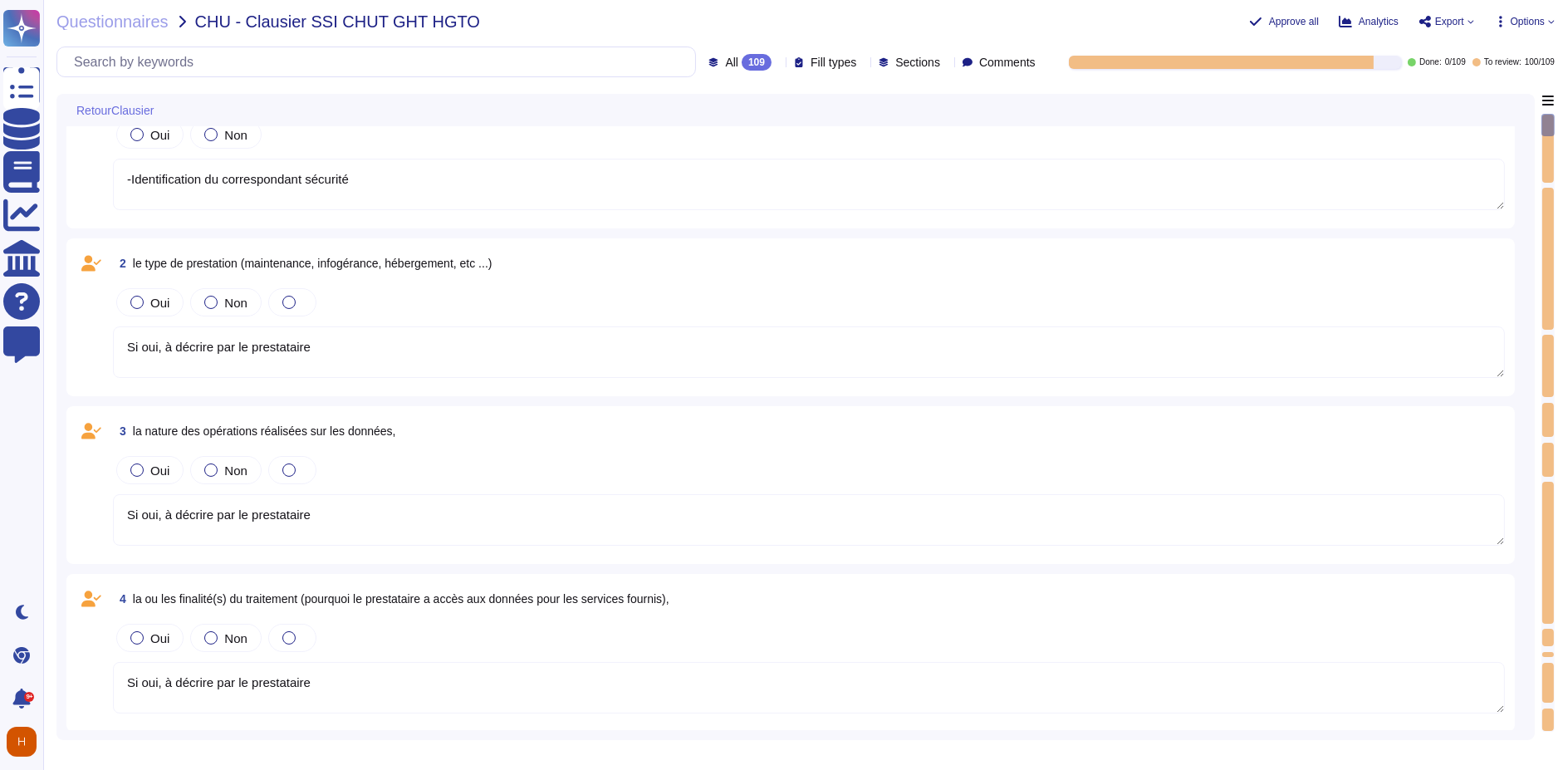
scroll to position [0, 0]
type textarea "-Identification du correspondant sécurité"
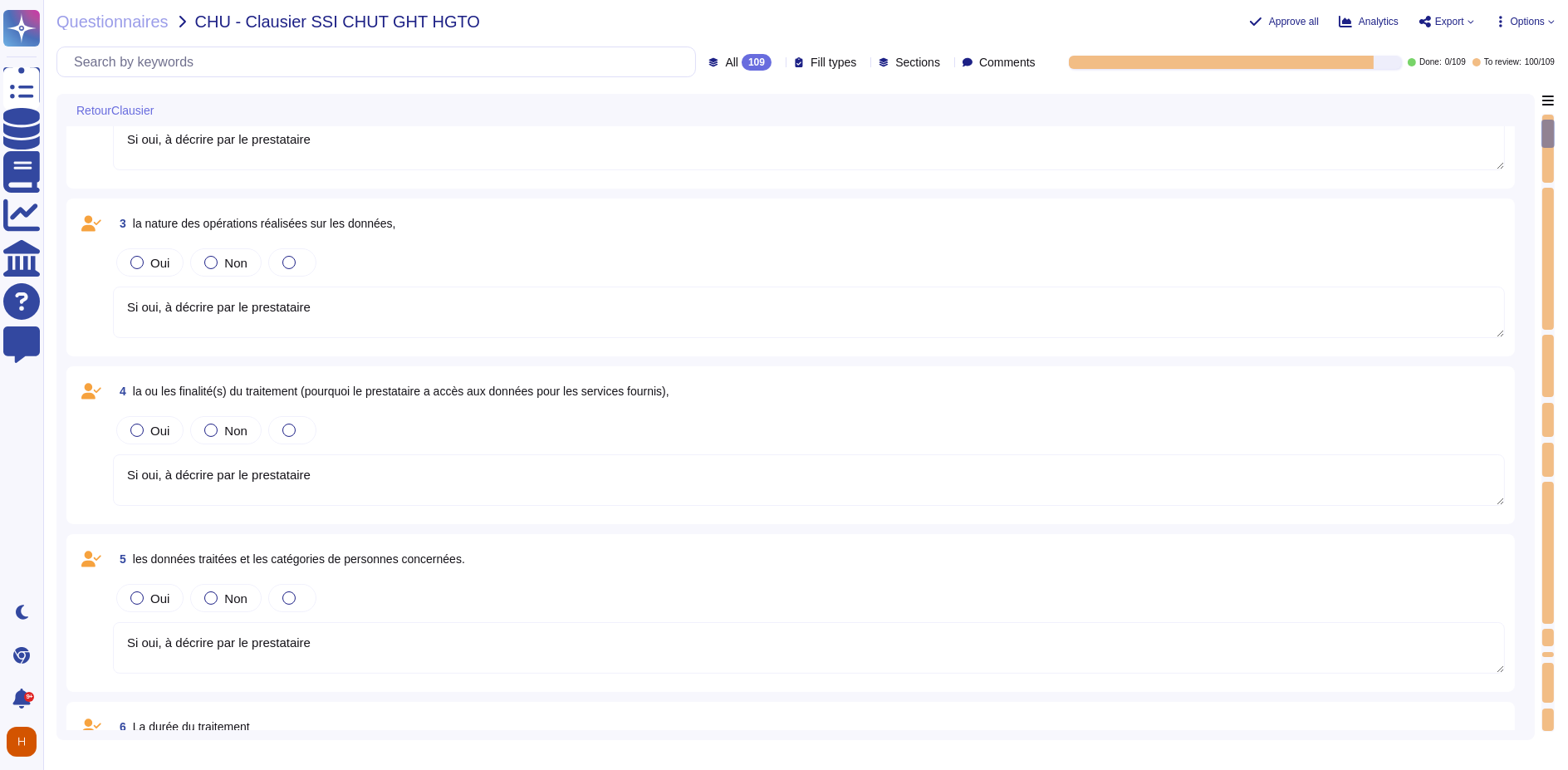
type textarea "TeamViewer respecte les normes internationales de protection des droits de l'ho…"
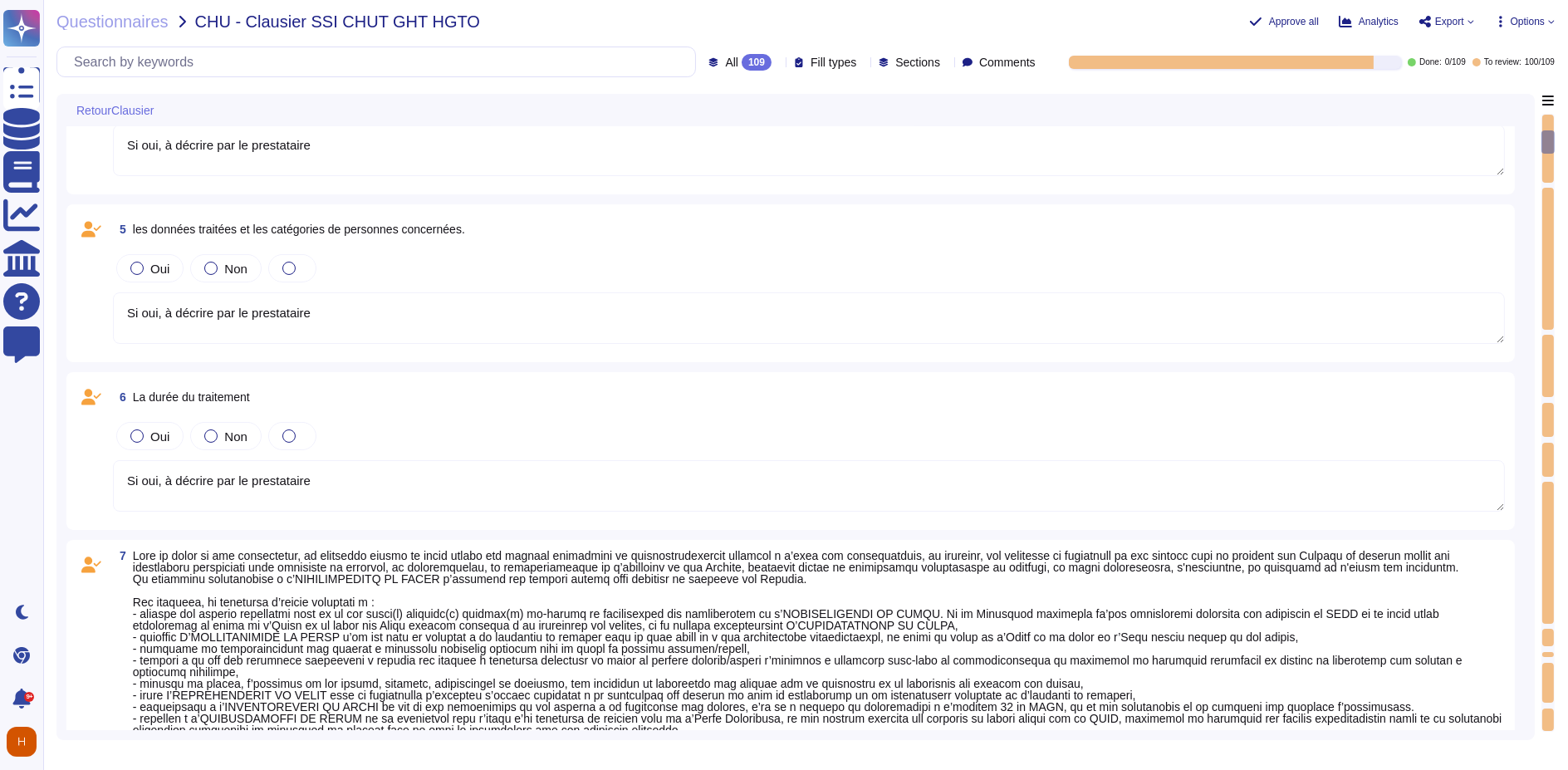
type textarea "non applicable"
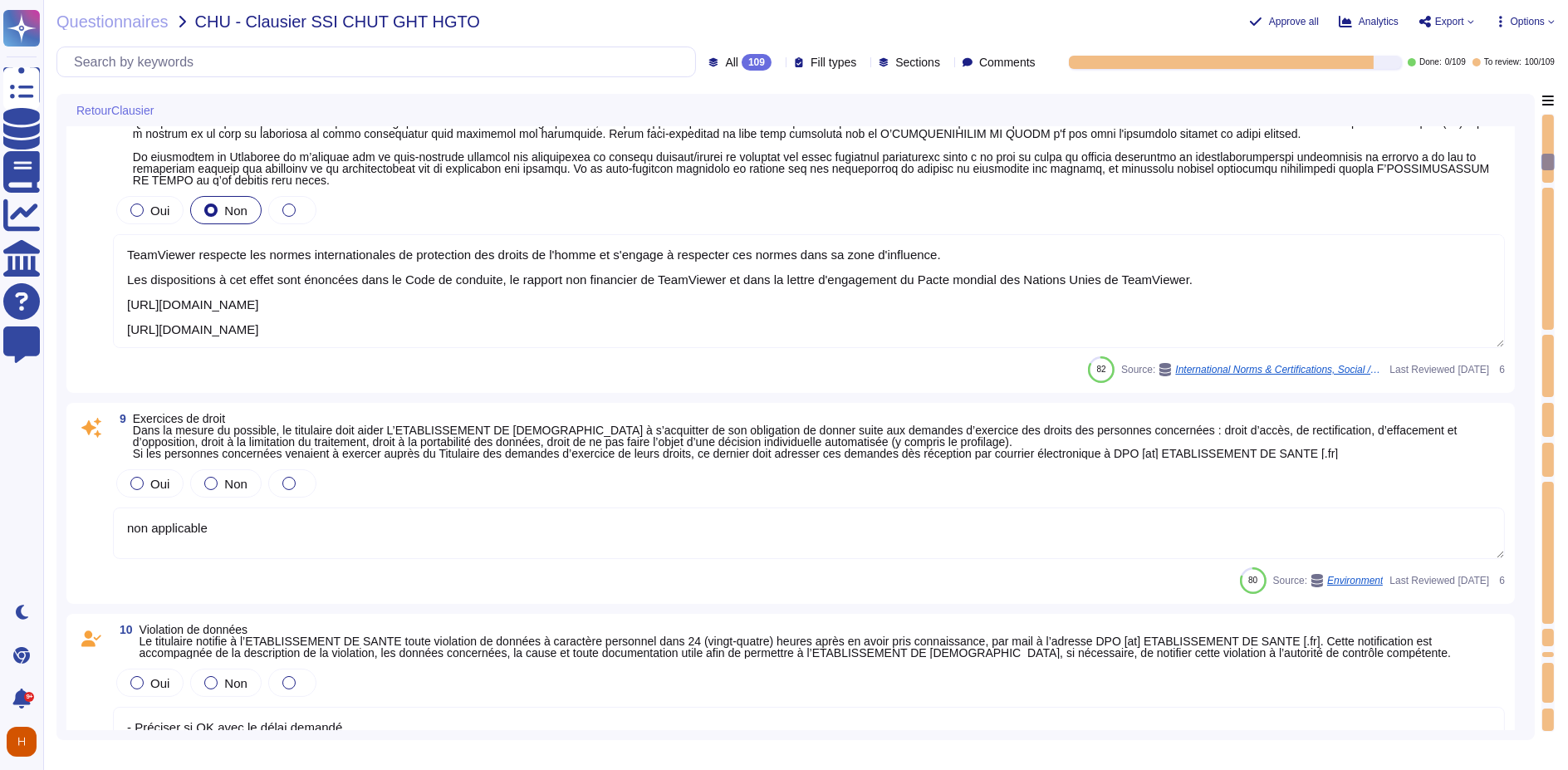
type textarea "- Préciser si OK avec le délai demandé"
type textarea "TeamViewer a mis en place de nombreuses politiques ESG qui démontrent l'engagem…"
type textarea "[URL][DOMAIN_NAME] Les départements respectifs de TeamViewer effectuent un exam…"
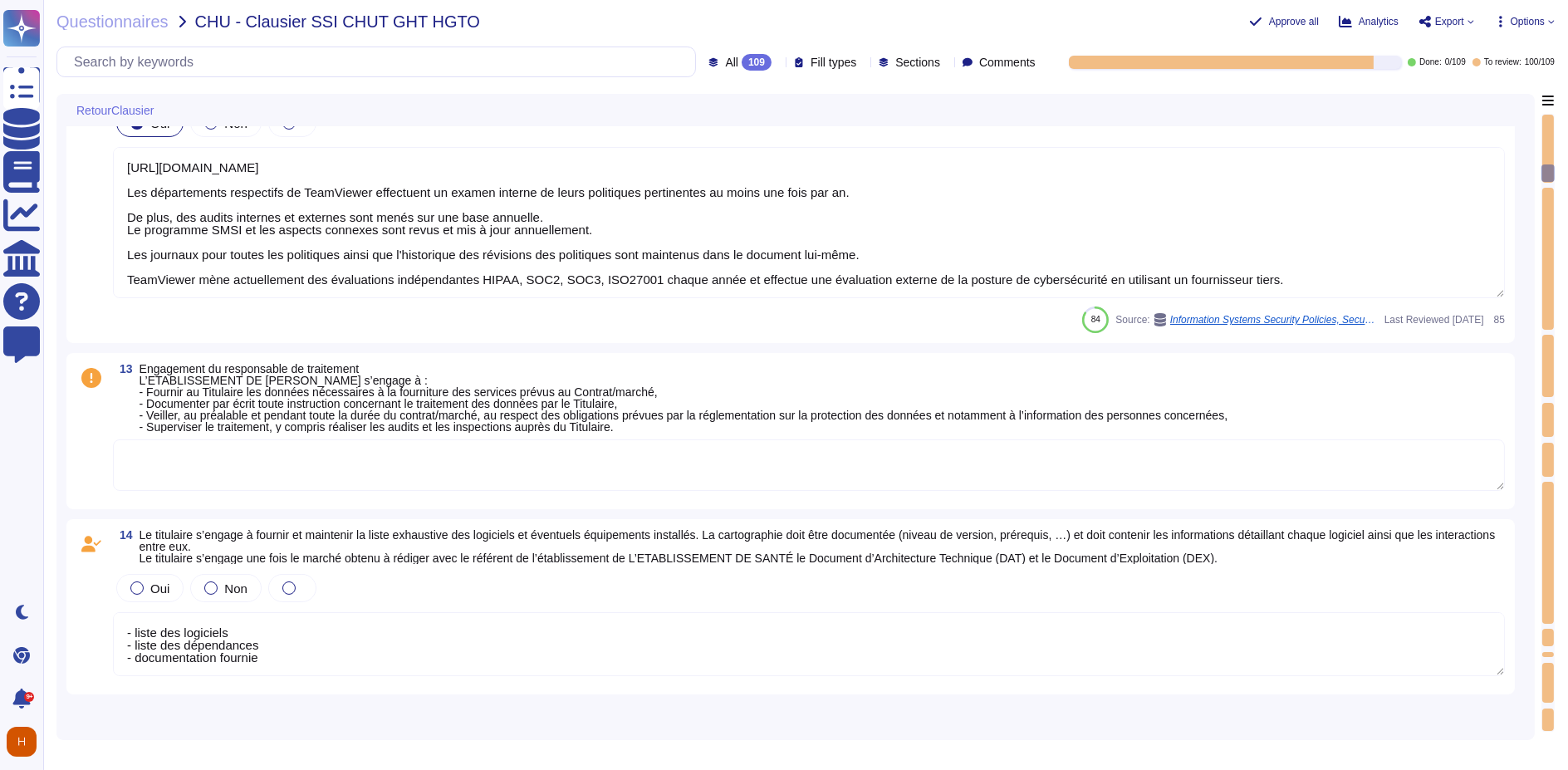
type textarea "- liste des logiciels - liste des dépendances - documentation fournie"
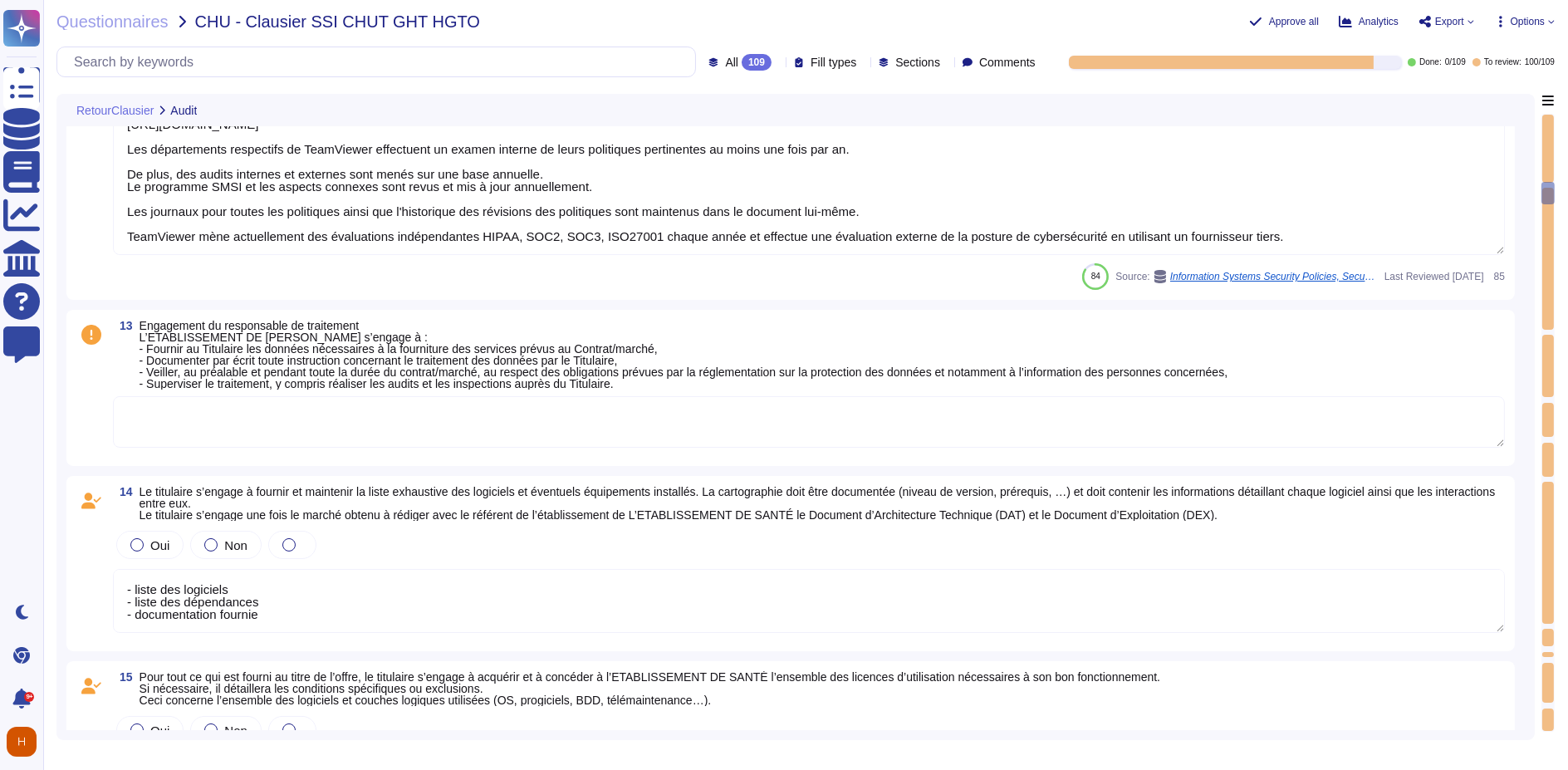
type textarea "- Si concerné, détails des conditions spécifiques ou exclusions."
type textarea "Disponible"
type textarea "TeamViewer respecte les normes internationales de protection des droits de l'ho…"
type textarea "Disponible"
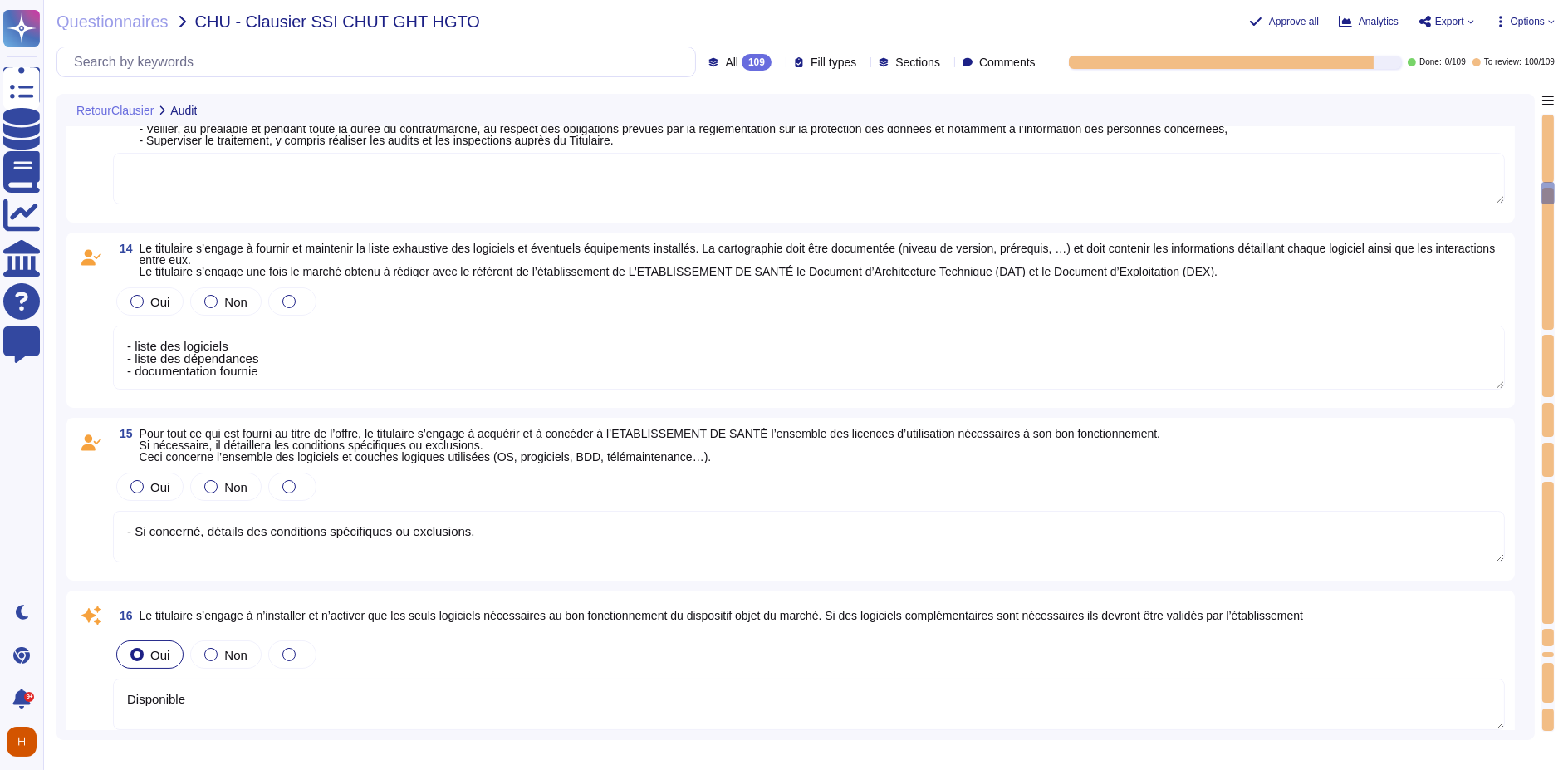
type textarea "- liste des logiciels - liste des dépendances - documentation fournie"
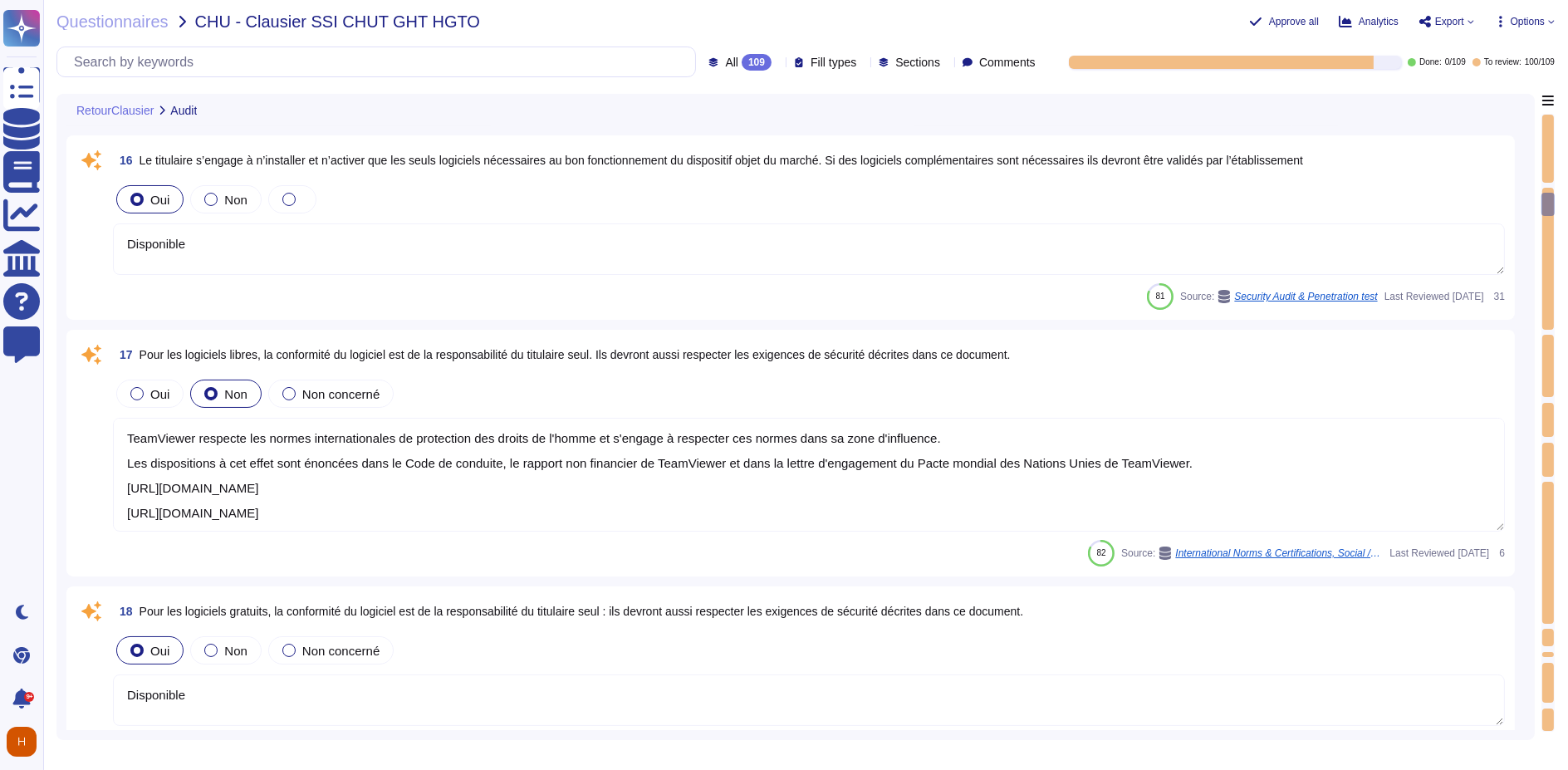
type textarea "LoreMipsum Dolors ame conse adipisci el seddoeiusmod t incididu u 179° labor et…"
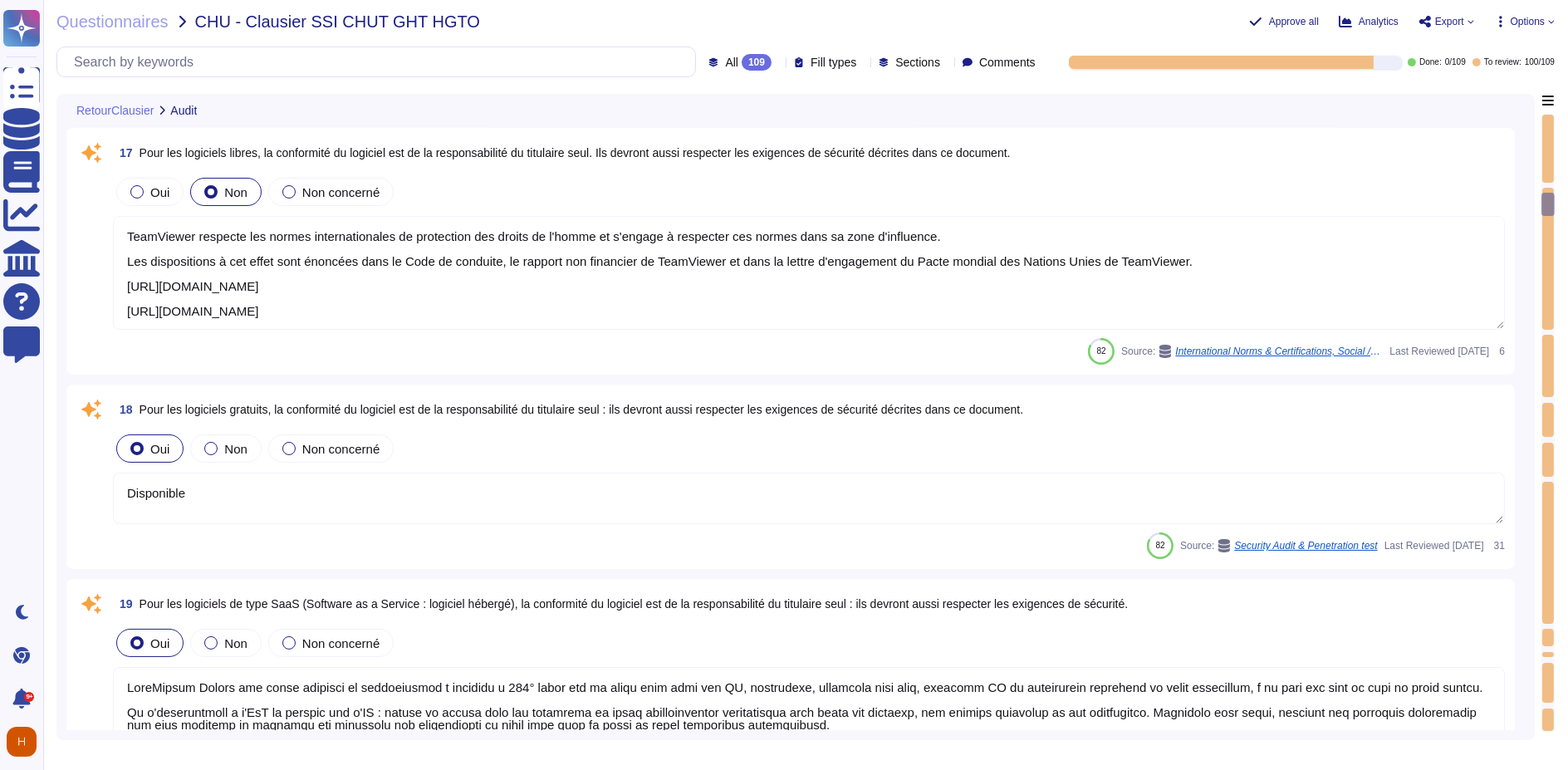
type textarea "- liste des logiciels - liste des dépendances - documentation fournie"
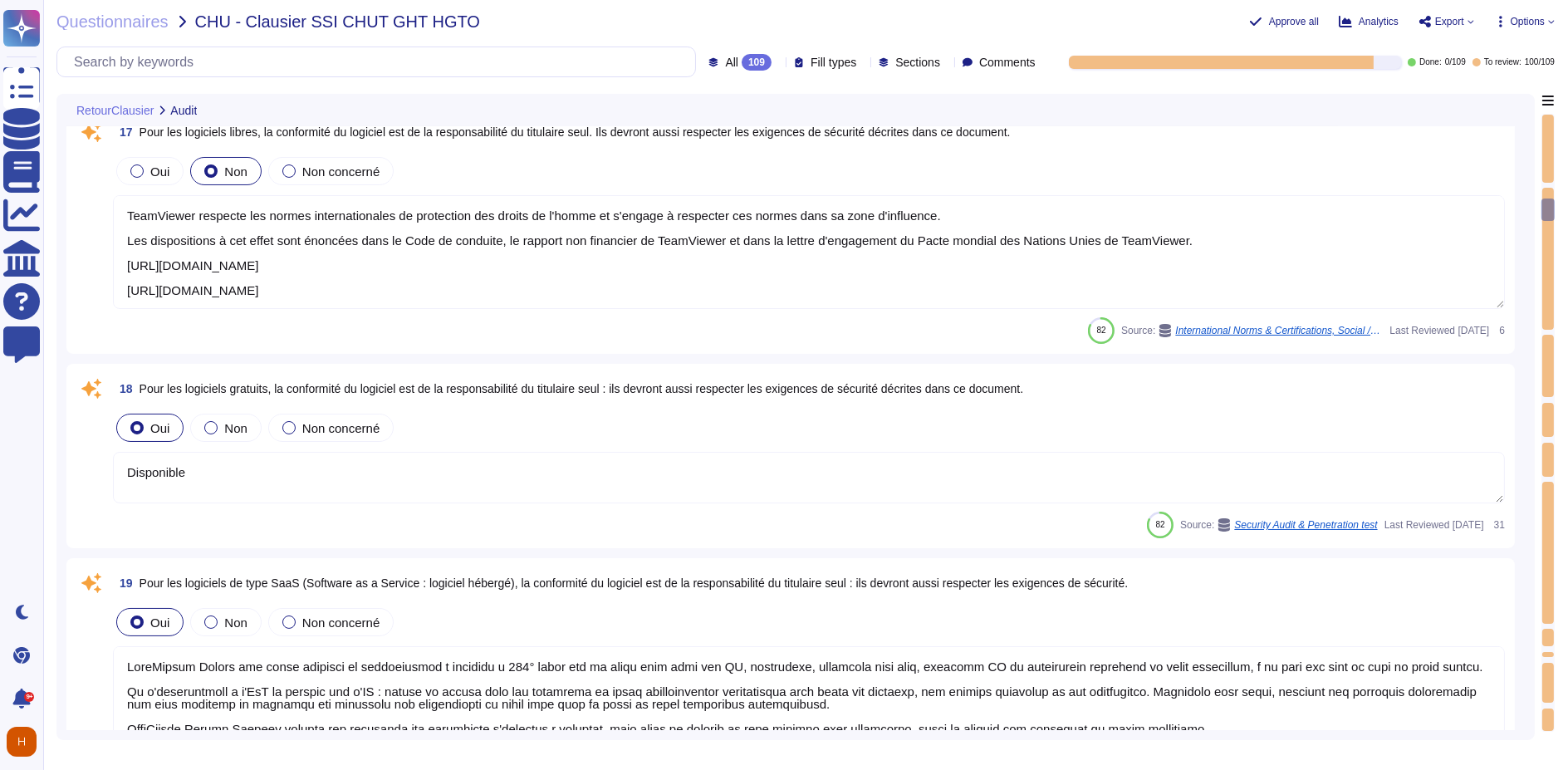
type textarea "Disponible"
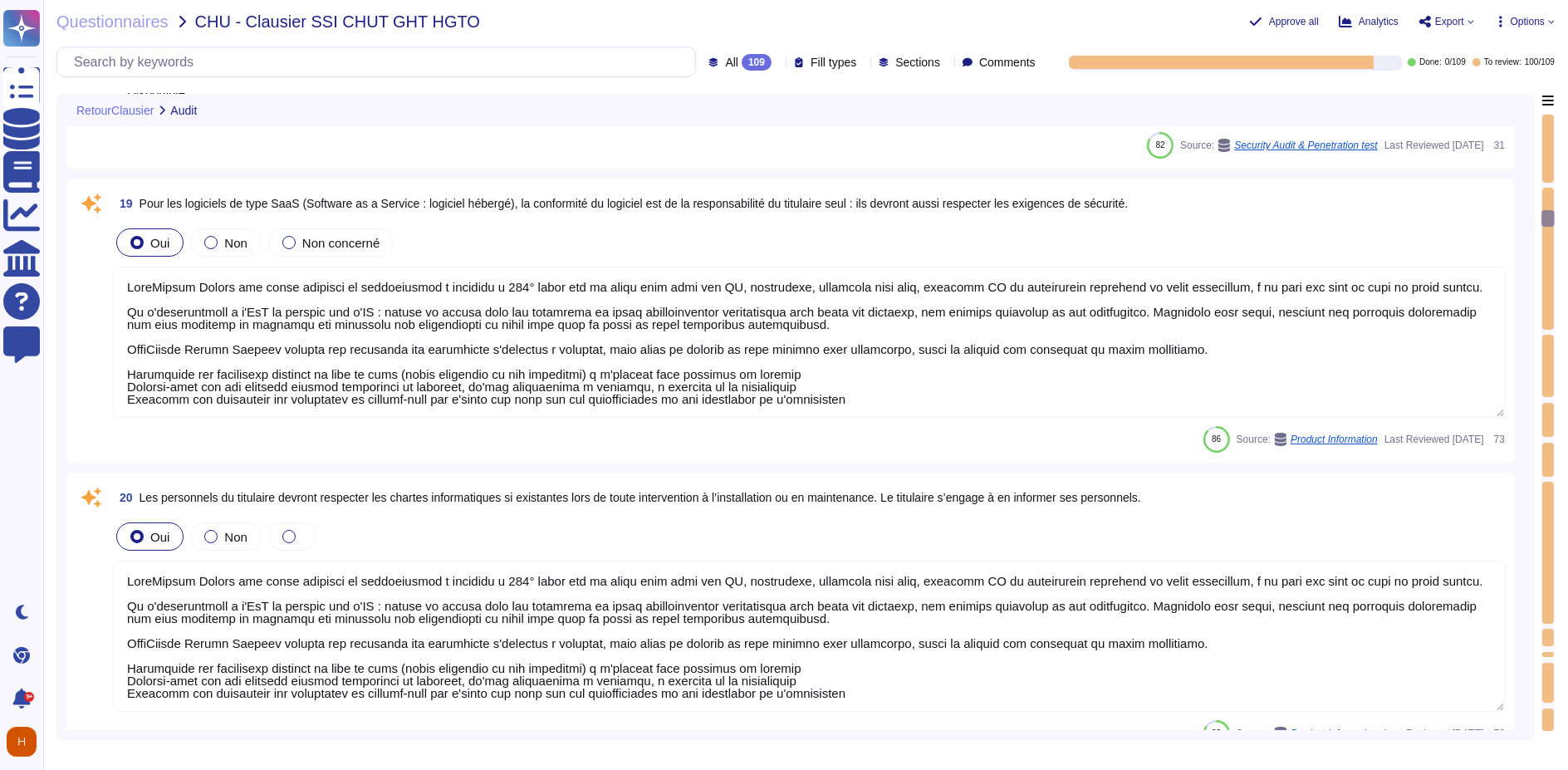
type textarea "Disponible"
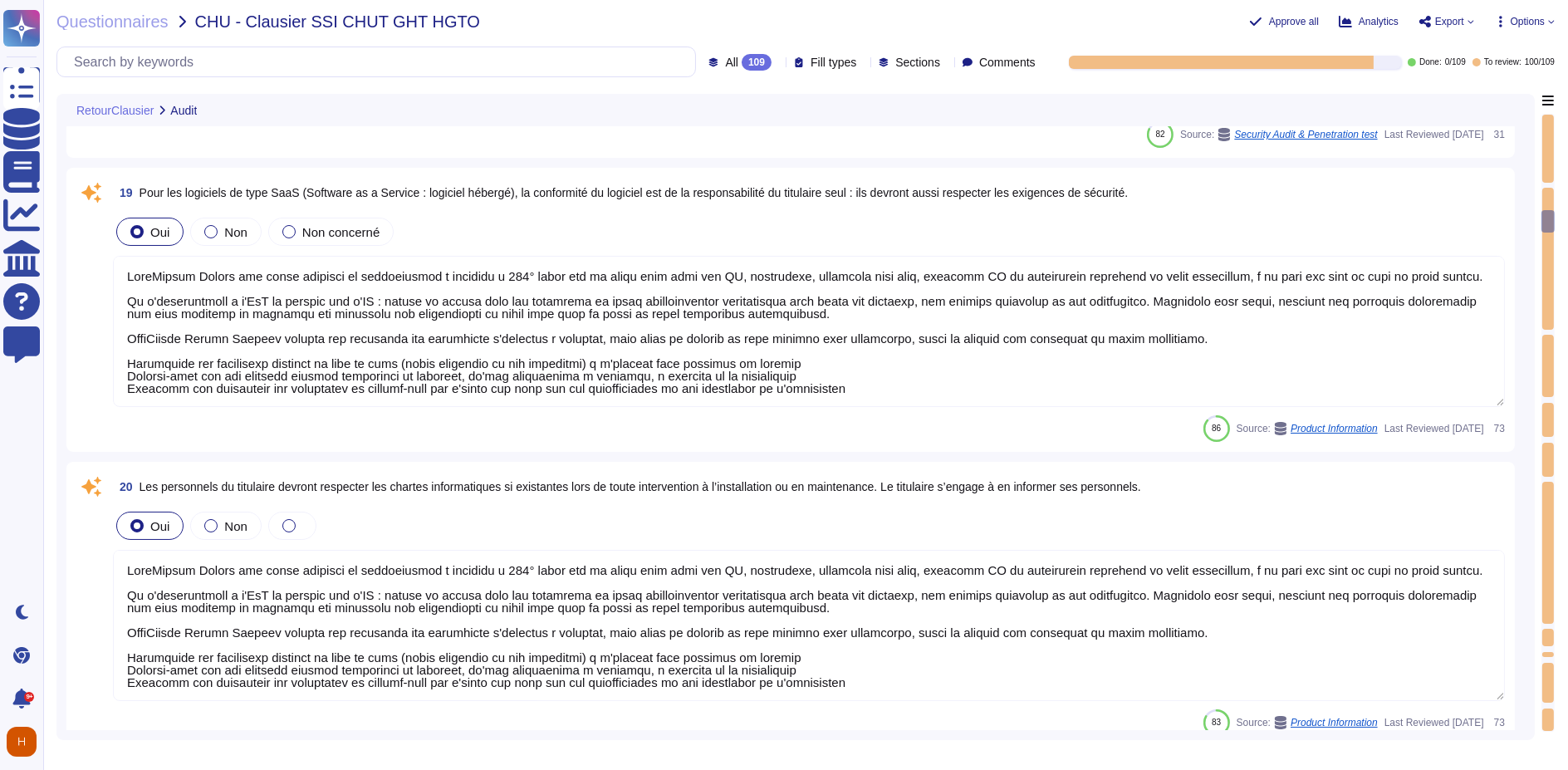
type textarea "- Conclusion d'audit de type top 10 de l'OWASP"
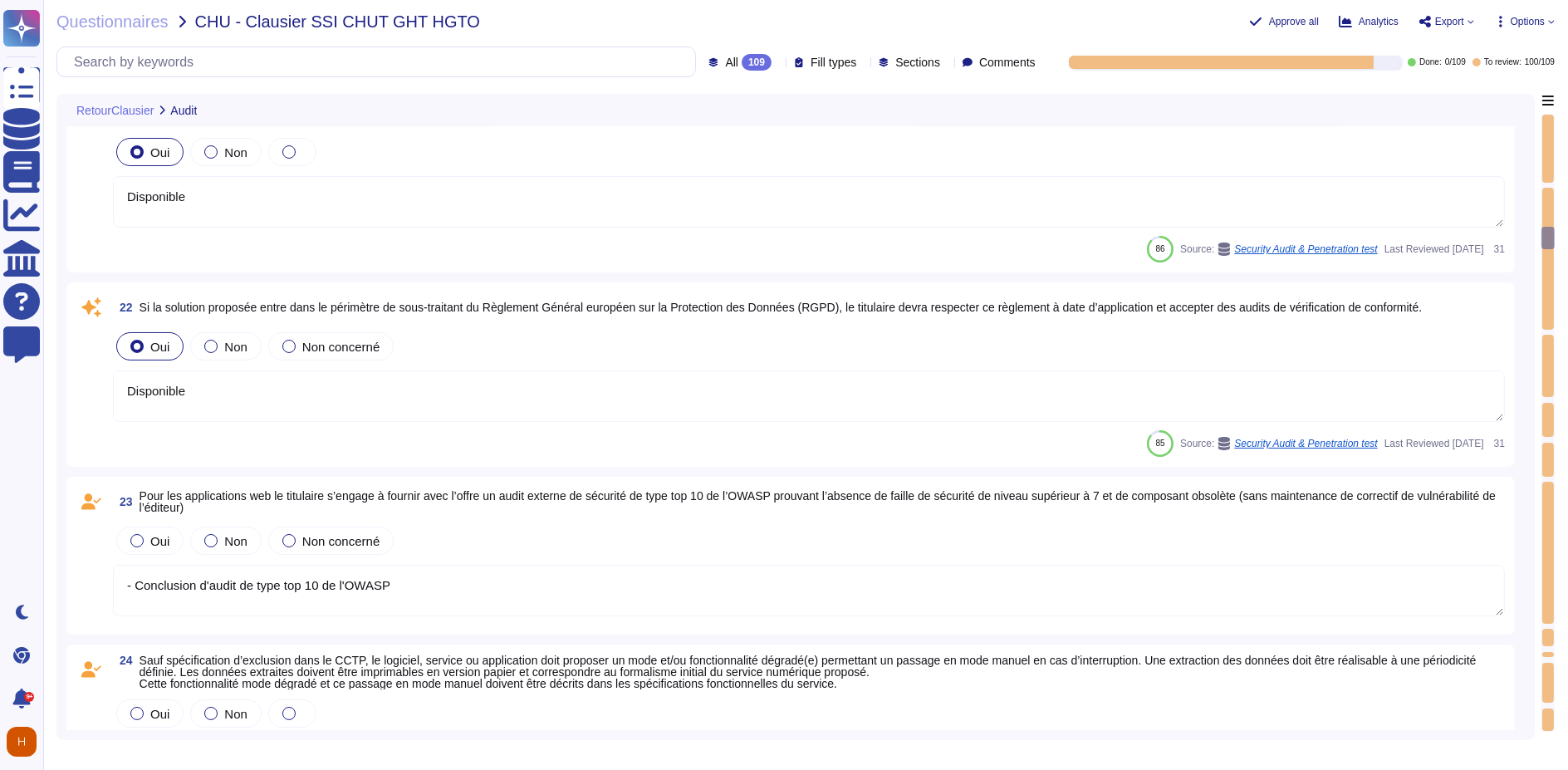
type textarea "-Description des modes dégradées disponibles, avec documentation technique et f…"
type textarea "-Modes opératoires disponibles pour la gestion des identités"
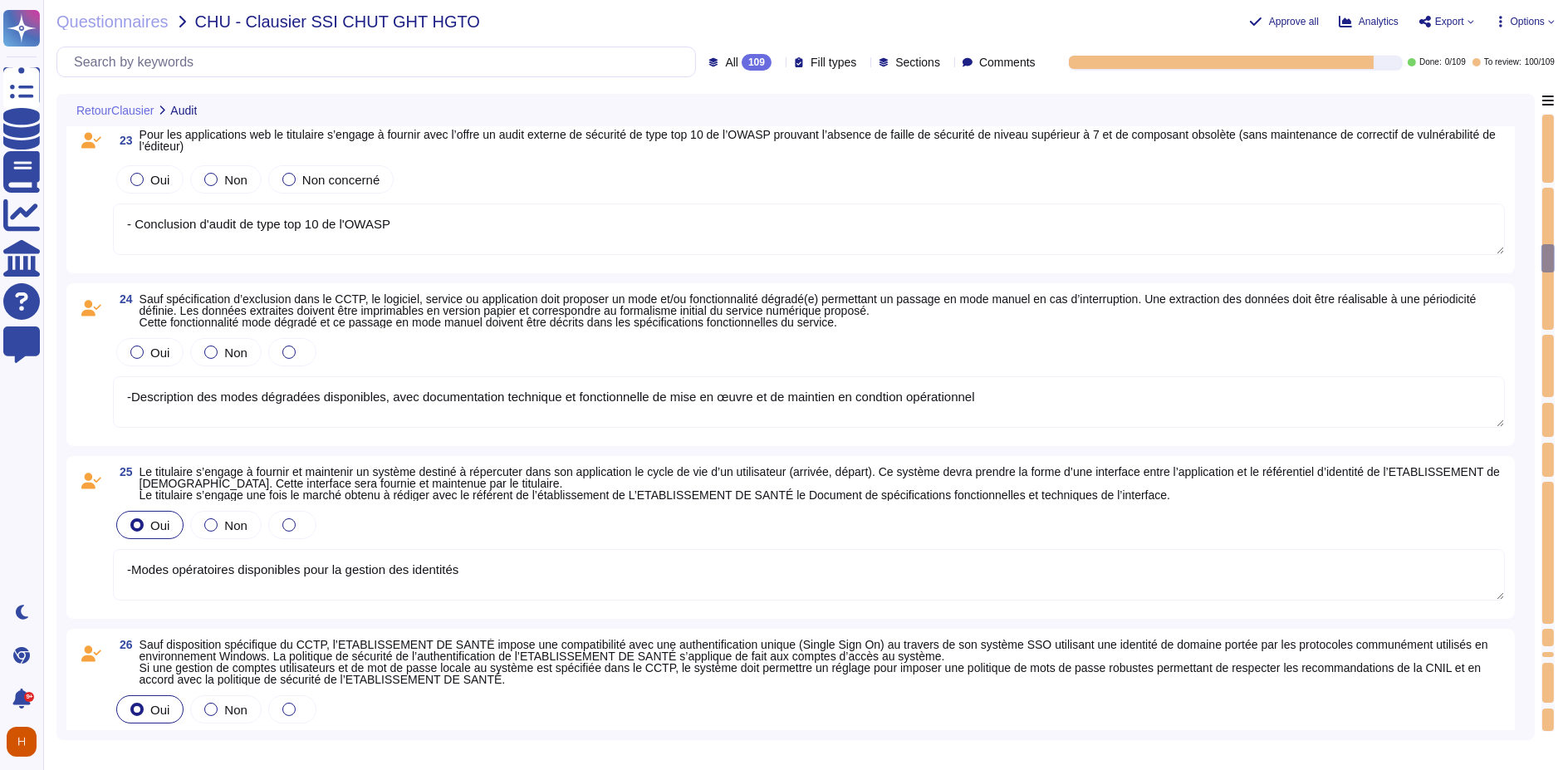
type textarea "- Descriptif des modalités de gestion des comptes - Descriptif des modalités de…"
type textarea "TeamViewer garantit une authentification sécurisée grâce à l'utilisation de l'a…"
type textarea "Disponible"
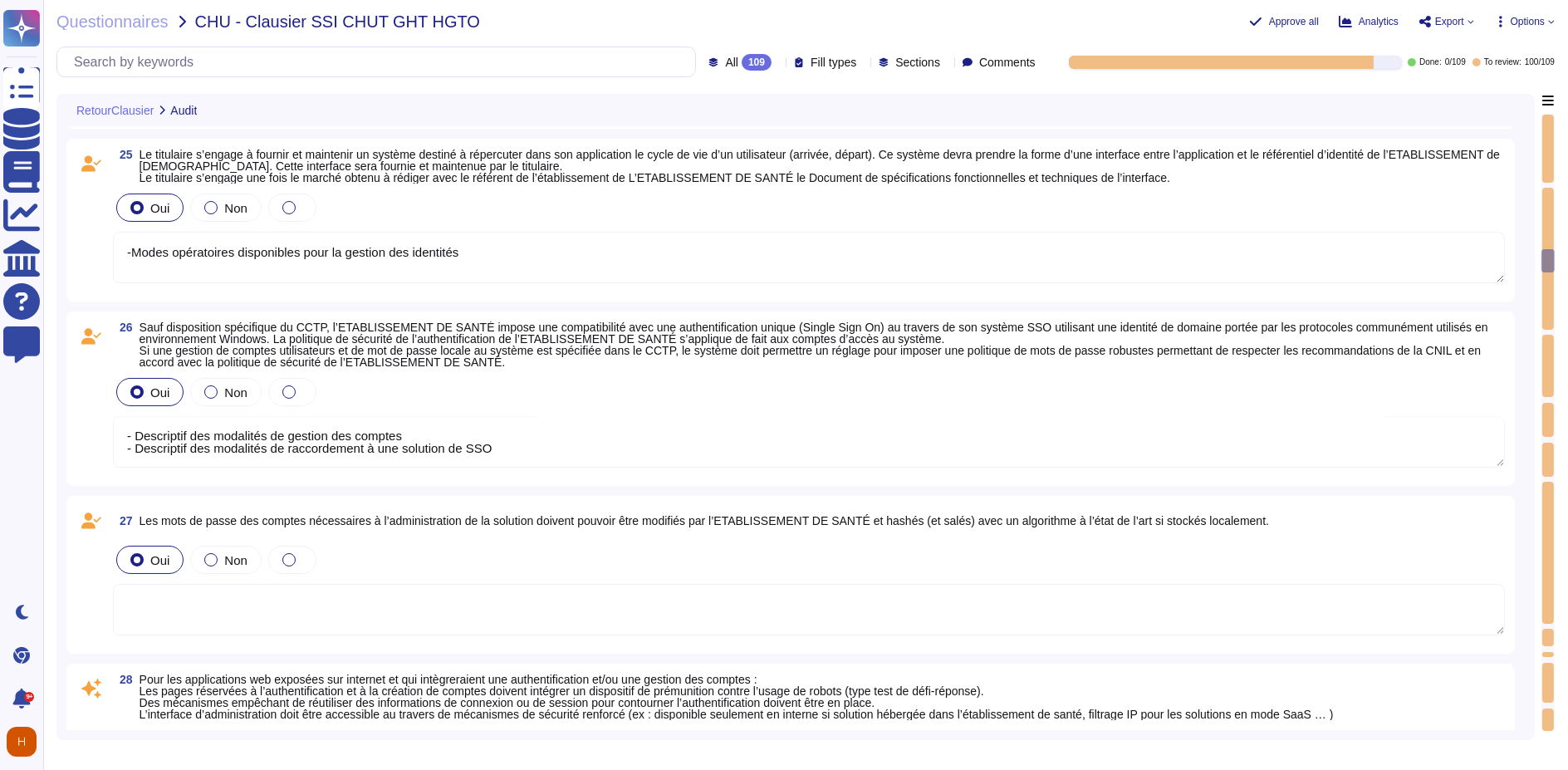
type textarea "- Descriptif des modalités de gestion des comptes - Descriptif des modalités de…"
type textarea "TeamViewer garantit une authentification sécurisée grâce à l'utilisation de l'a…"
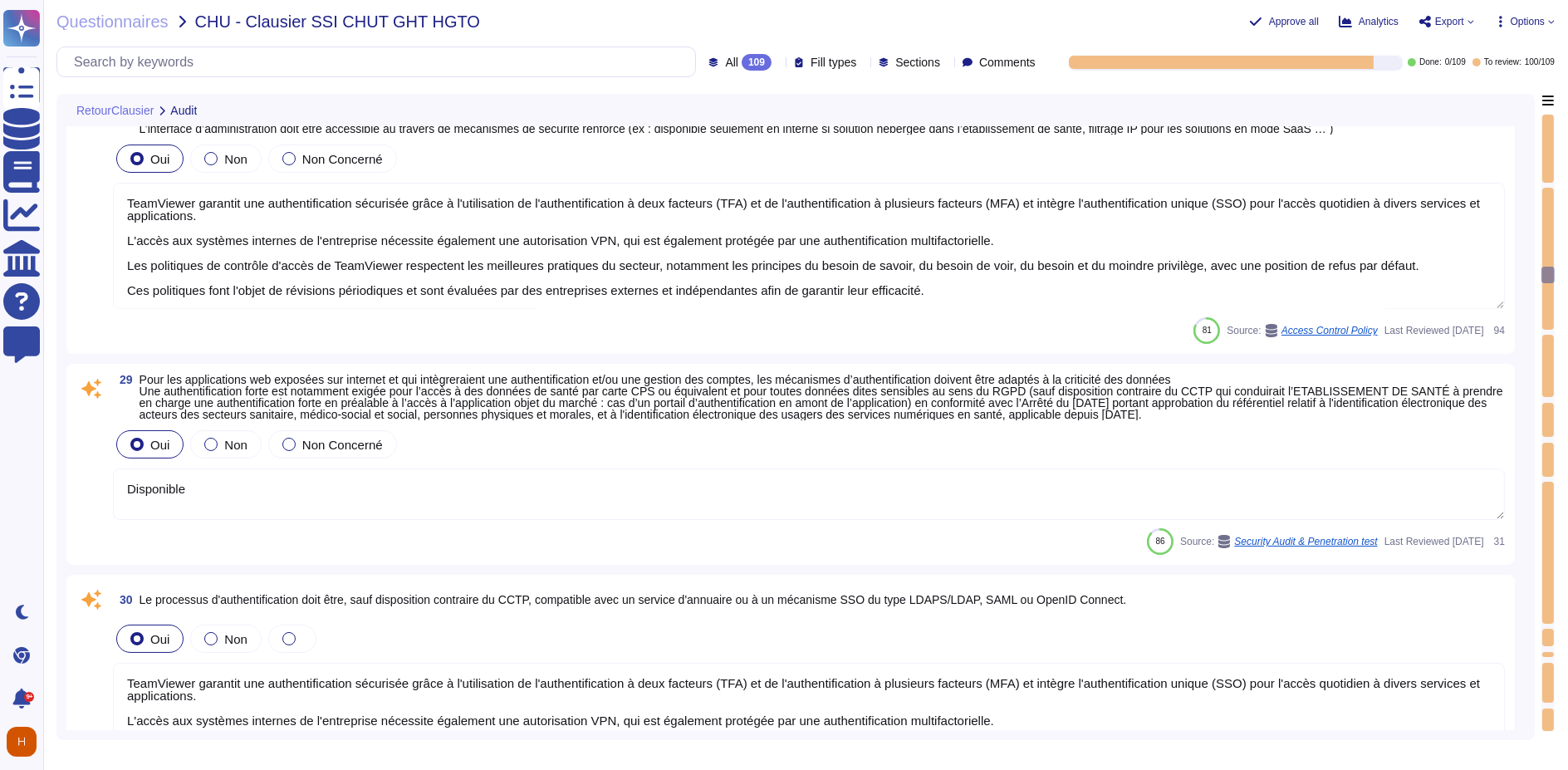
type textarea "- Descriptif des modalités de gestion des comptes - Descriptif des modalités de…"
type textarea "Disponible"
type textarea "-Description des actions tracées"
type textarea "- Descriptif des modalités de gestion des comptes - Descriptif des modalités de…"
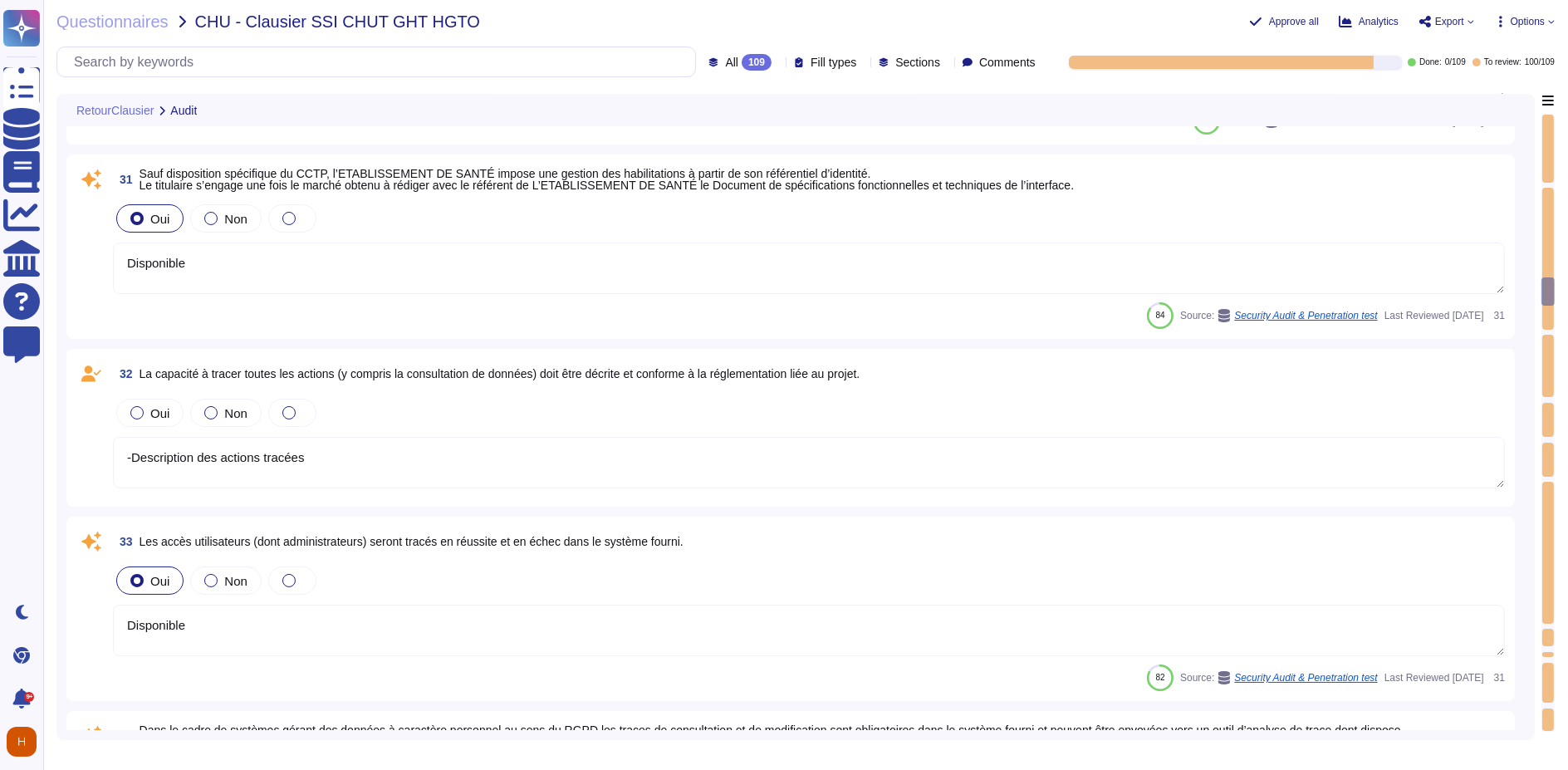
type textarea "Disponible"
type textarea "non applicable"
type textarea "-Outil d'interrogation des traces -Export possible des traces"
type textarea "Disponible"
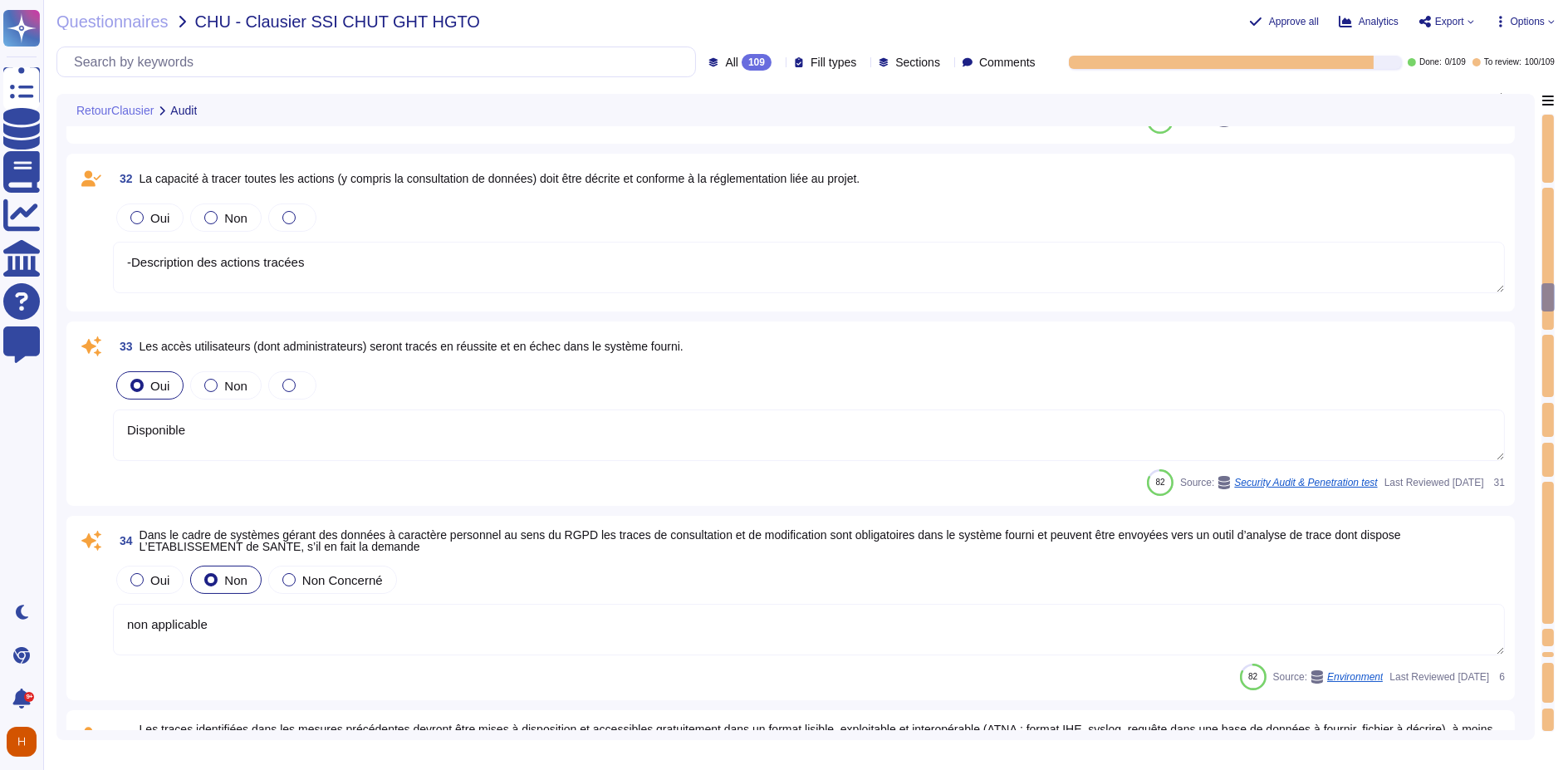
type textarea "-Outil d'interrogation des traces -Export possible des traces"
type textarea "non applicable"
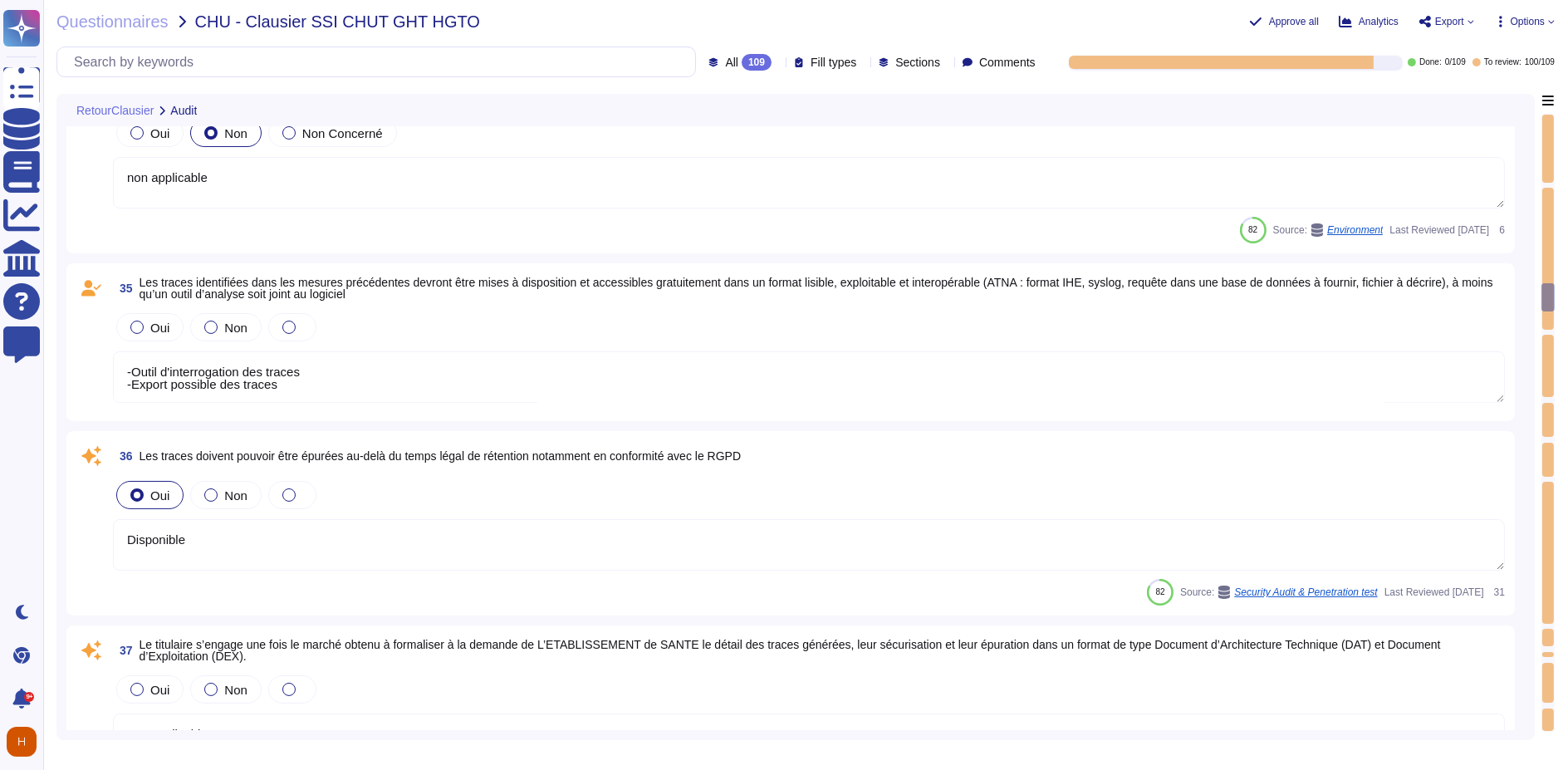
type textarea "-Outil d'interrogation des traces -Export possible des traces"
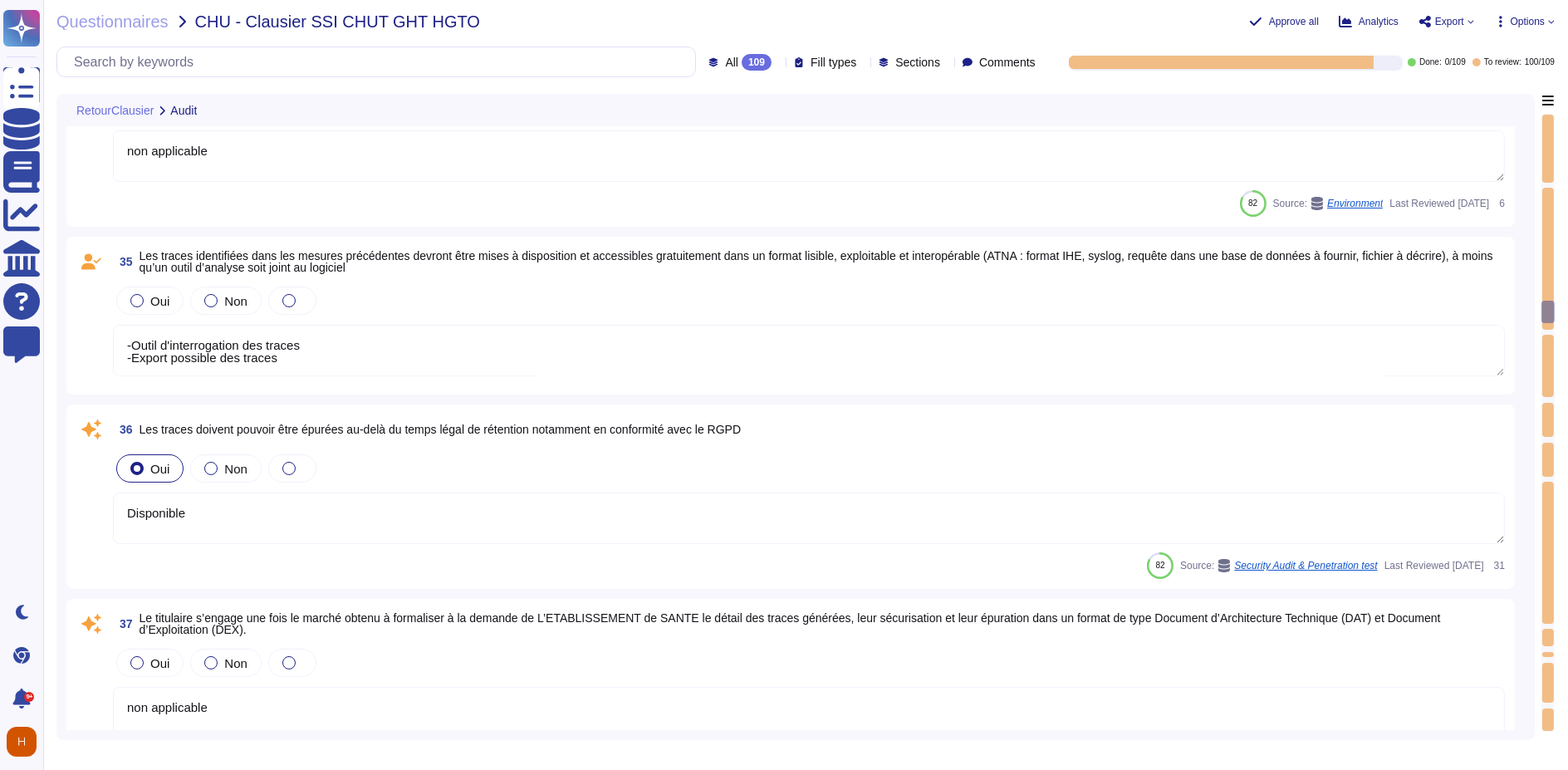
type textarea "-Schéma d'architecture avec toutes les informations nécessaires (Matrice de flu…"
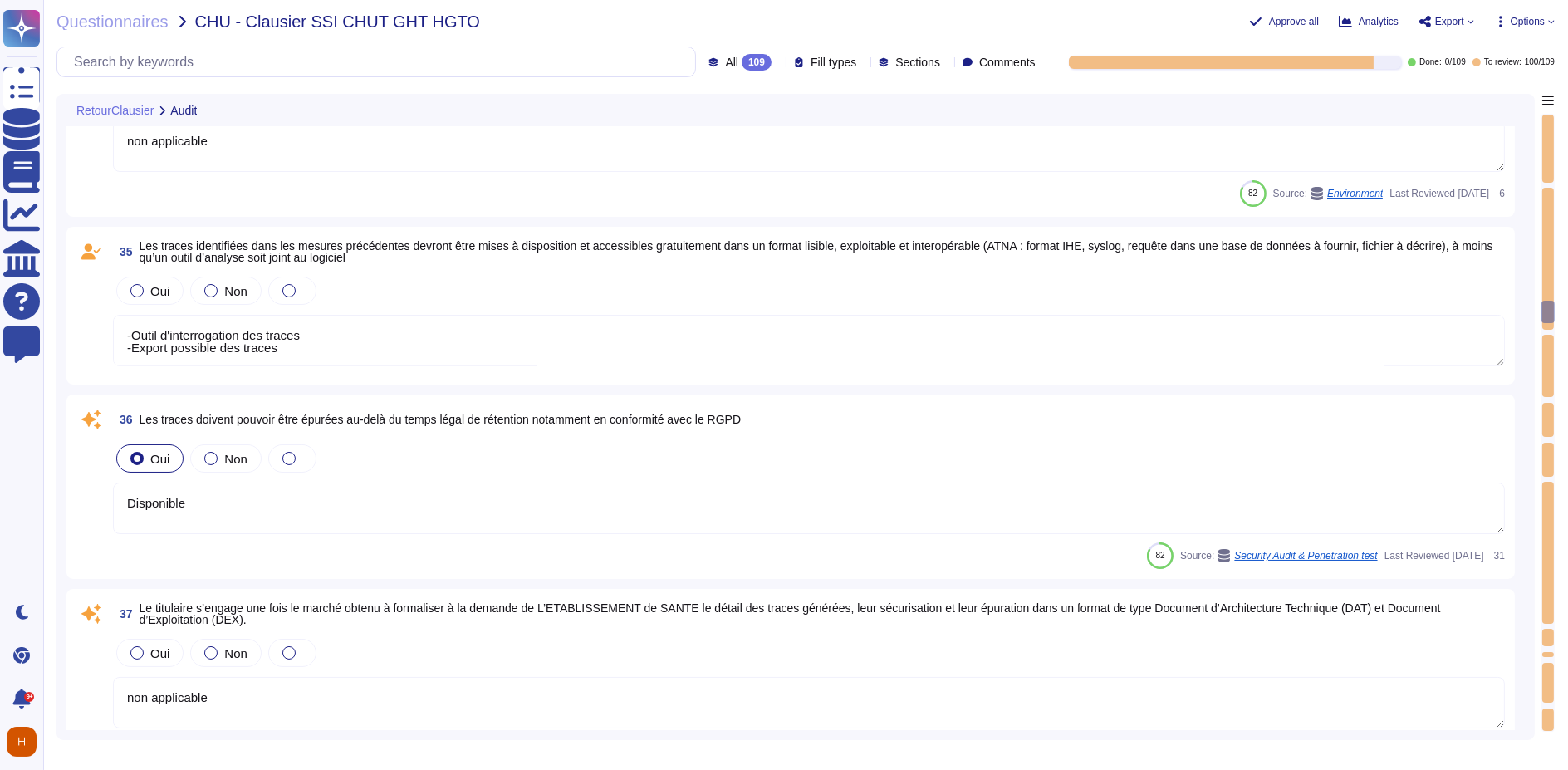
type textarea "-Outil d'interrogation des traces -Export possible des traces"
type textarea "-Schéma d'architecture avec toutes les informations nécessaires (Matrice de flu…"
type textarea "-Outil d'interrogation des traces -Export possible des traces"
type textarea "-Schéma d'architecture avec toutes les informations nécessaires (Matrice de flu…"
type textarea "-Outil d'interrogation des traces -Export possible des traces"
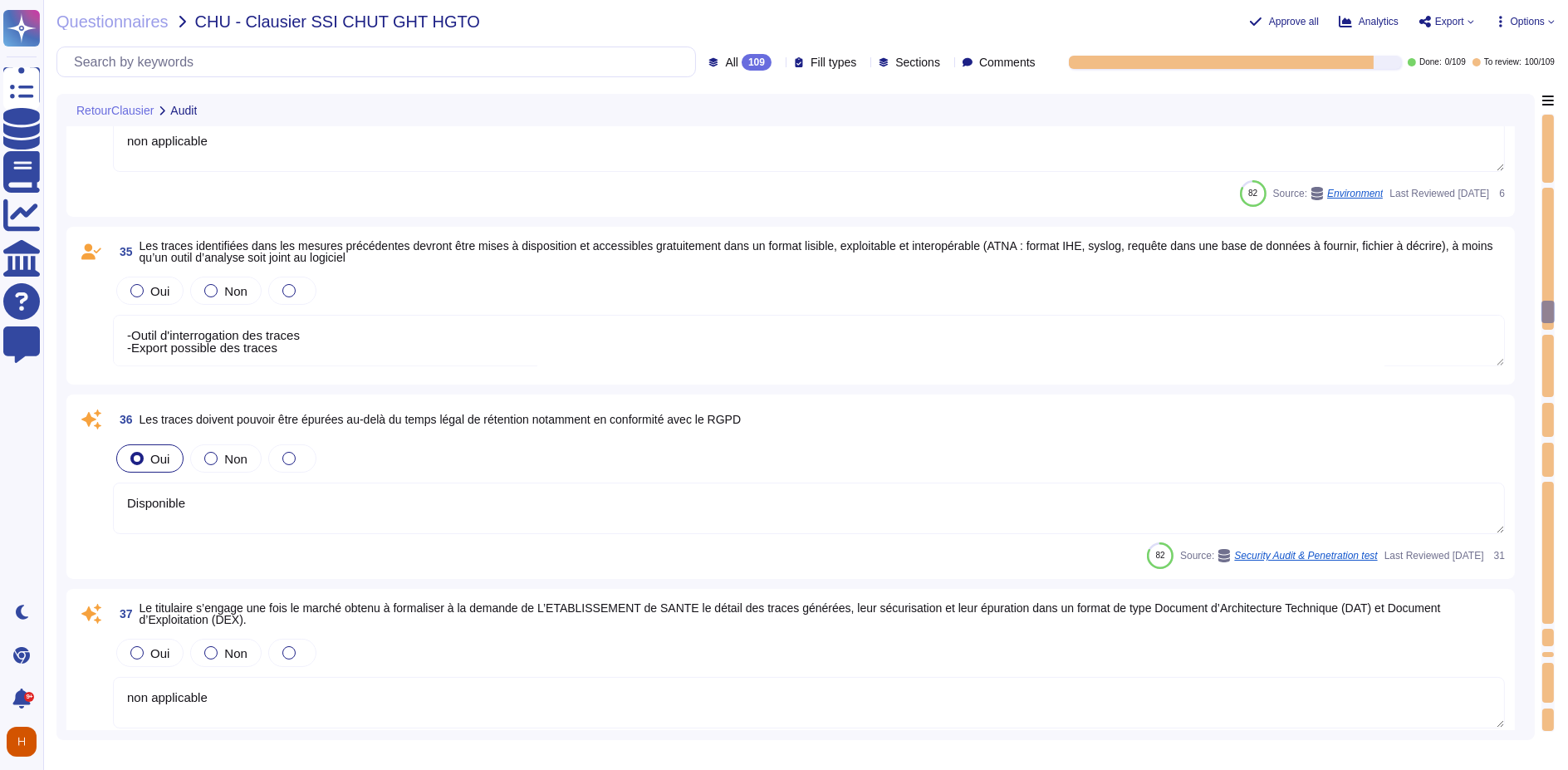
type textarea "-Schéma d'architecture avec toutes les informations nécessaires (Matrice de flu…"
type textarea "-Outil d'interrogation des traces -Export possible des traces"
type textarea "-Schéma d'architecture avec toutes les informations nécessaires (Matrice de flu…"
type textarea "-Outil d'interrogation des traces -Export possible des traces"
type textarea "-Schéma d'architecture avec toutes les informations nécessaires (Matrice de flu…"
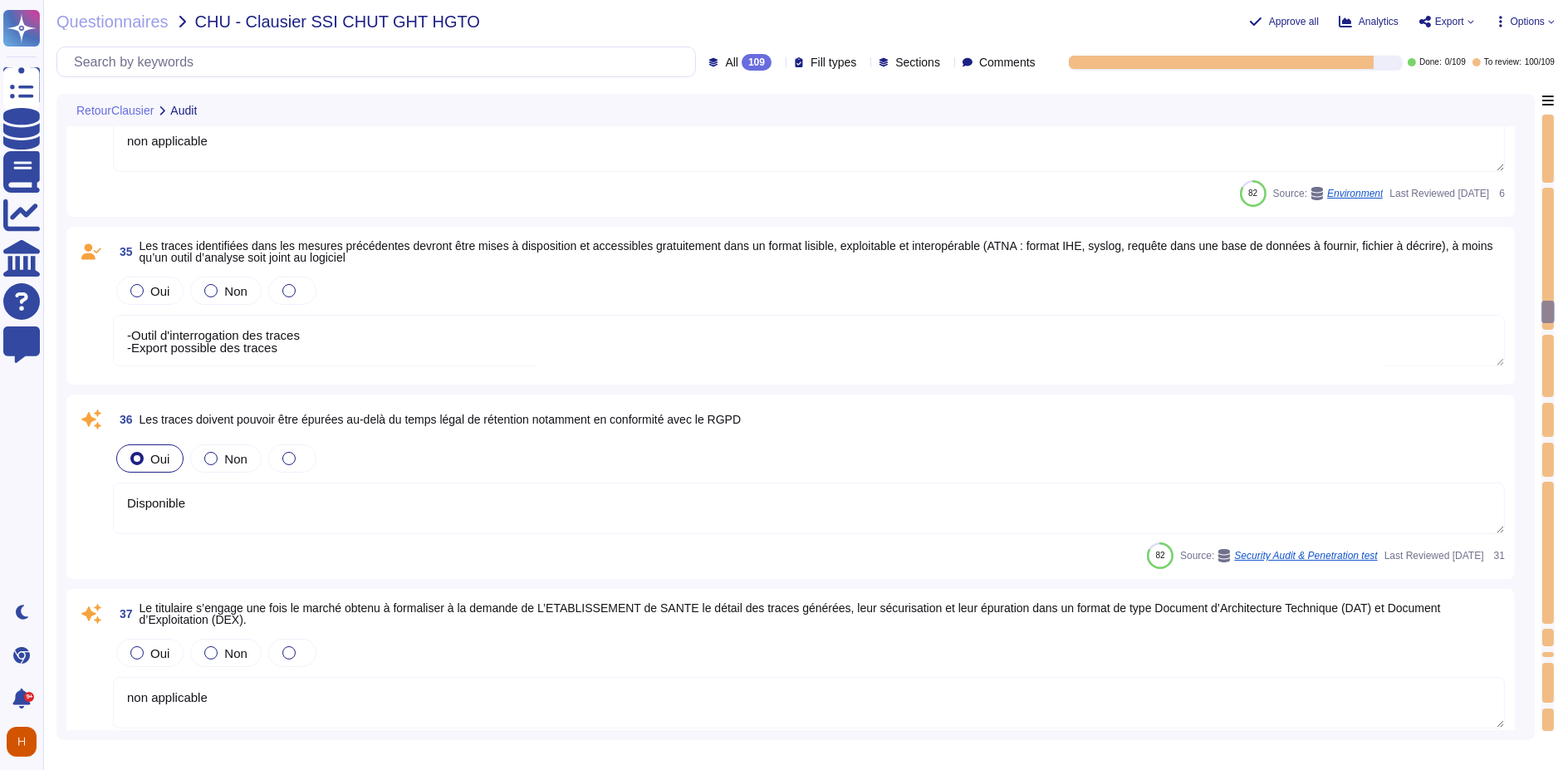
type textarea "-Outil d'interrogation des traces -Export possible des traces"
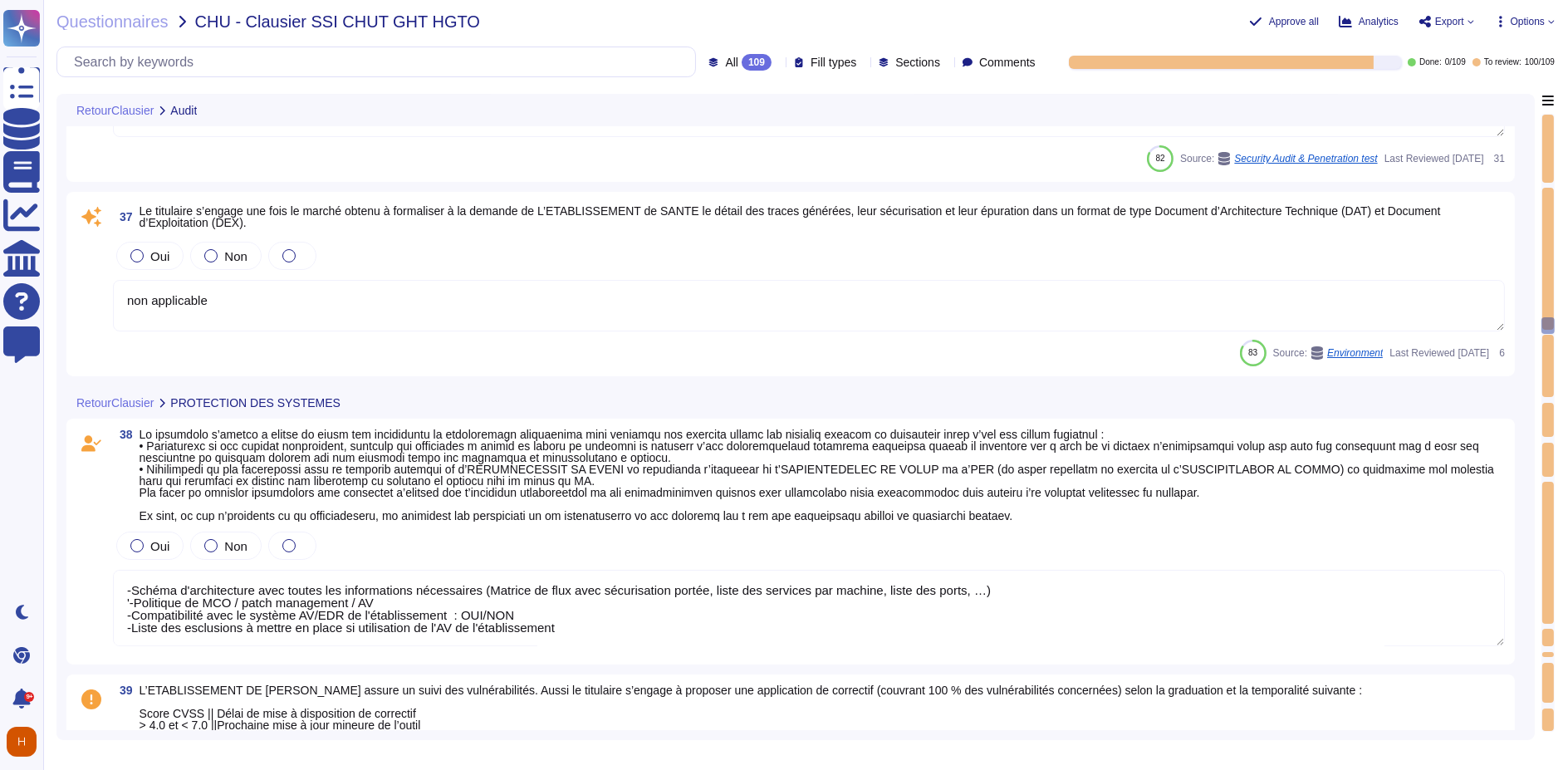
type textarea "-Schéma d'architecture avec toutes les informations nécessaires (Matrice de flu…"
type textarea "- Versions SSL en place/proposées"
type textarea "- Chiffrements proposés en transit et au repos"
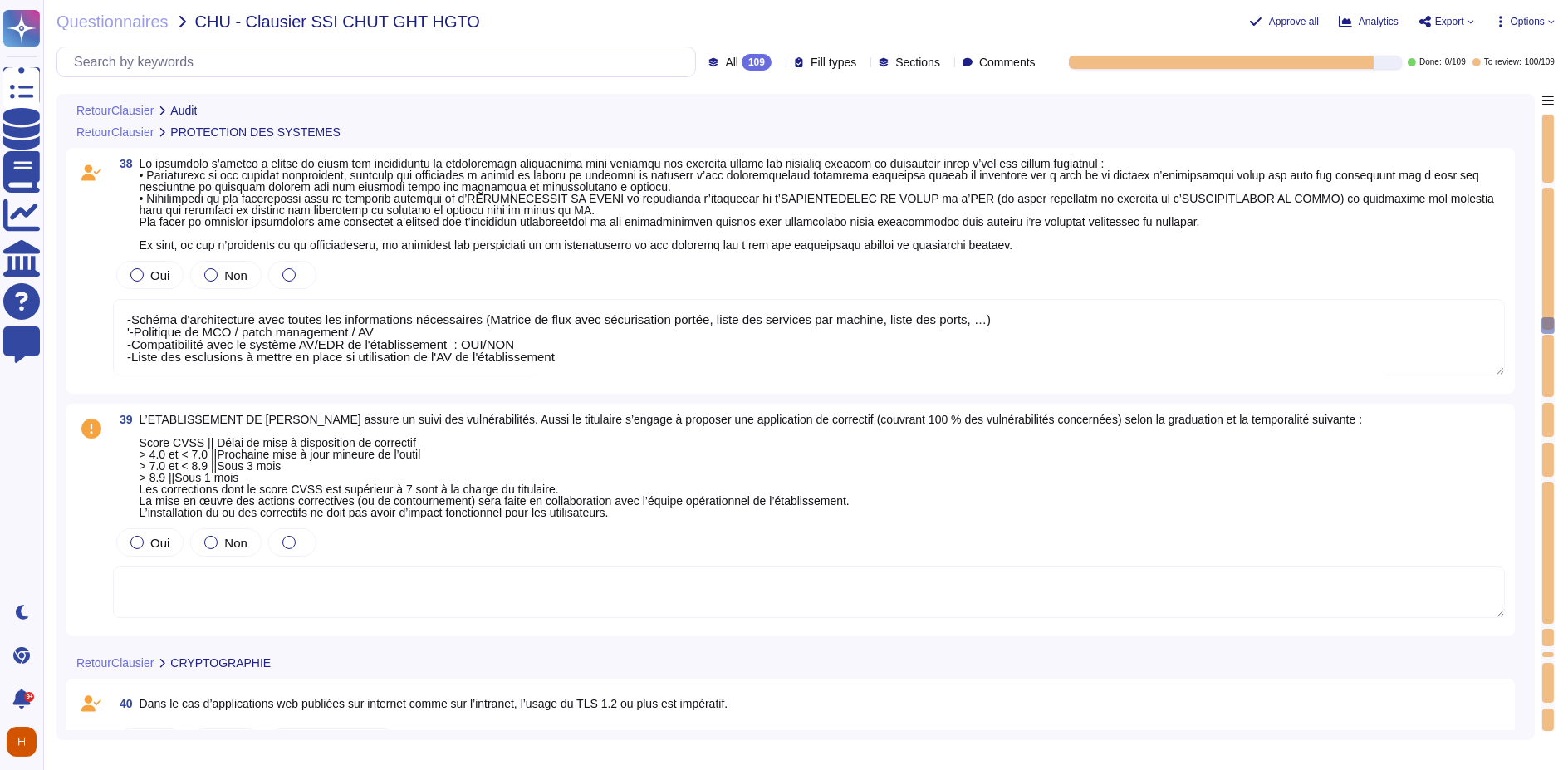
type textarea "-Schéma d'architecture avec toutes les informations nécessaires (Matrice de flu…"
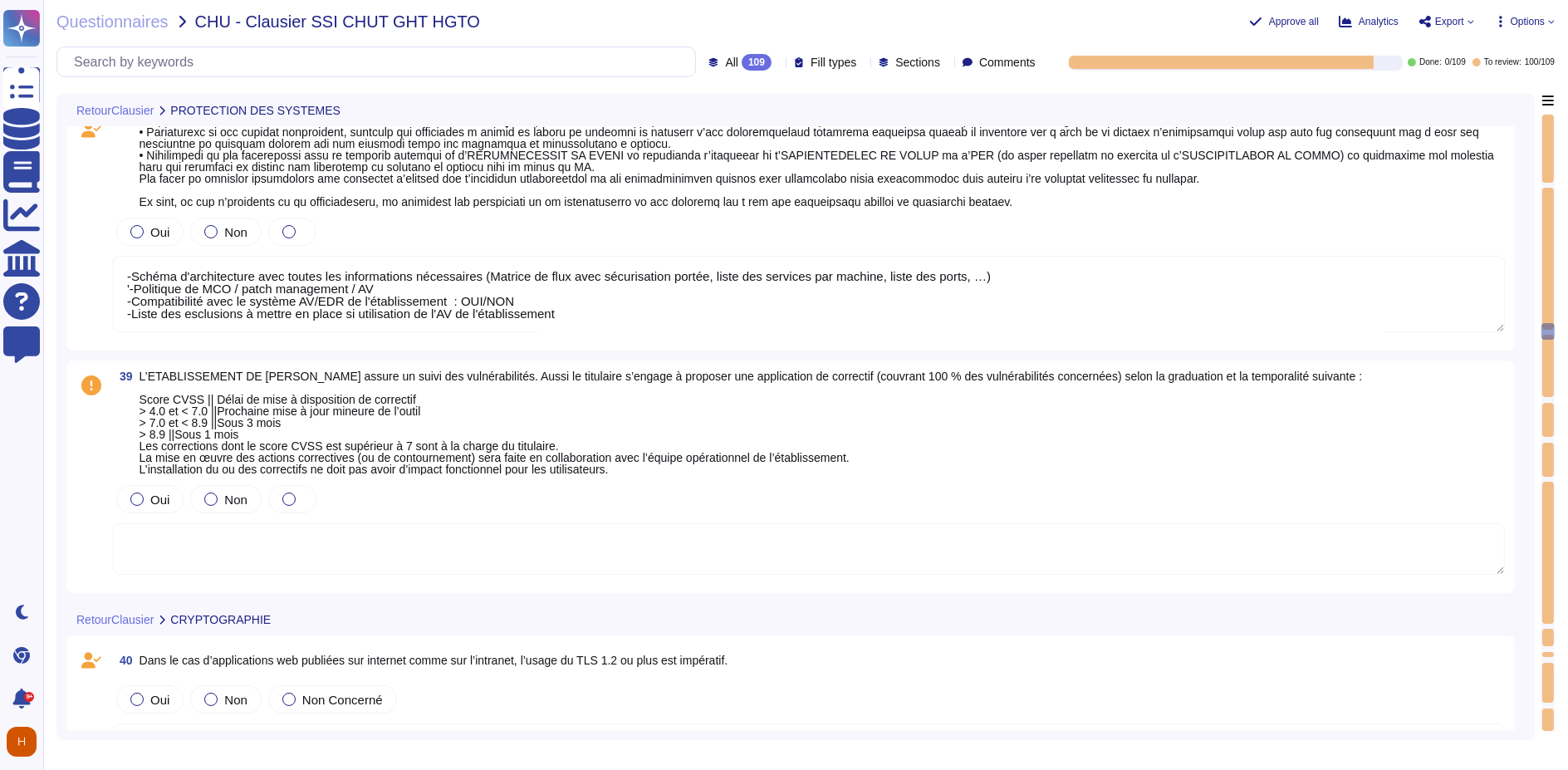
type textarea "Disponible"
type textarea "-Descriptif des mécanismes de chiffrement disponibles / Politique de chiffrement"
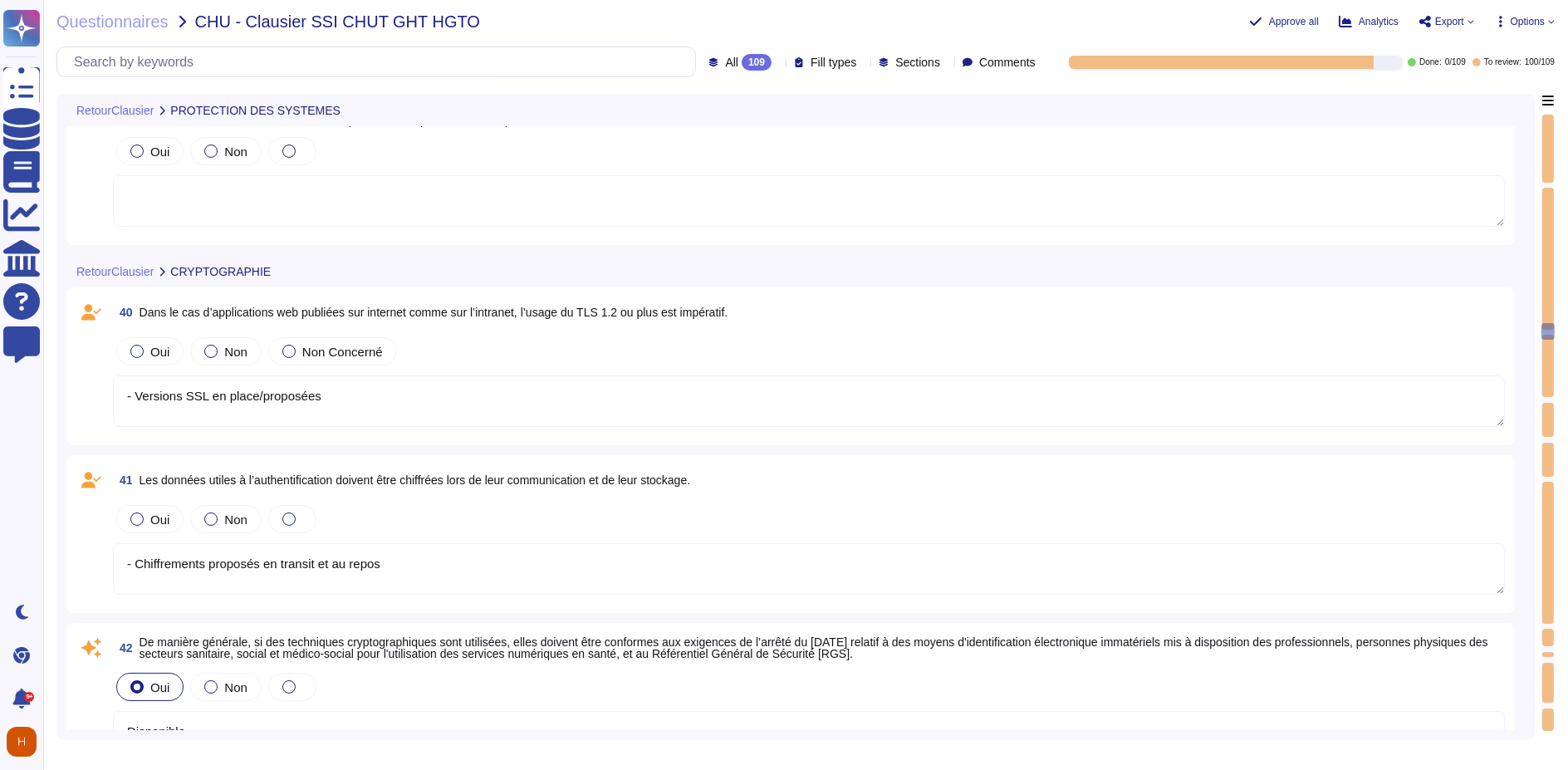
type textarea "-Schéma d'architecture avec toutes les informations nécessaires (Matrice de flu…"
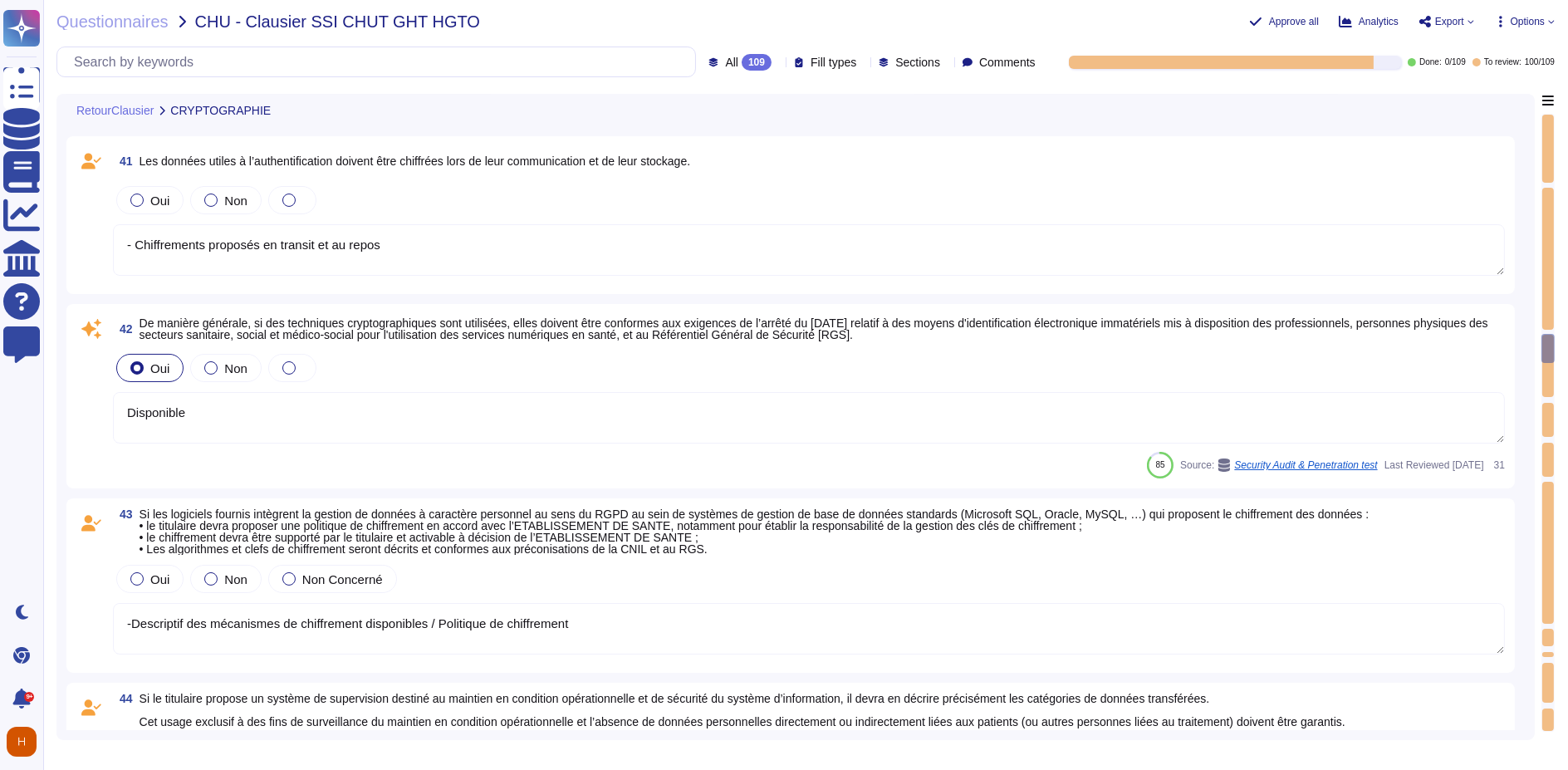
type textarea "'-Description du processus et listing des données concernées / [GEOGRAPHIC_DATA]"
type textarea "Disponible"
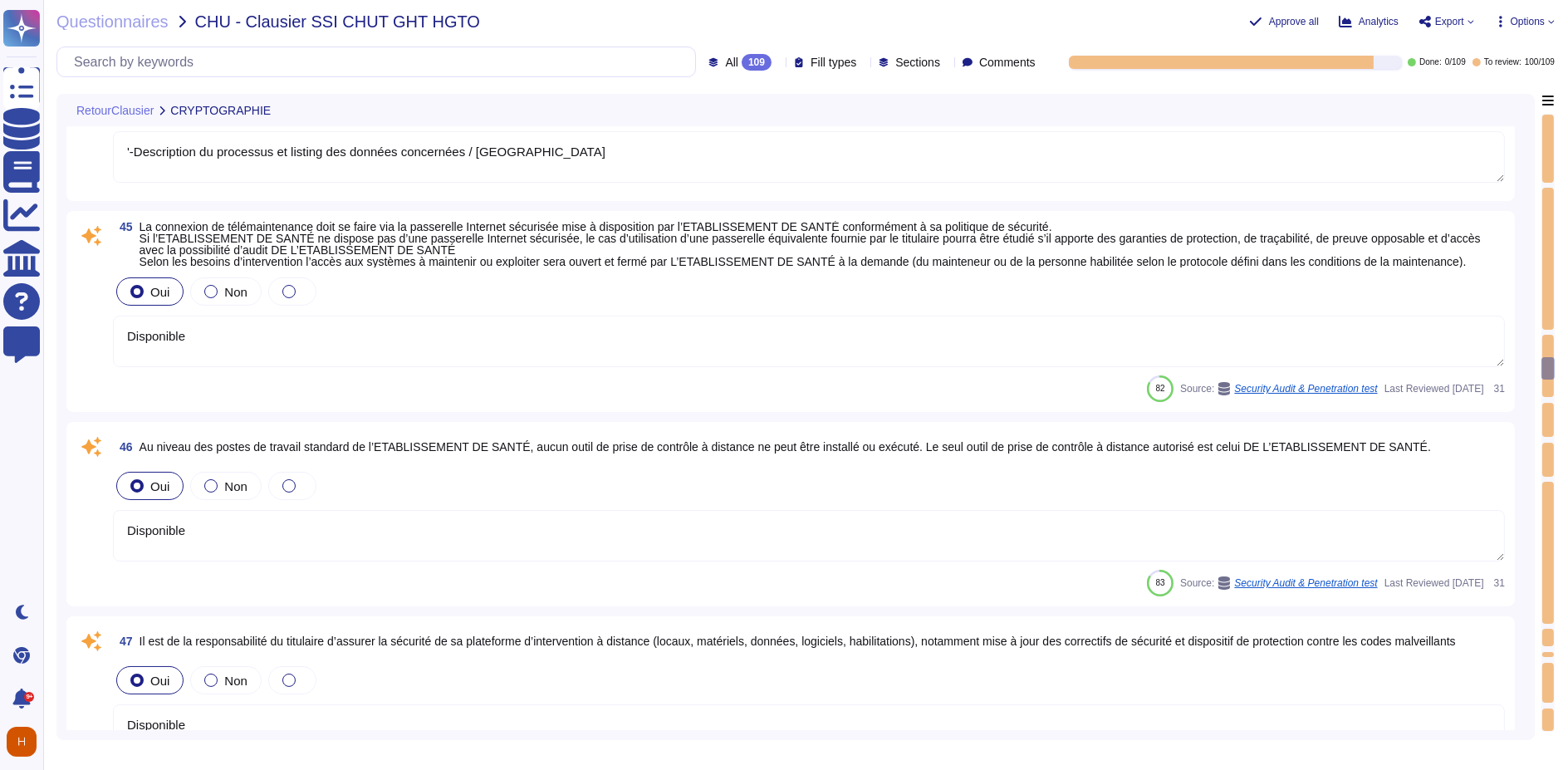
type textarea "Disponible"
type textarea "'- Mécanismes de protection de la donnée / NC"
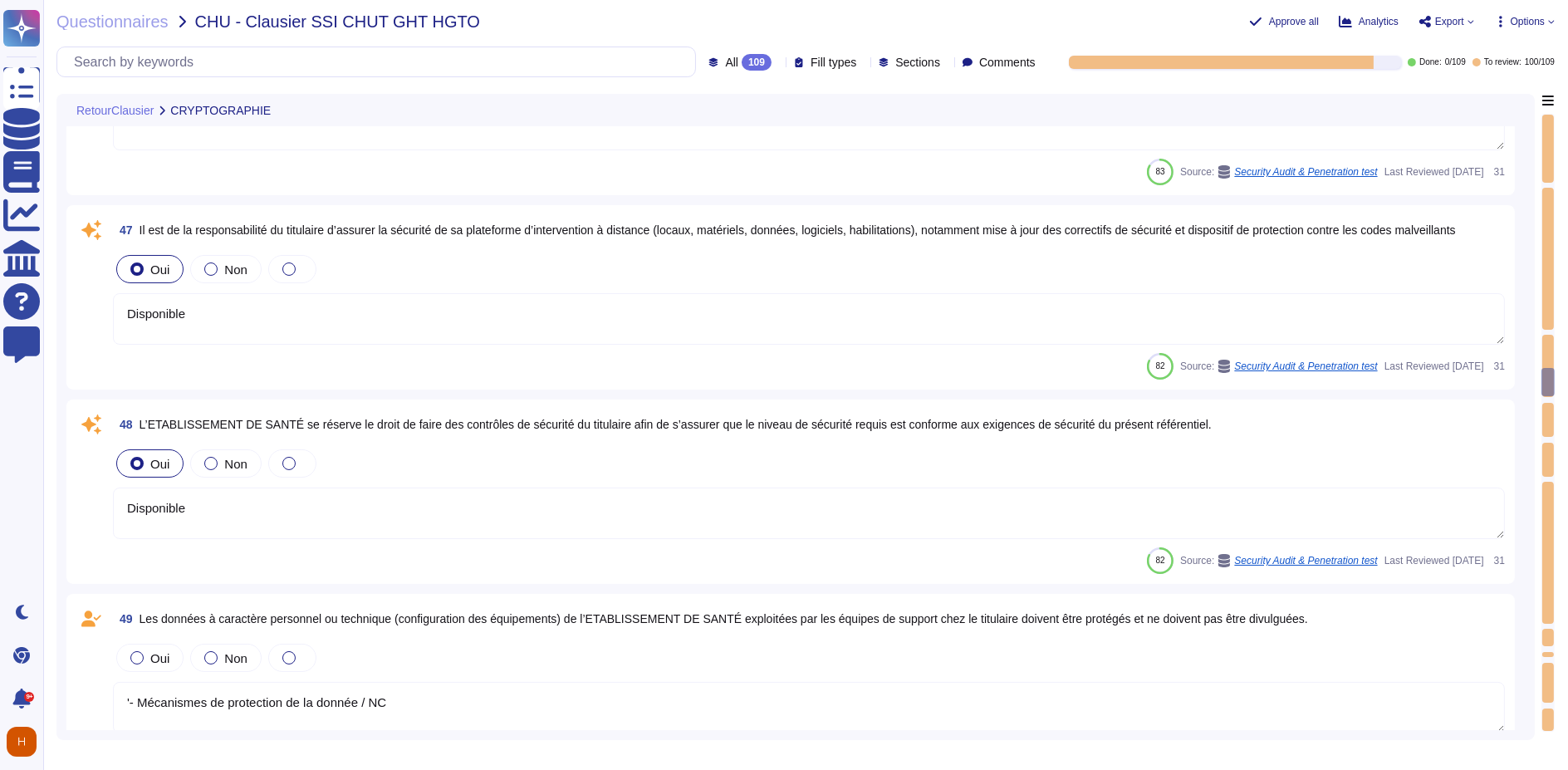
type textarea "'-Convention/Contrat/…."
type textarea "-Prodécure de traçabilité du titulaire"
type textarea "OUI/NON"
